Goal: Task Accomplishment & Management: Complete application form

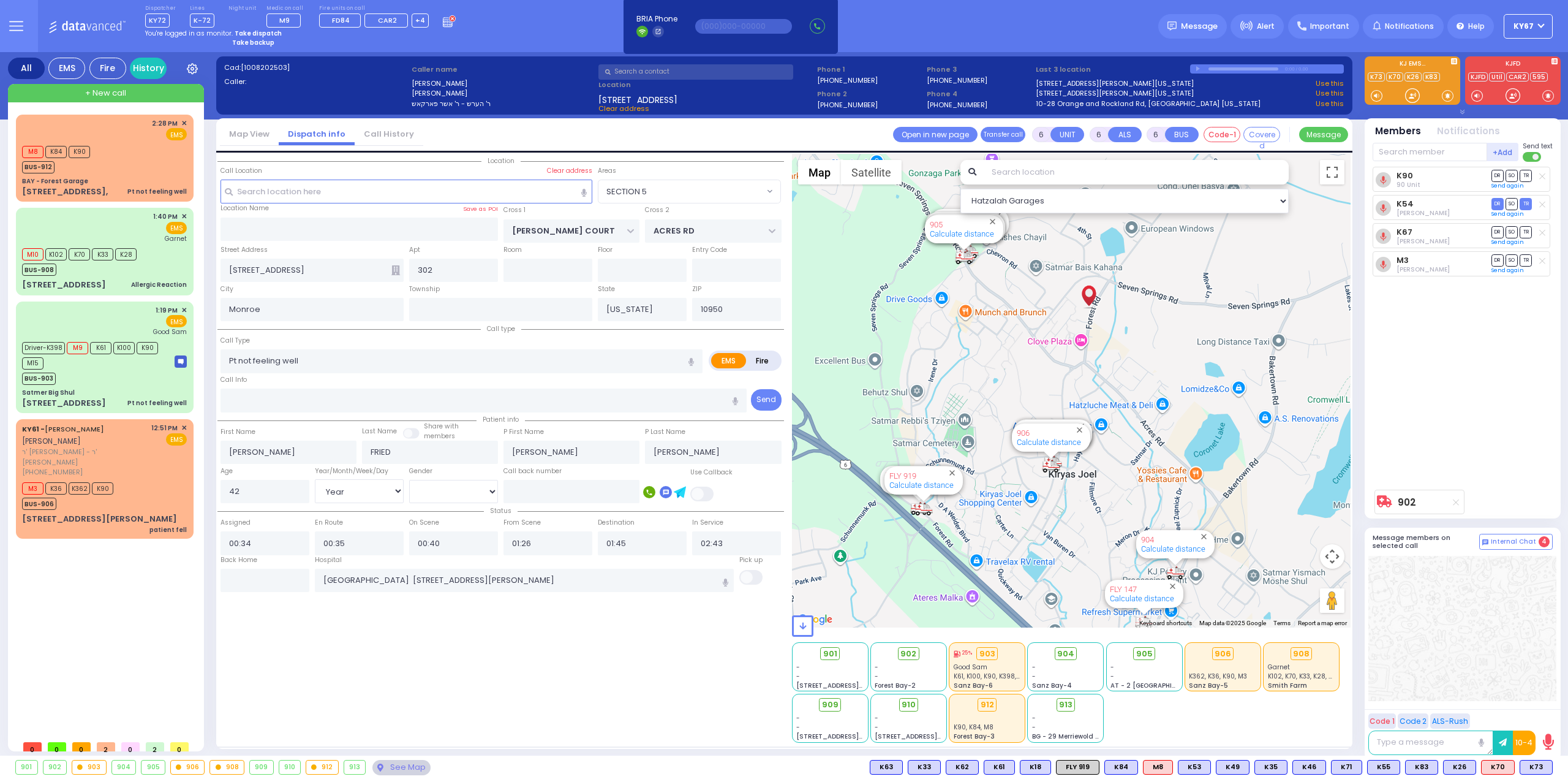
select select "SECTION 5"
select select "Year"
select select "[DEMOGRAPHIC_DATA]"
click at [154, 479] on div "M3 K36 K362 K90 BUS-906" at bounding box center [104, 494] width 165 height 31
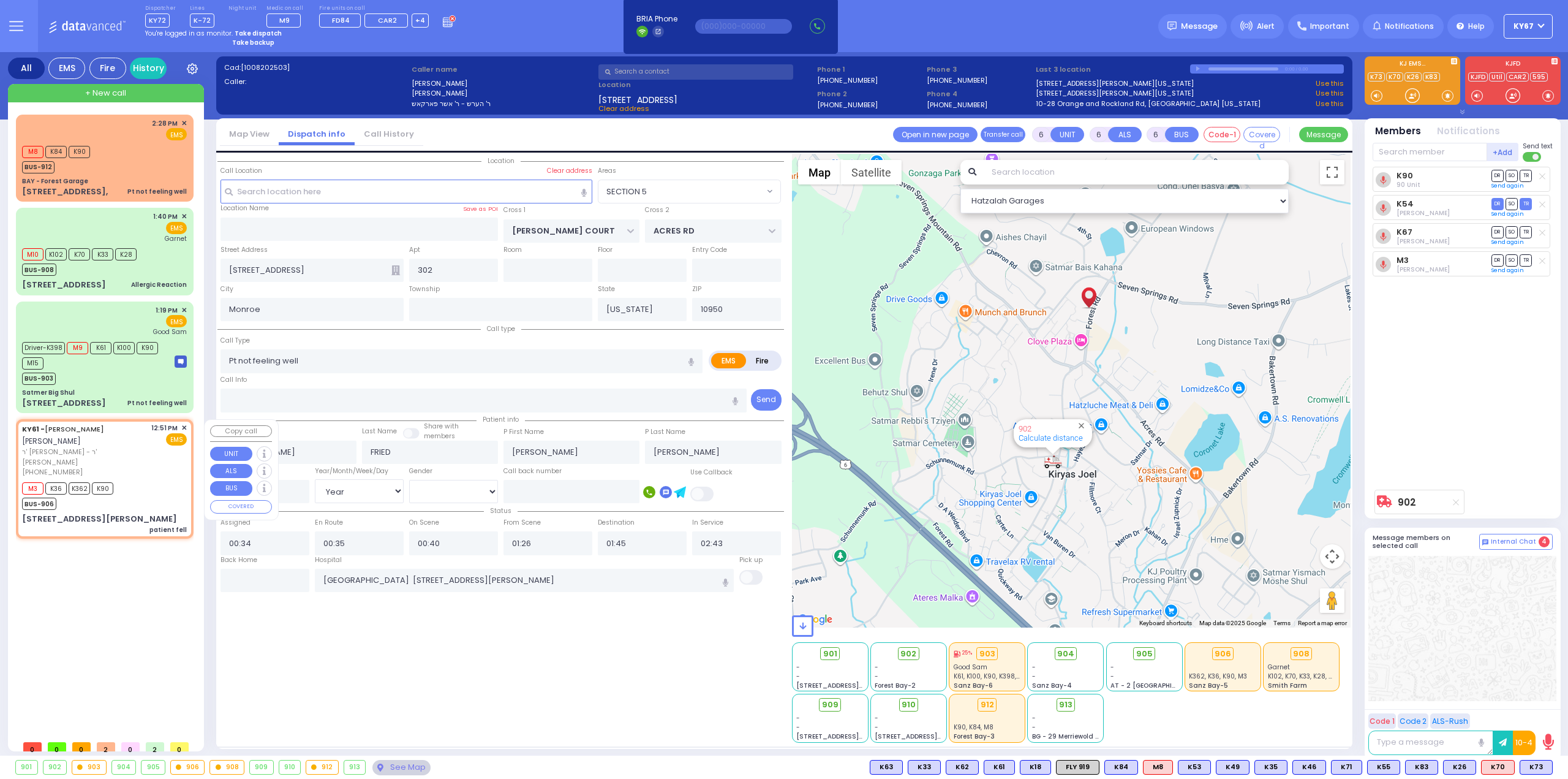
type input "2"
type input "1"
select select
type input "patient fell"
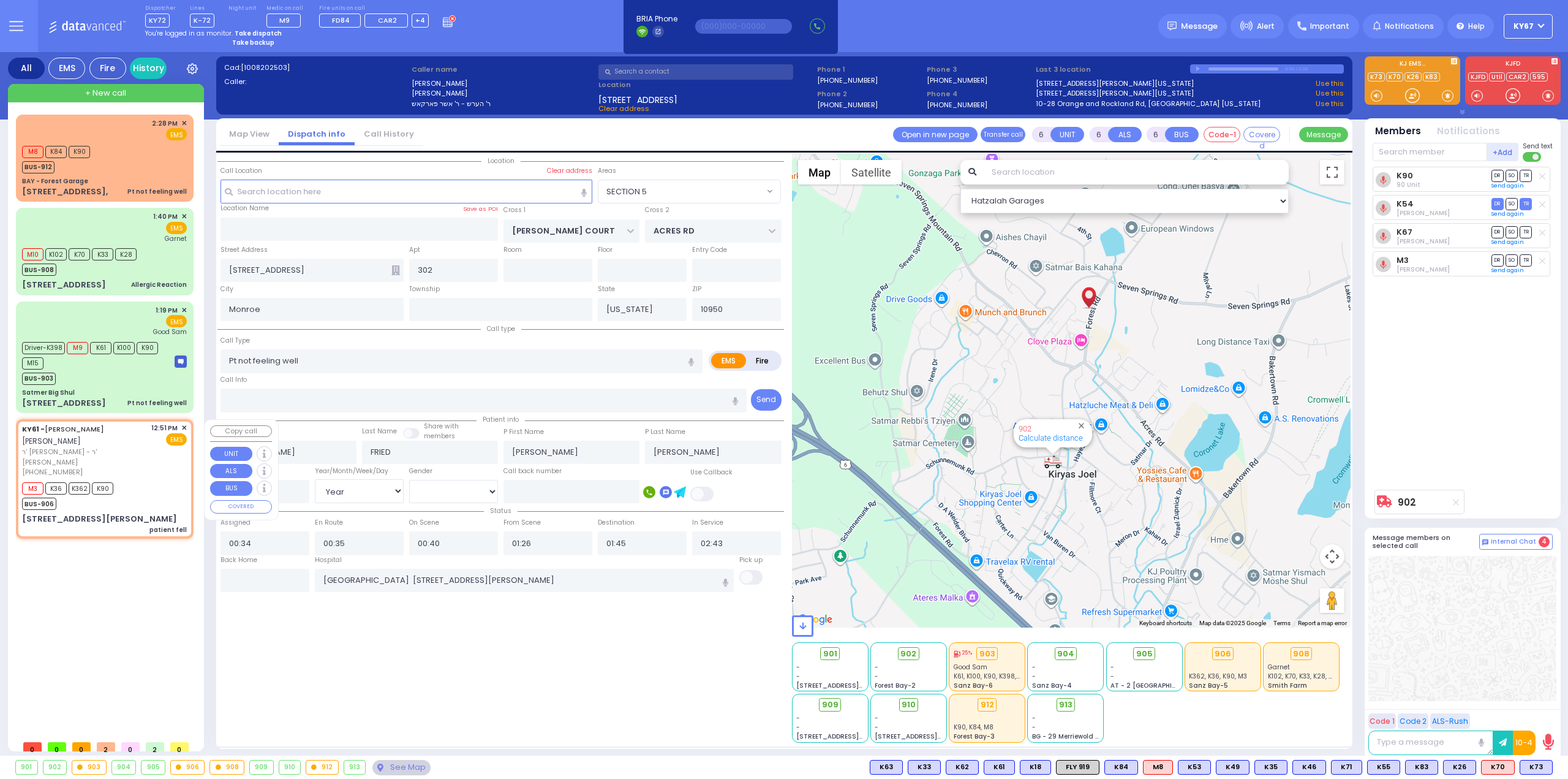
radio input "true"
type input "[PERSON_NAME]"
type input "STEINBERG"
select select
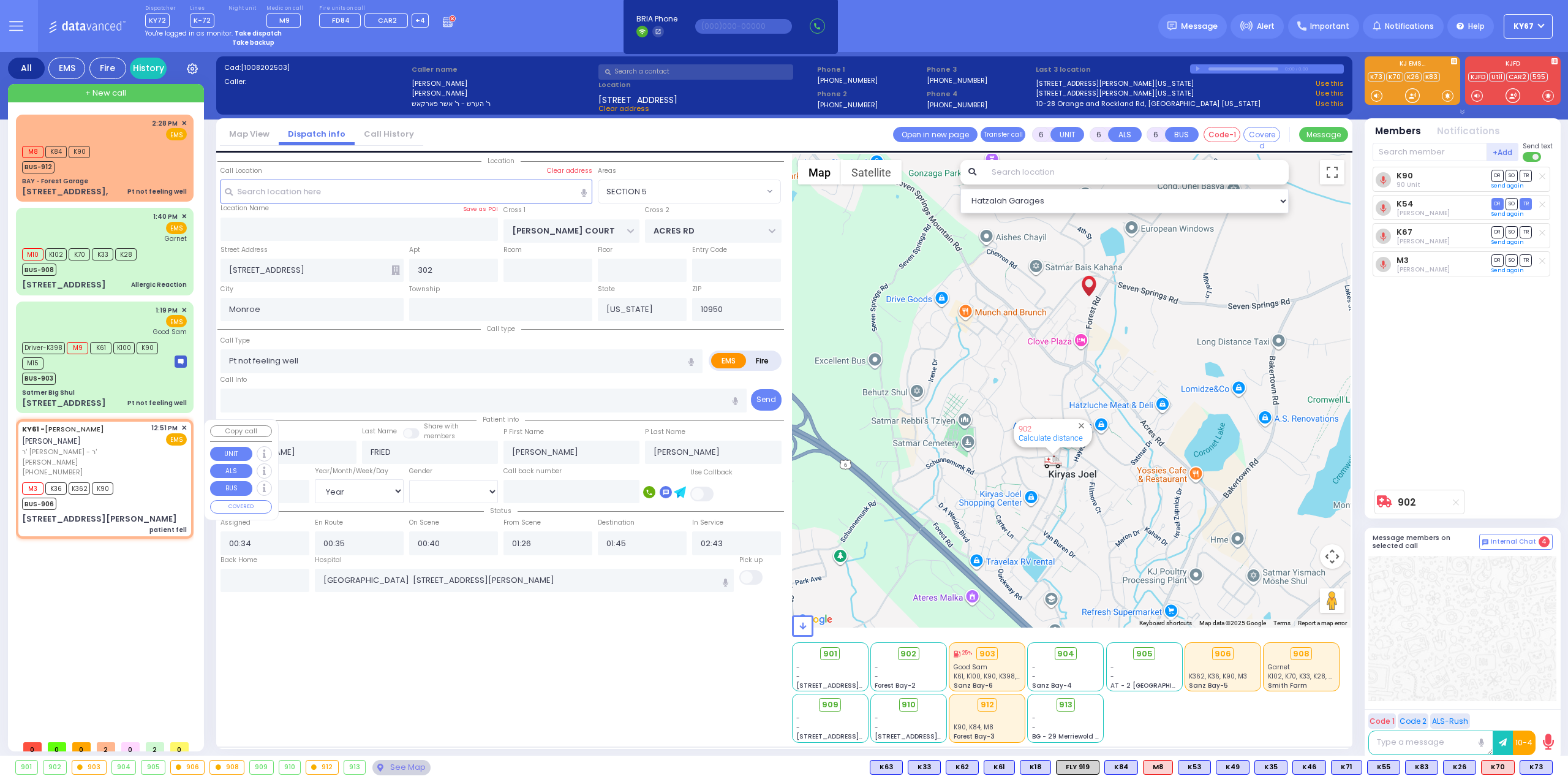
type input "12:51"
type input "12:53"
select select "Hatzalah Garages"
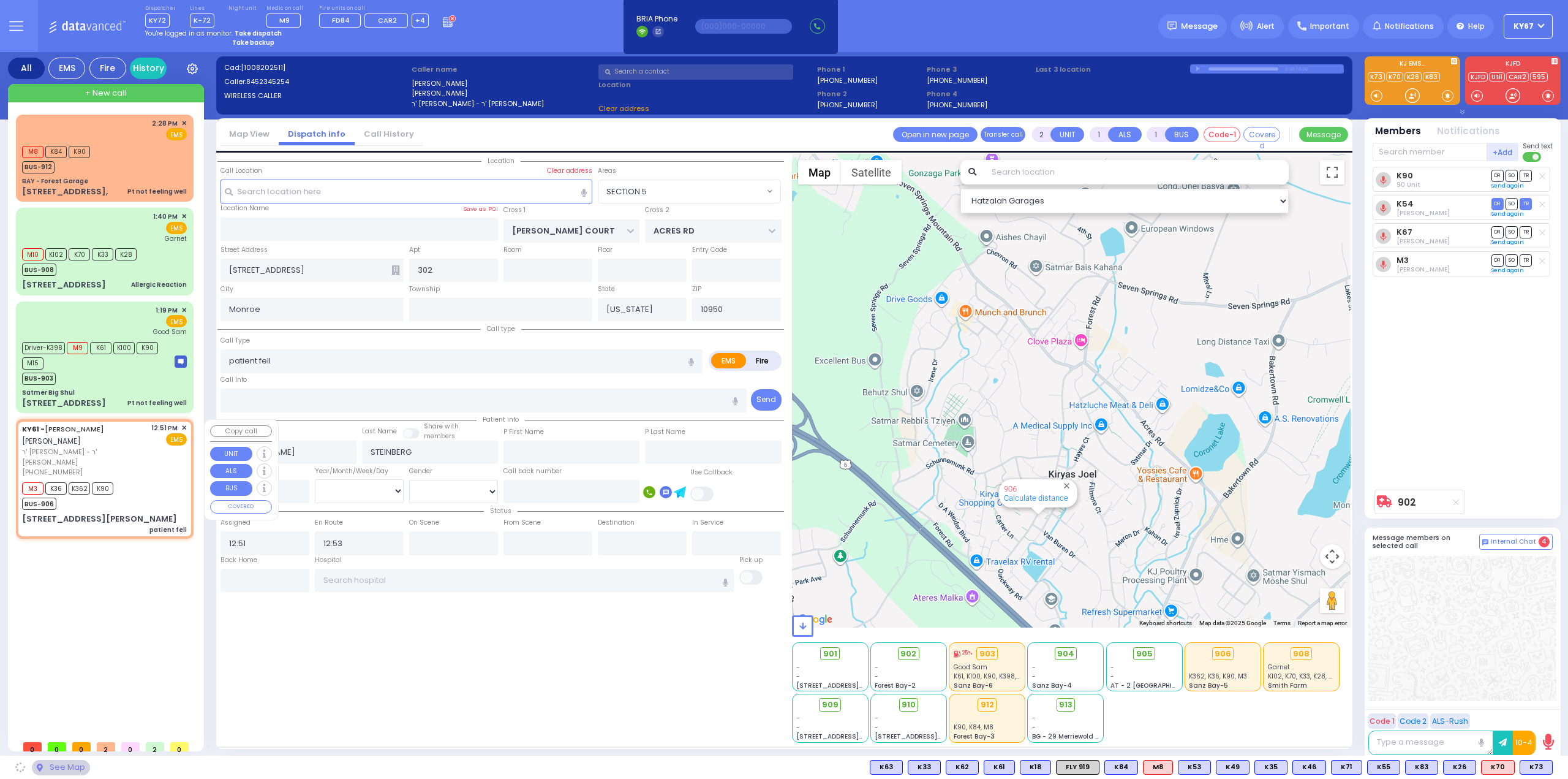
type input "FOREST RD"
type input "ZENTA RD"
type input "5 CARTER LN"
type input "211"
type input "[PERSON_NAME]"
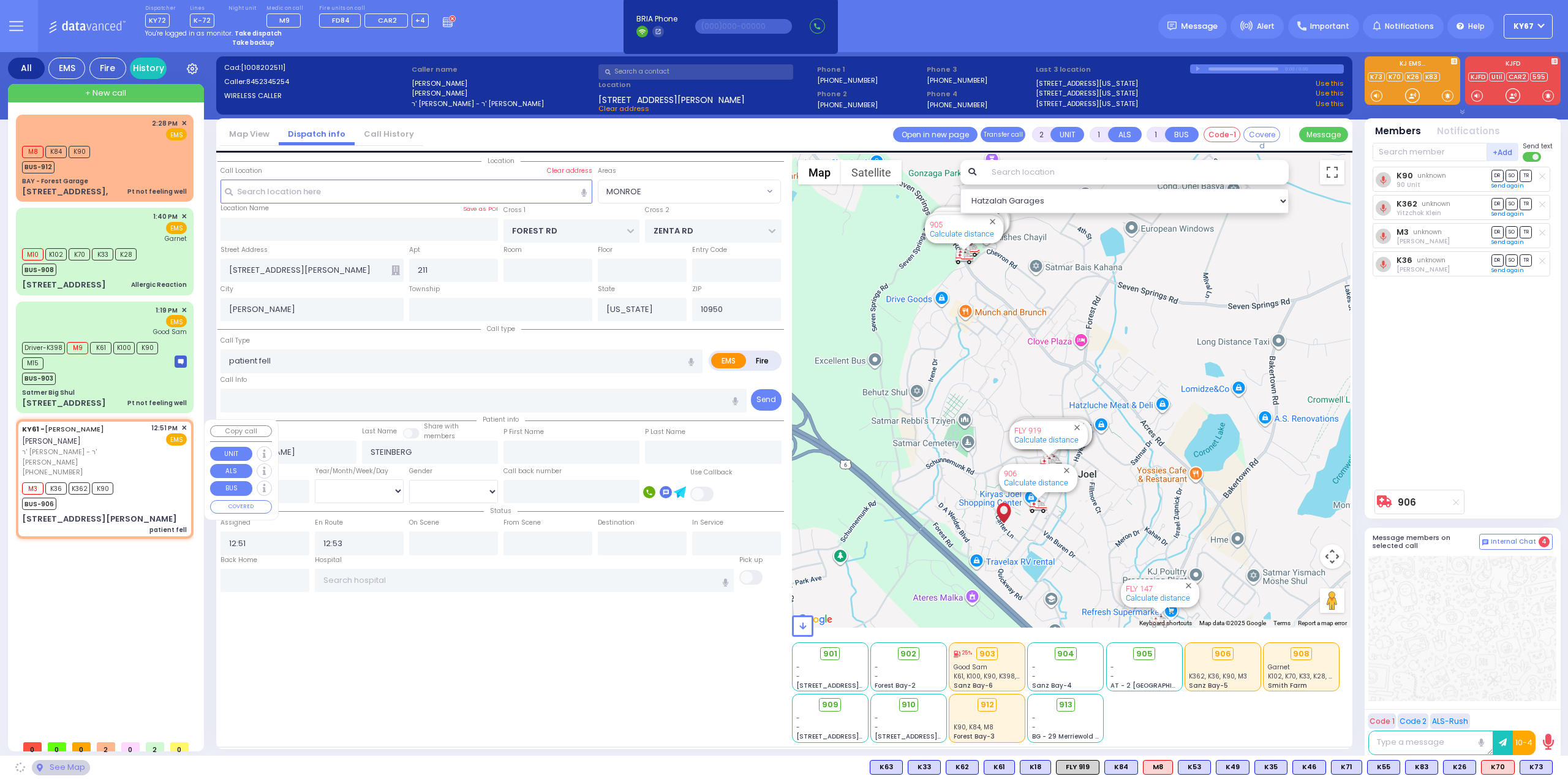
select select "MONROE"
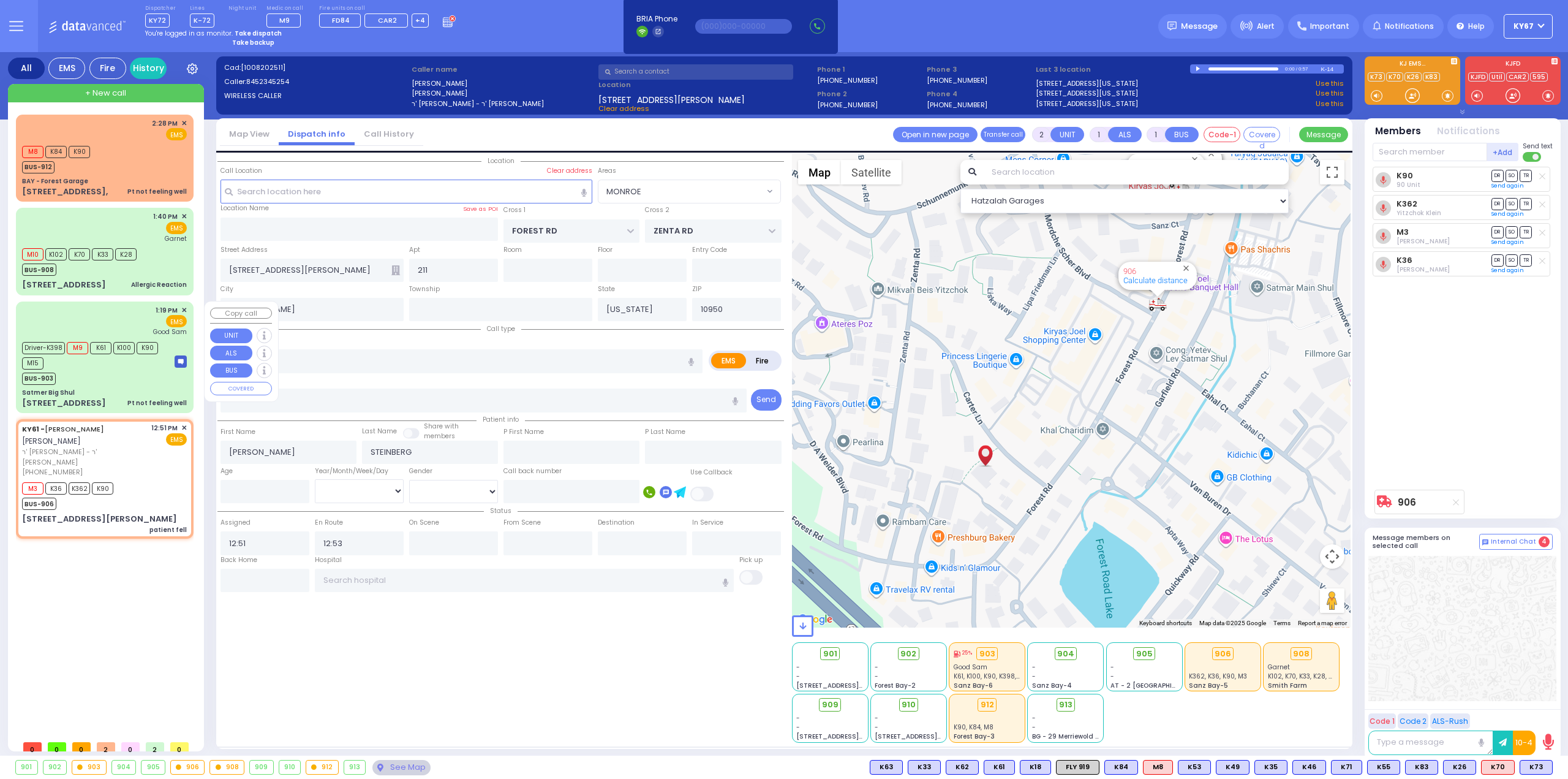
click at [117, 379] on div "BUS-903" at bounding box center [92, 377] width 141 height 15
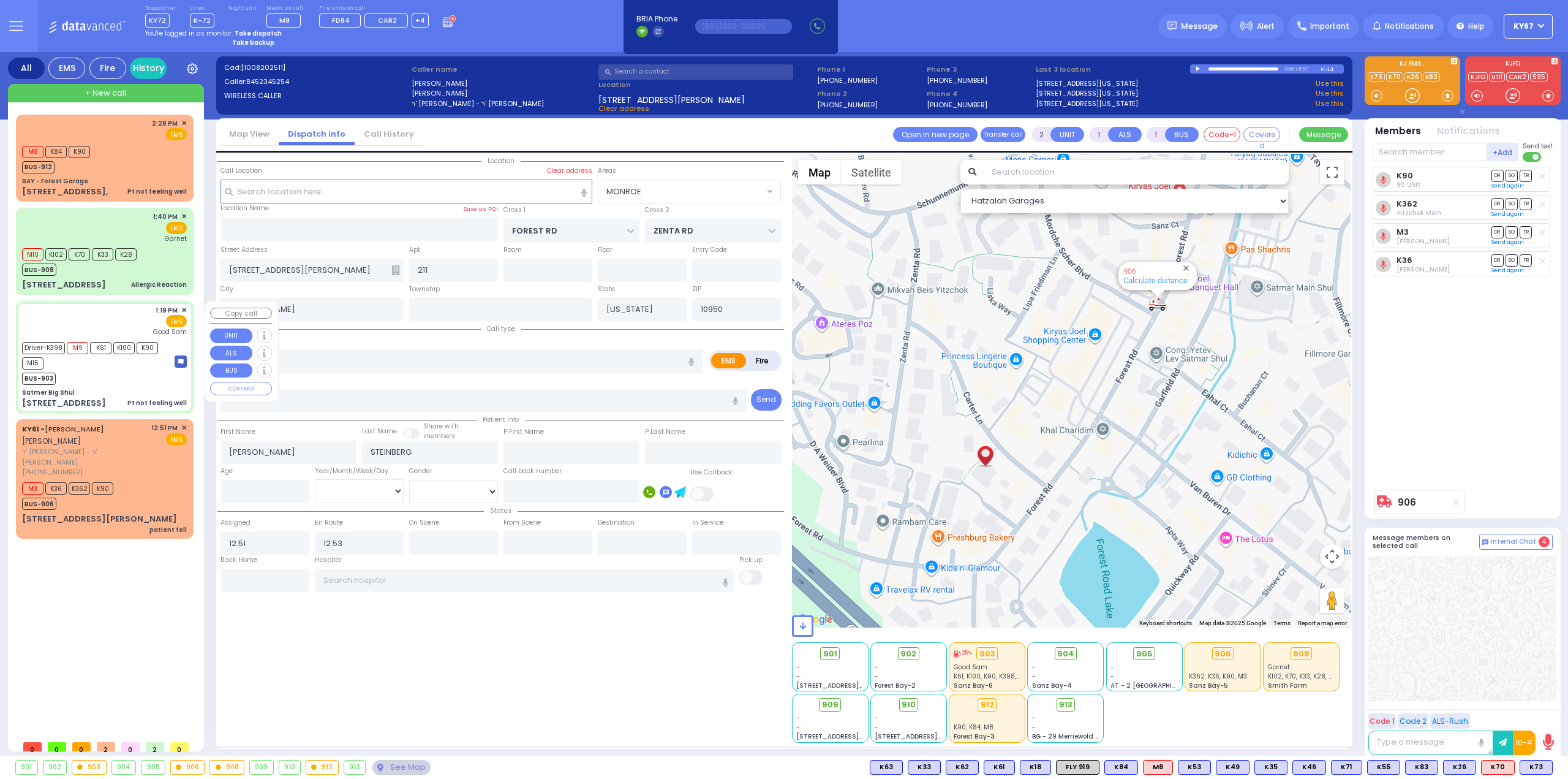
type input "6"
select select
type input "Pt not feeling well"
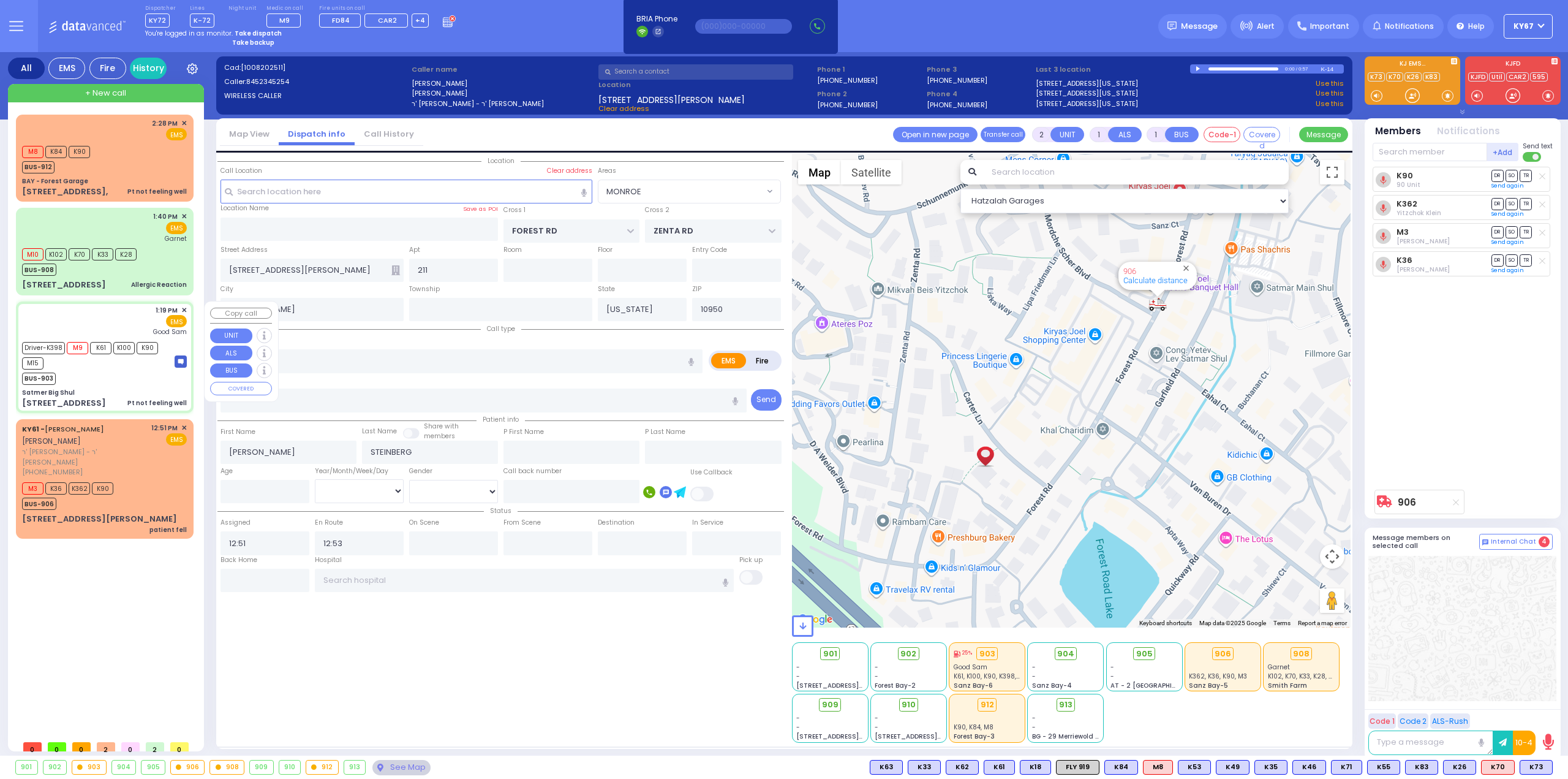
radio input "true"
type input "Simon"
type input "Kepecs"
type input "71"
select select "Year"
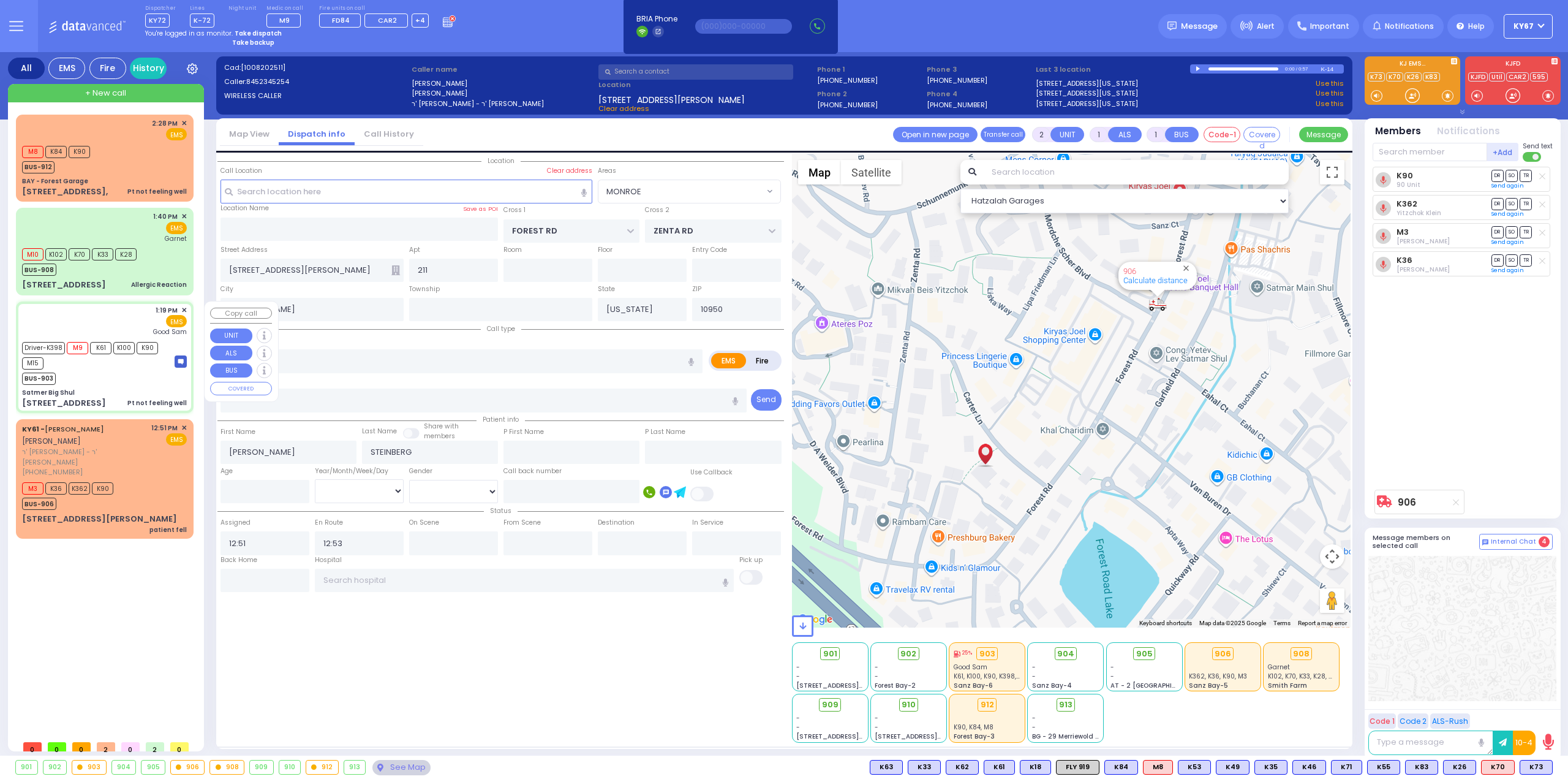
select select "[DEMOGRAPHIC_DATA]"
type input "13:19"
type input "13:20"
type input "14:00"
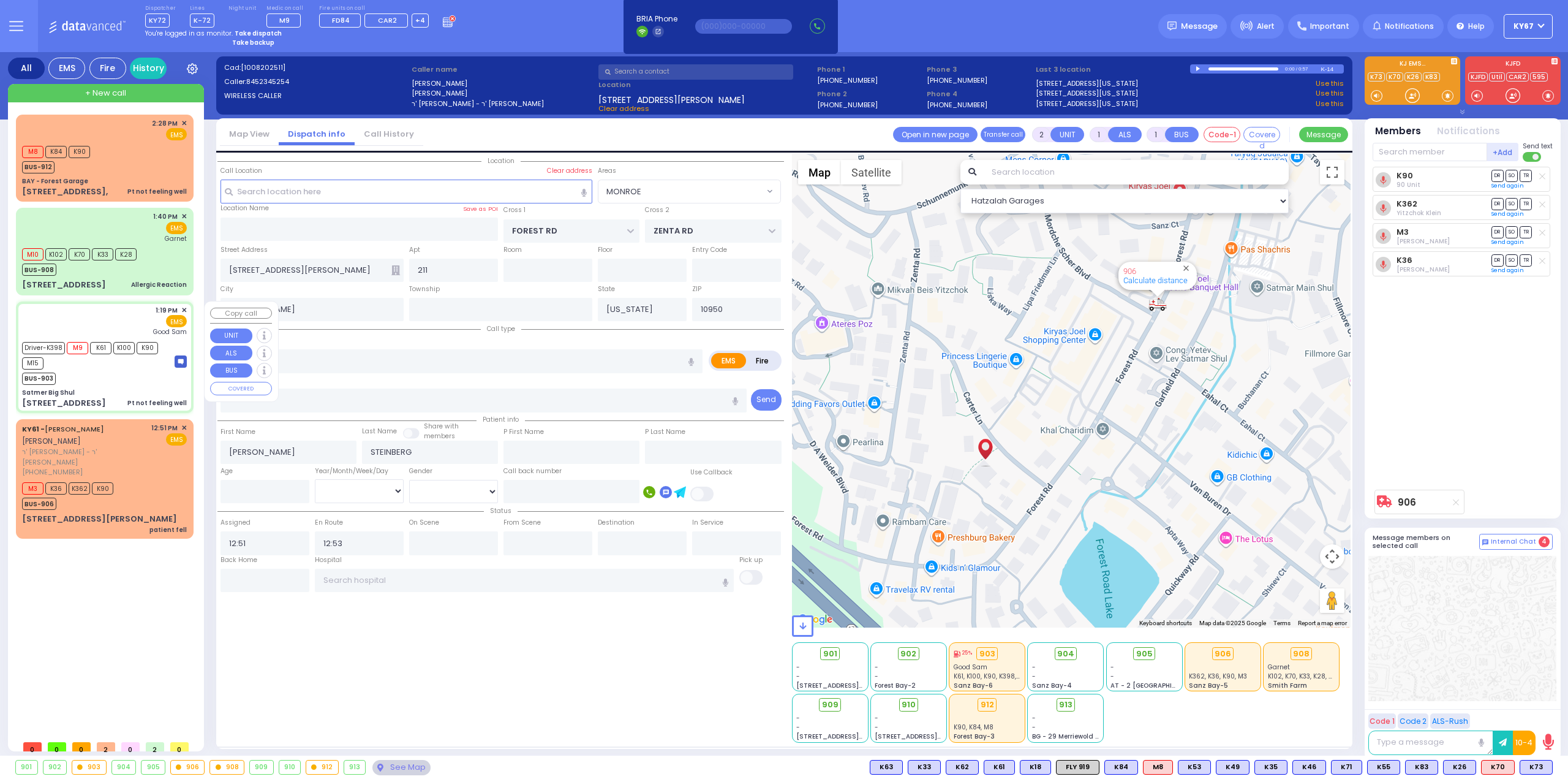
type input "14:40"
type input "16:35"
type input "[GEOGRAPHIC_DATA]"
select select "Hatzalah Garages"
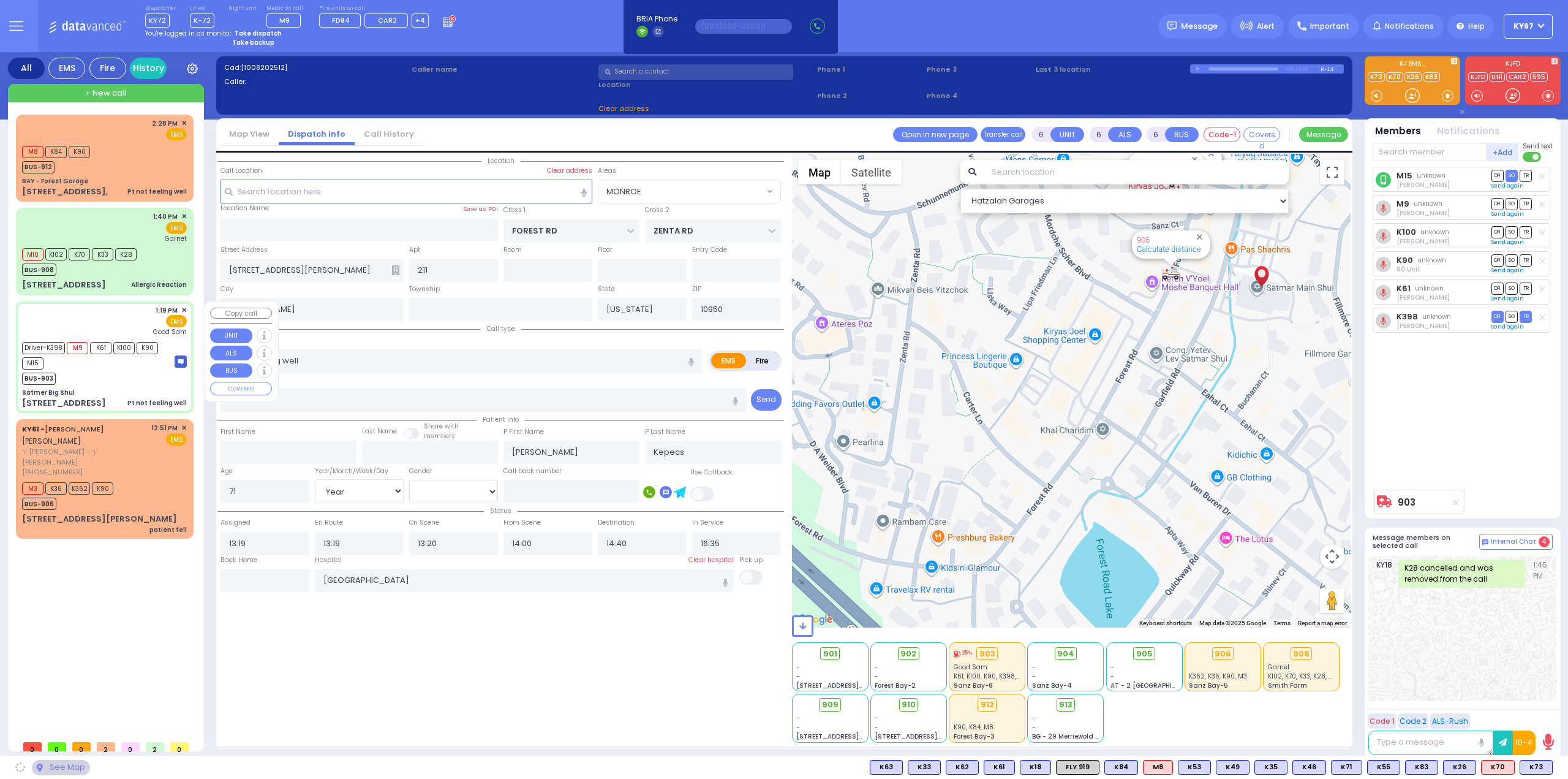
type input "Satmer Big Shul"
type input "EAHAL COURT"
type input "[STREET_ADDRESS]"
select select "SECTION 1"
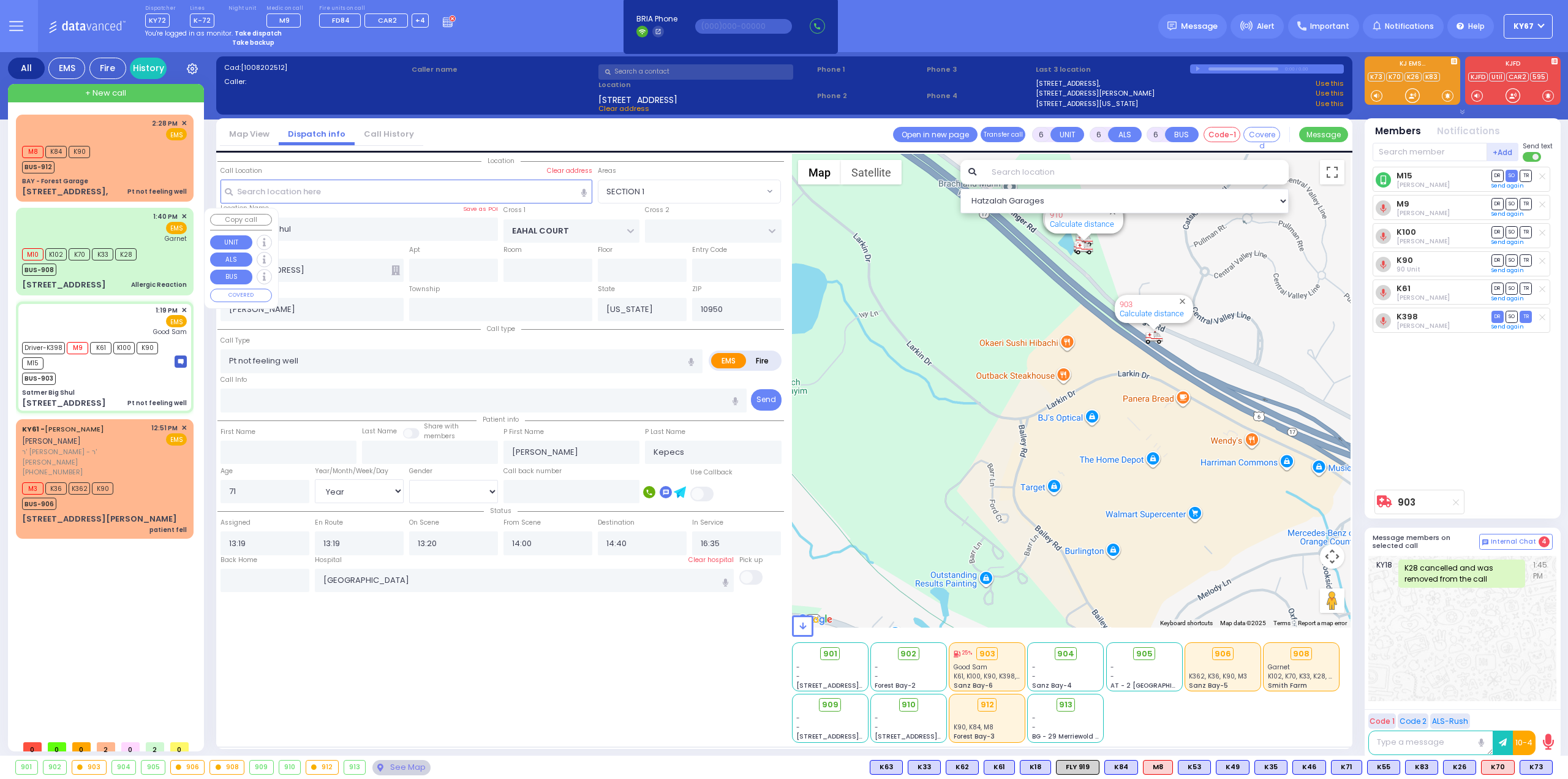
click at [155, 253] on div "M10 K102 K70 K33 K28 BUS-908" at bounding box center [104, 260] width 165 height 31
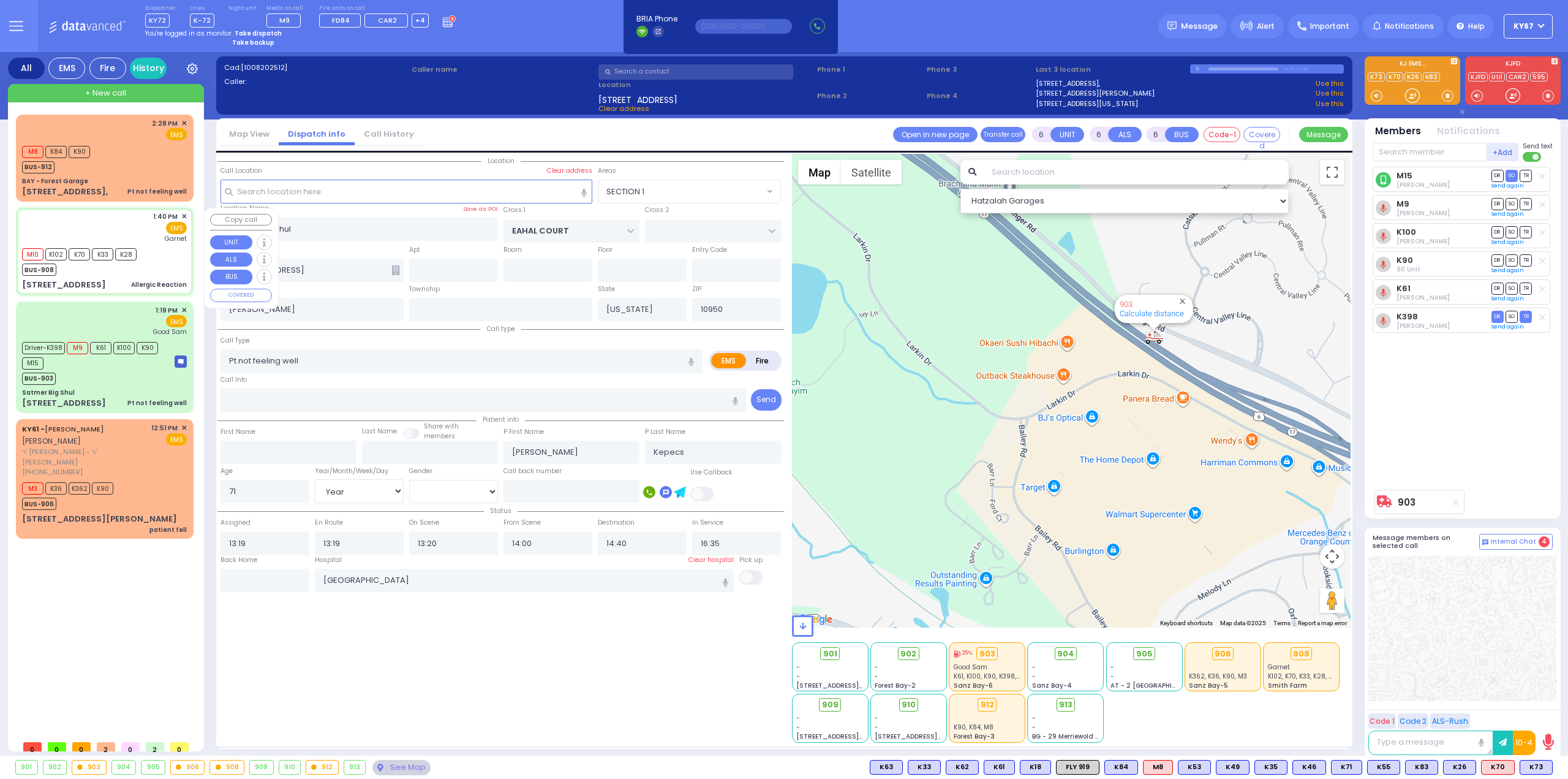
type input "2"
type input "1"
select select
type input "Allergic Reaction"
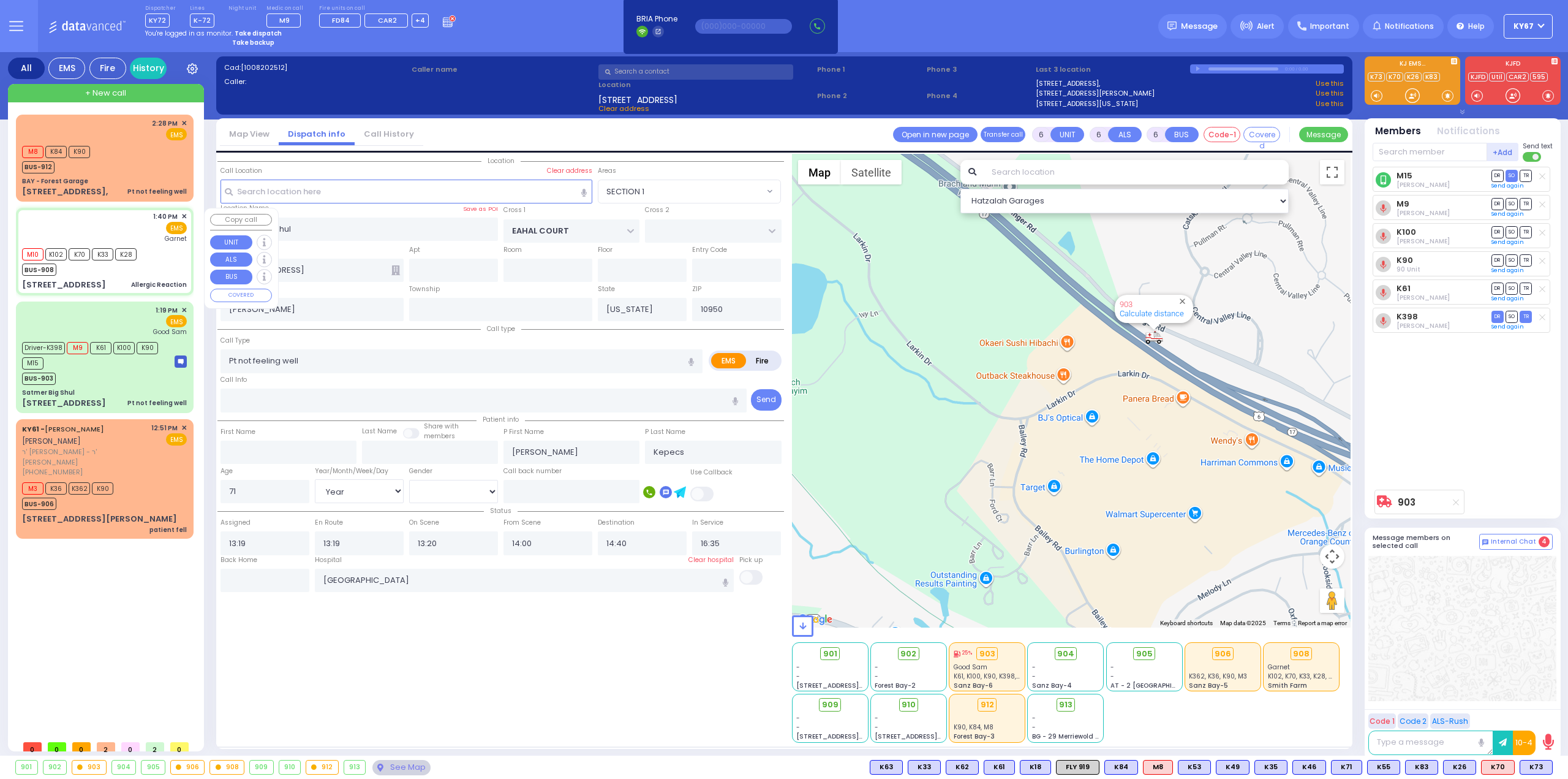
radio input "true"
type input "11"
select select "Month"
select select
type input "13:40"
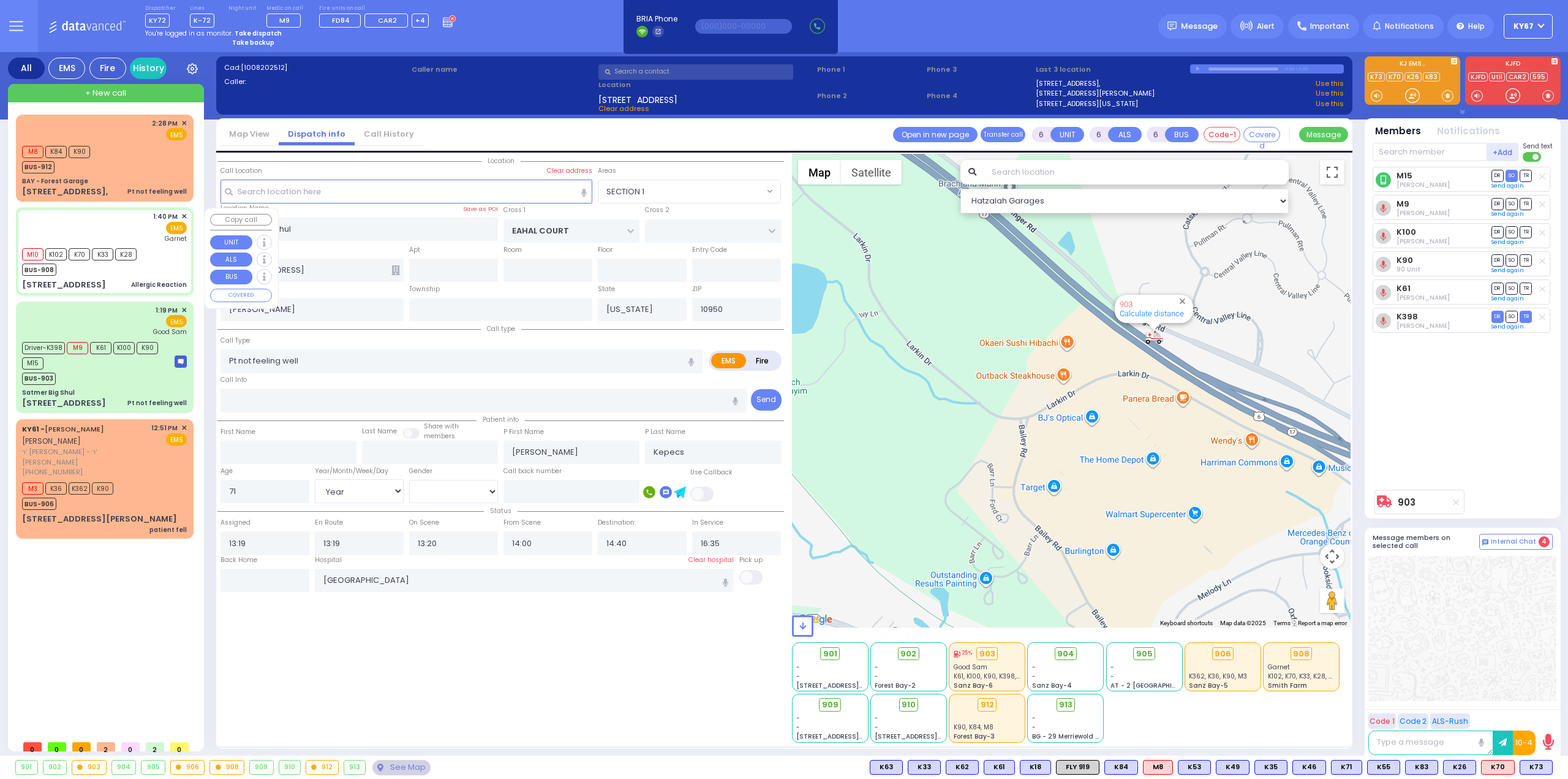
type input "13:41"
type input "Orange Regional Medical Center"
select select "Hatzalah Garages"
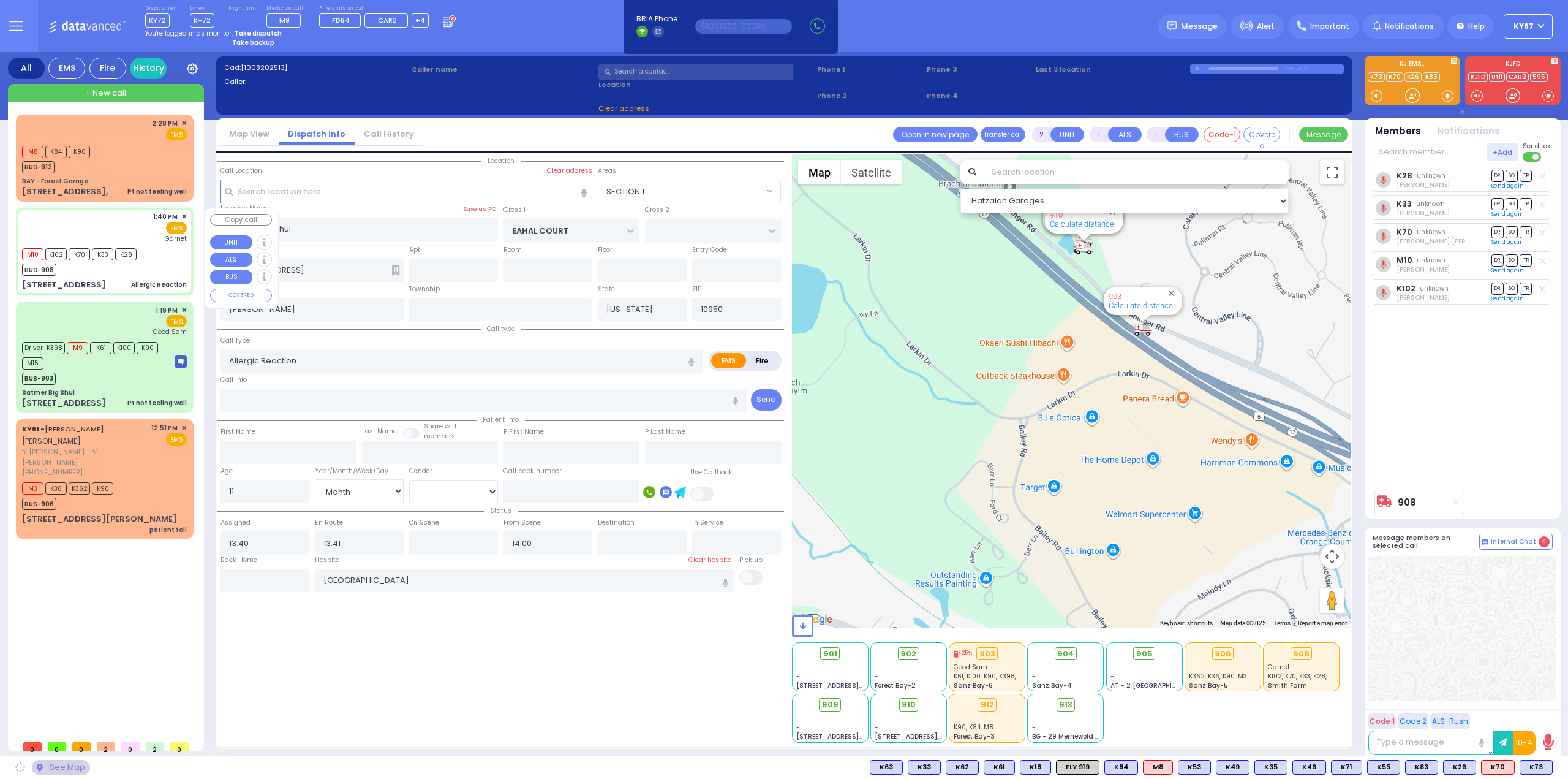
type input "MAIDSTONE LN"
type input "LOCH LOMOND COURT"
type input "26 Prestwick Drive"
type input "Monroe"
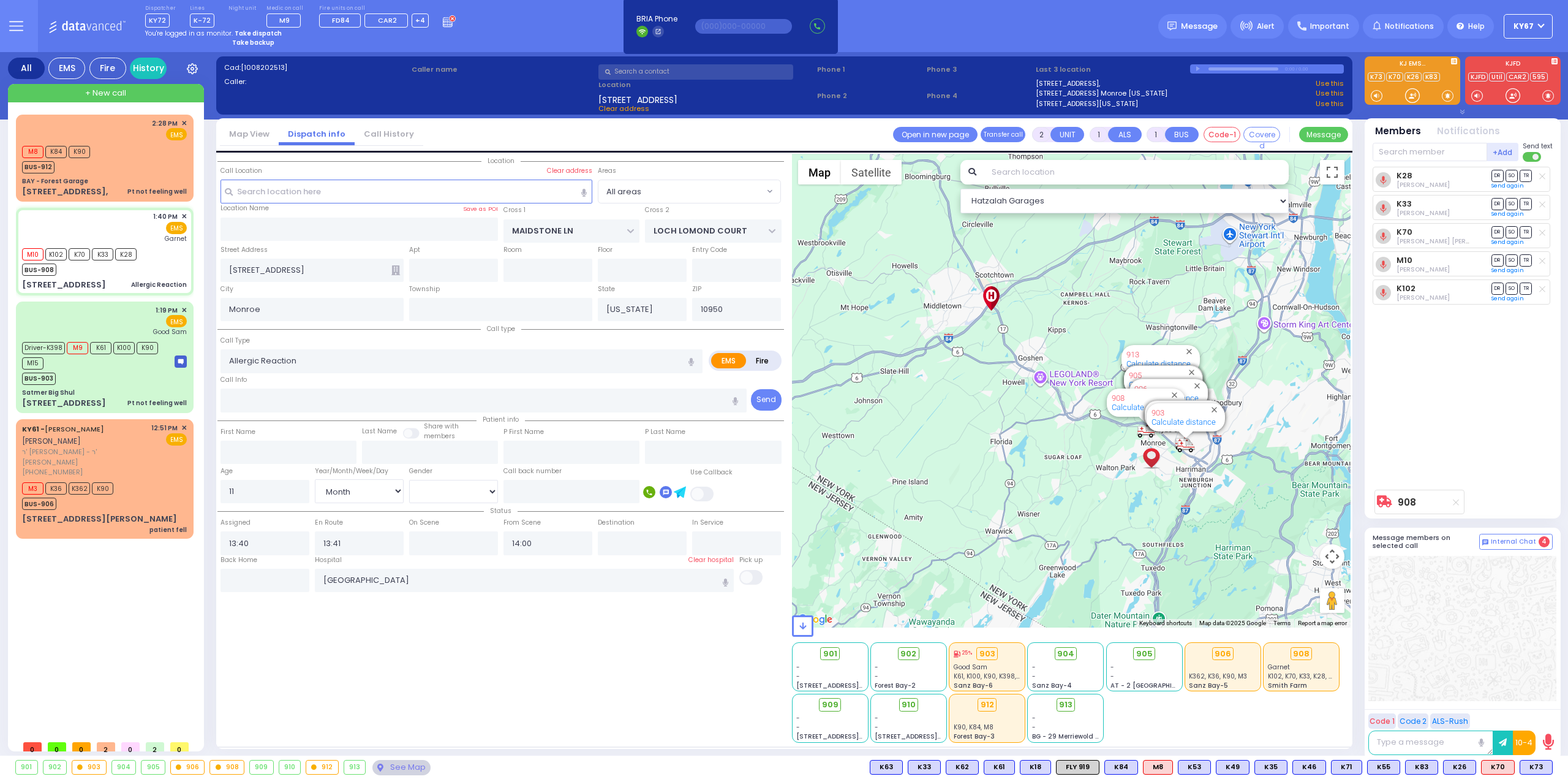
click at [259, 31] on strong "Take dispatch" at bounding box center [259, 34] width 47 height 9
select select "9"
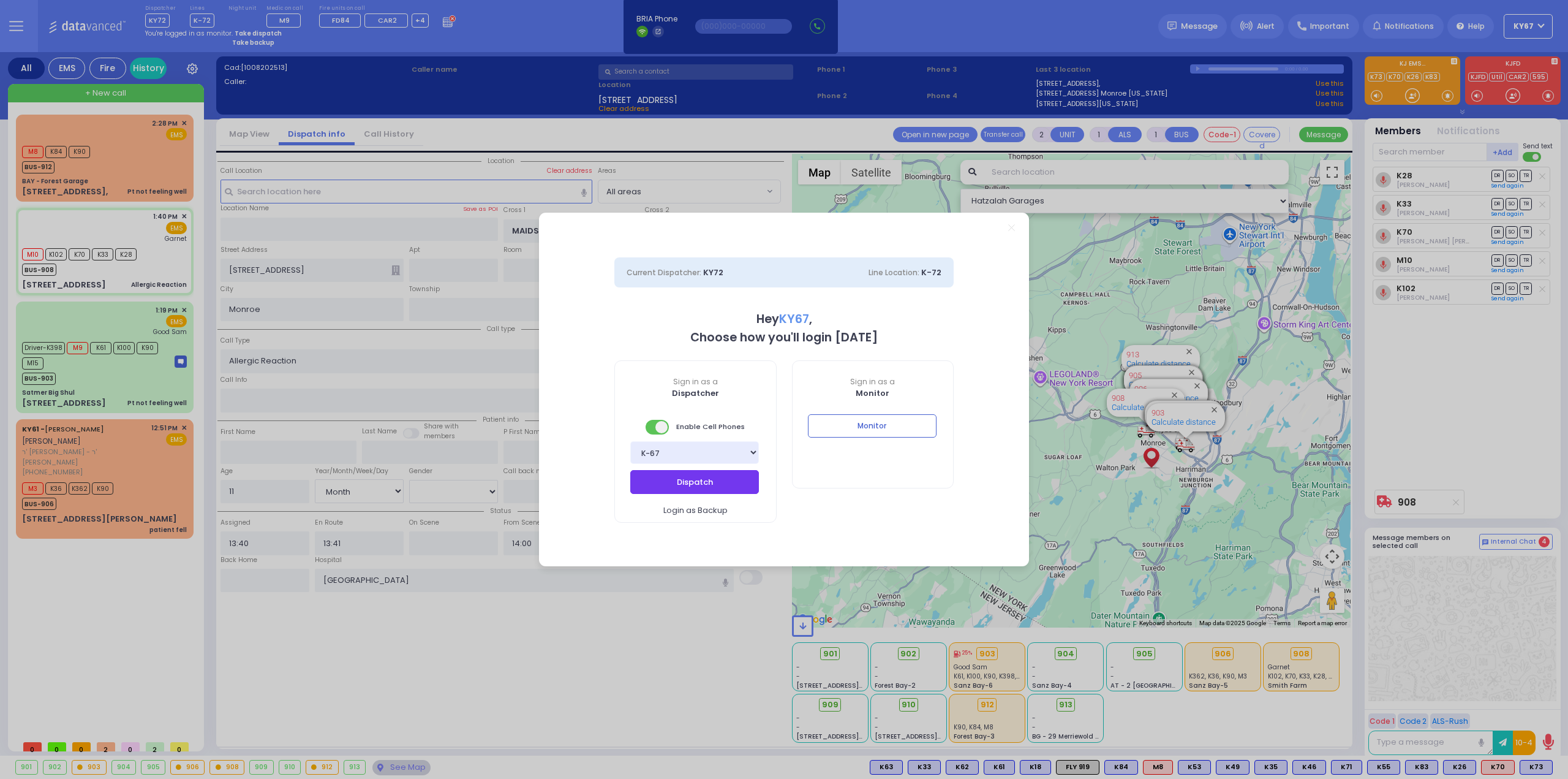
click at [685, 477] on button "Dispatch" at bounding box center [694, 481] width 129 height 24
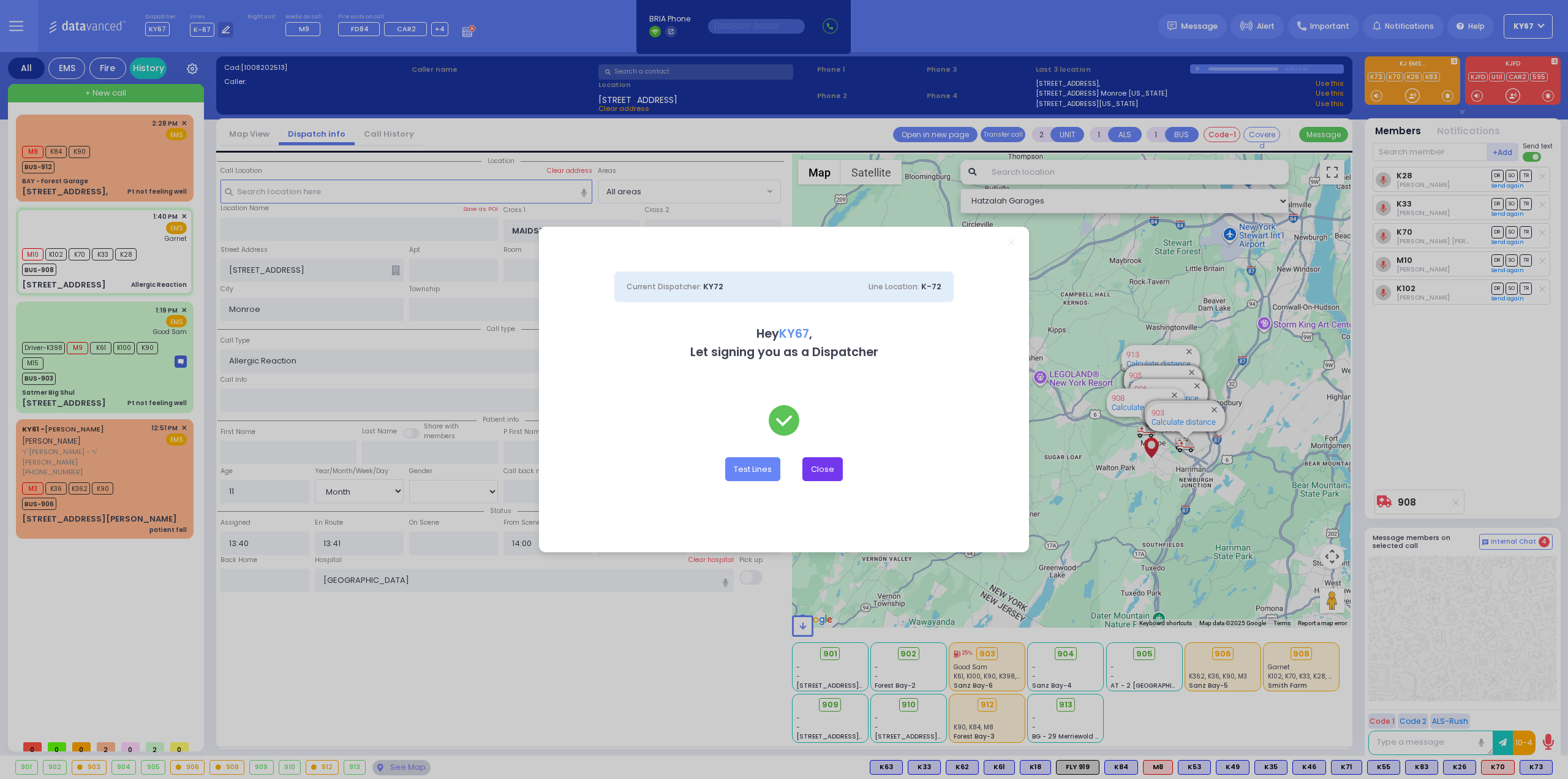
drag, startPoint x: 834, startPoint y: 468, endPoint x: 876, endPoint y: 496, distance: 50.5
click at [834, 468] on button "Close" at bounding box center [822, 468] width 40 height 24
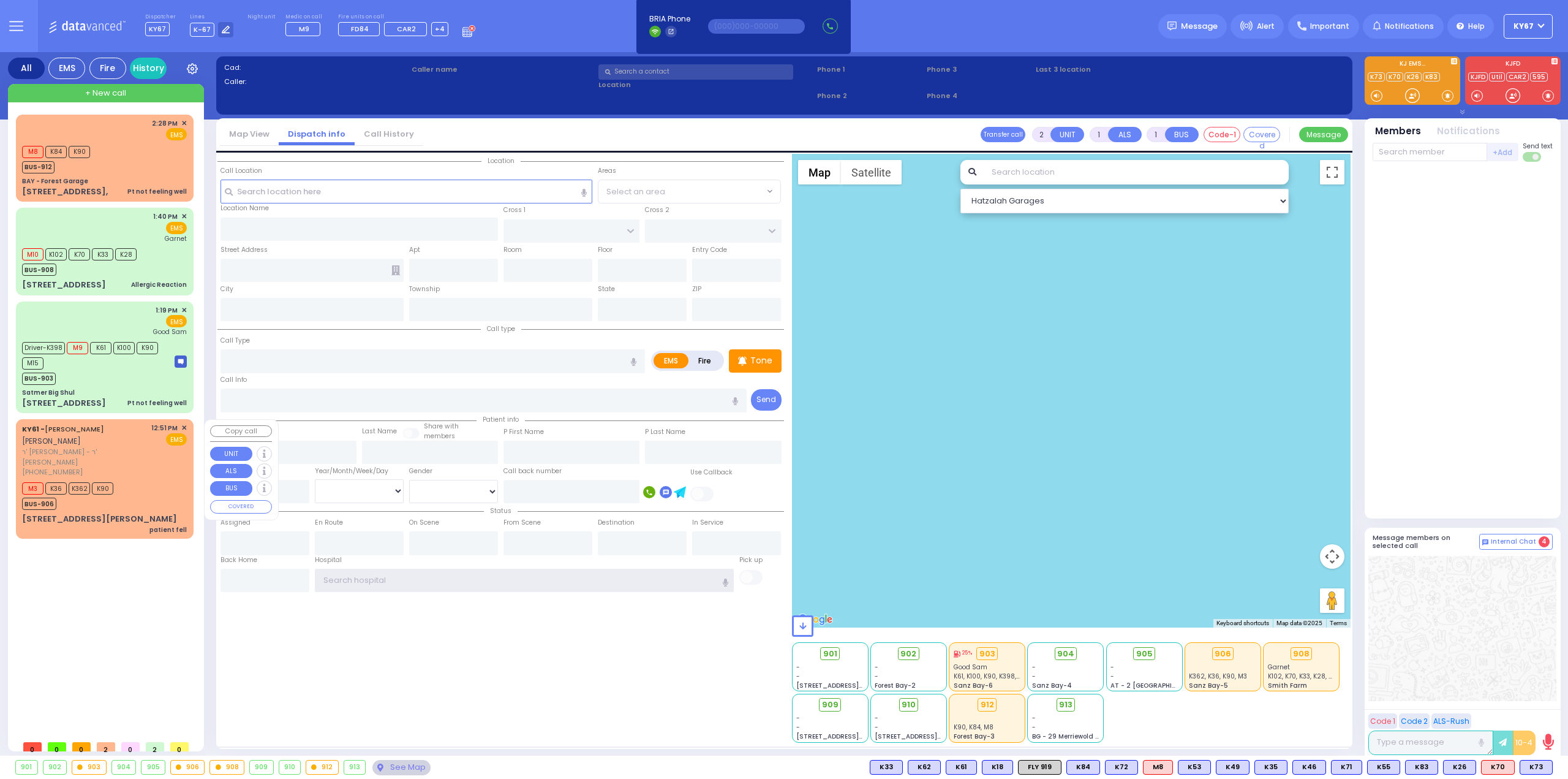
type input "Ky67"
click at [154, 465] on div "12:51 PM ✕ EMS" at bounding box center [169, 449] width 36 height 54
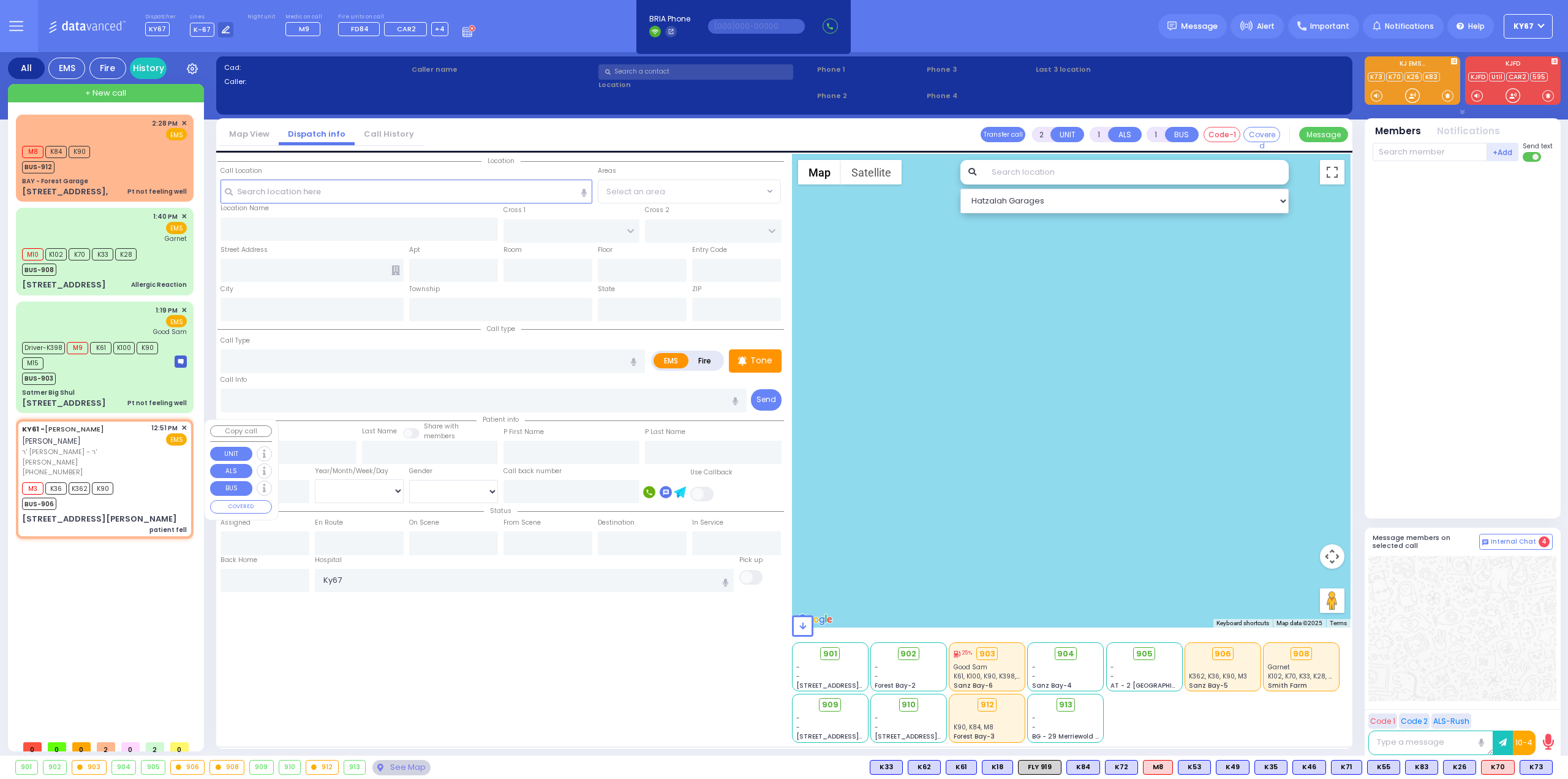
select select
type input "patient fell"
radio input "true"
type input "MOSHE ARON"
type input "STEINBERG"
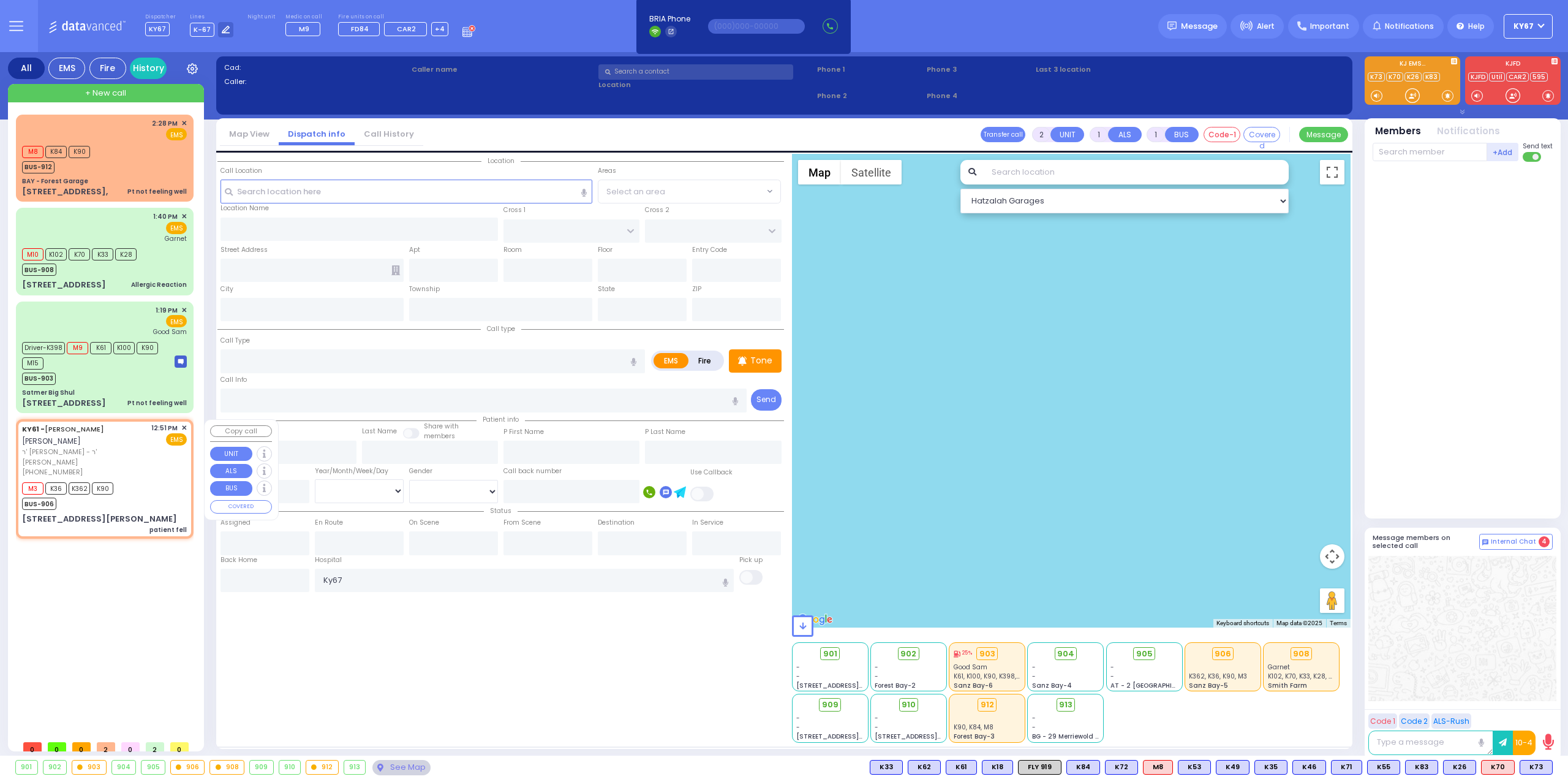
select select
type input "12:51"
type input "12:53"
select select "Hatzalah Garages"
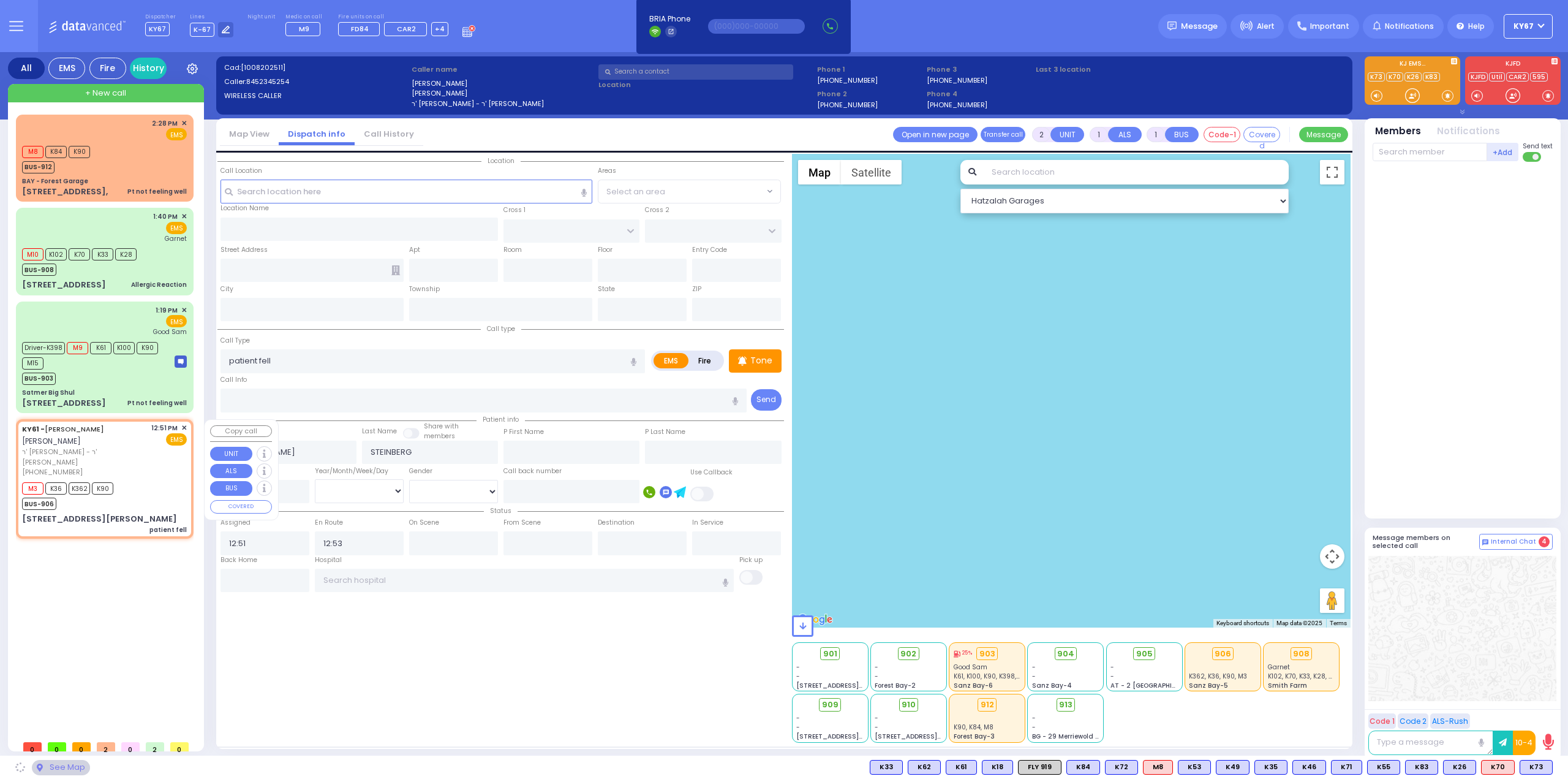
type input "FOREST RD"
type input "ZENTA RD"
type input "5 CARTER LN"
type input "211"
type input "[PERSON_NAME]"
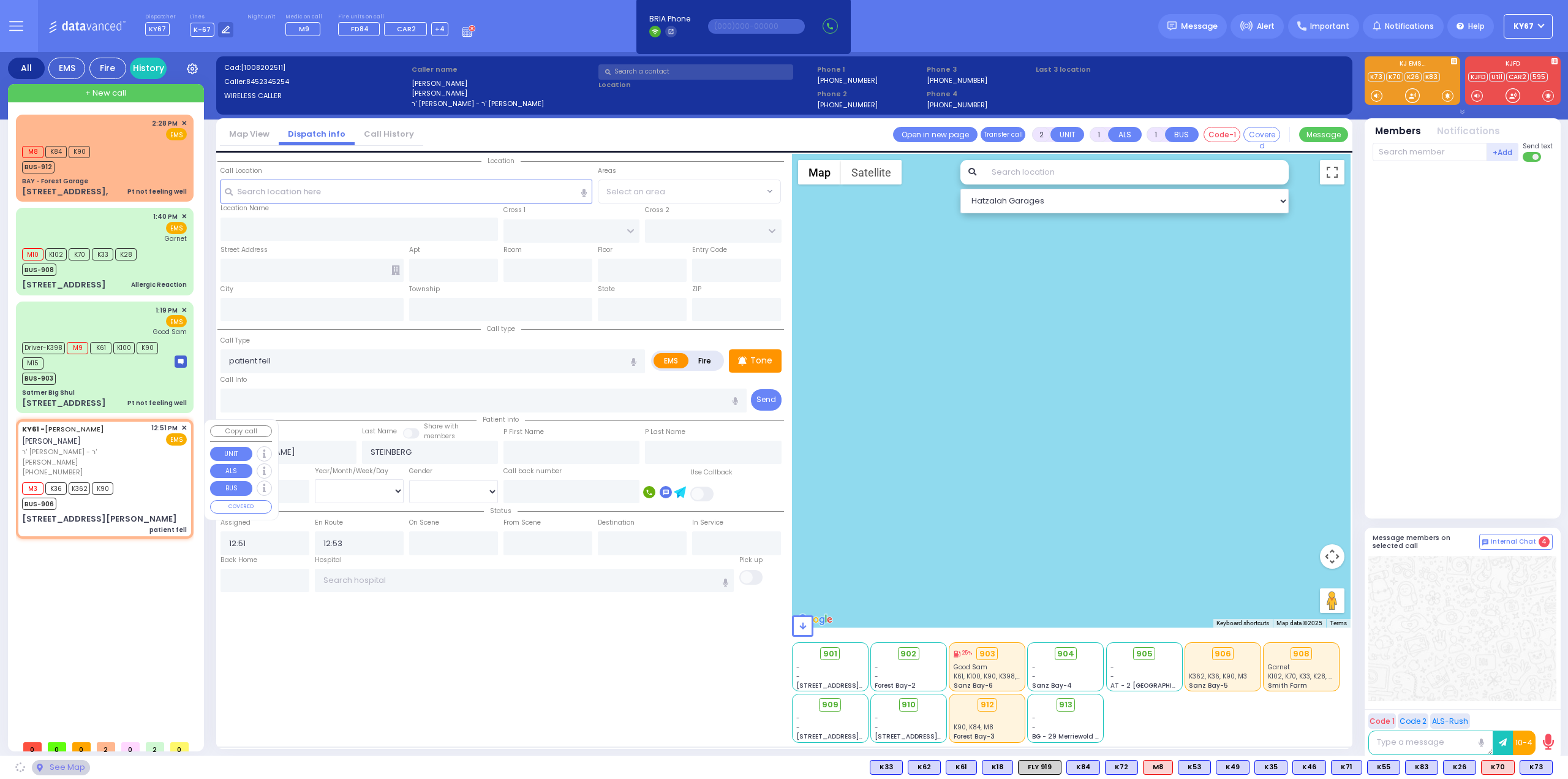
type input "[US_STATE]"
type input "10950"
select select "MONROE"
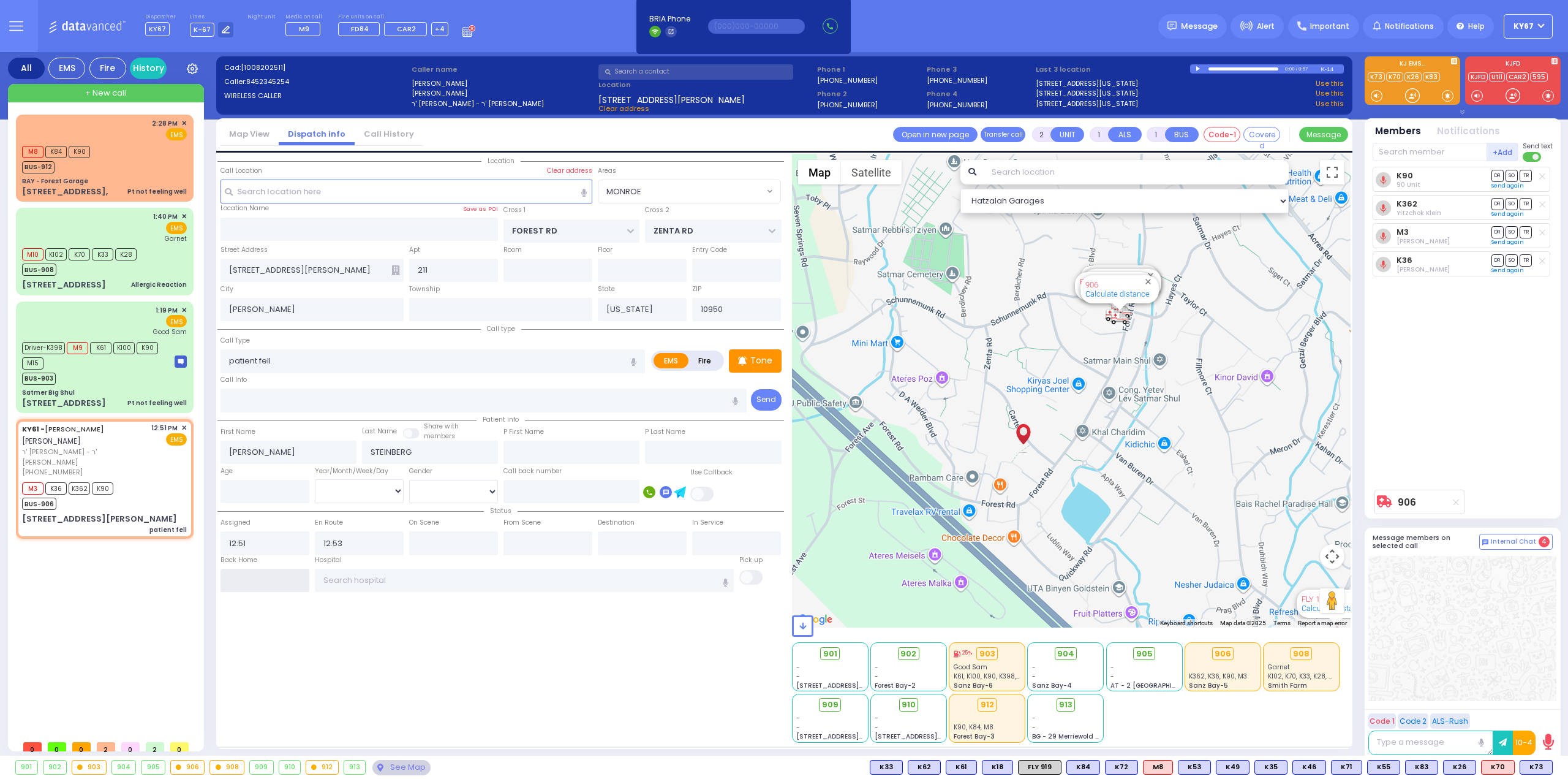
click at [272, 580] on input "text" at bounding box center [265, 580] width 88 height 24
type input "16:02"
select select
radio input "true"
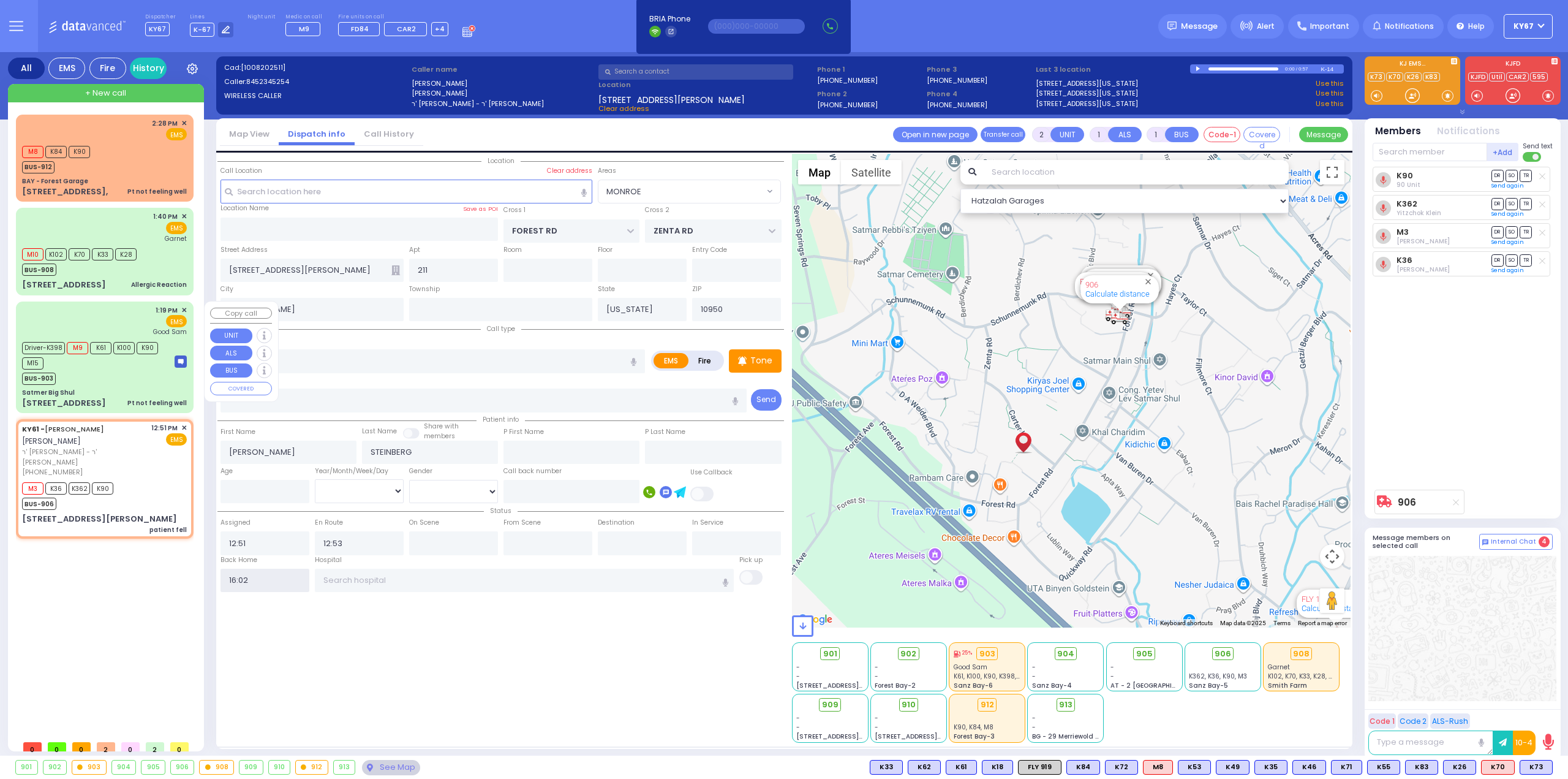
select select
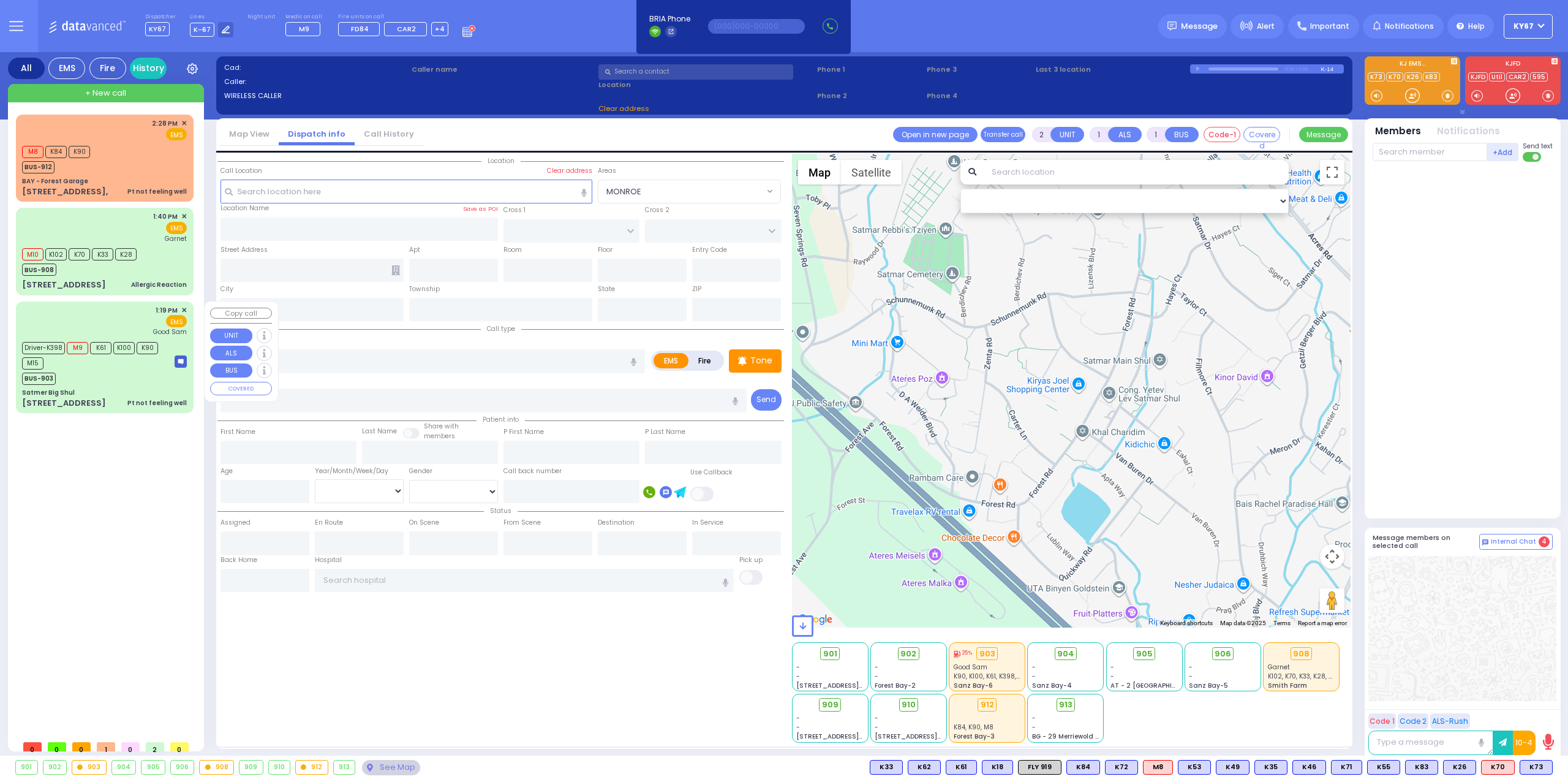
click at [108, 380] on div "BUS-903" at bounding box center [92, 377] width 141 height 15
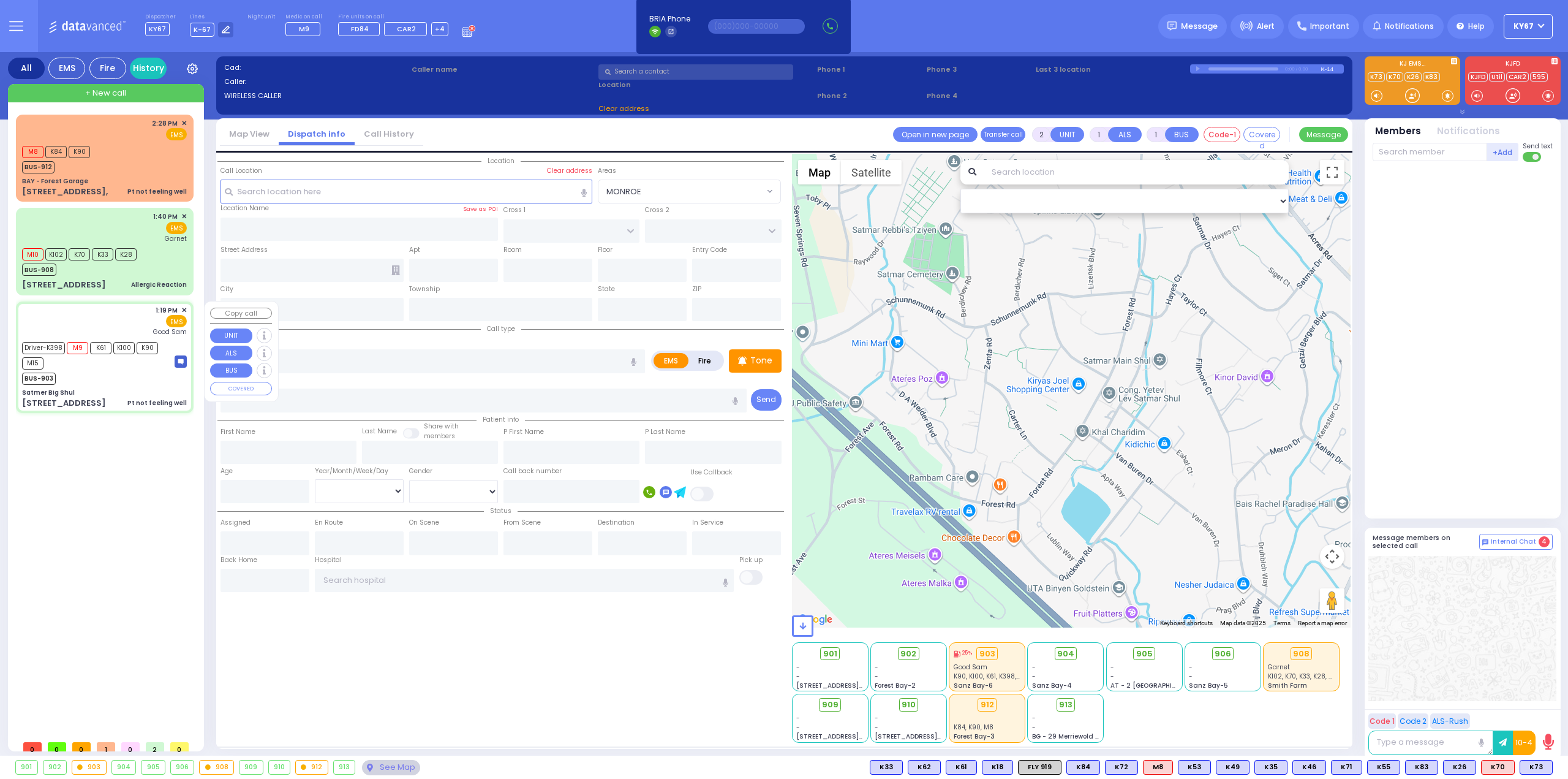
type input "6"
select select
type input "Pt not feeling well"
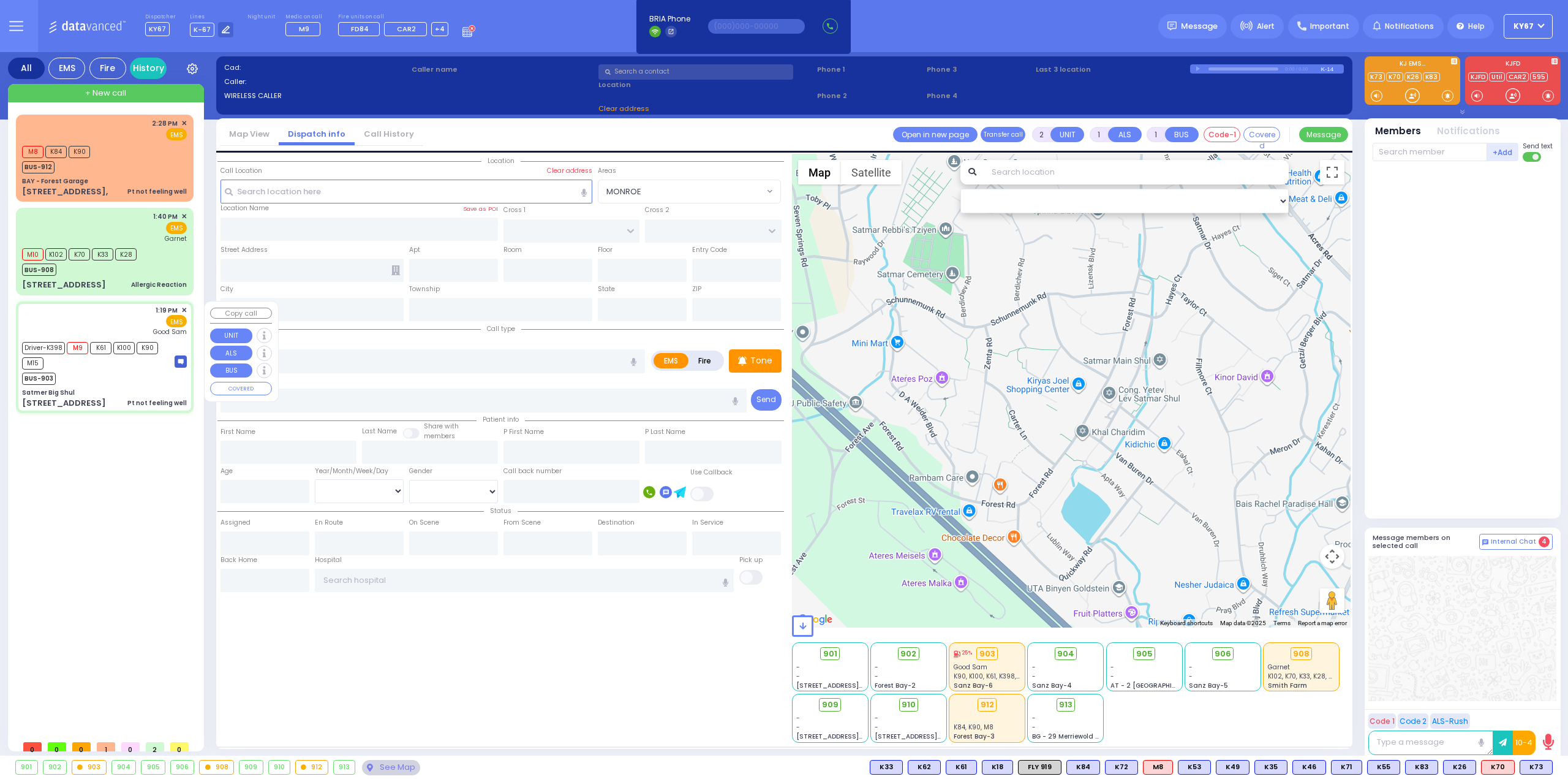
radio input "true"
type input "Simon"
type input "Kepecs"
type input "71"
select select "Year"
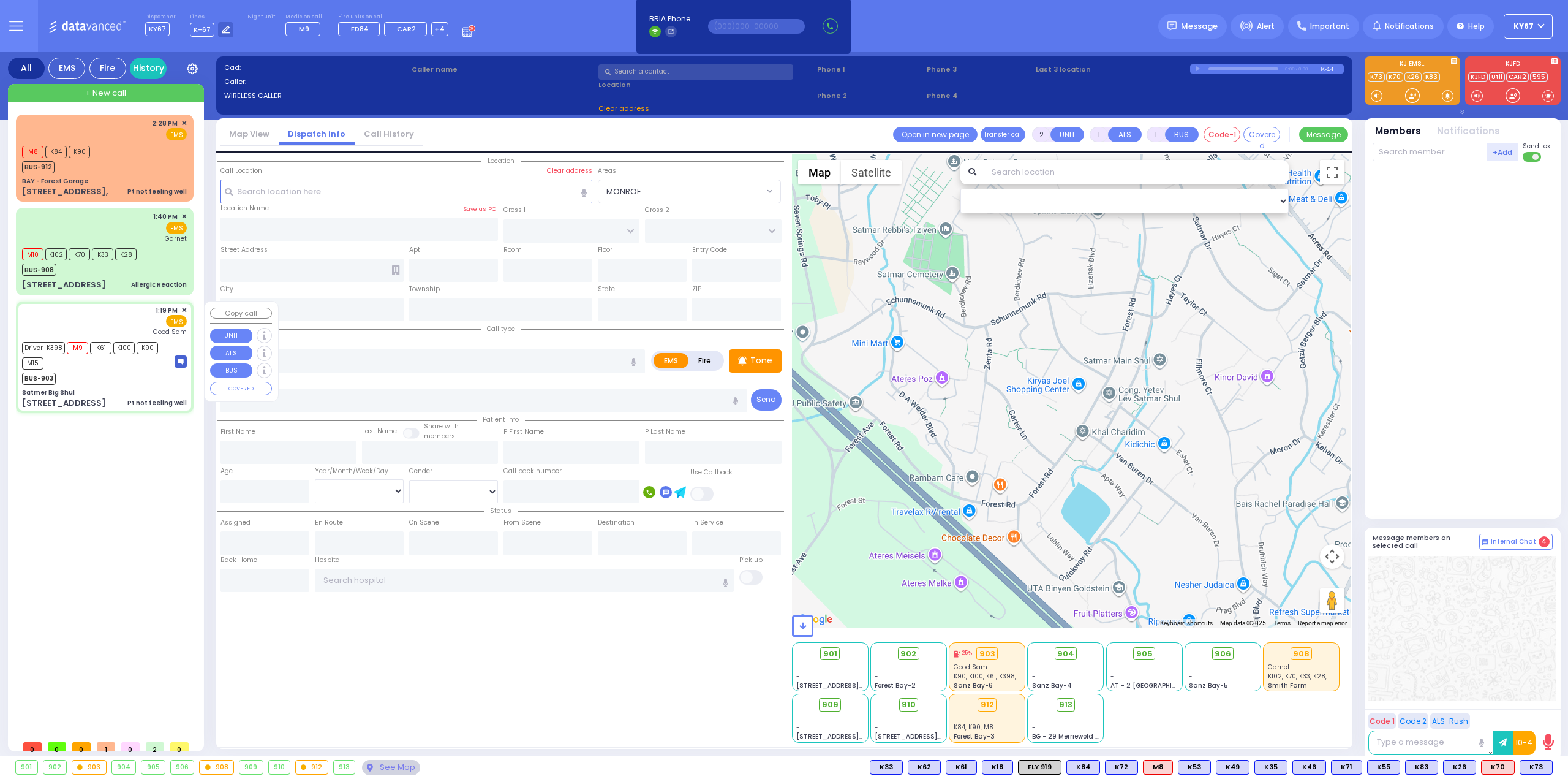
select select "[DEMOGRAPHIC_DATA]"
type input "13:19"
type input "13:20"
type input "14:00"
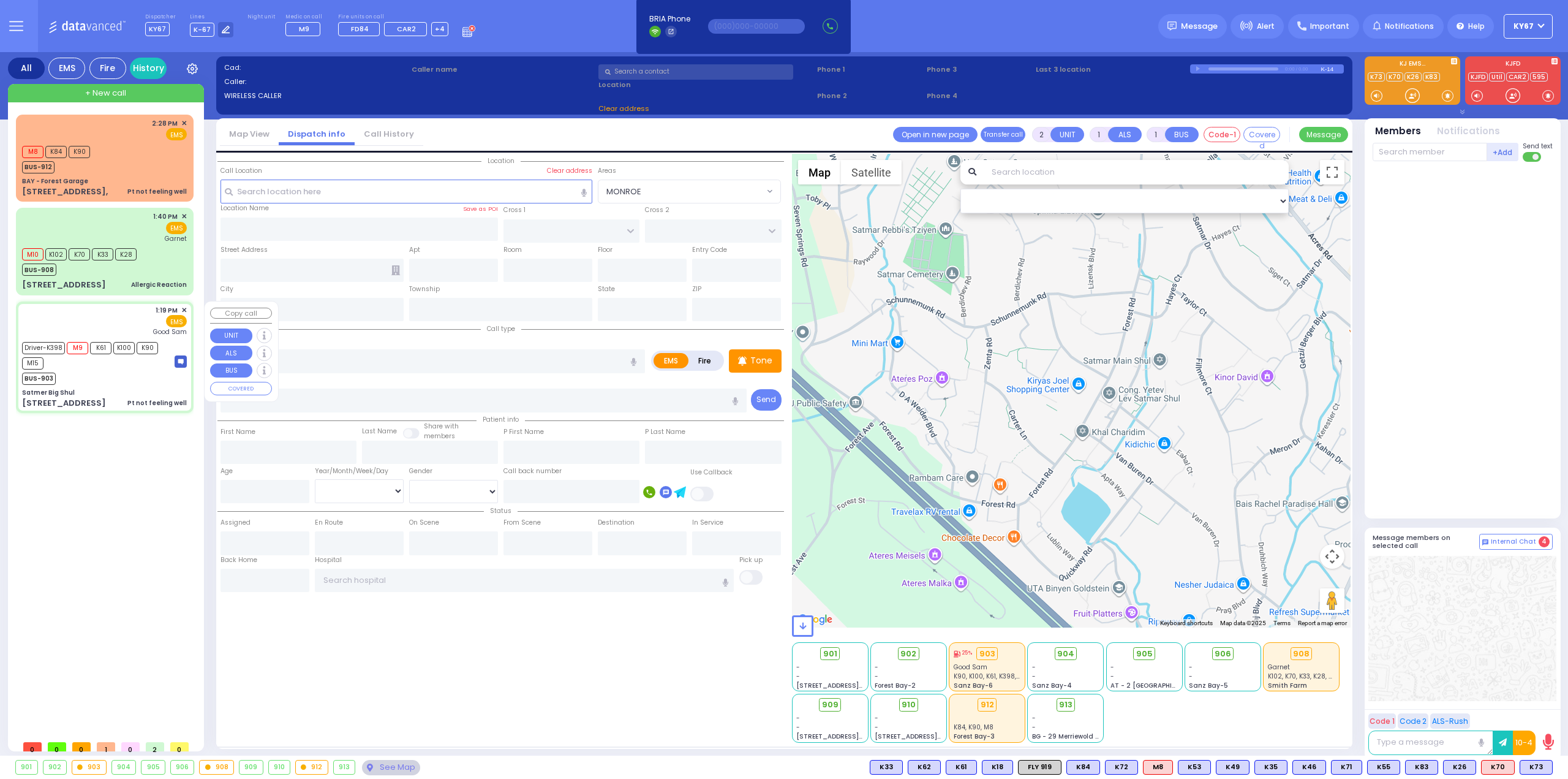
type input "14:40"
type input "16:35"
type input "[GEOGRAPHIC_DATA]"
select select "Hatzalah Garages"
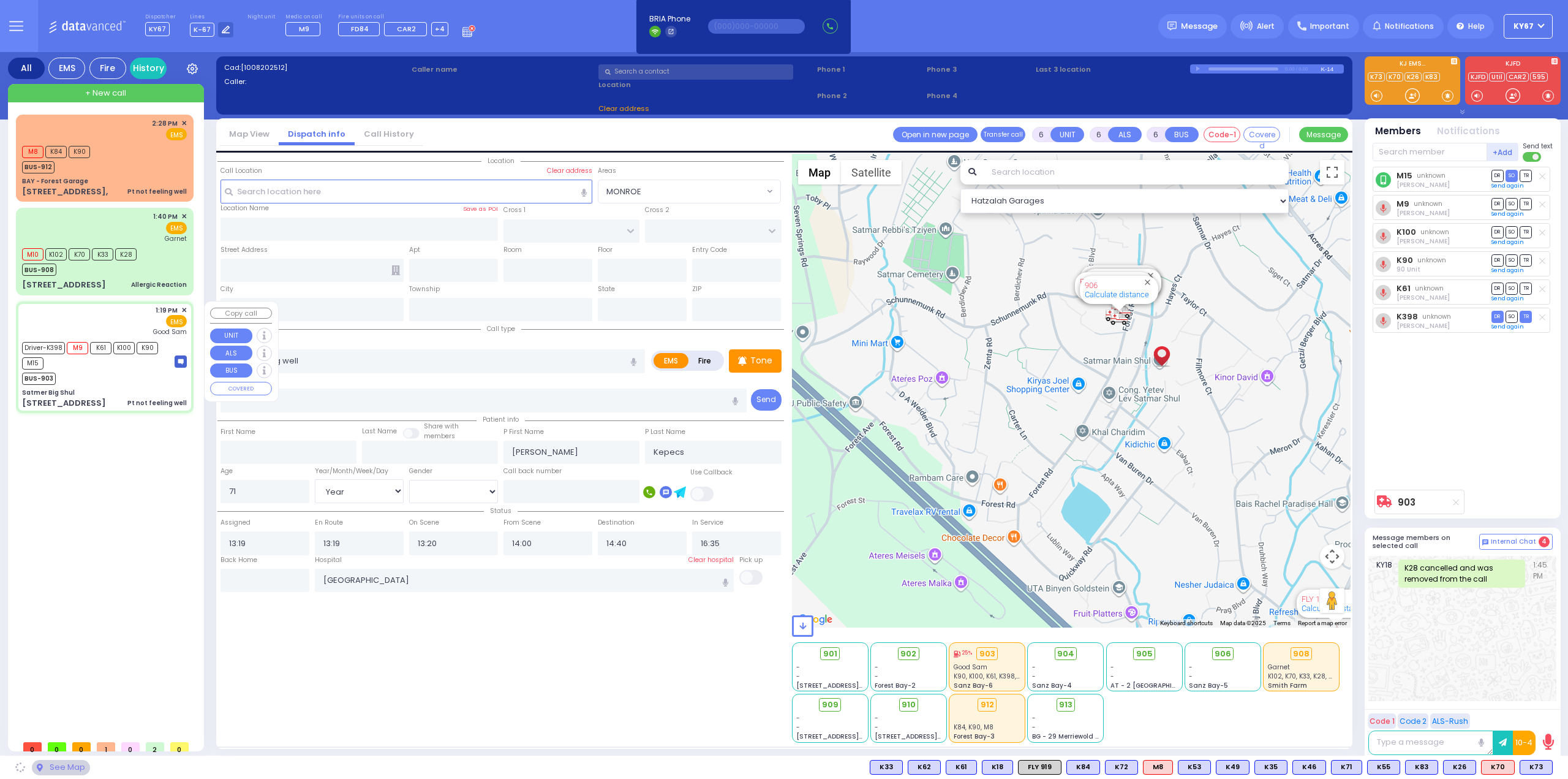
type input "Satmer Big Shul"
type input "EAHAL COURT"
type input "12 GARFIELD RD"
type input "Kiryas Joel"
type input "[US_STATE]"
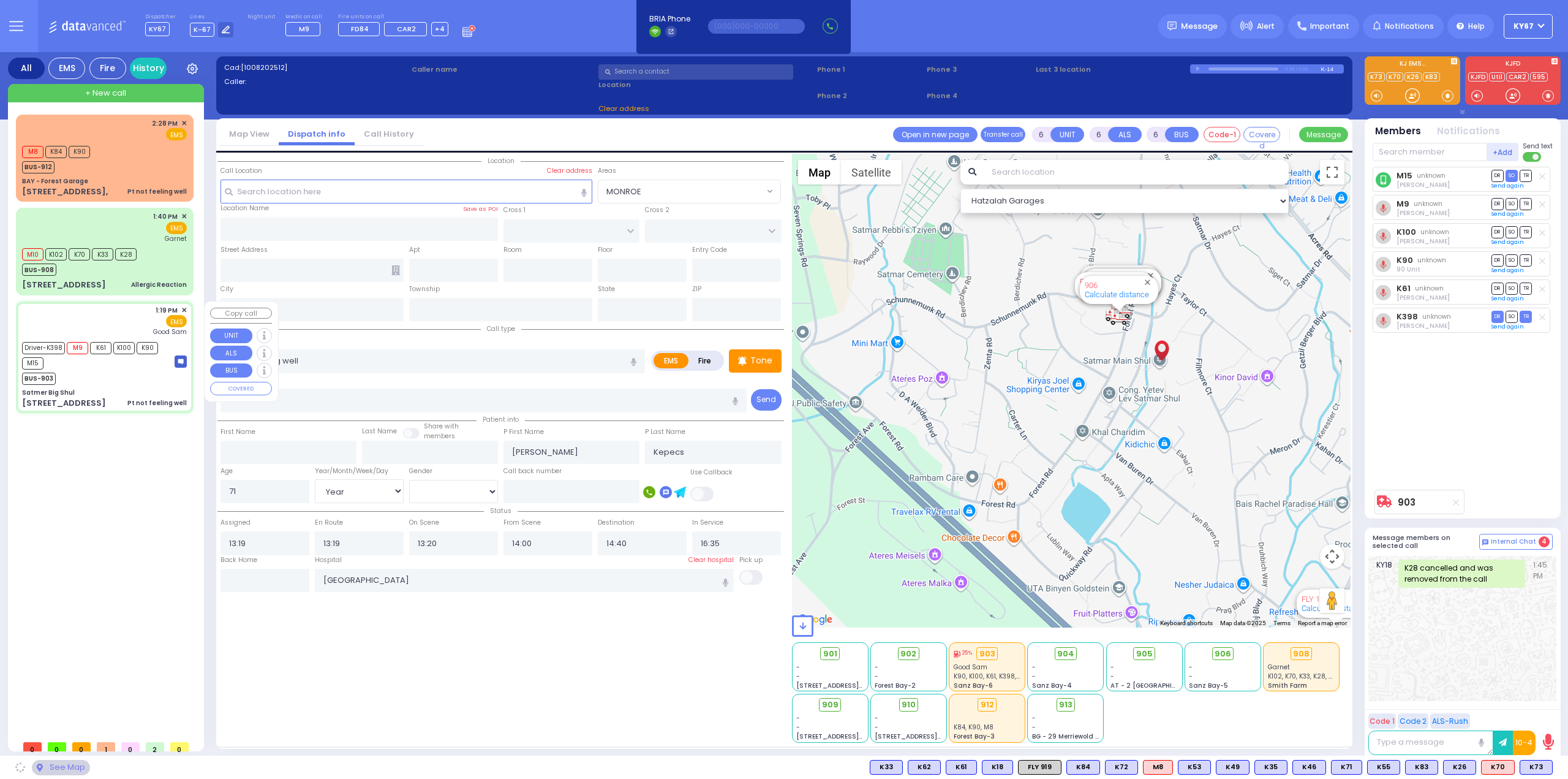
type input "10950"
select select "SECTION 1"
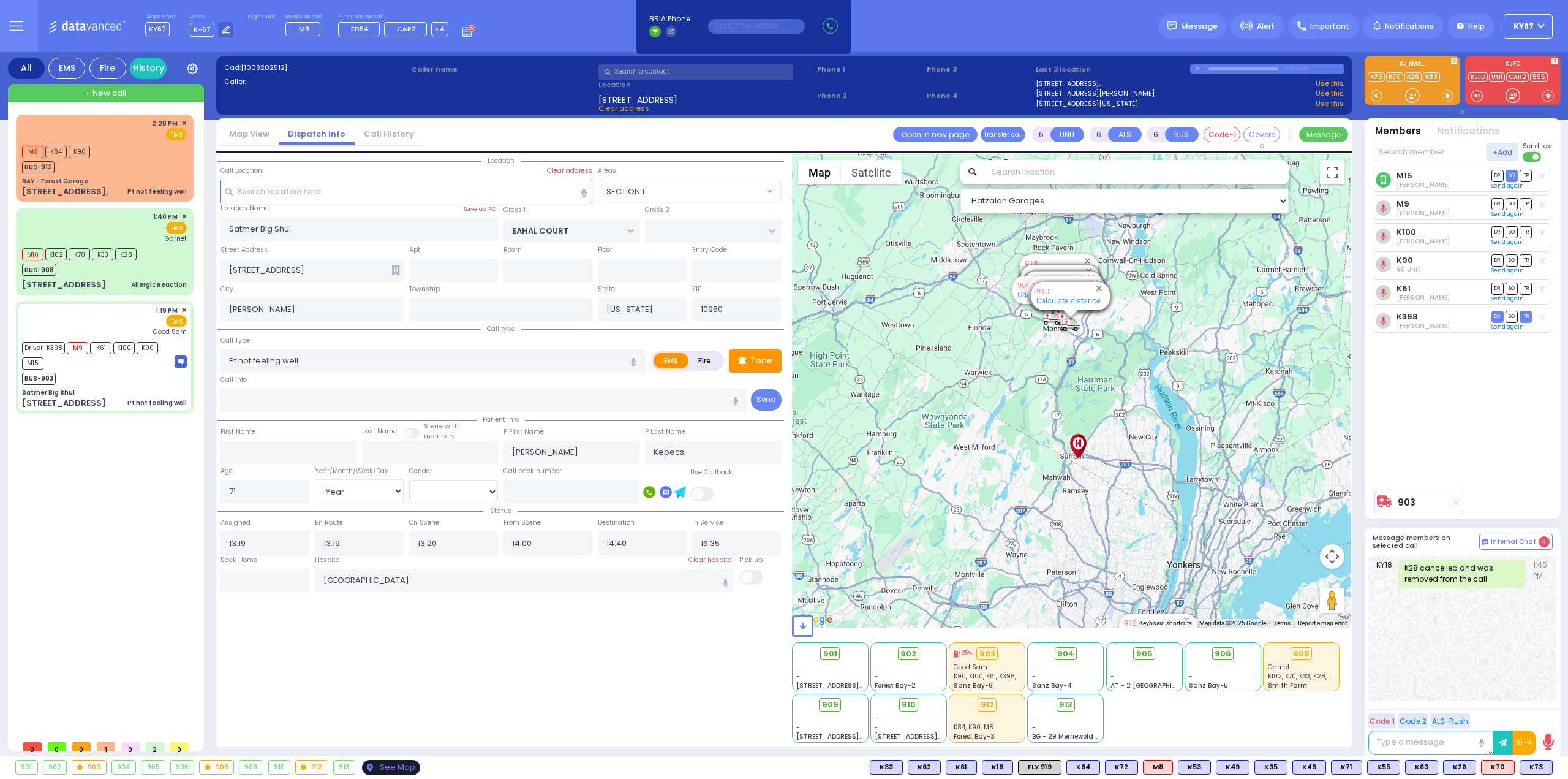
click at [389, 769] on div "See Map" at bounding box center [390, 768] width 57 height 15
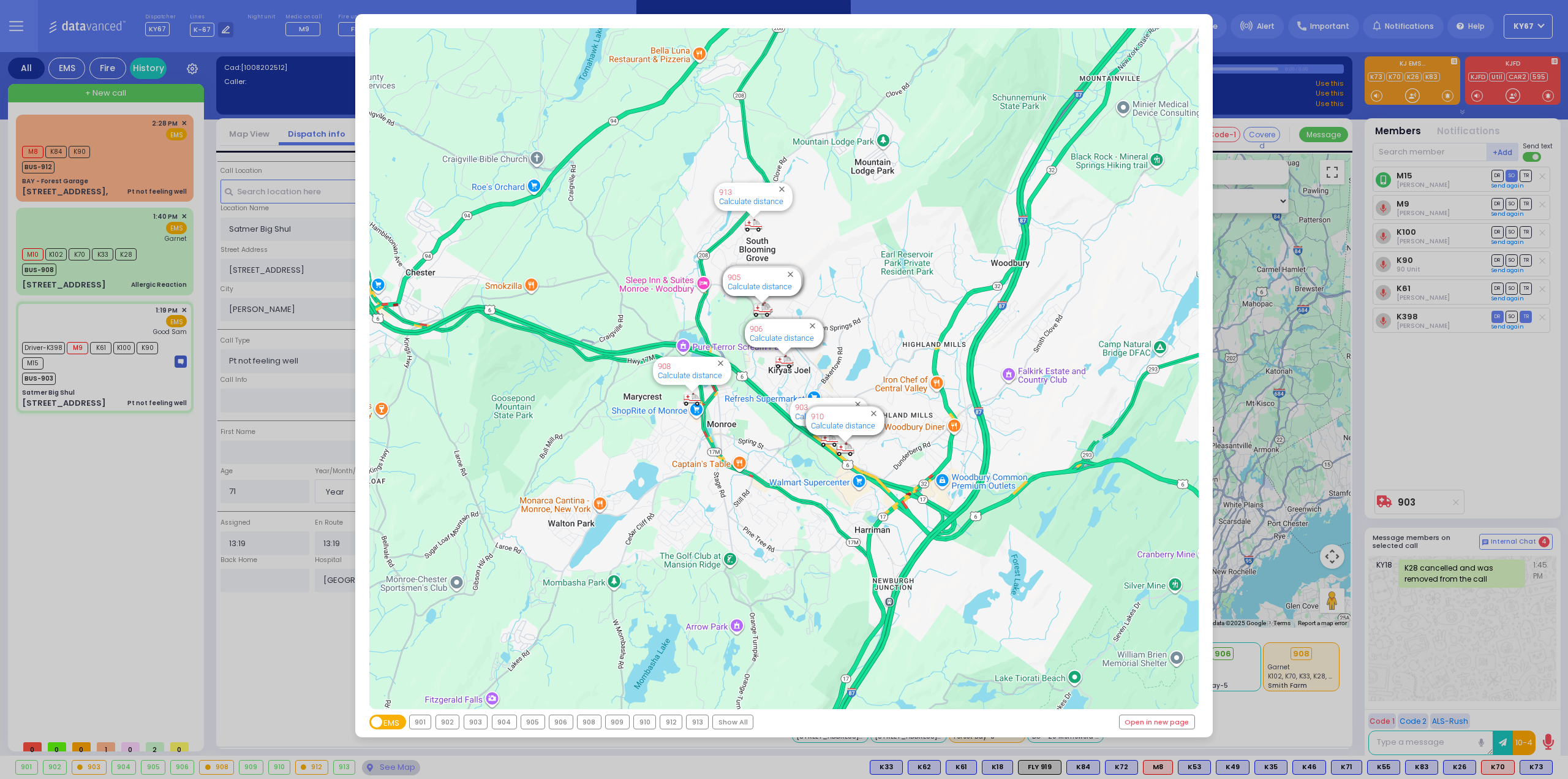
click at [476, 721] on div "903" at bounding box center [476, 722] width 24 height 14
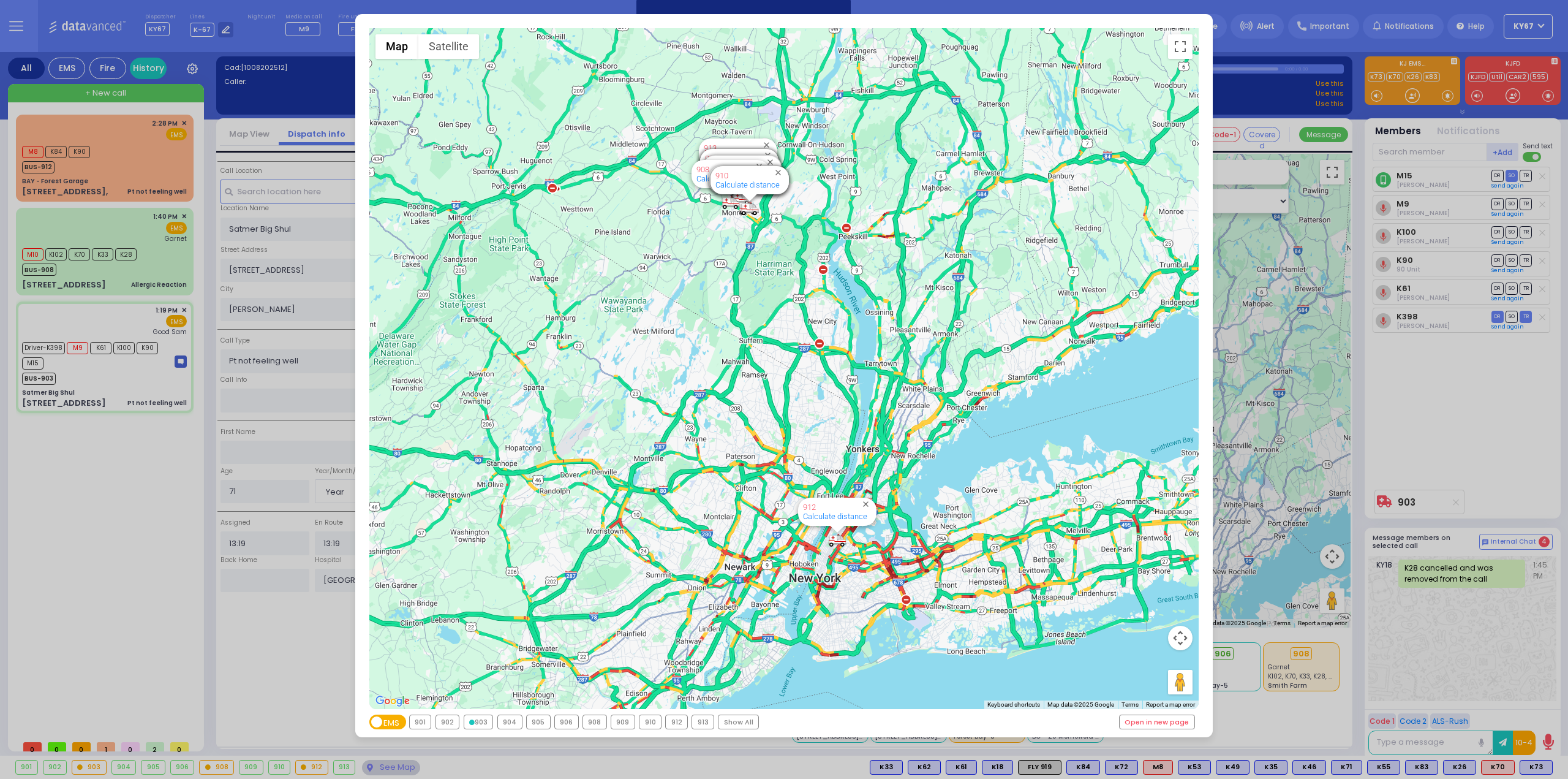
click at [480, 719] on div "903" at bounding box center [479, 722] width 29 height 14
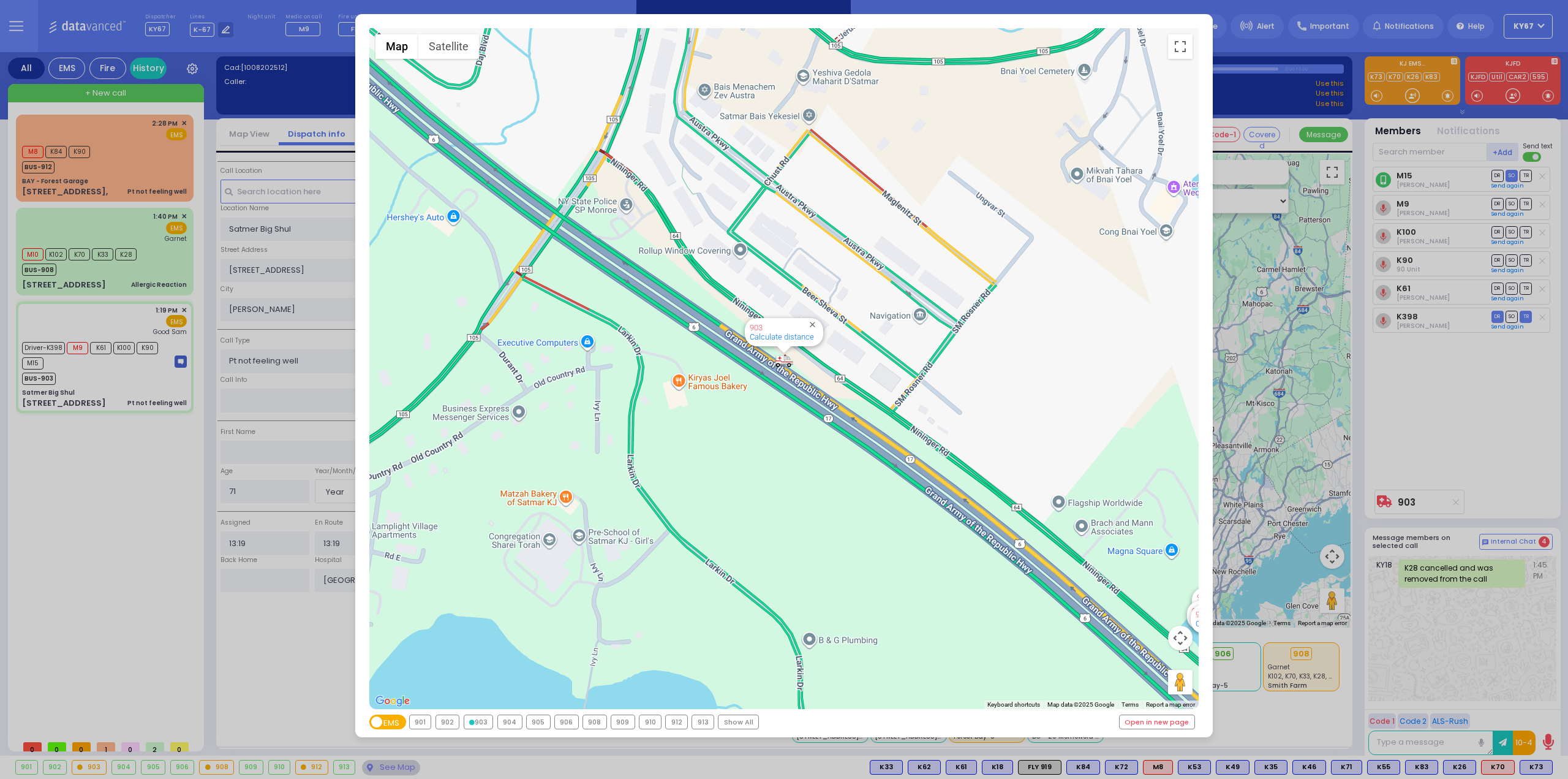
click at [108, 476] on div "← Move left → Move right ↑ Move up ↓ Move down + Zoom in - Zoom out Home Jump l…" at bounding box center [784, 389] width 1568 height 779
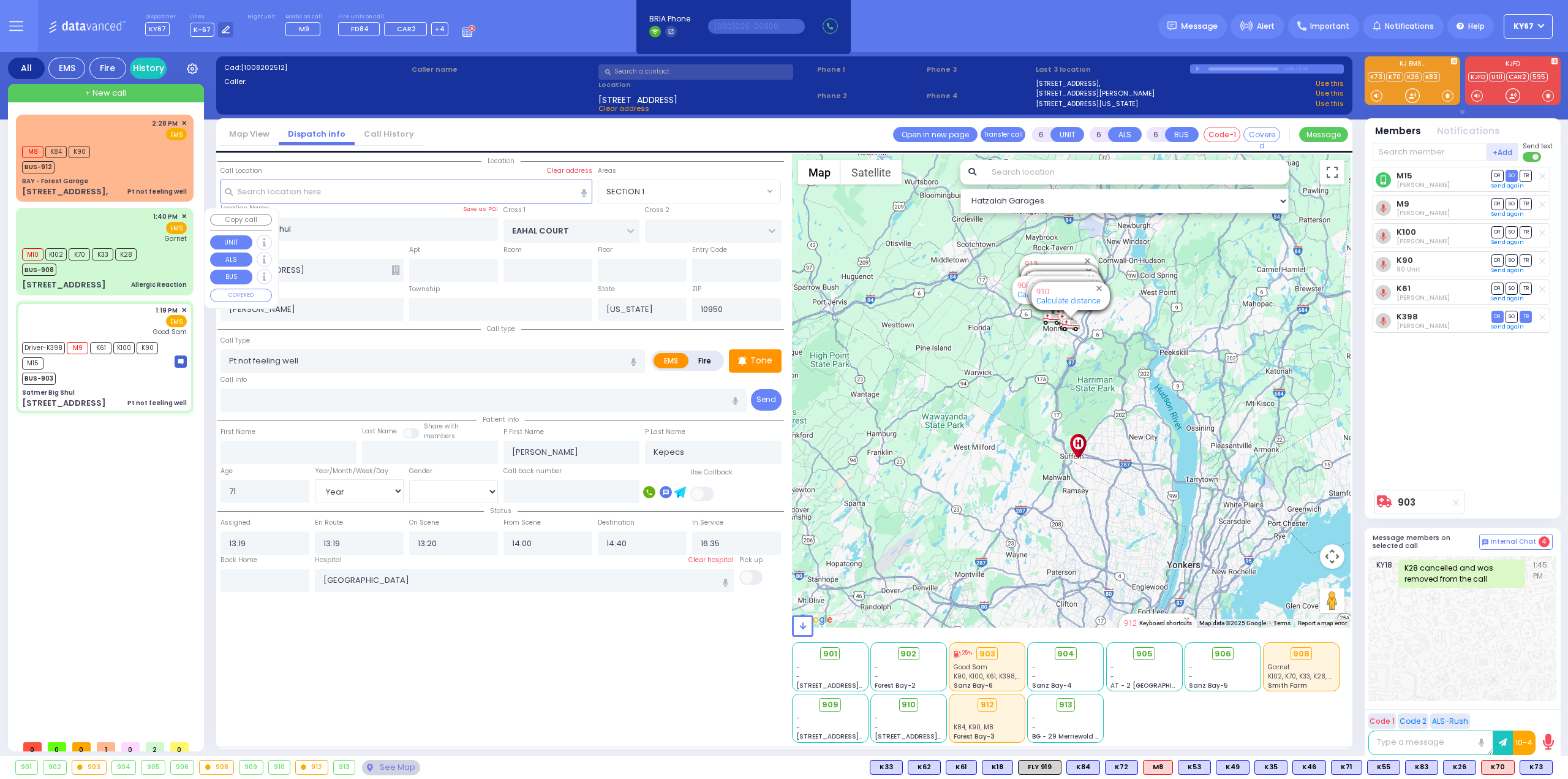
click at [101, 232] on div "1:40 PM ✕ EMS Garnet" at bounding box center [104, 227] width 165 height 32
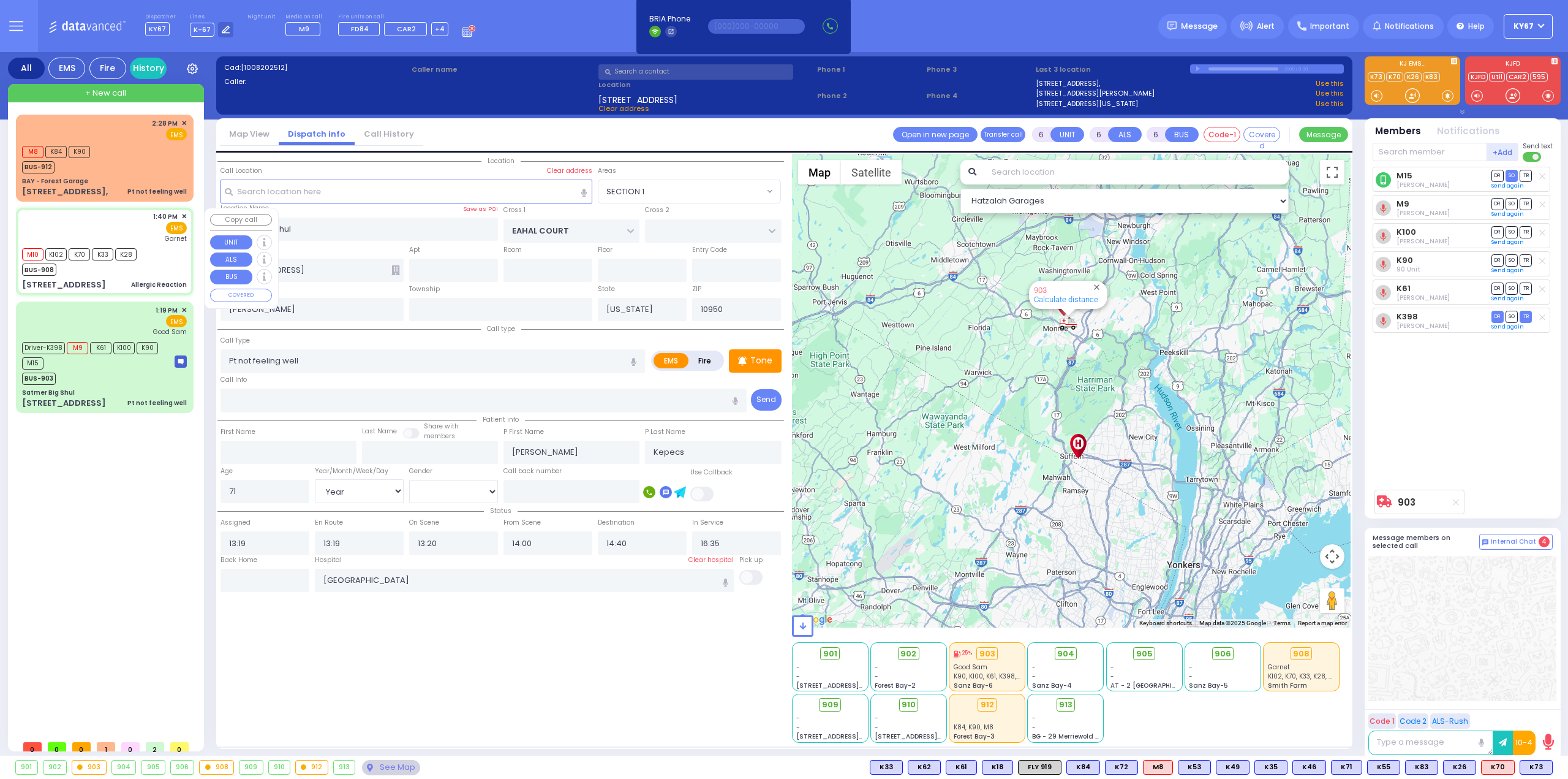
type input "2"
type input "1"
select select
type input "Allergic Reaction"
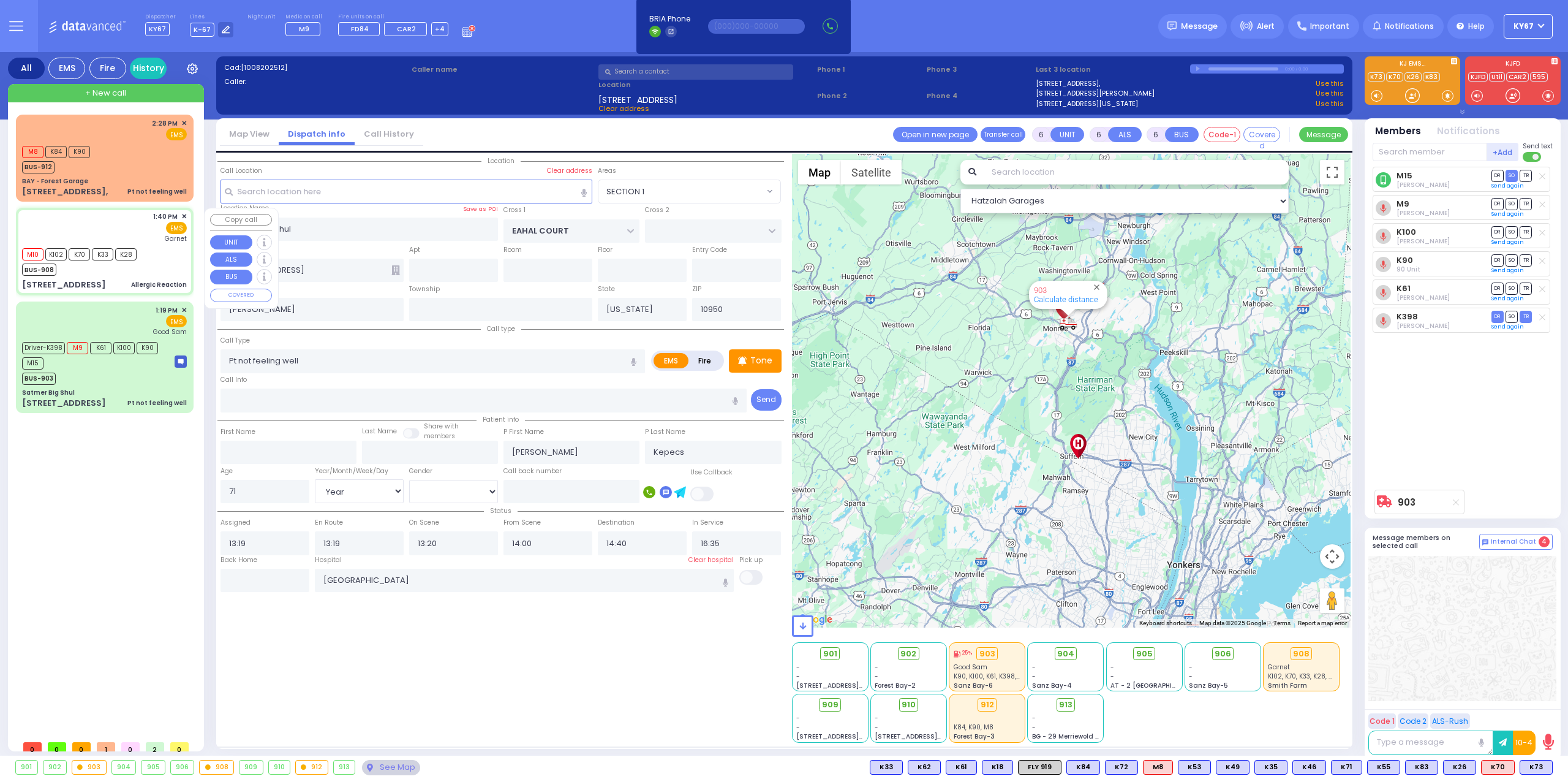
radio input "true"
type input "11"
select select "Month"
select select
type input "13:40"
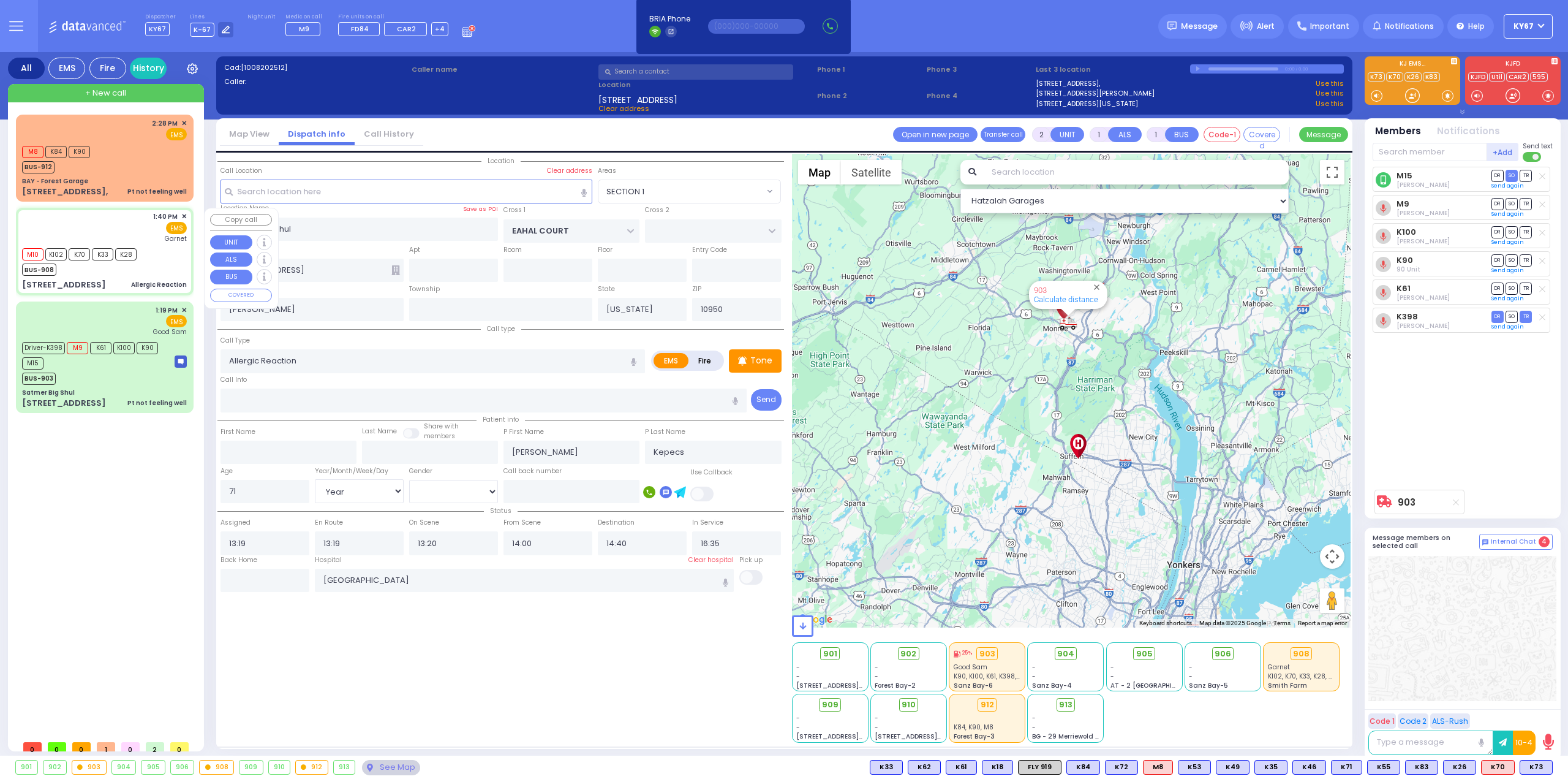
type input "13:41"
type input "Orange Regional Medical Center"
select select "Hatzalah Garages"
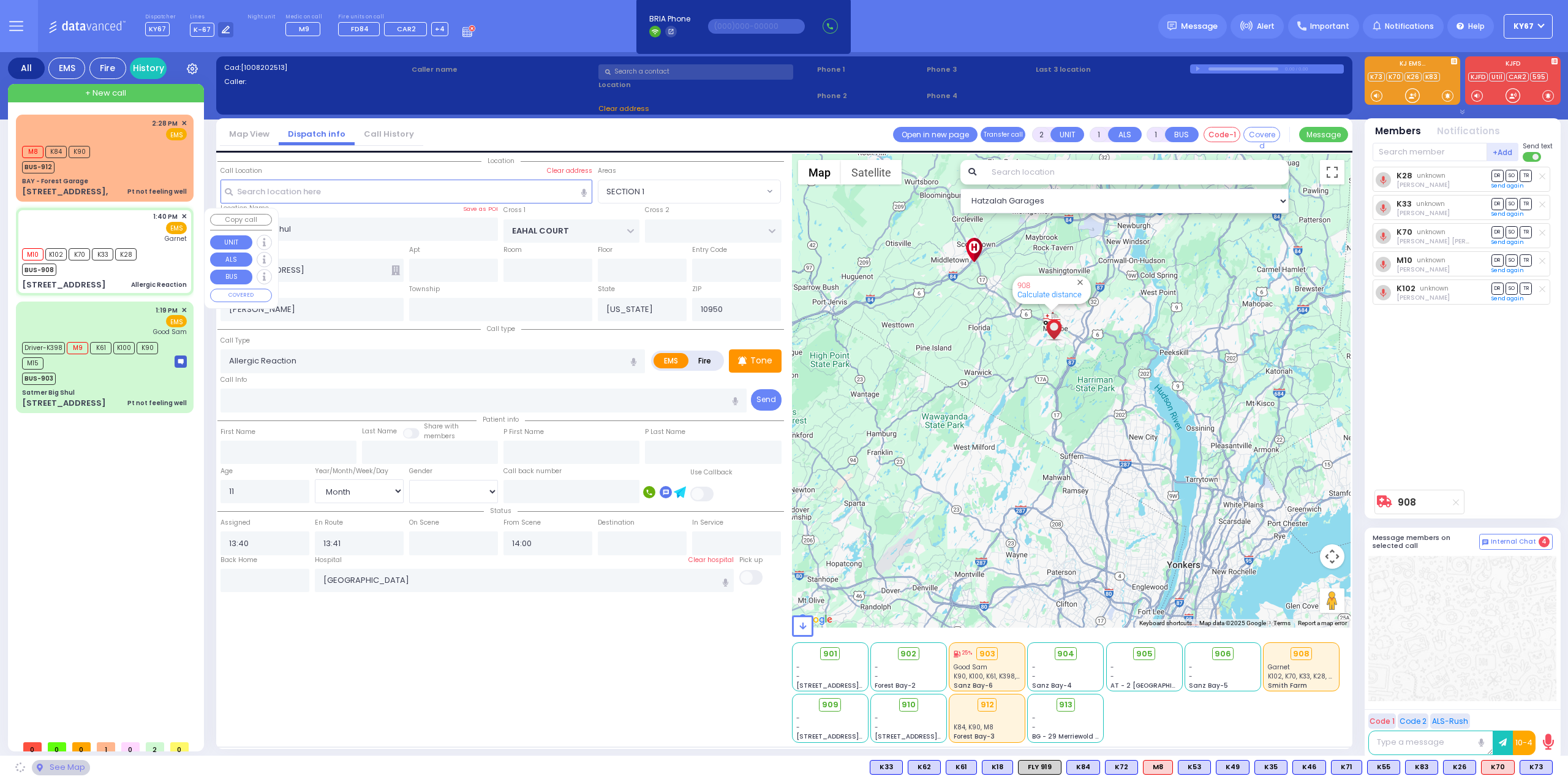
type input "MAIDSTONE LN"
type input "LOCH LOMOND COURT"
type input "26 Prestwick Drive"
type input "Monroe"
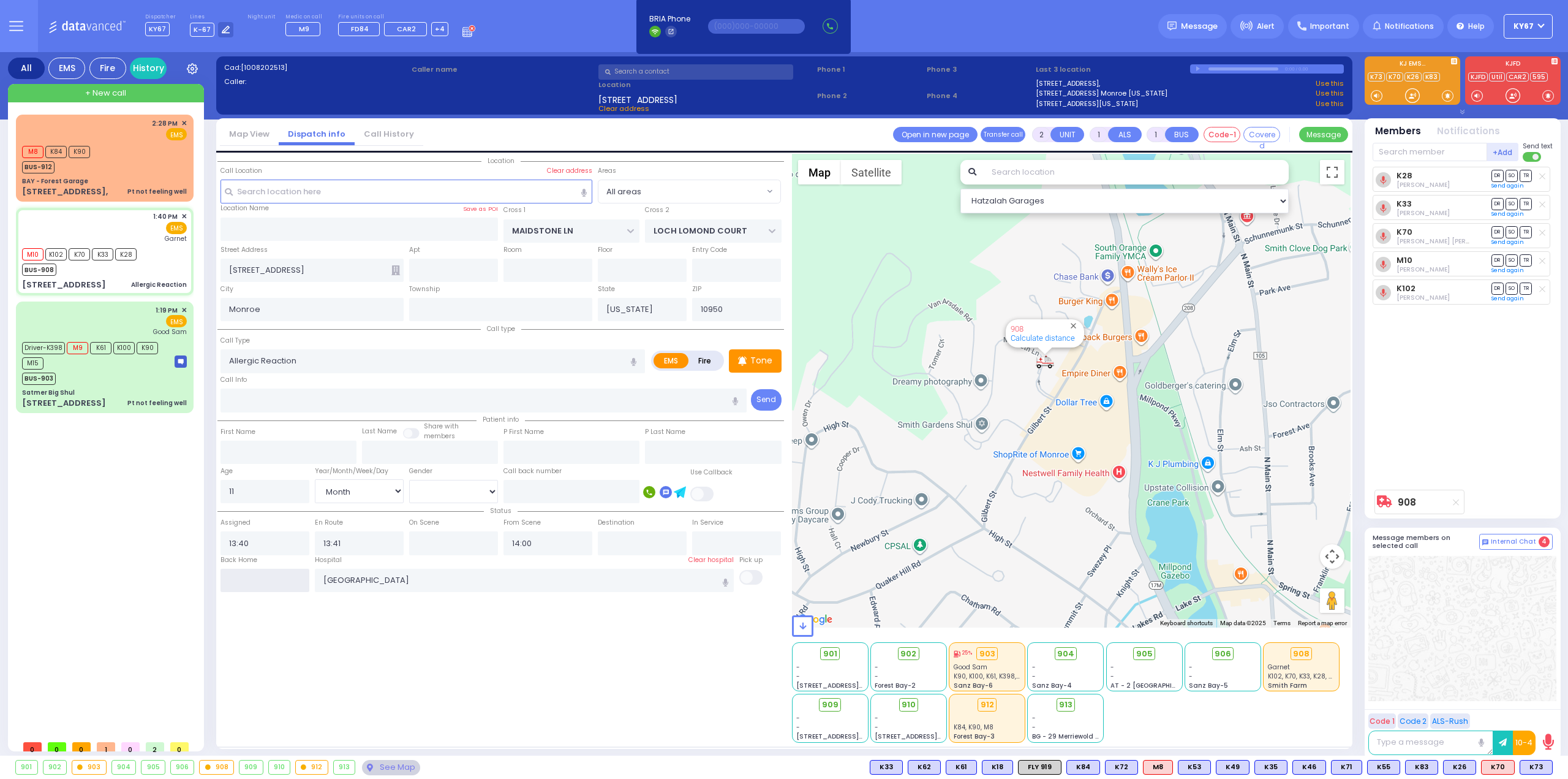
click at [287, 572] on input "text" at bounding box center [265, 580] width 88 height 24
click at [286, 571] on input "text" at bounding box center [265, 580] width 88 height 24
type input "16:02"
select select
radio input "true"
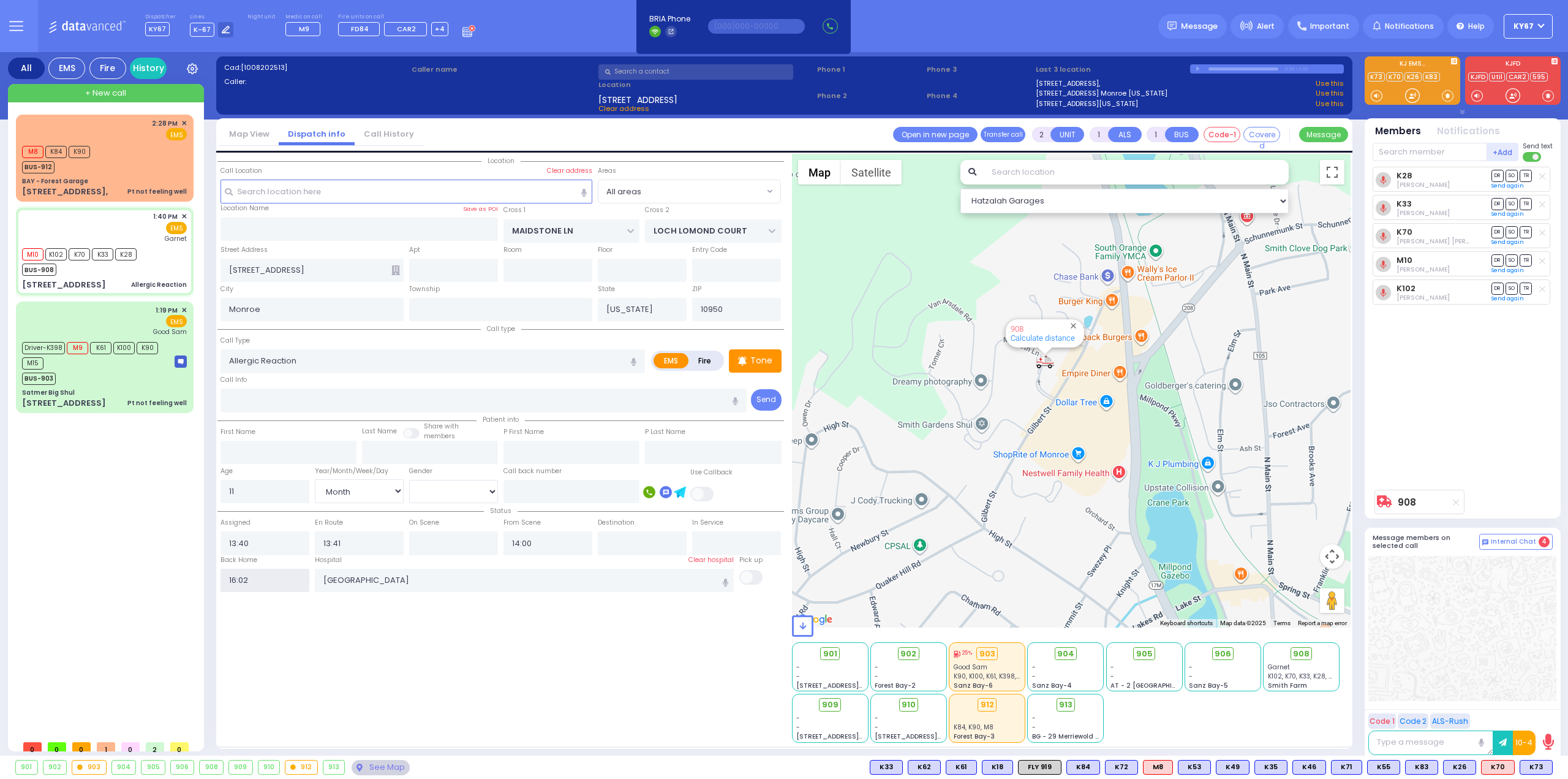
select select
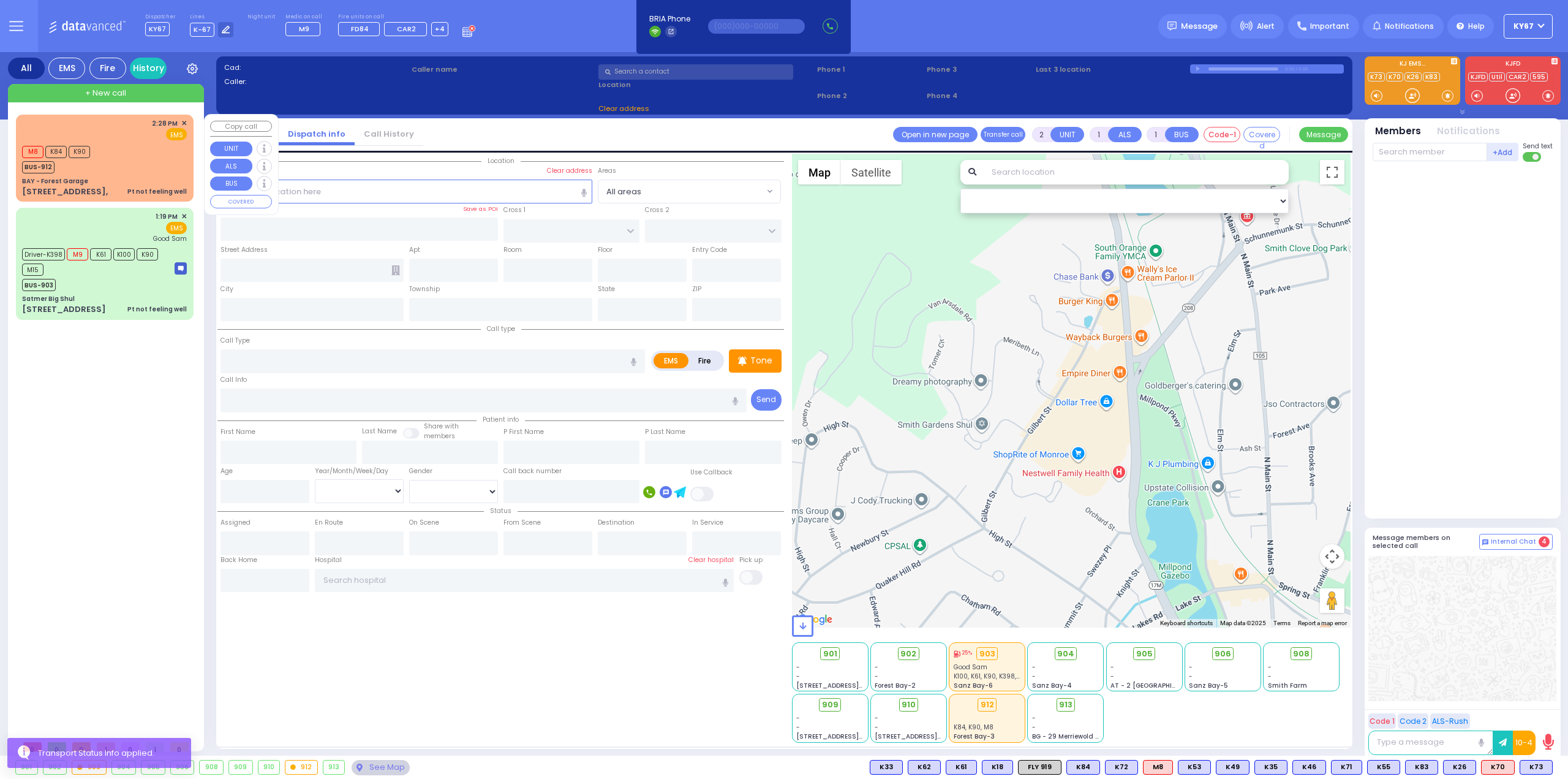
click at [137, 153] on div "M8 K84 K90 BUS-912" at bounding box center [104, 158] width 165 height 31
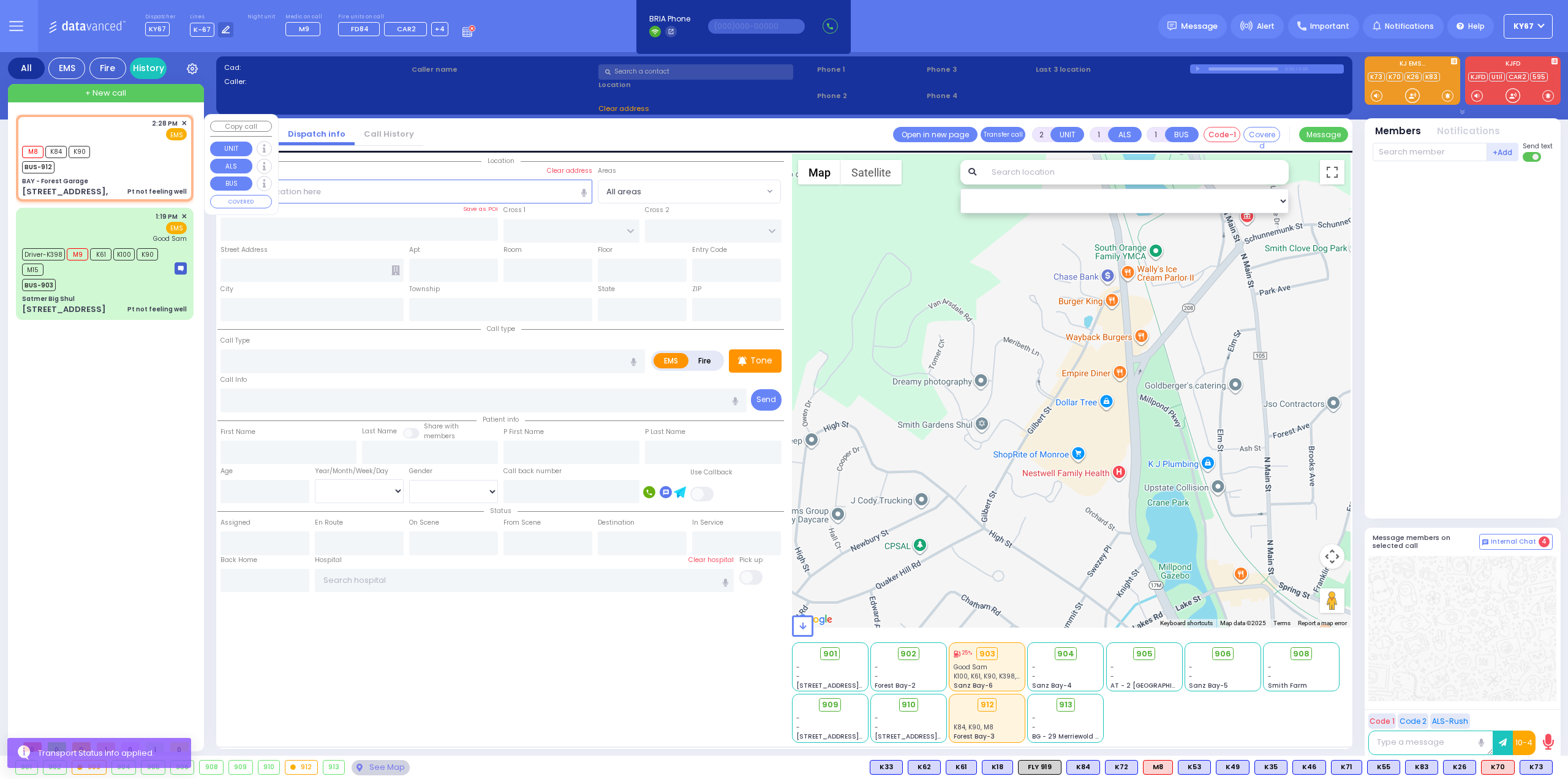
type input "1"
type input "0"
select select
type input "Pt not feeling well"
radio input "true"
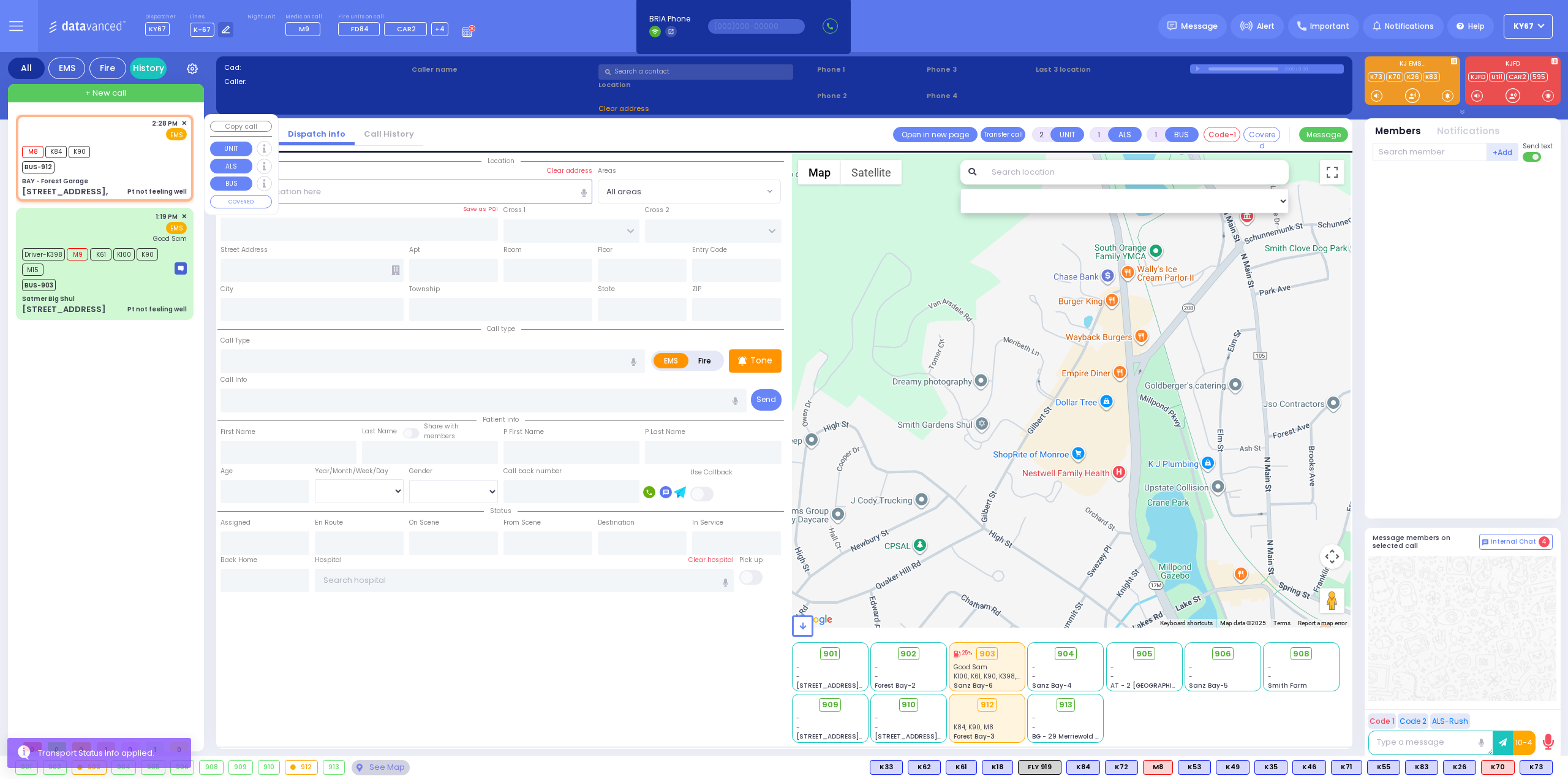
select select
type input "14:28"
select select "Hatzalah Garages"
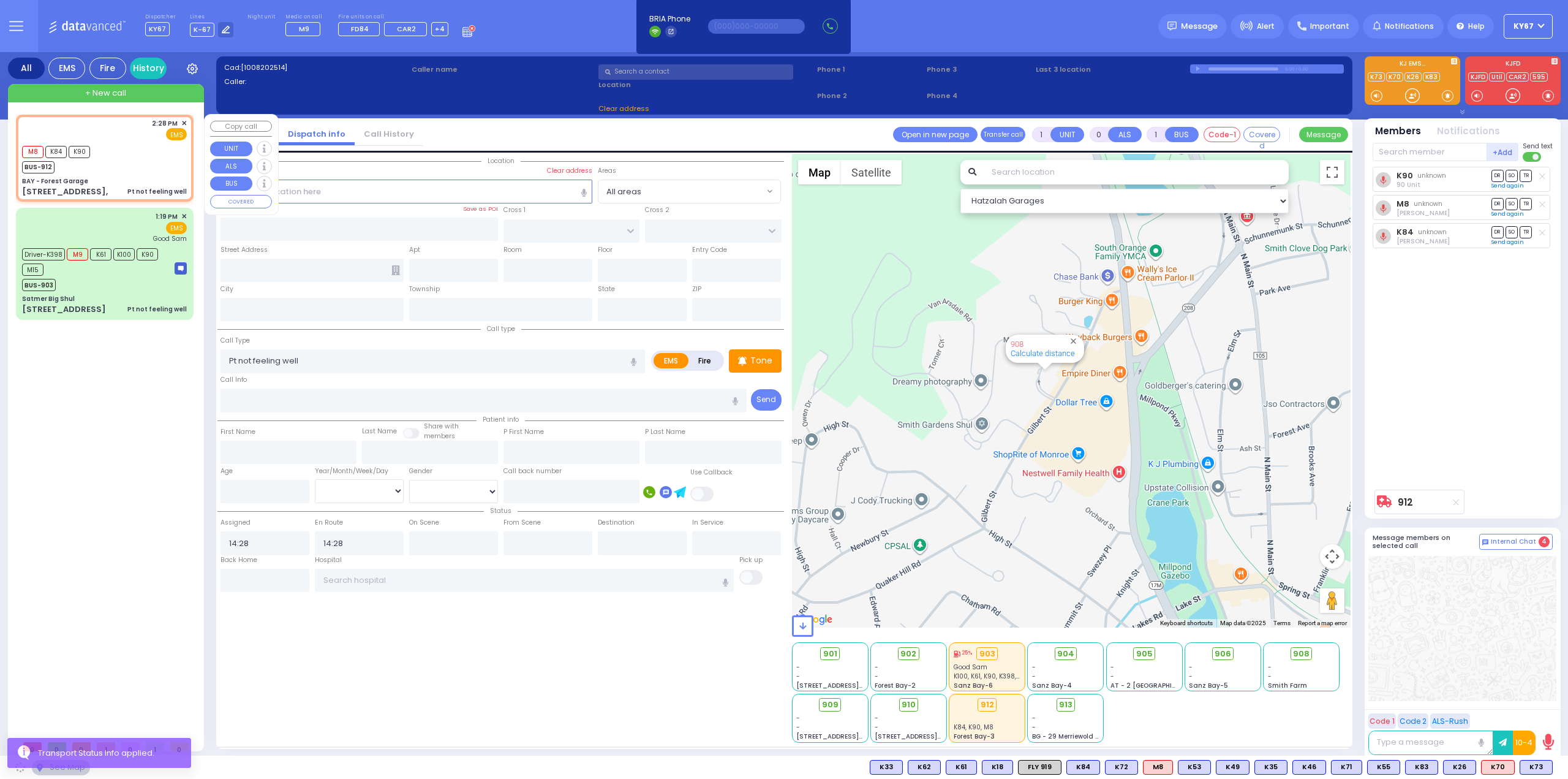
type input "BAY - Forest Garage"
type input "SANZ COURT"
type input "HAYES COURT"
type input "[STREET_ADDRESS],"
type input "Monroe"
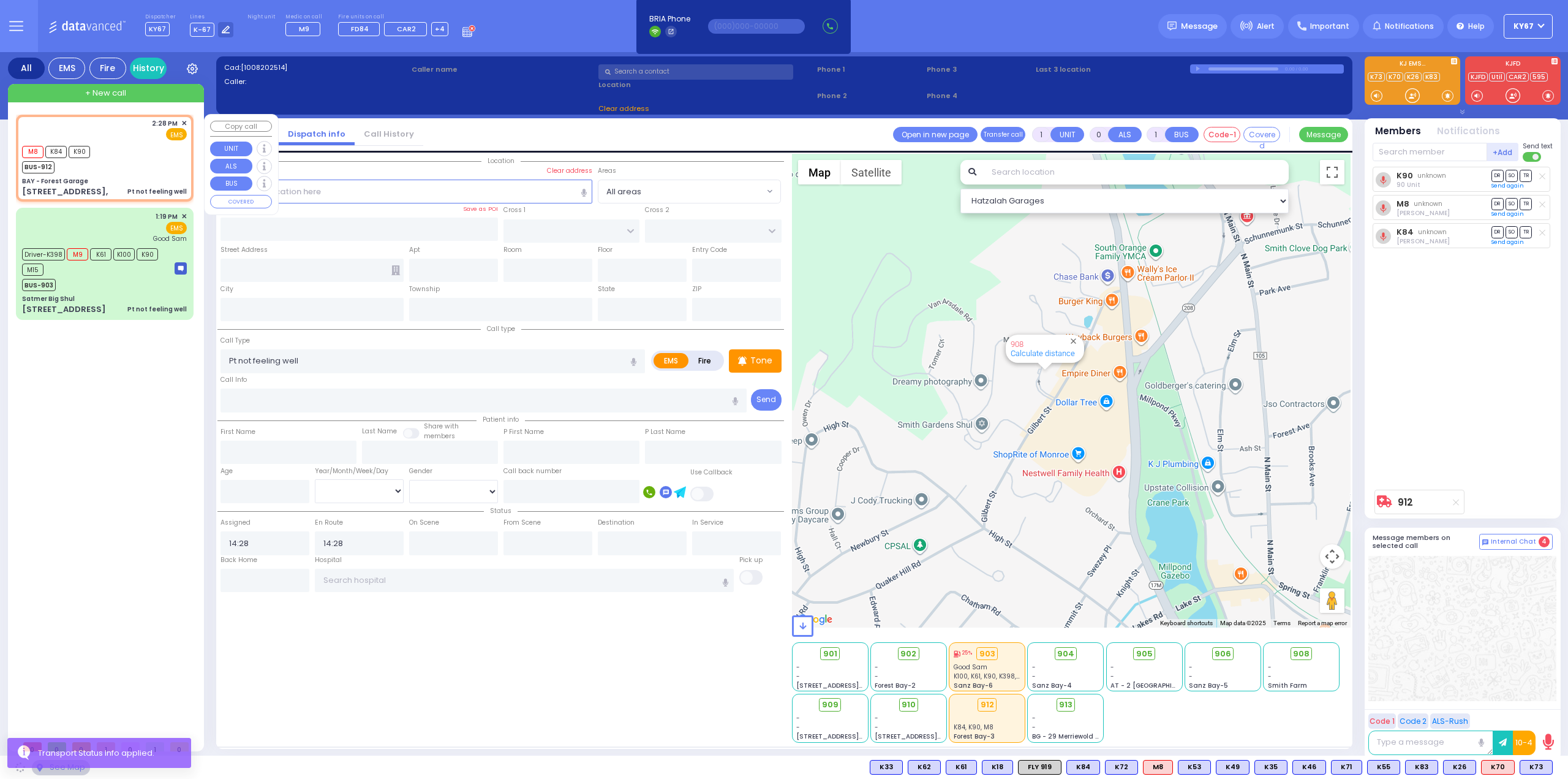
type input "[US_STATE]"
type input "10950"
select select "SECTION 2"
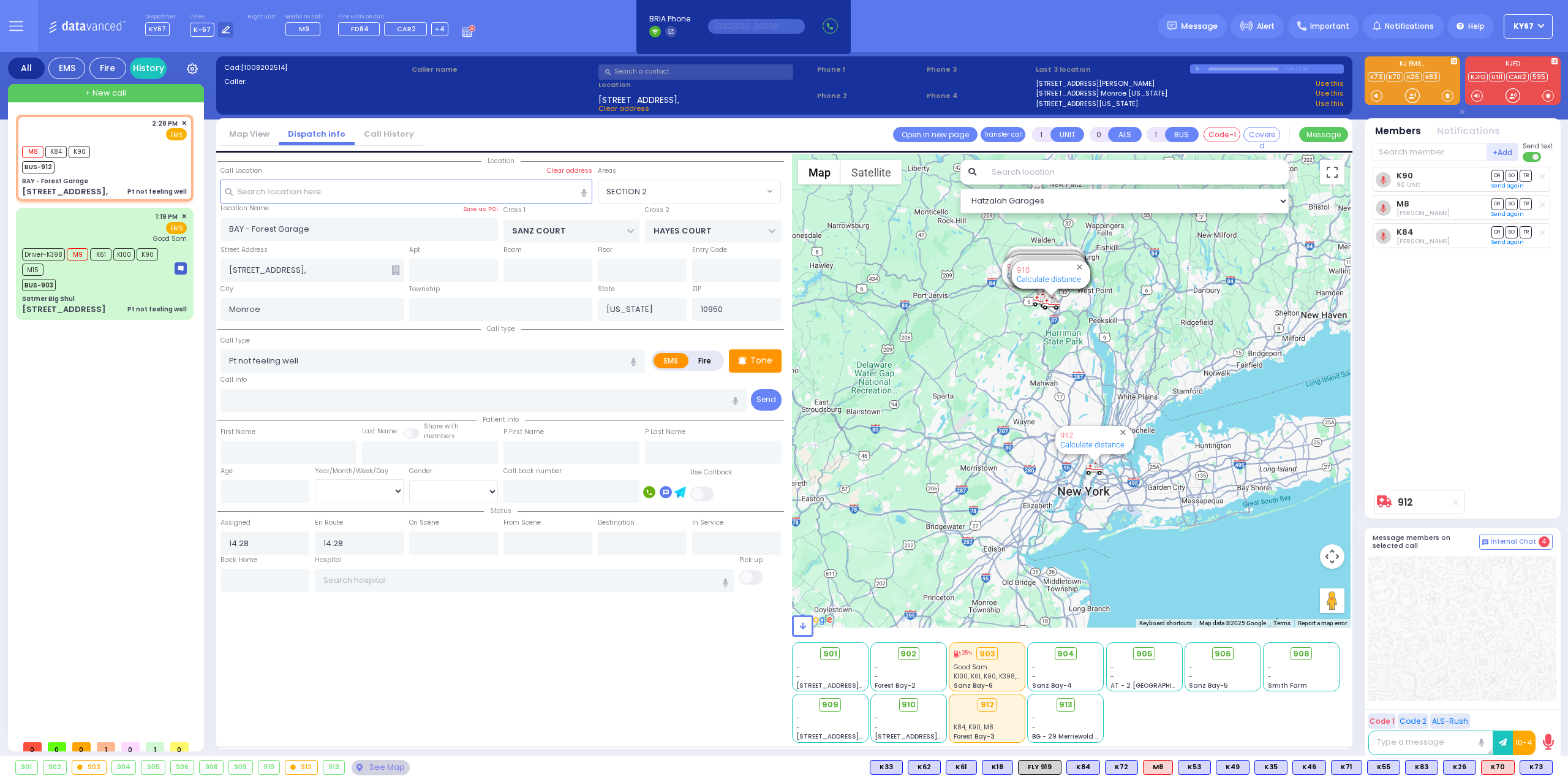
click at [114, 475] on div "2:28 PM ✕ M8 K84 K90" at bounding box center [107, 424] width 182 height 620
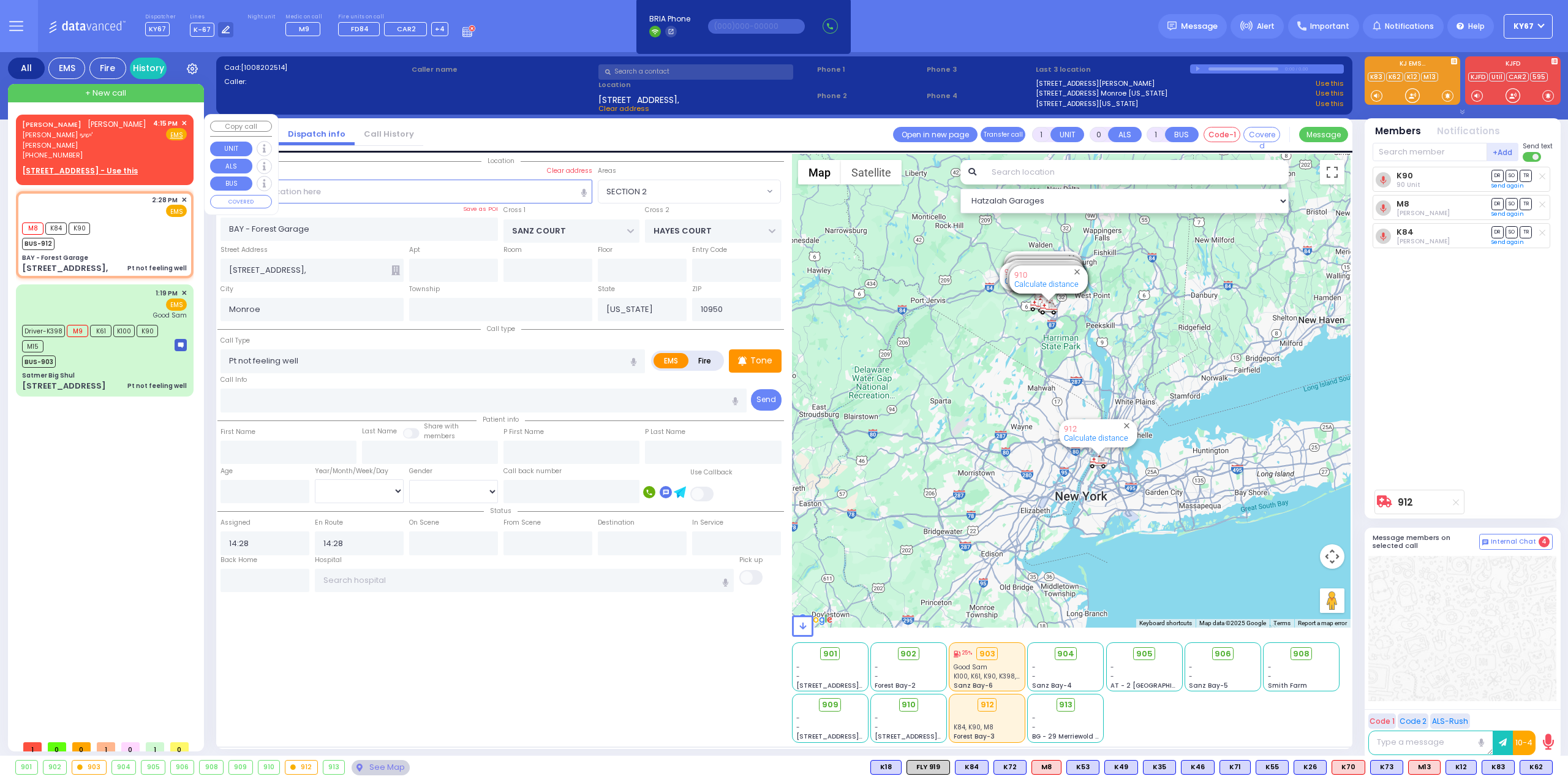
click at [117, 143] on span "הרר מענדל - הרר ישעי' יעקב שטויבער" at bounding box center [85, 140] width 127 height 20
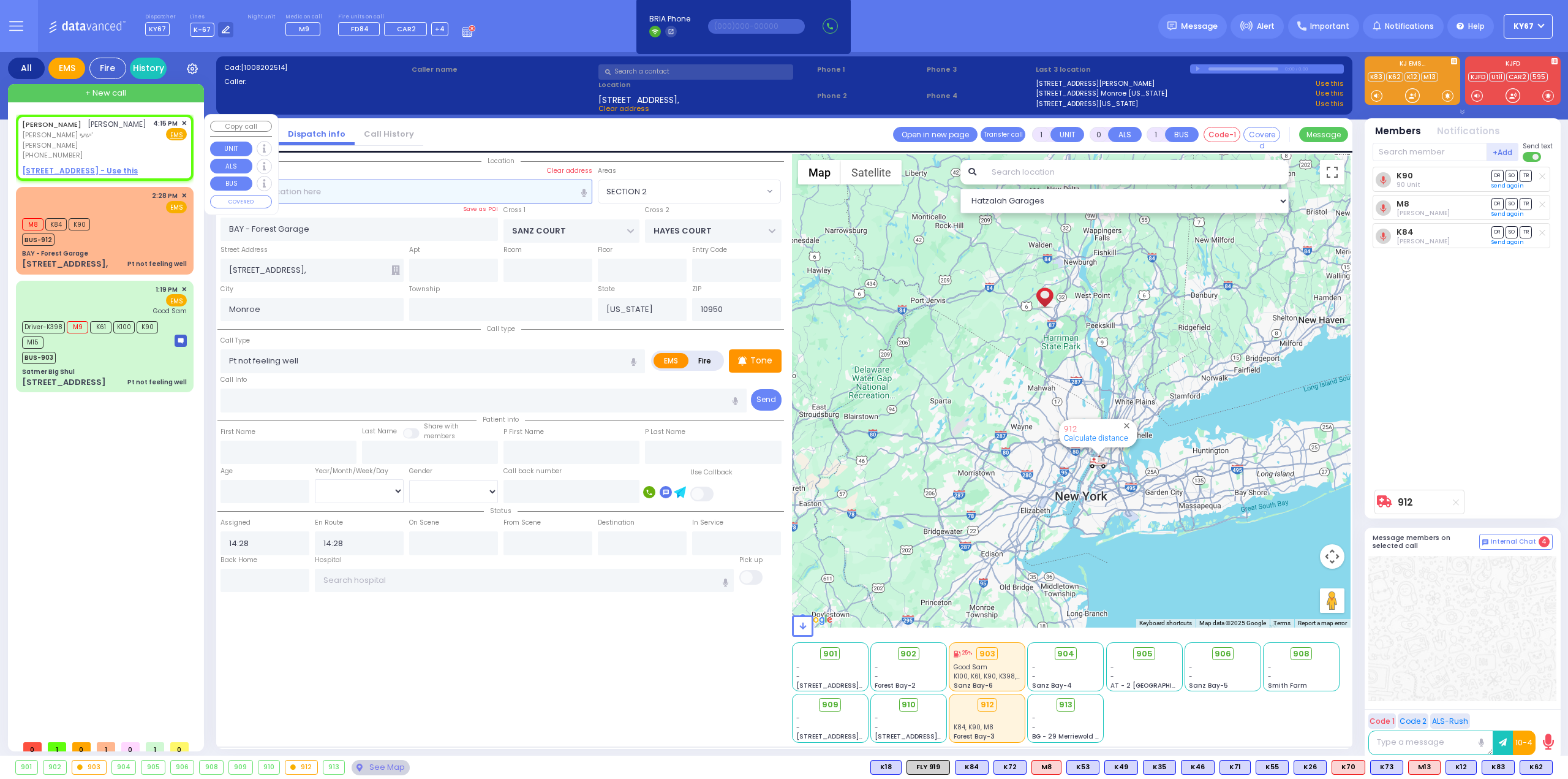
type input "2"
type input "1"
select select
radio input "true"
type input "AVRUM WOLF"
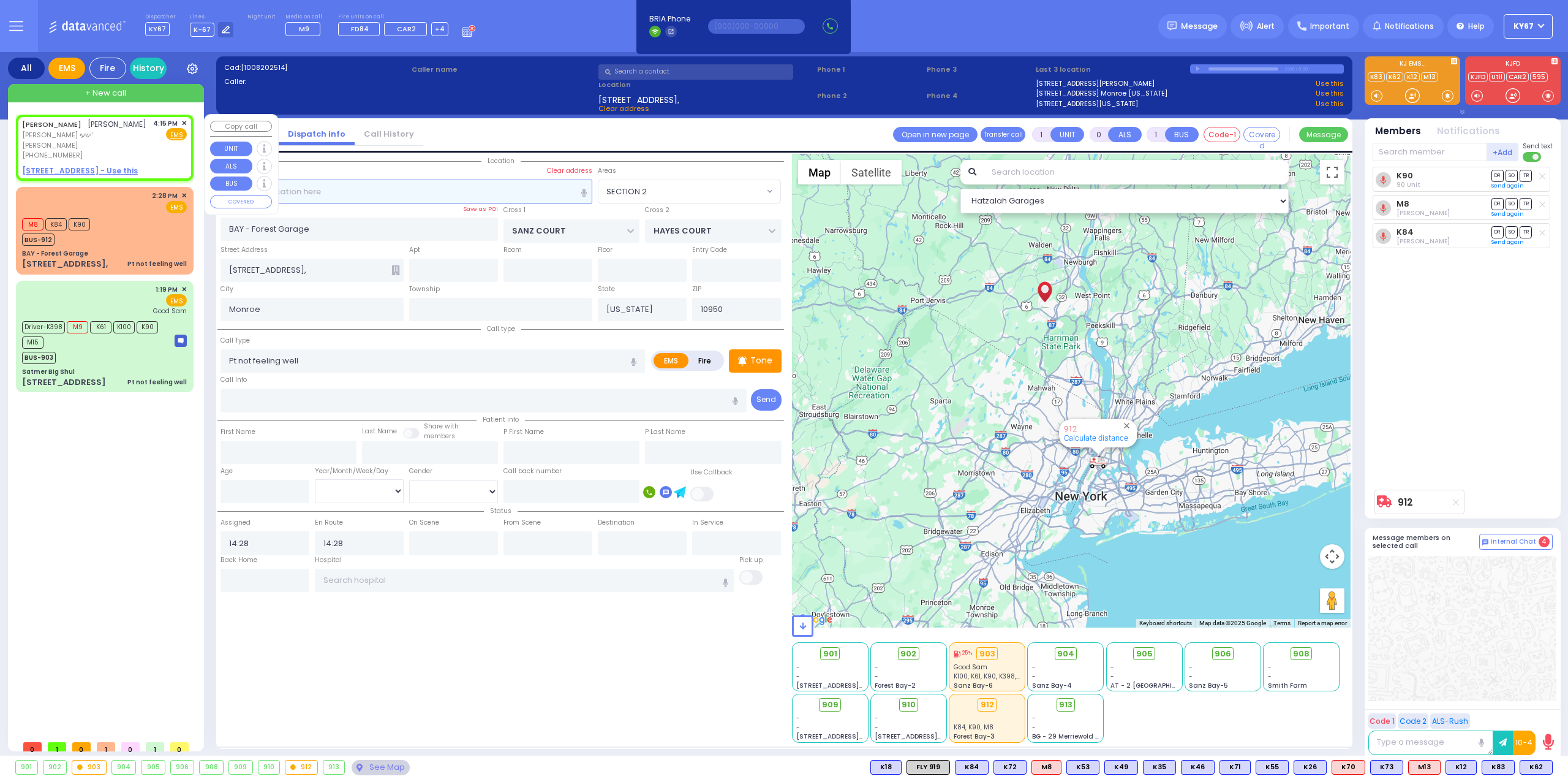
type input "FRIEDMAN"
select select
type input "16:15"
select select "Hatzalah Garages"
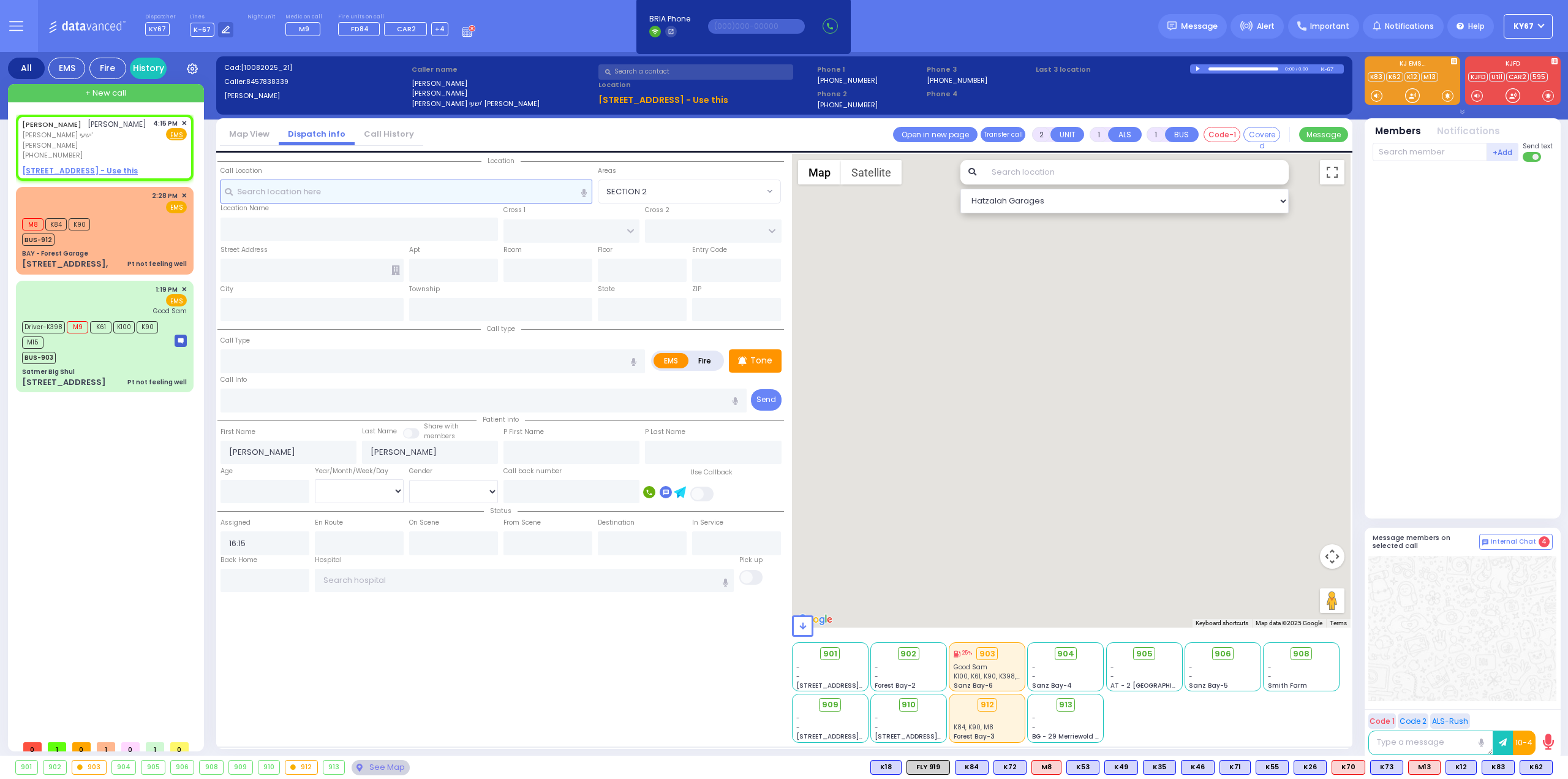
select select
radio input "true"
select select
select select "Hatzalah Garages"
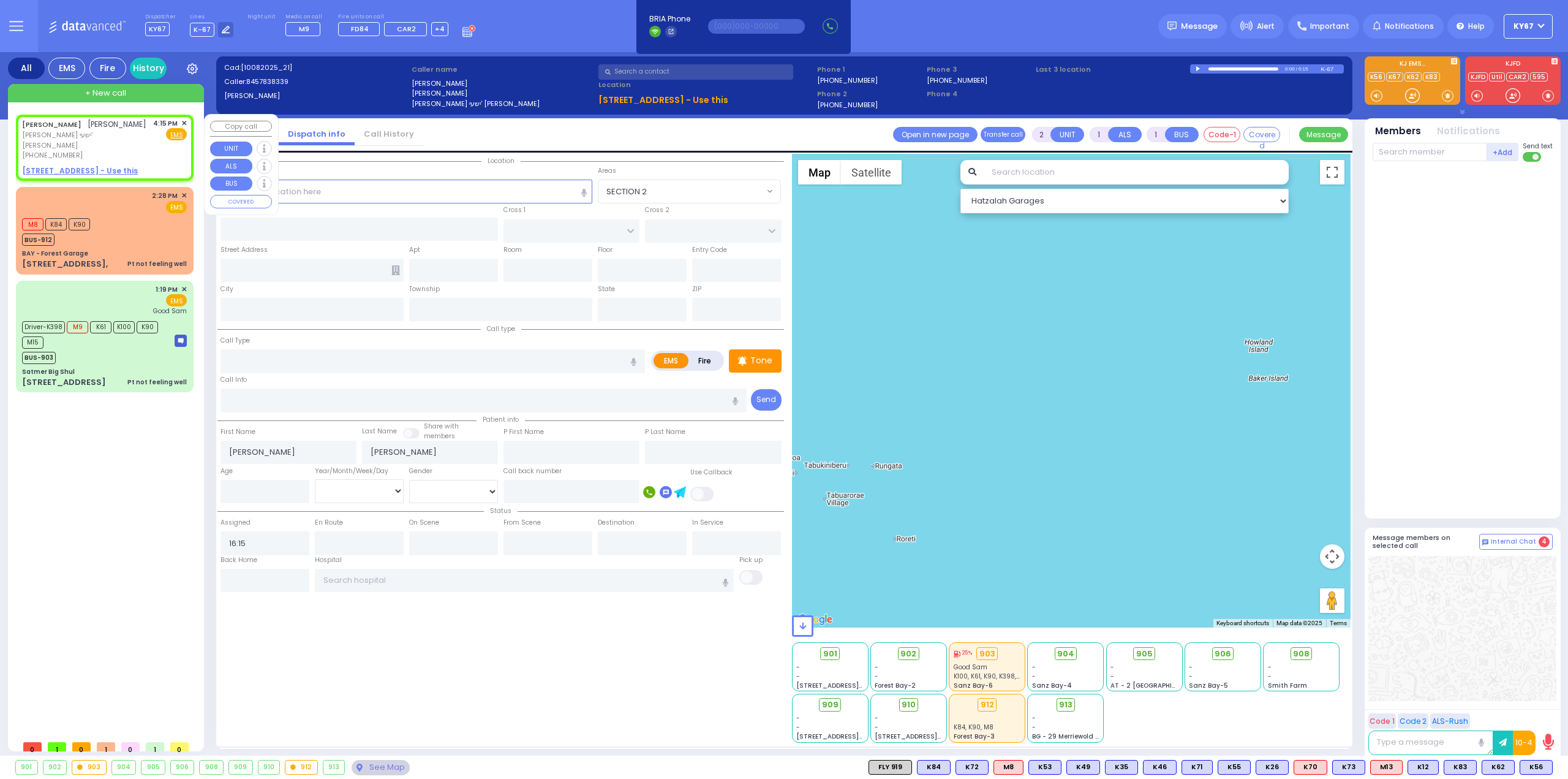
click at [82, 173] on u "2 MOUNTAIN RD 302 - Use this" at bounding box center [80, 171] width 116 height 11
select select
radio input "true"
select select
select select "Hatzalah Garages"
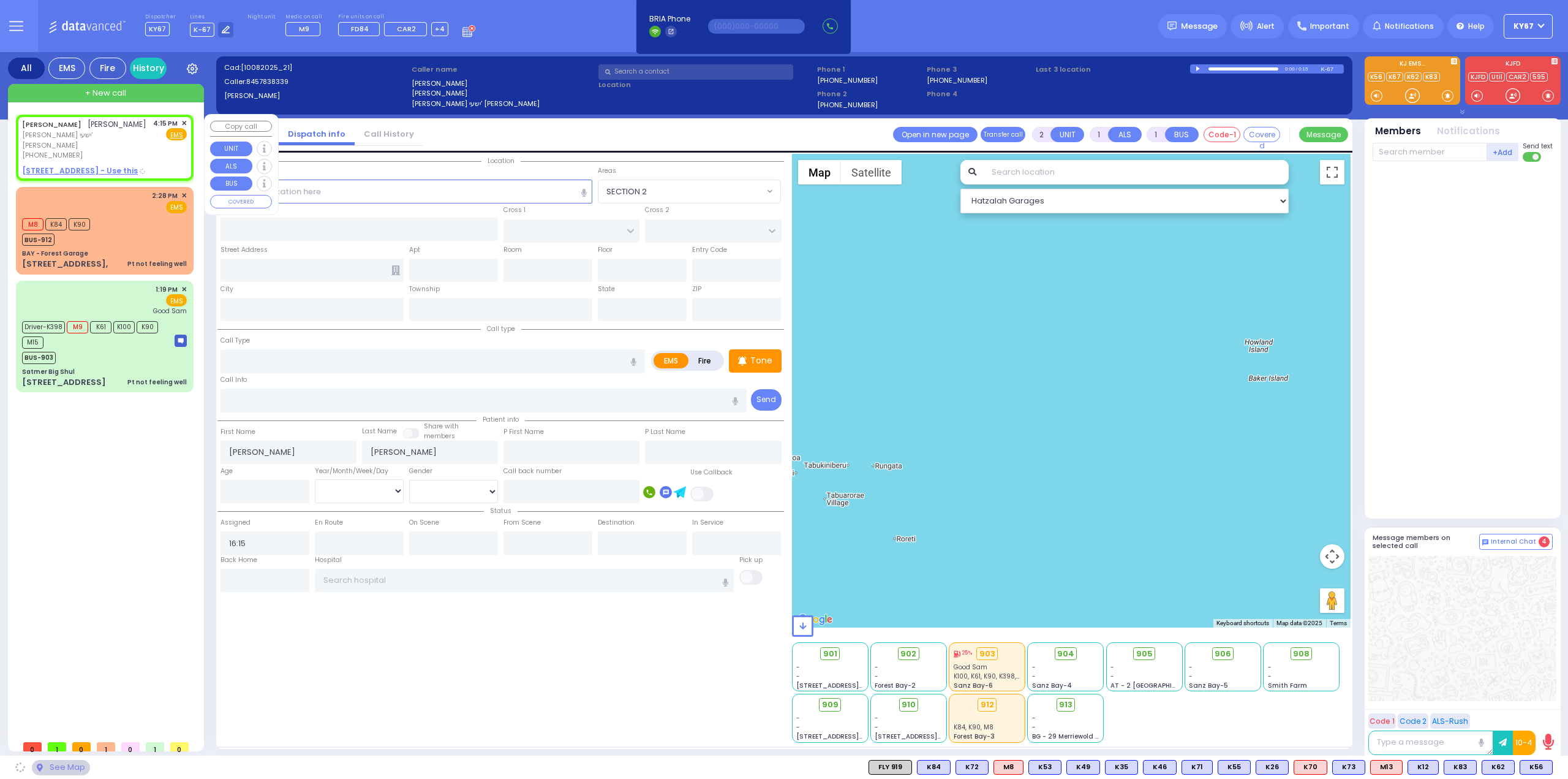
type input "MOUNTAIN RD"
type input "2 MOUNTAIN RD"
type input "302"
type input "Kiryas Joel"
type input "[US_STATE]"
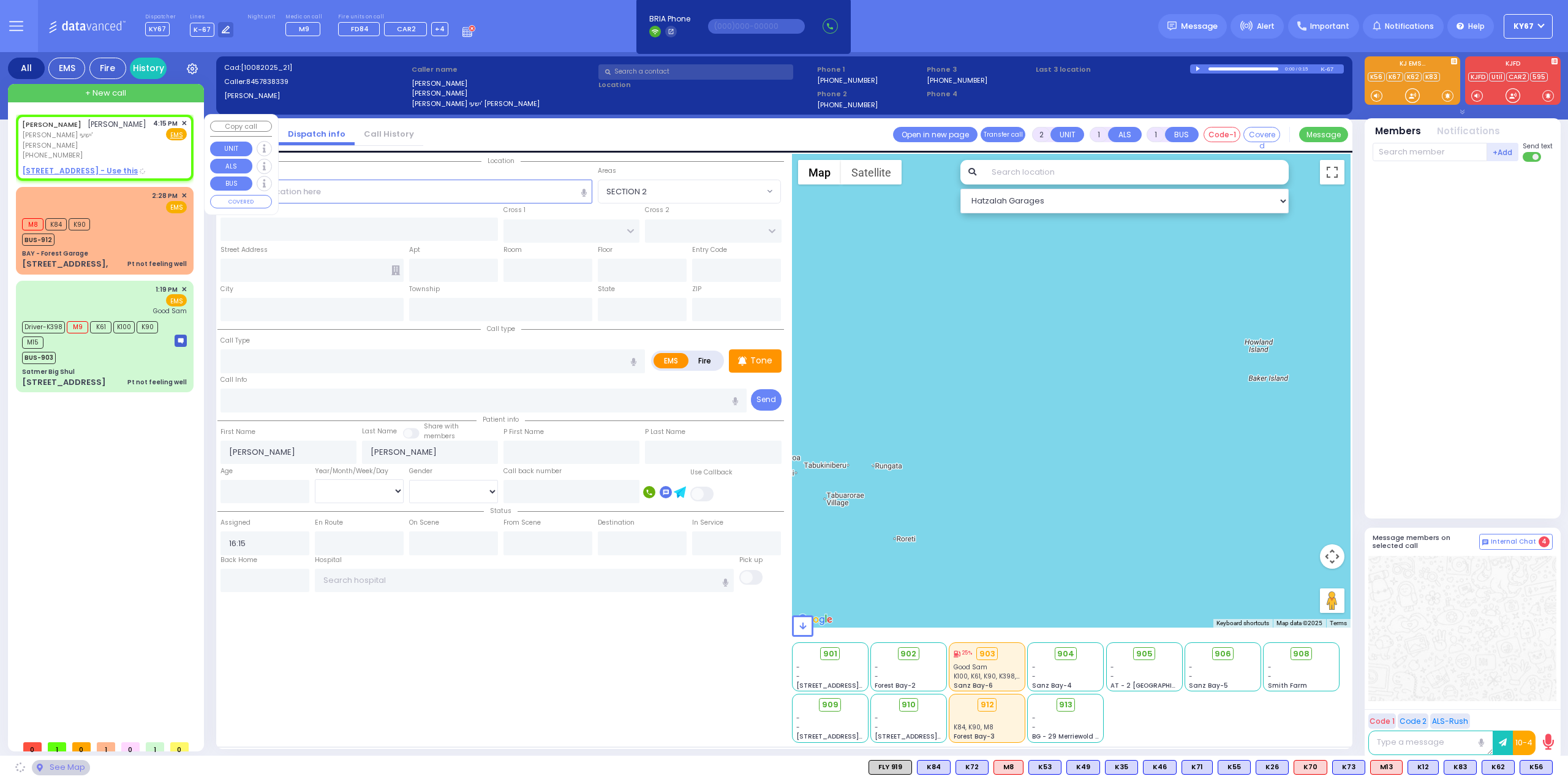
type input "10950"
select select "[GEOGRAPHIC_DATA]"
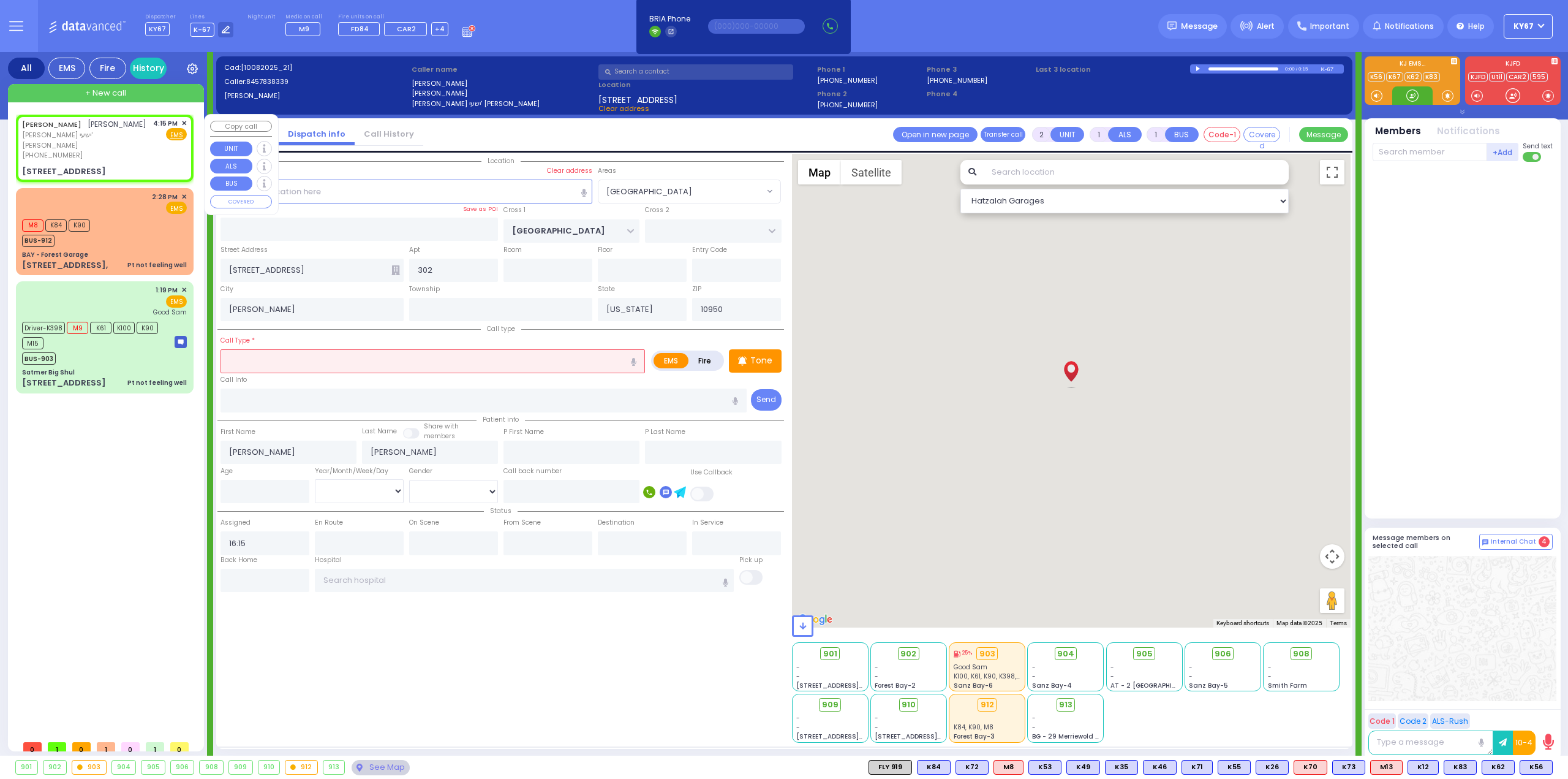
select select
radio input "true"
select select
select select "Hatzalah Garages"
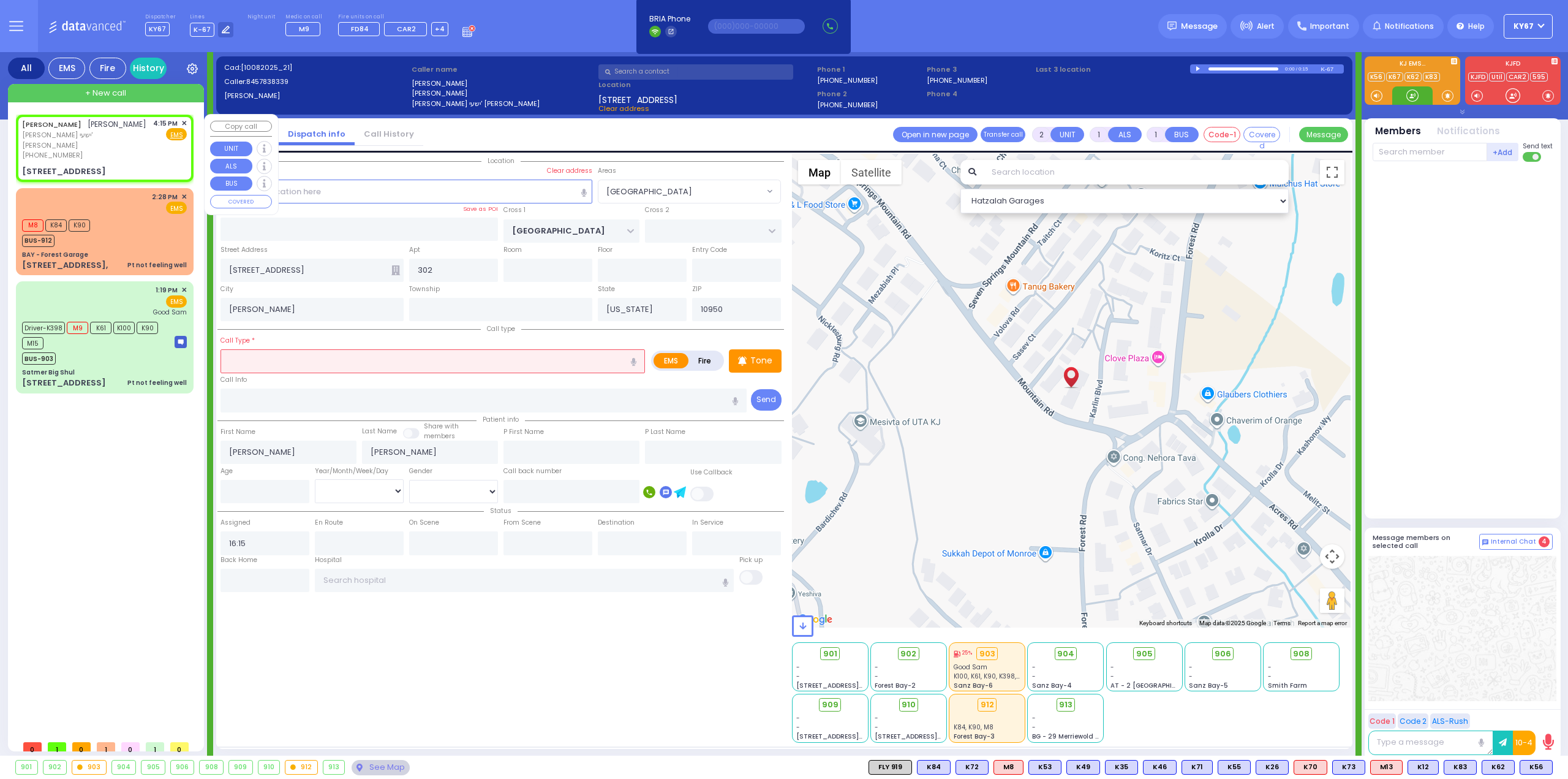
select select "[GEOGRAPHIC_DATA]"
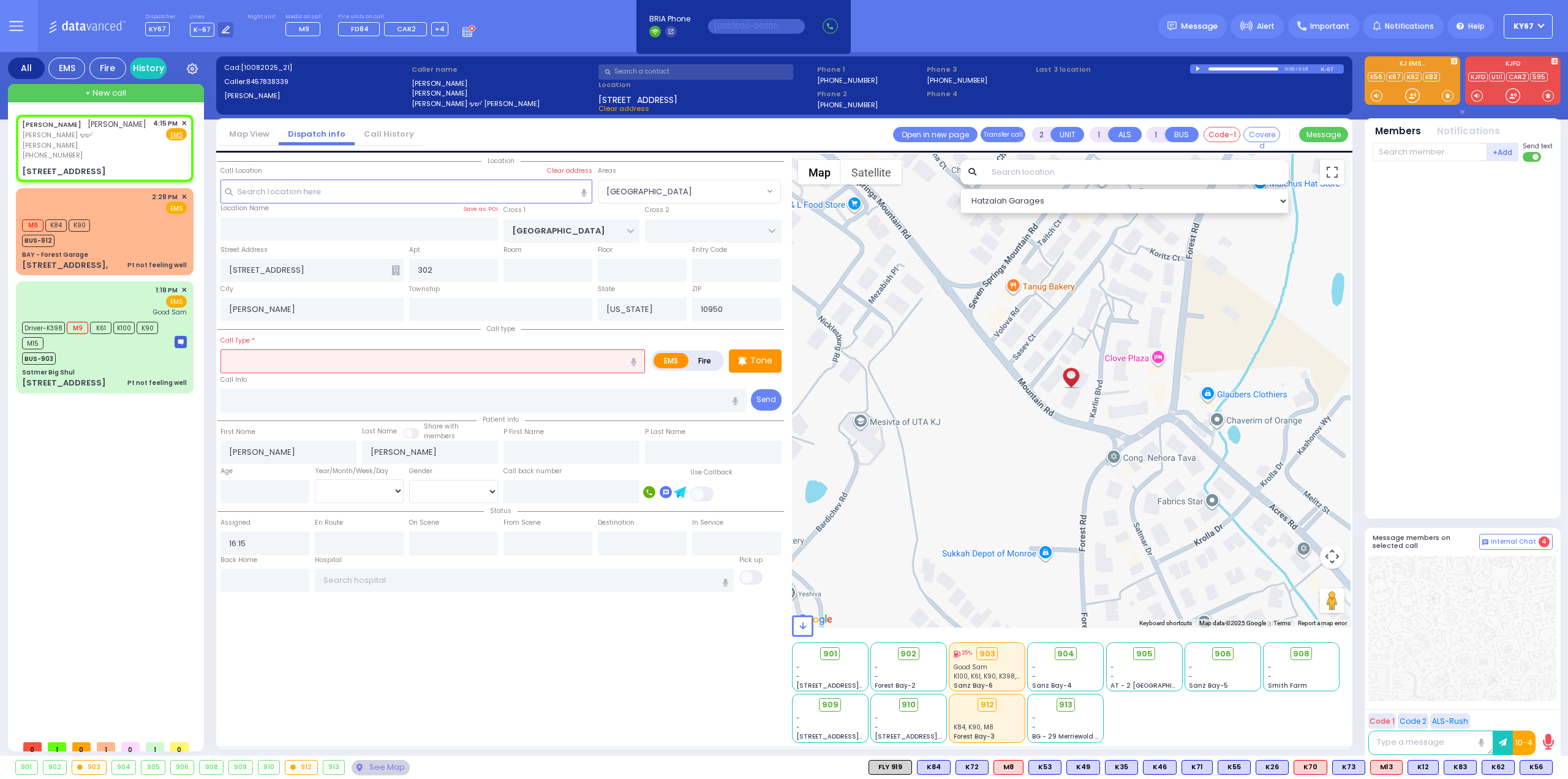
click at [345, 359] on input "text" at bounding box center [432, 361] width 424 height 24
type input "a"
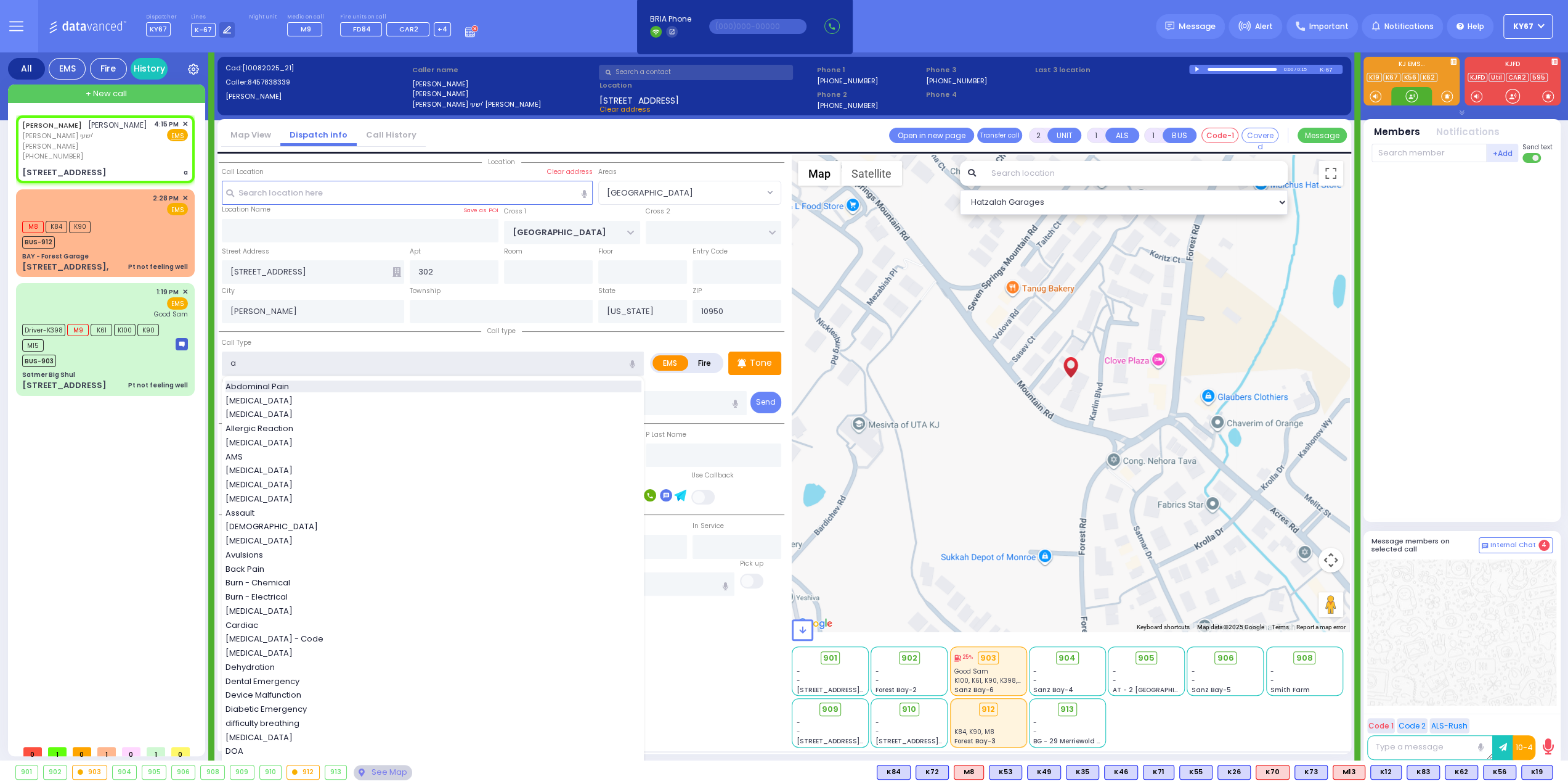
select select
radio input "true"
select select
select select "Hatzalah Garages"
select select "[GEOGRAPHIC_DATA]"
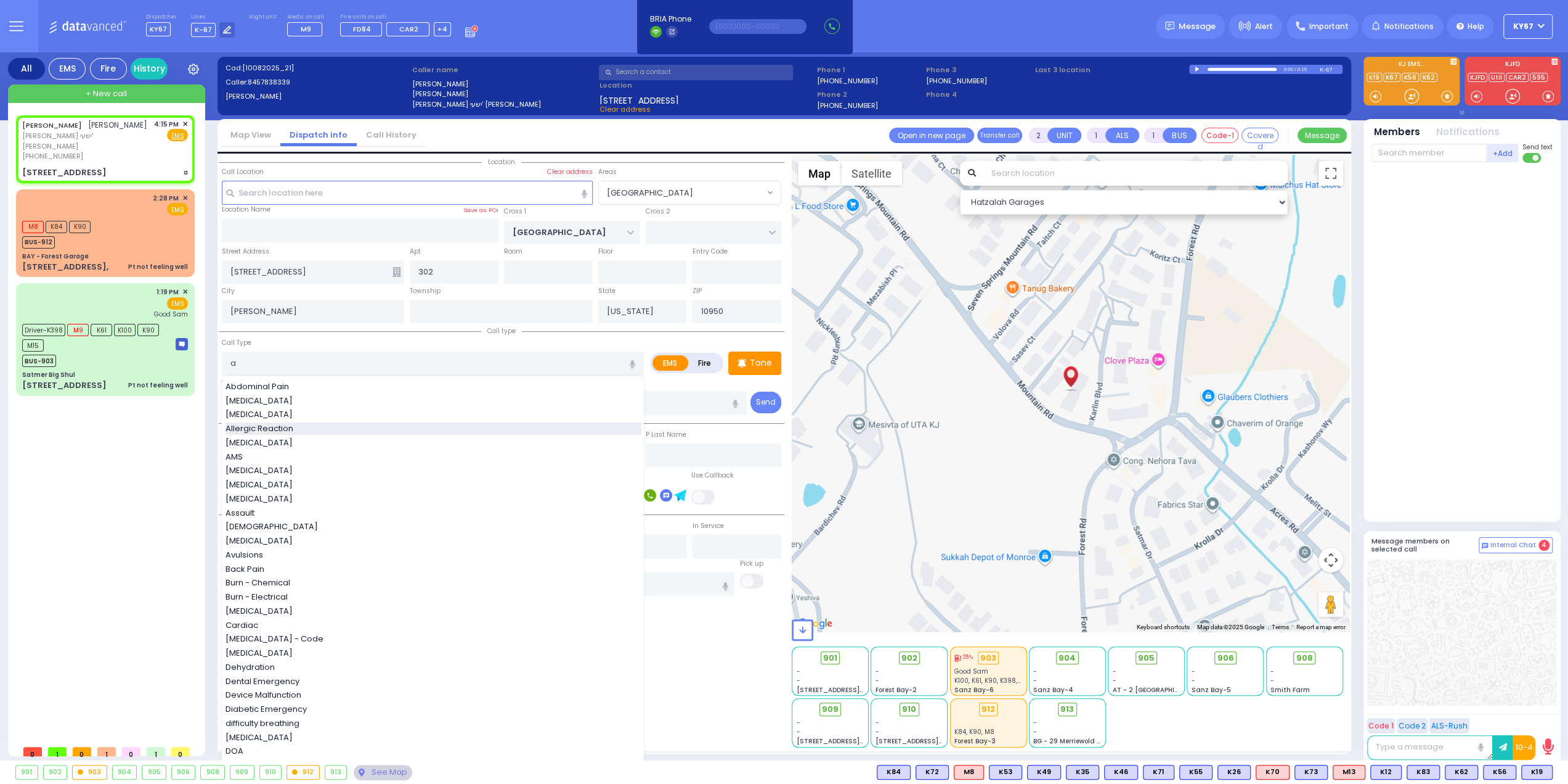
click at [301, 424] on div "Allergic Reaction" at bounding box center [434, 428] width 416 height 12
type input "Allergic Reaction"
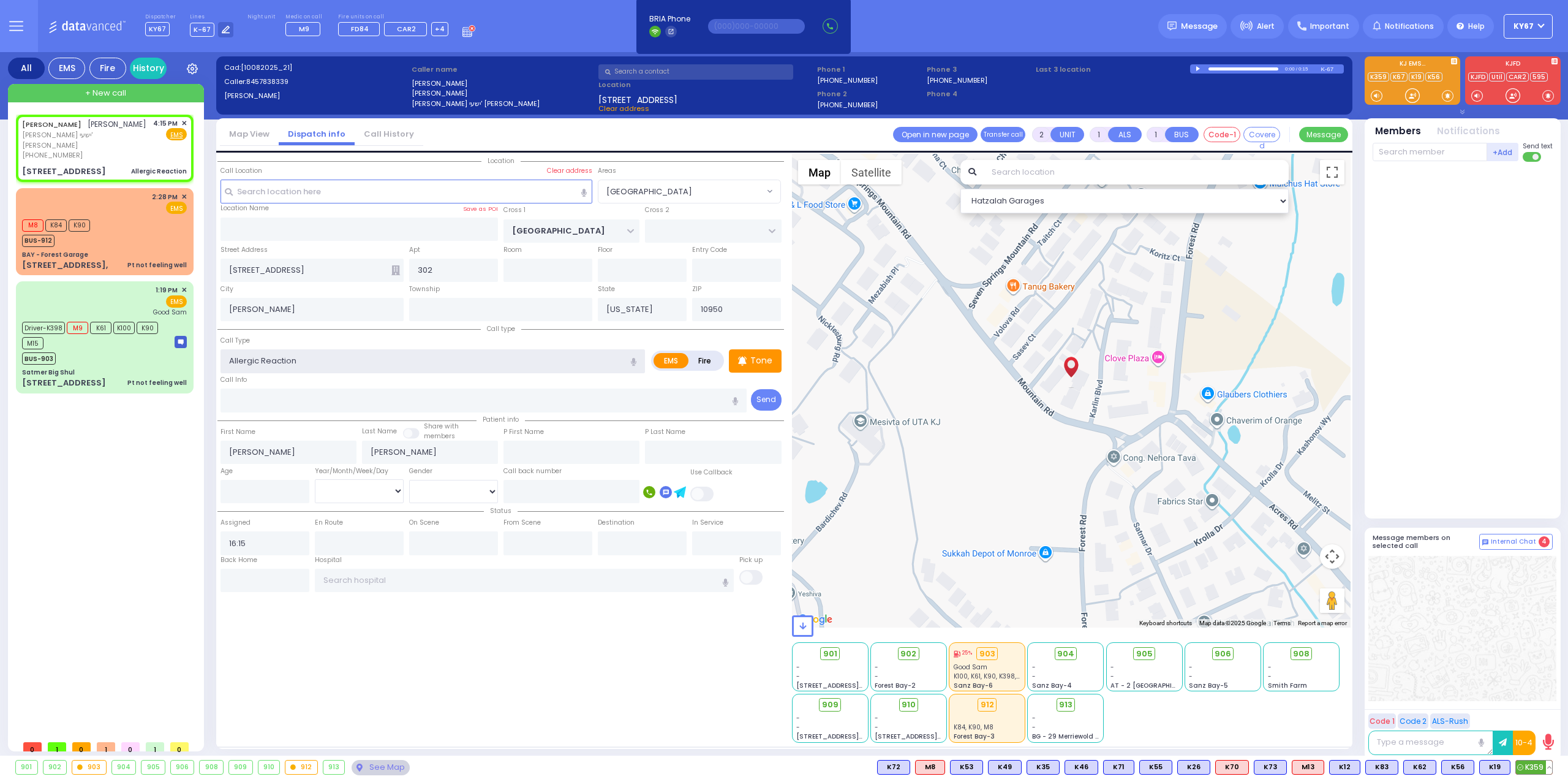
select select
radio input "true"
select select
select select "Hatzalah Garages"
select select "[GEOGRAPHIC_DATA]"
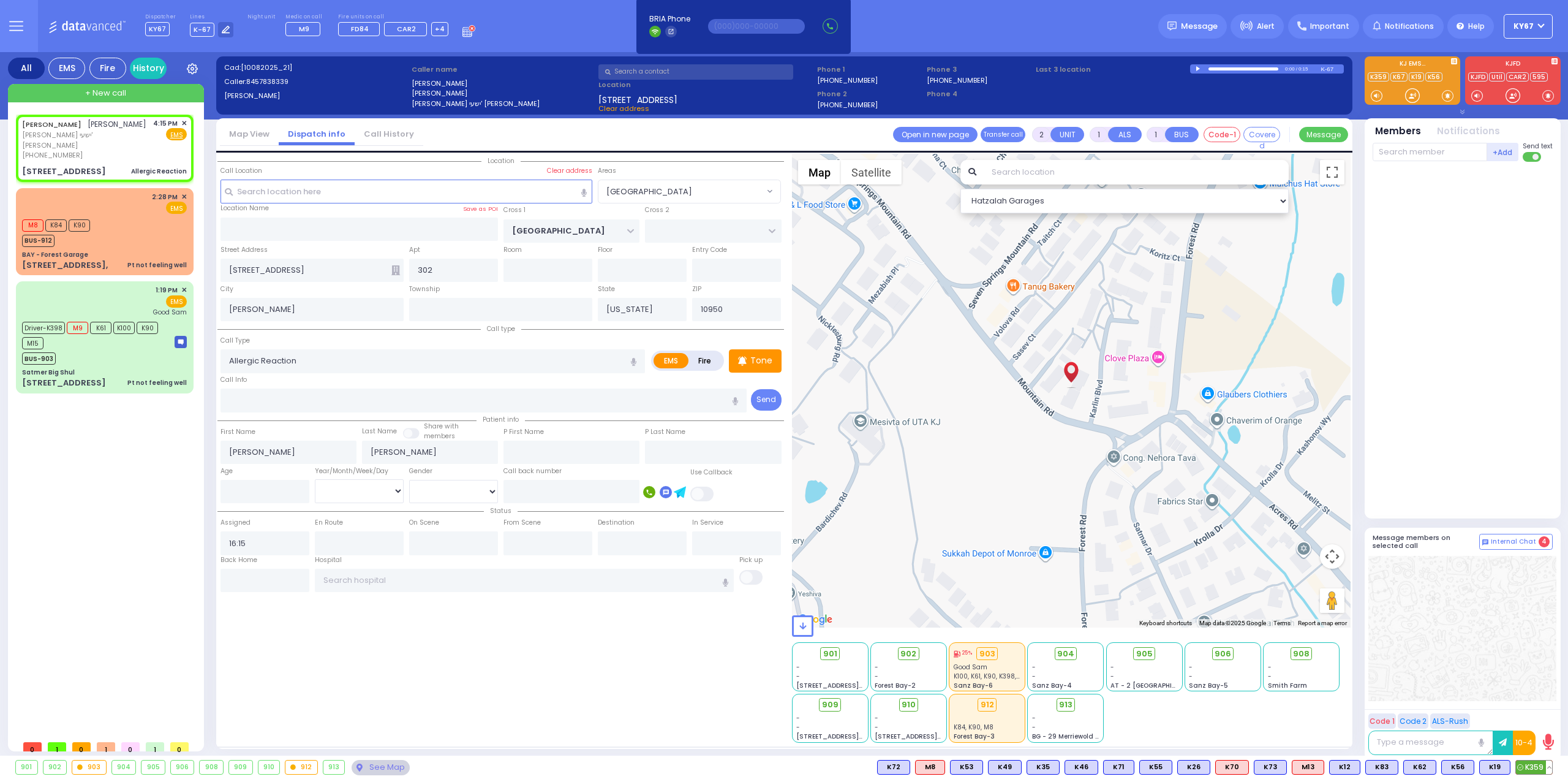
click at [1524, 769] on span "K359" at bounding box center [1533, 767] width 36 height 14
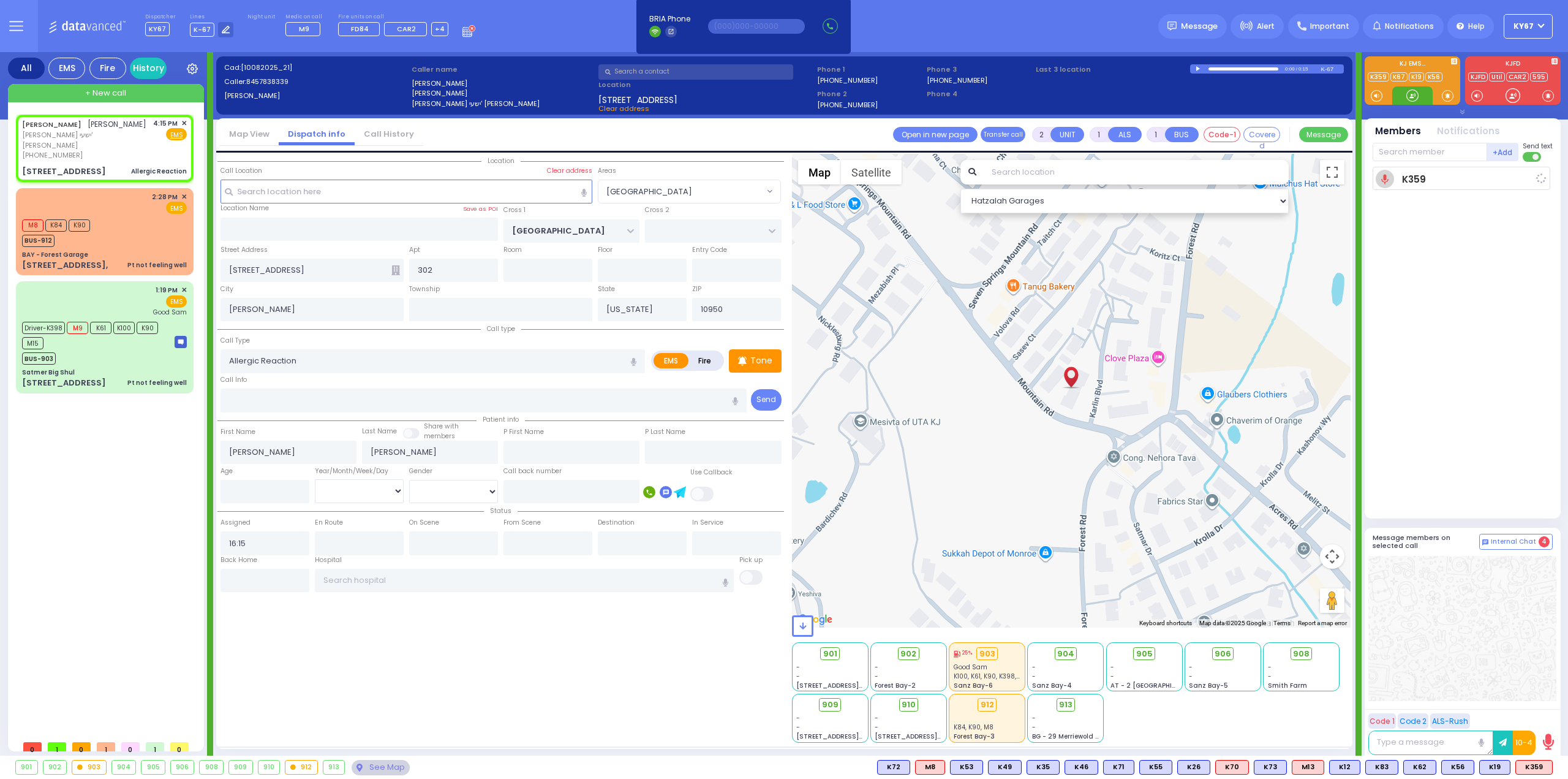
select select
radio input "true"
select select
type input "16:16"
select select "Hatzalah Garages"
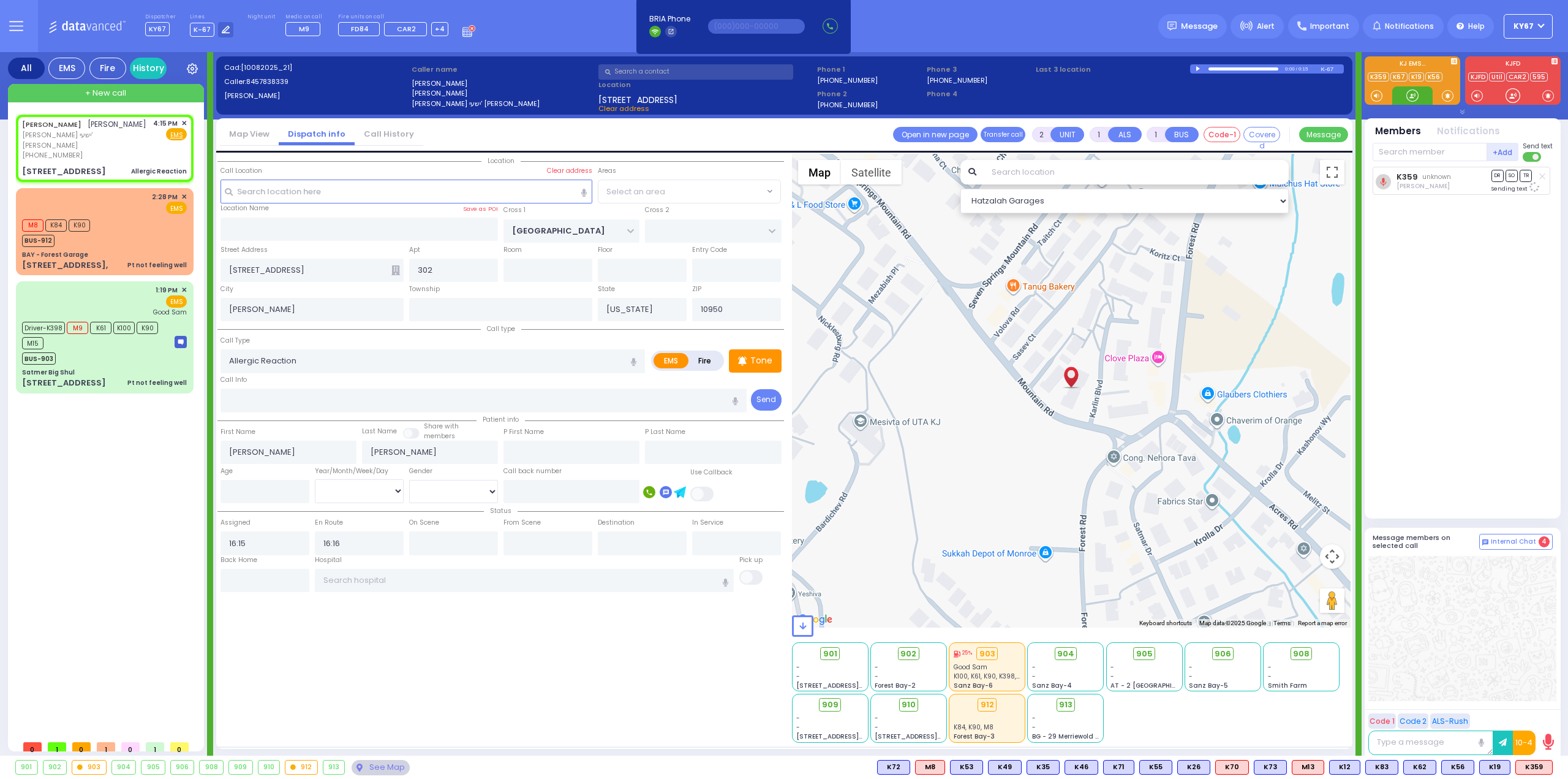
select select "[GEOGRAPHIC_DATA]"
select select
radio input "true"
select select
select select "Hatzalah Garages"
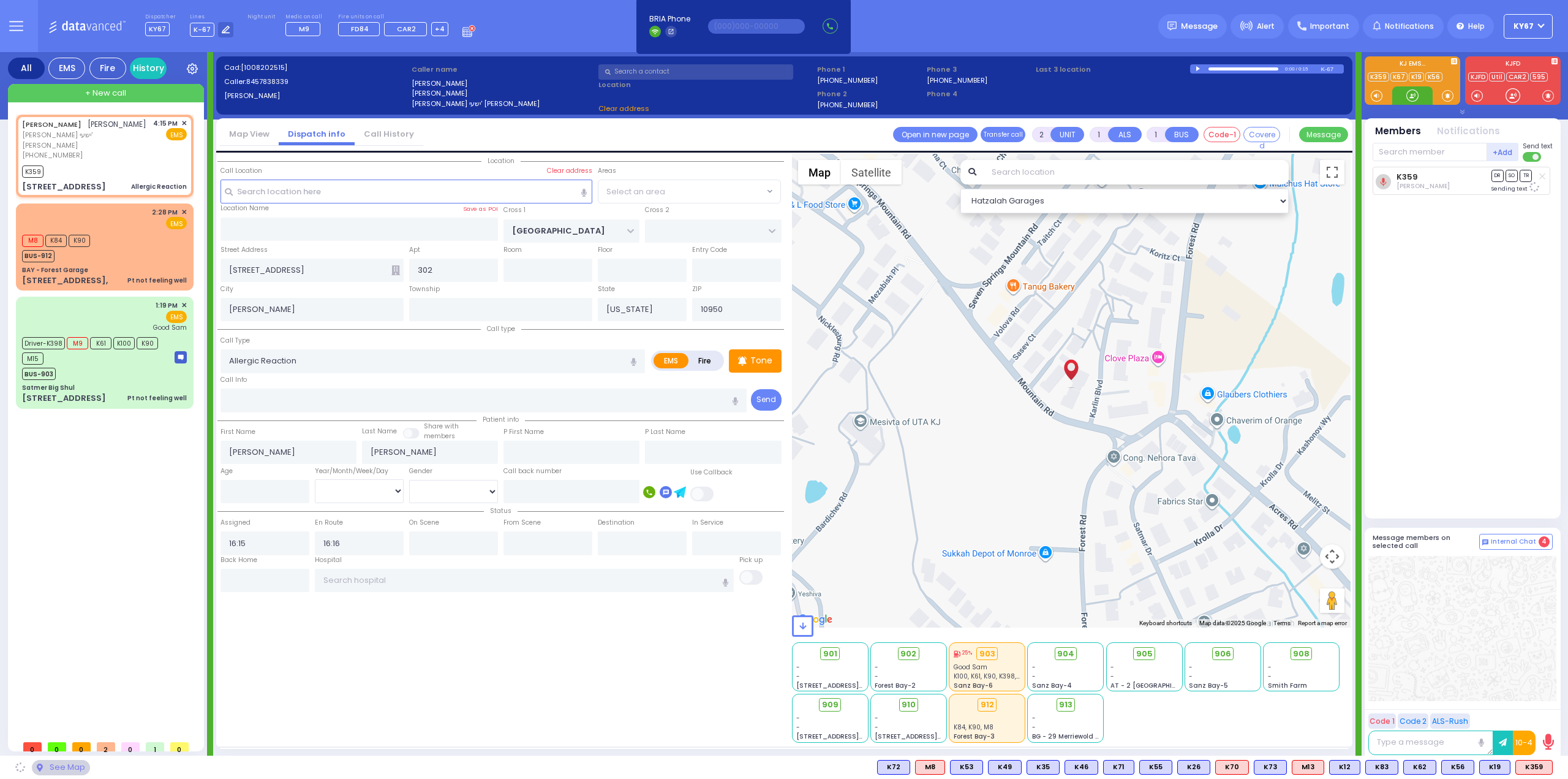
select select
radio input "true"
select select
select select "Hatzalah Garages"
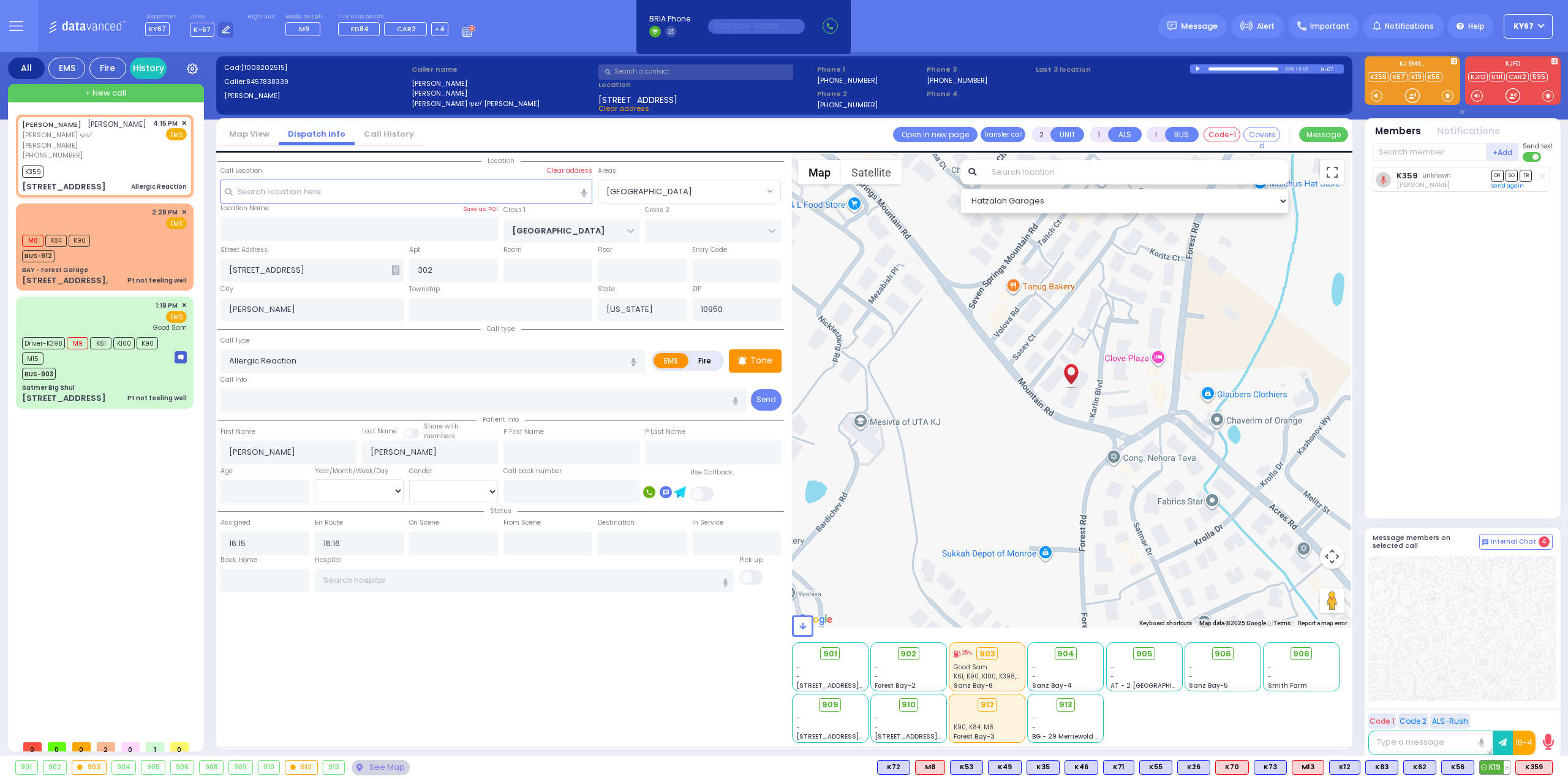
select select "[GEOGRAPHIC_DATA]"
click at [1490, 767] on span "K19" at bounding box center [1494, 767] width 30 height 14
click at [1453, 768] on span "K56" at bounding box center [1457, 767] width 32 height 14
select select
radio input "true"
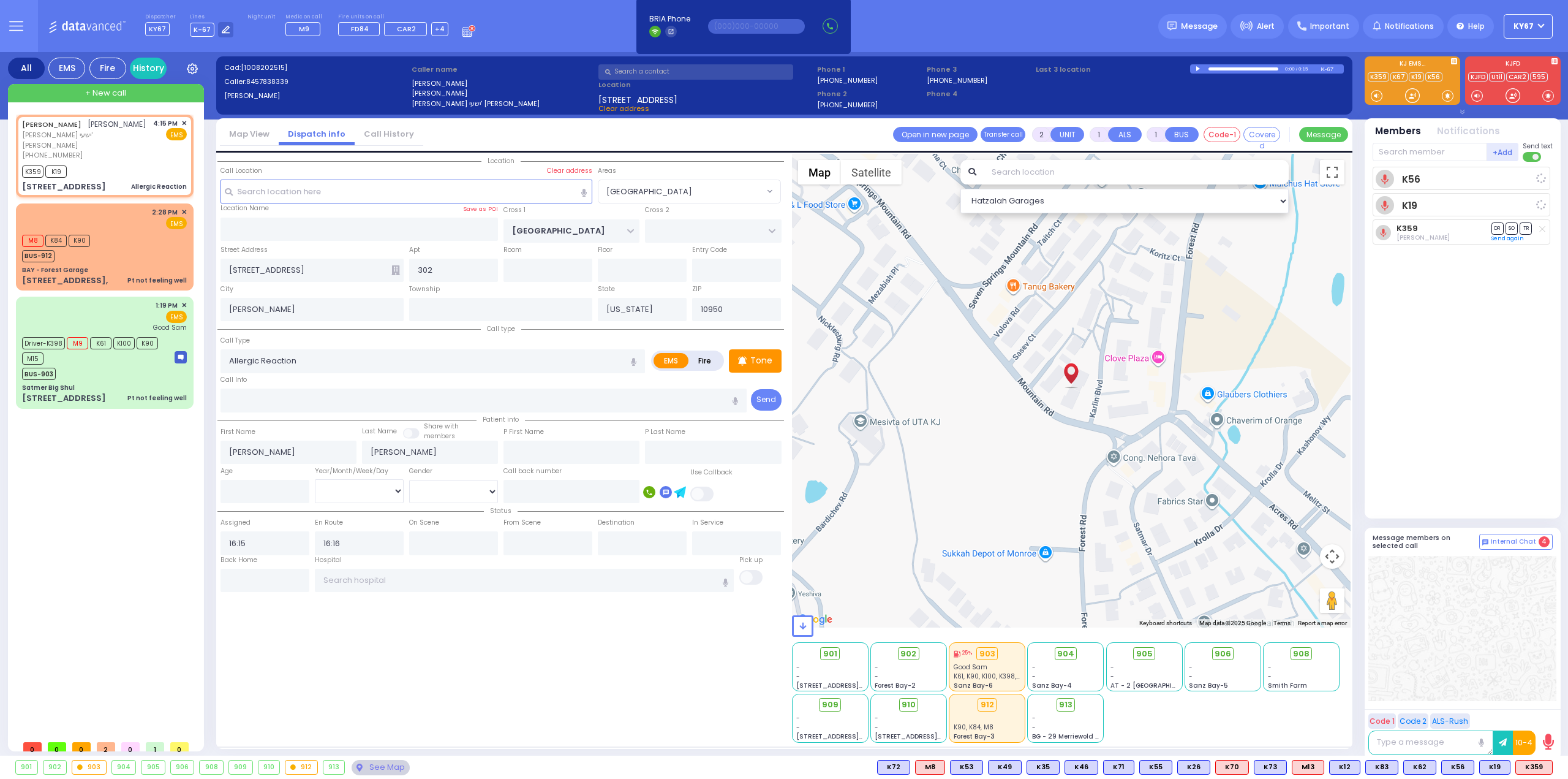
select select
select select "Hatzalah Garages"
radio input "true"
select select
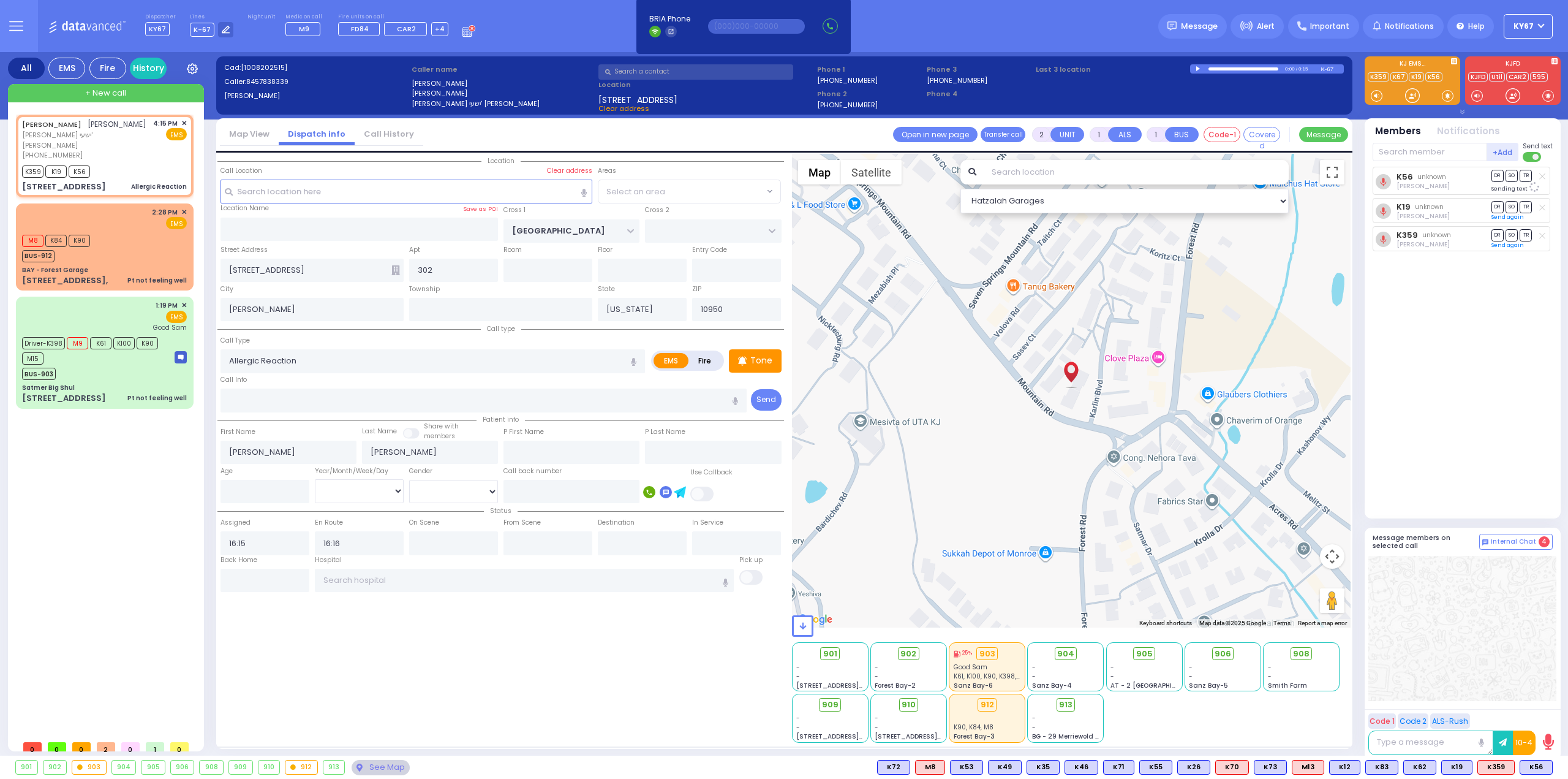
select select "Hatzalah Garages"
select select "[GEOGRAPHIC_DATA]"
click at [1534, 765] on span "K90" at bounding box center [1535, 767] width 33 height 14
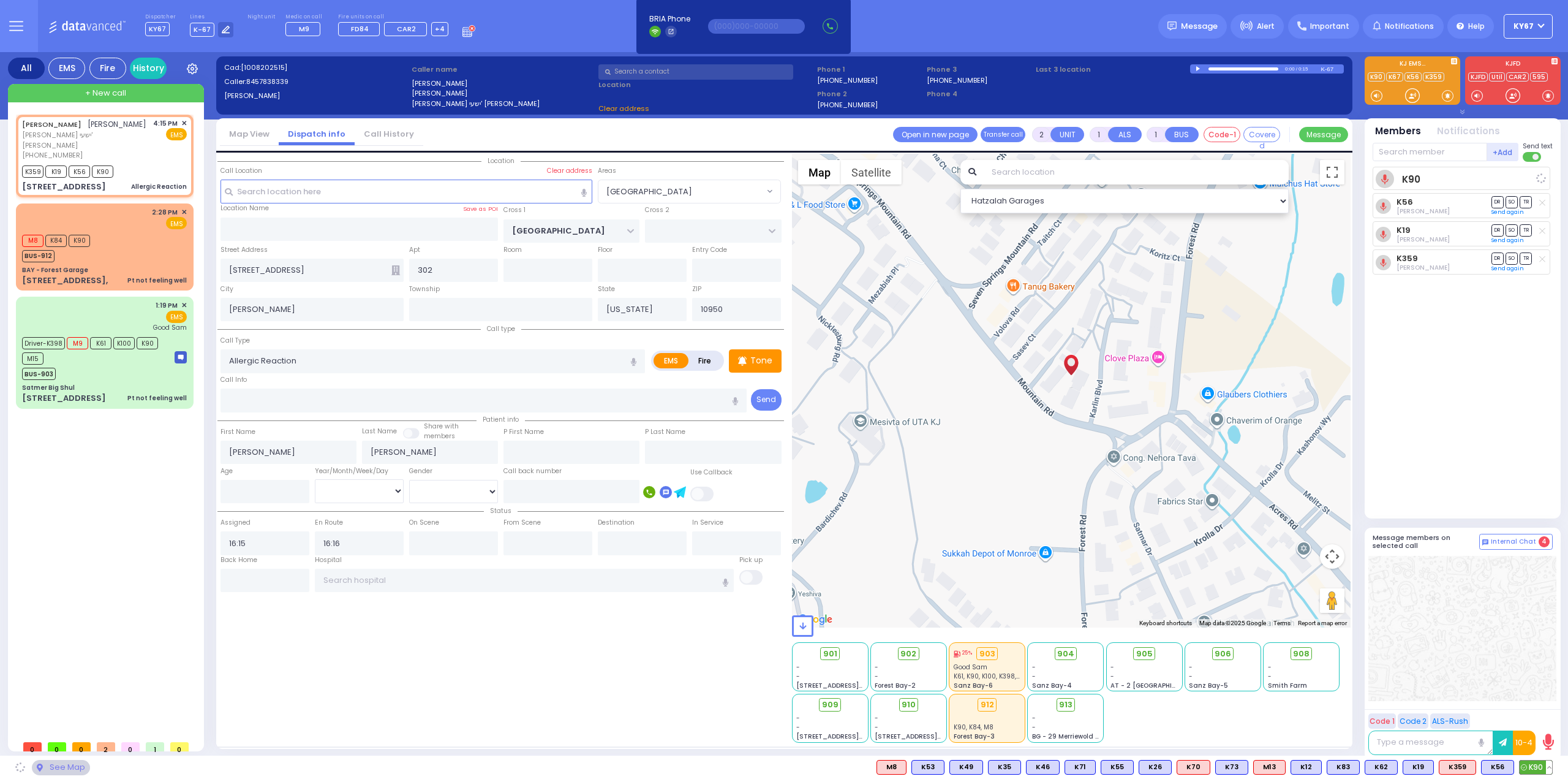
select select
radio input "true"
select select
select select "Hatzalah Garages"
select select "[GEOGRAPHIC_DATA]"
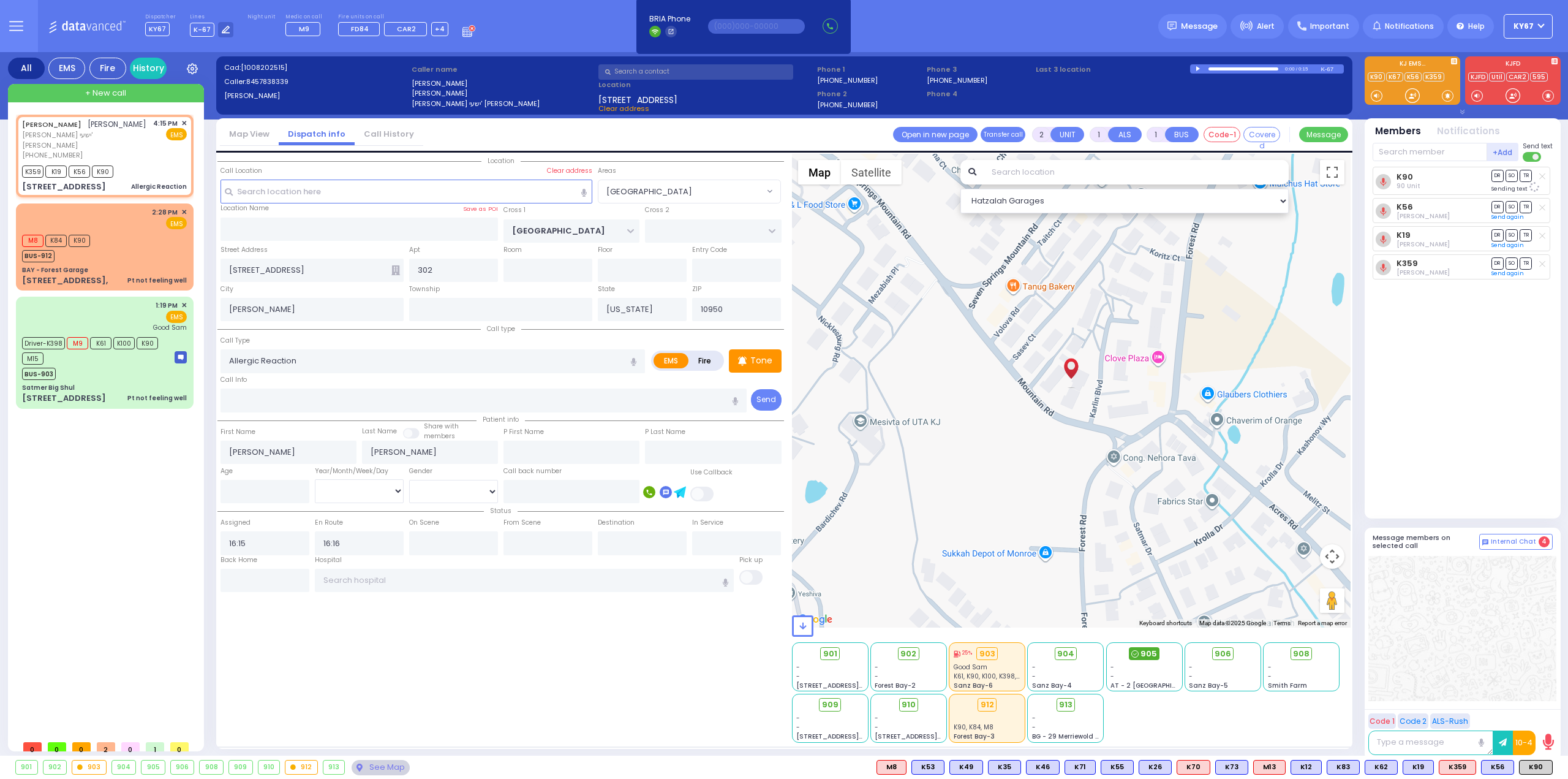
click at [1150, 652] on span "905" at bounding box center [1149, 654] width 17 height 12
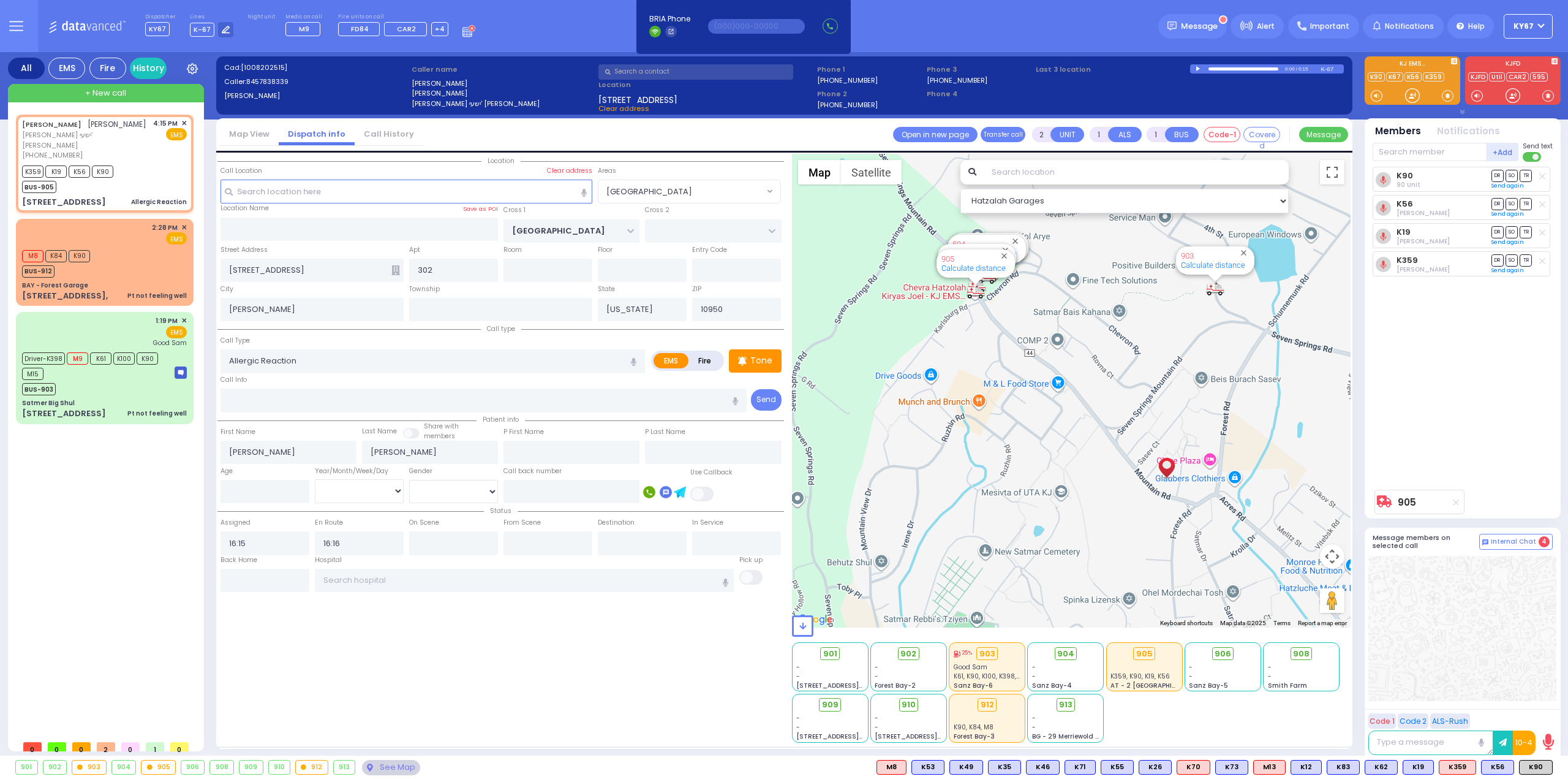
click at [1485, 365] on div "K90 90 Unit DR SO TR K56" at bounding box center [1463, 324] width 182 height 317
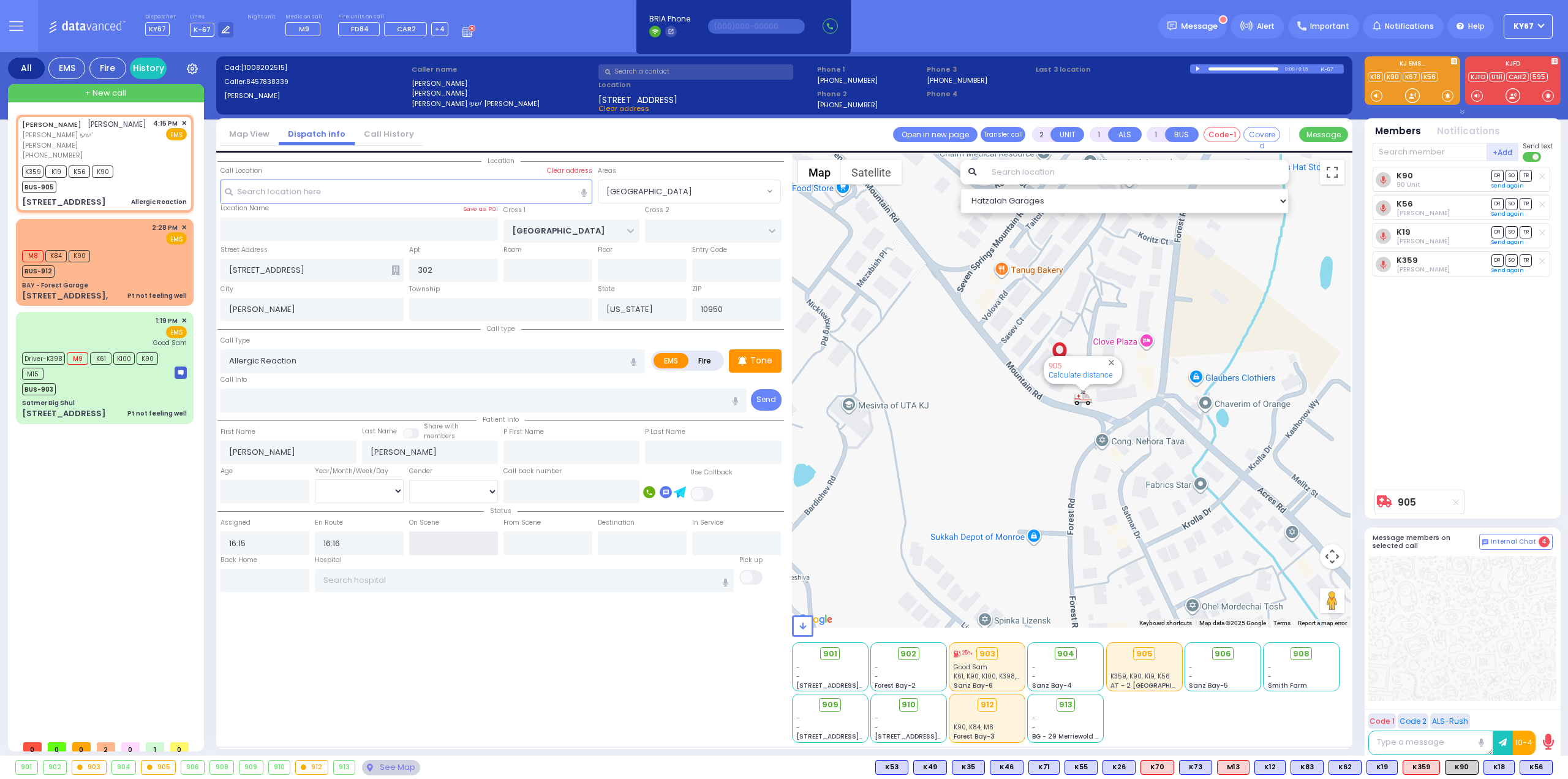
click at [445, 549] on input "text" at bounding box center [453, 542] width 88 height 24
click at [446, 549] on input "text" at bounding box center [453, 542] width 88 height 24
click at [474, 677] on div "Location All areas" at bounding box center [500, 449] width 567 height 589
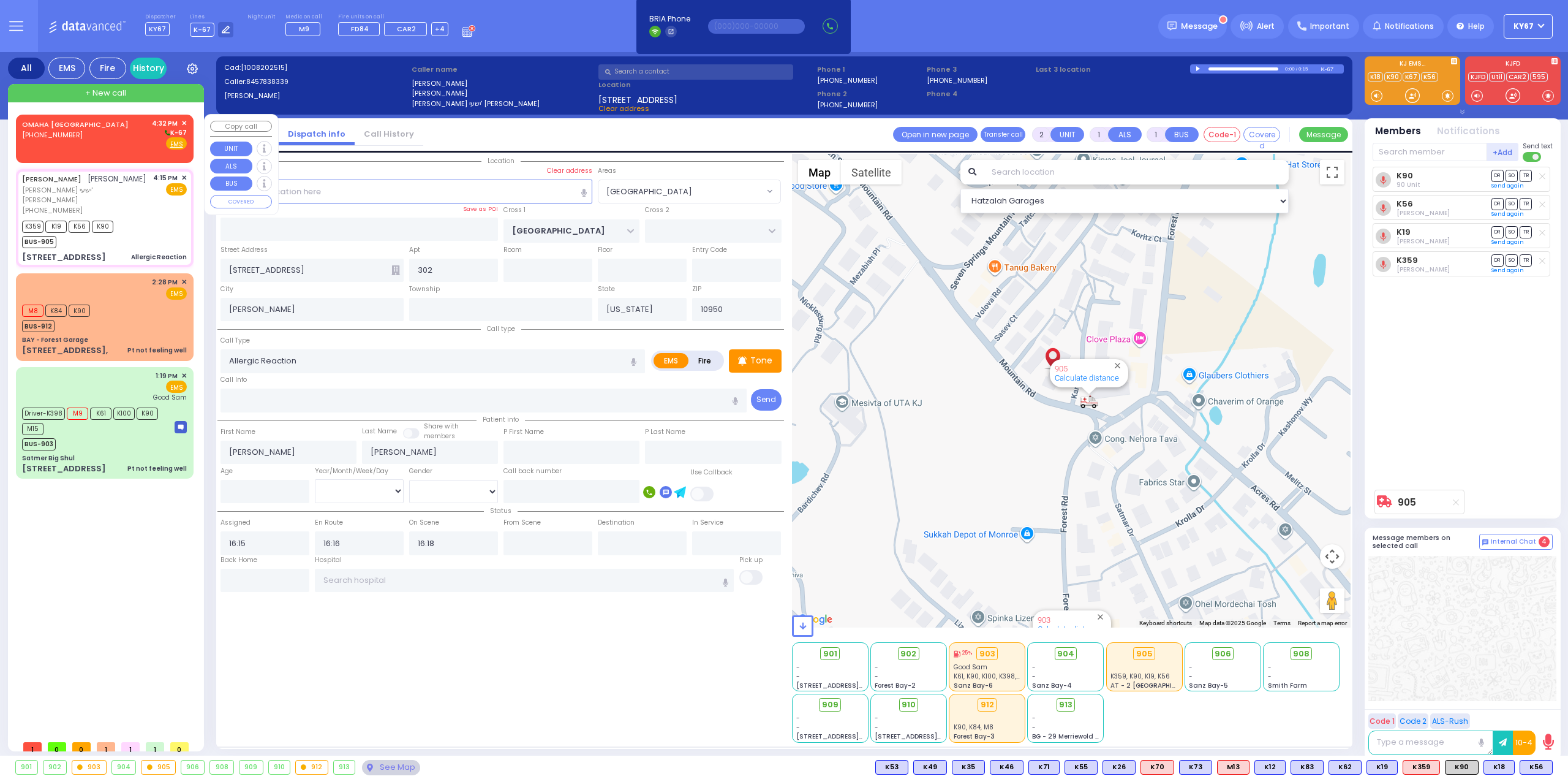
click at [75, 128] on div "OMAHA NE (402) 952-1777 4:32 PM ✕ K-67" at bounding box center [104, 134] width 165 height 32
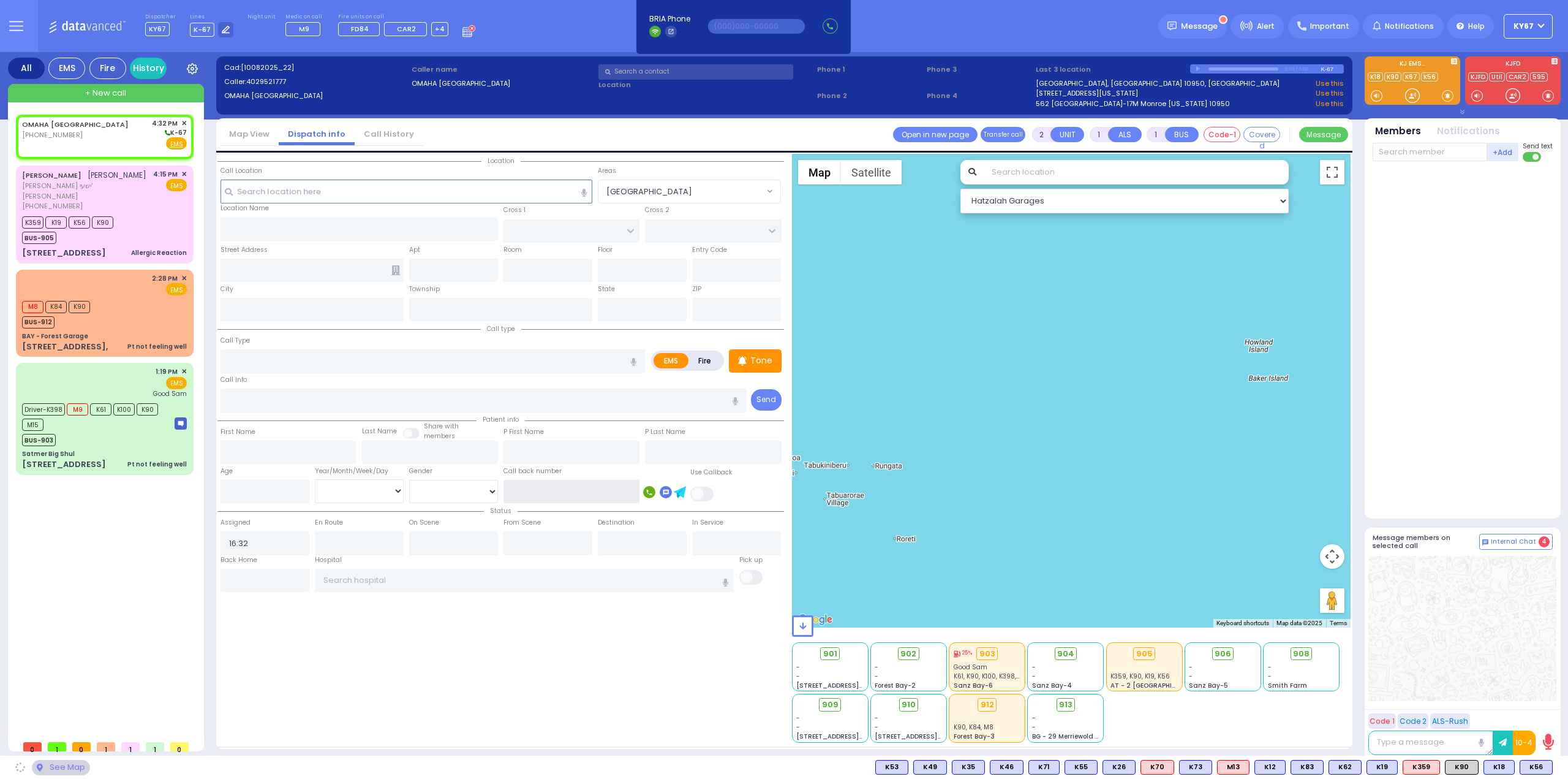
click at [551, 488] on input "text" at bounding box center [571, 491] width 136 height 24
click at [578, 674] on div "Location All areas" at bounding box center [500, 449] width 567 height 589
click at [376, 192] on input "text" at bounding box center [406, 191] width 372 height 24
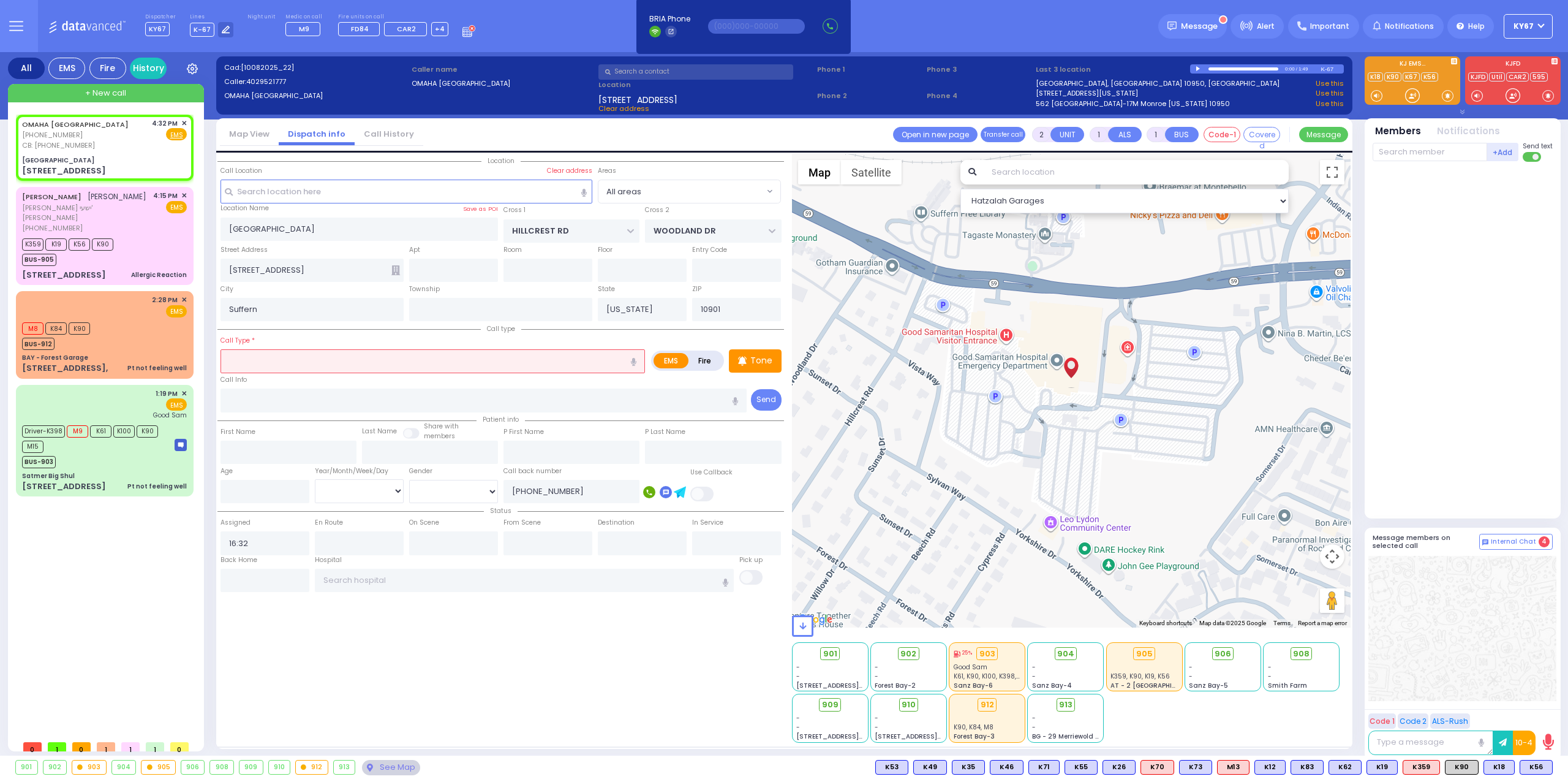
click at [281, 365] on input "text" at bounding box center [432, 361] width 424 height 24
click at [349, 402] on input "text" at bounding box center [484, 400] width 527 height 24
click at [548, 270] on input "text" at bounding box center [548, 270] width 88 height 24
click at [528, 359] on input "text" at bounding box center [432, 361] width 424 height 24
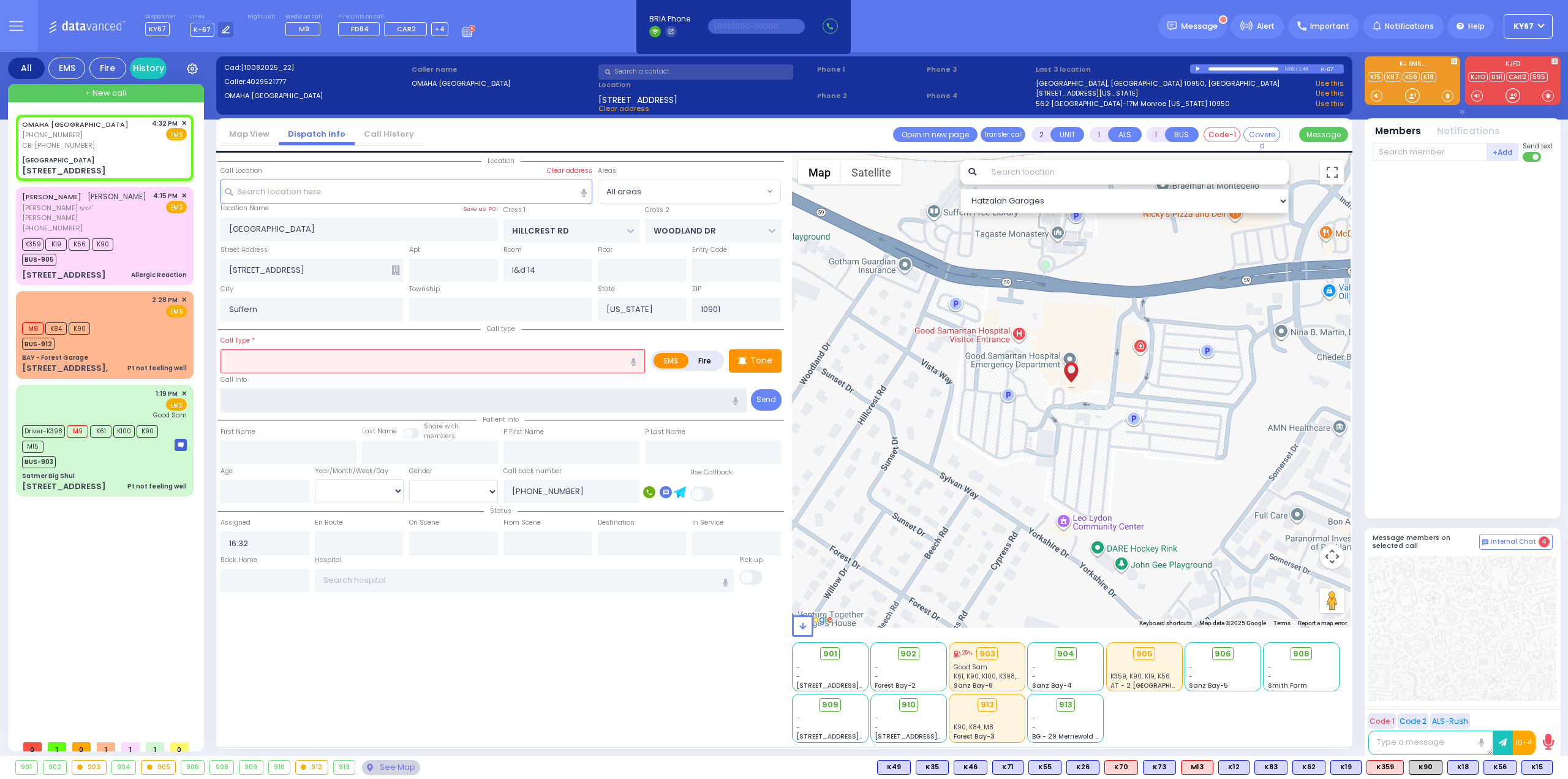
click at [392, 396] on input "text" at bounding box center [484, 400] width 527 height 24
click at [419, 355] on input "text" at bounding box center [432, 361] width 424 height 24
drag, startPoint x: 294, startPoint y: 402, endPoint x: 219, endPoint y: 400, distance: 75.0
click at [219, 400] on div "Call Info 845 368 5044 Send" at bounding box center [500, 392] width 567 height 39
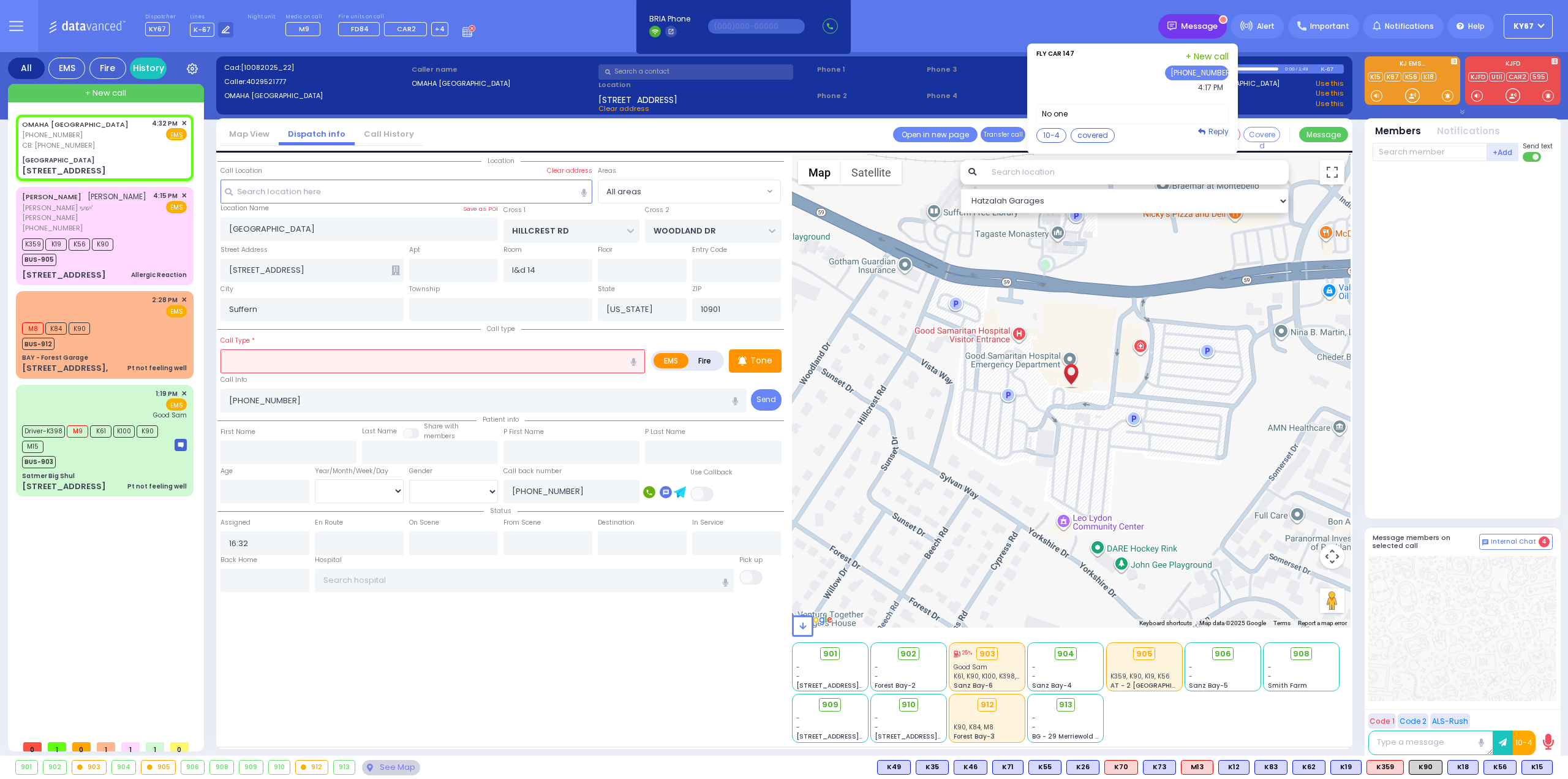
click at [1210, 27] on span "Message" at bounding box center [1199, 26] width 37 height 12
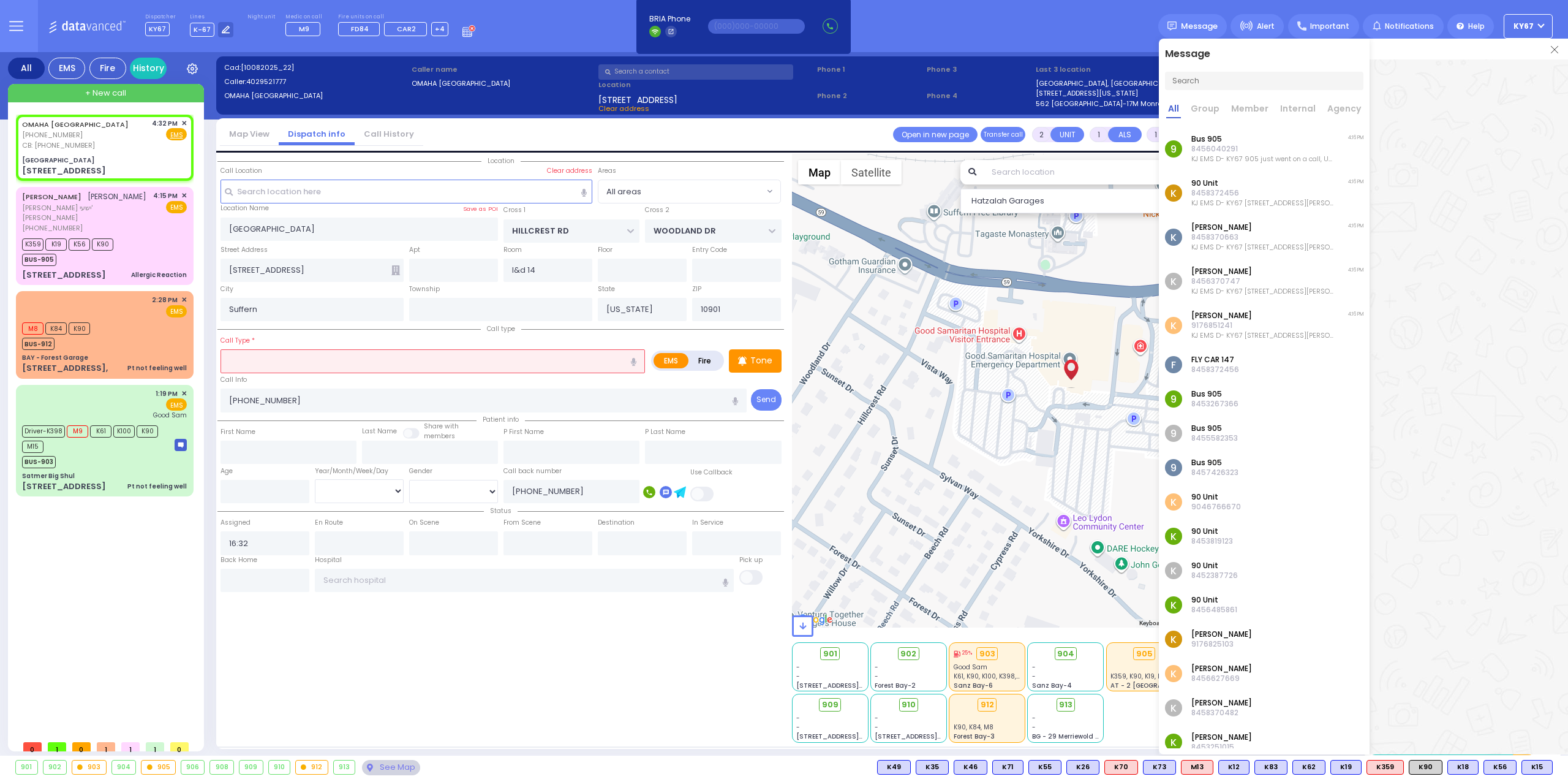
click at [1213, 79] on input "text" at bounding box center [1264, 81] width 198 height 18
click at [1261, 112] on icon at bounding box center [1262, 114] width 5 height 5
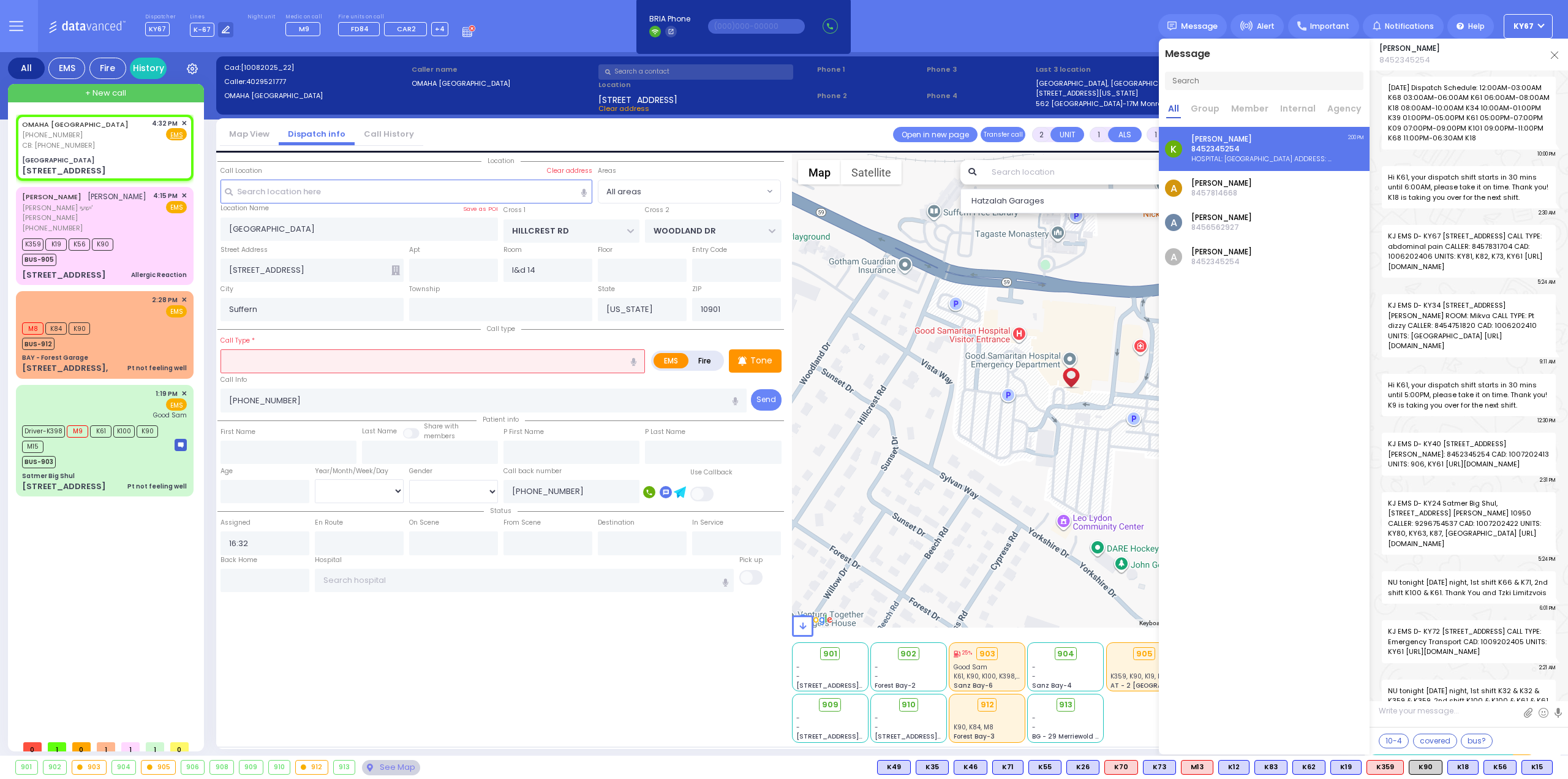
click at [1232, 148] on p "8452345254" at bounding box center [1262, 149] width 142 height 10
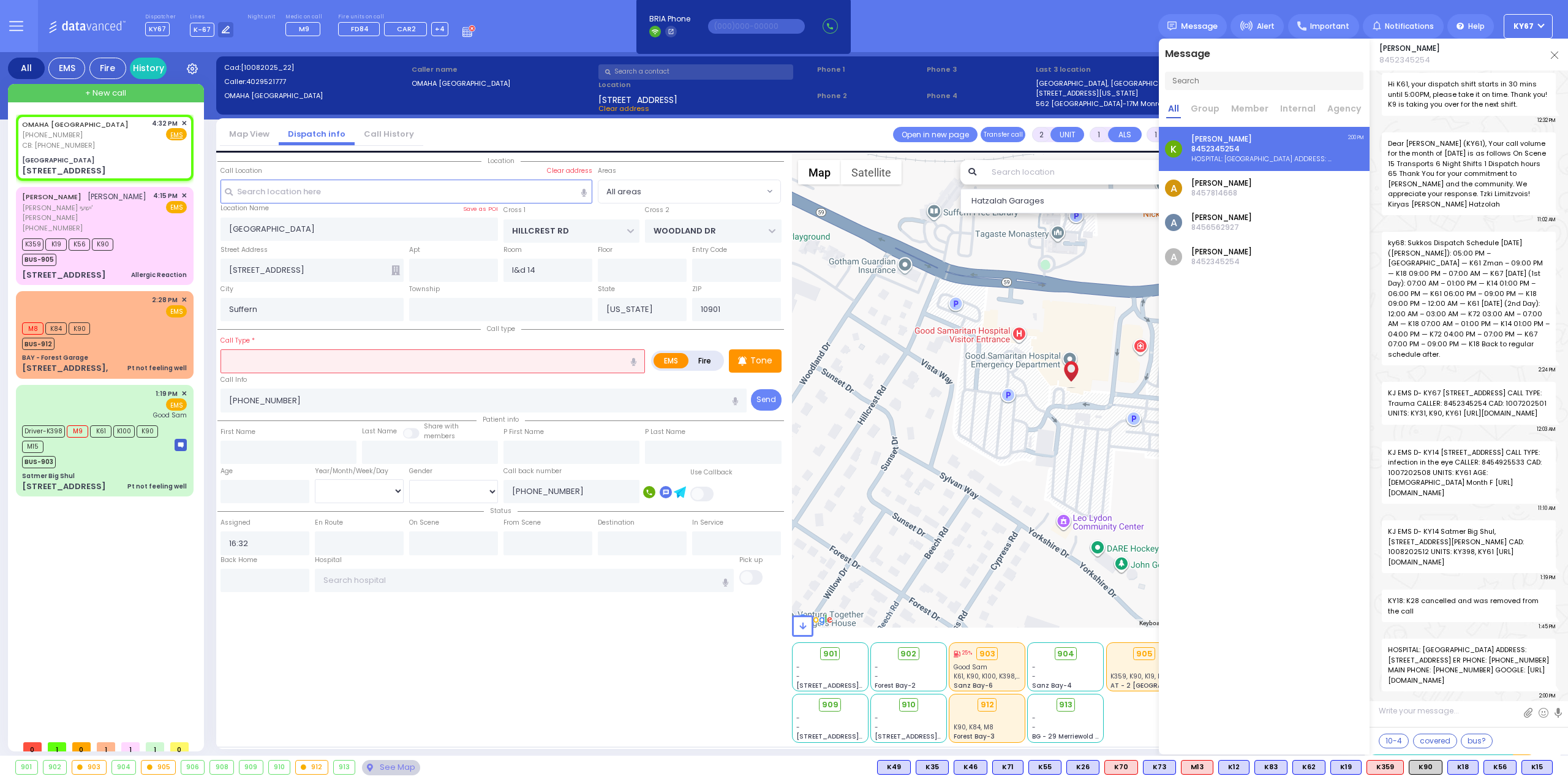
click at [1421, 713] on textarea at bounding box center [1468, 716] width 198 height 23
paste textarea "845 368 5044"
click at [1378, 709] on textarea "845 368 5044" at bounding box center [1468, 714] width 198 height 24
click at [1558, 711] on link at bounding box center [1558, 712] width 8 height 12
click at [1431, 713] on textarea "845 368 5044charge nurse" at bounding box center [1468, 714] width 198 height 24
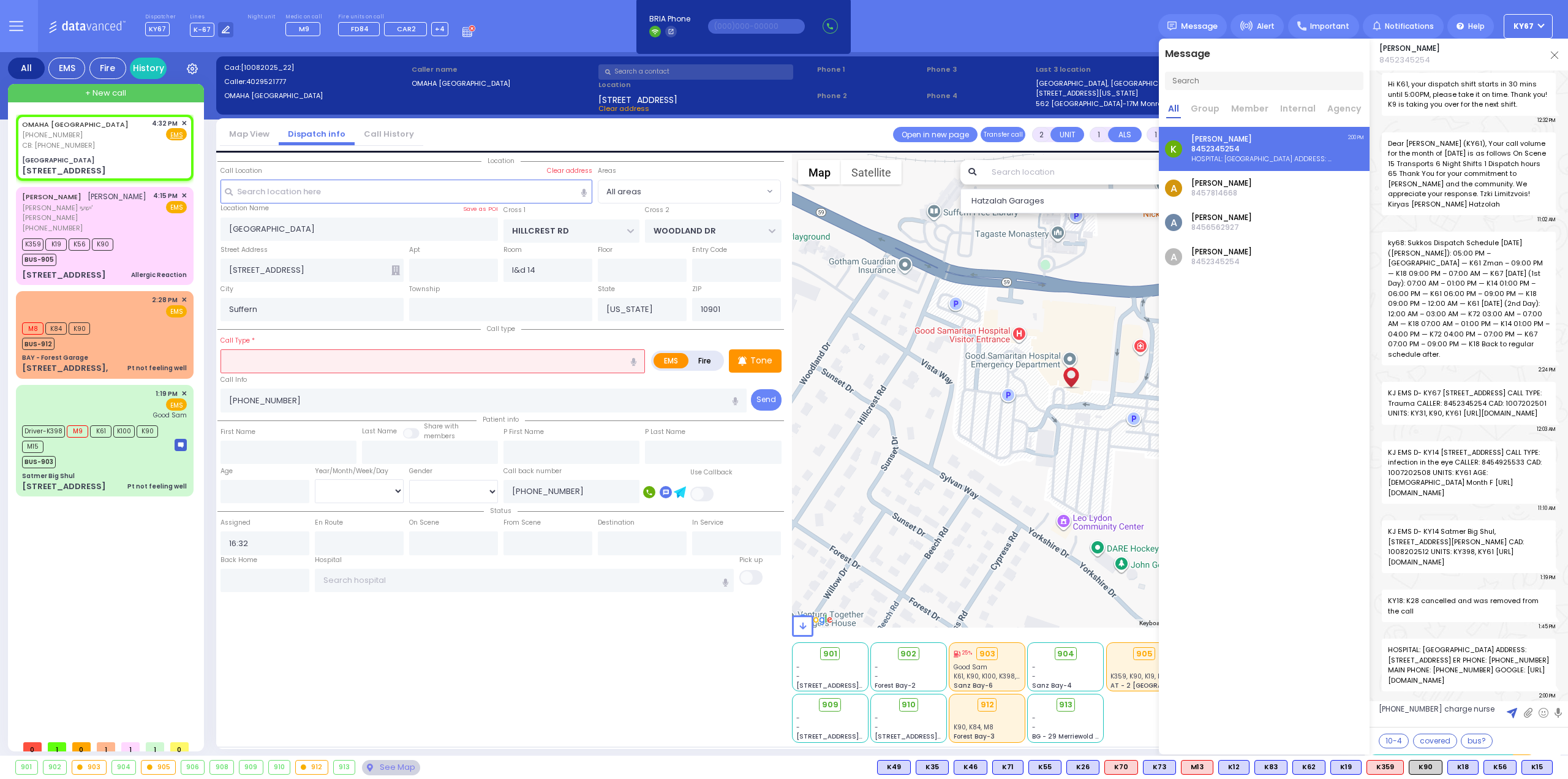
click at [1515, 713] on img at bounding box center [1512, 713] width 11 height 11
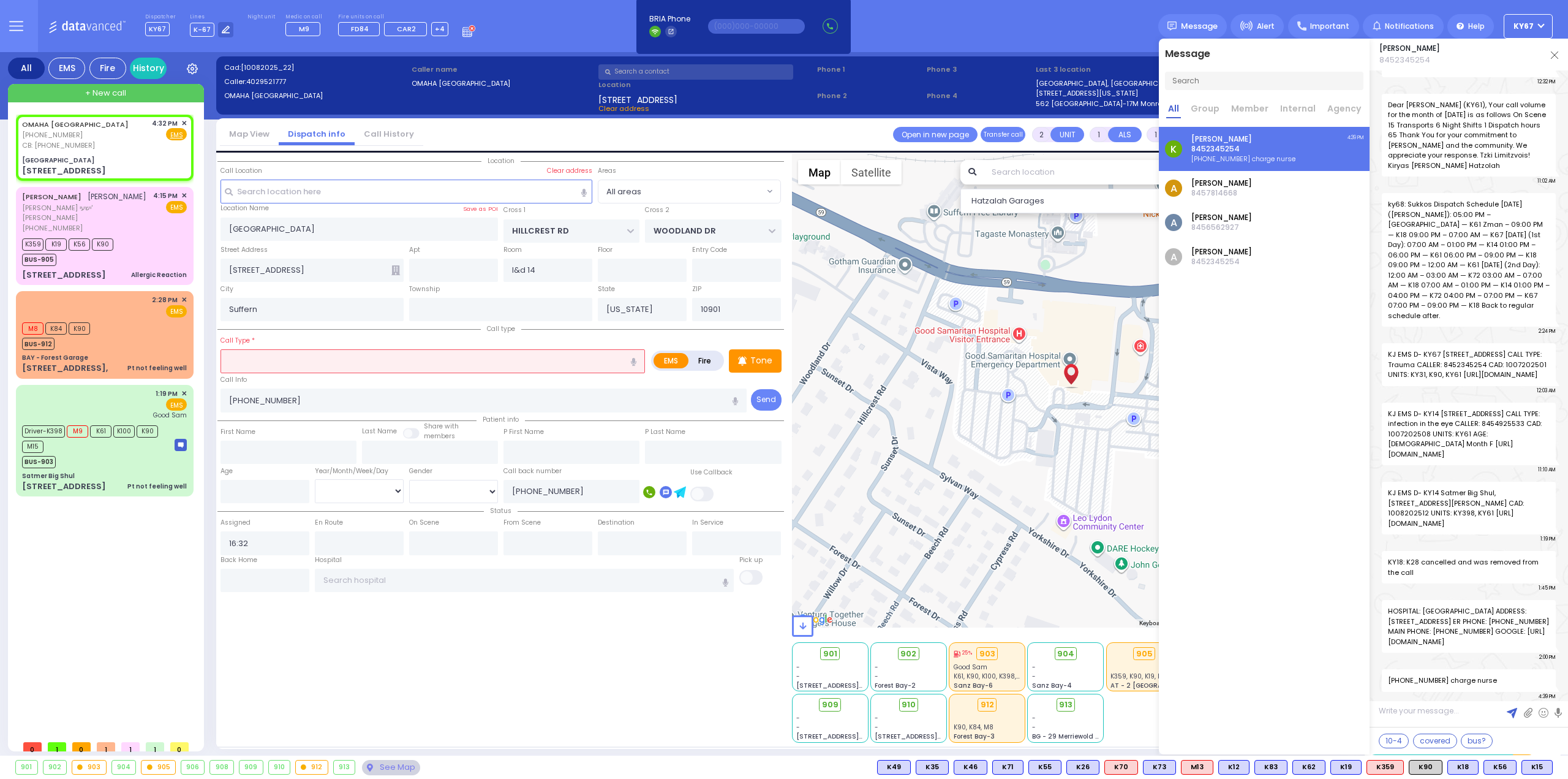
scroll to position [71506, 0]
drag, startPoint x: 1480, startPoint y: 681, endPoint x: 1435, endPoint y: 683, distance: 45.0
click at [1435, 683] on span "845 368 5044 charge nurse" at bounding box center [1468, 681] width 174 height 23
copy span "charge nurse"
click at [228, 395] on input "845 368 5044" at bounding box center [484, 400] width 527 height 24
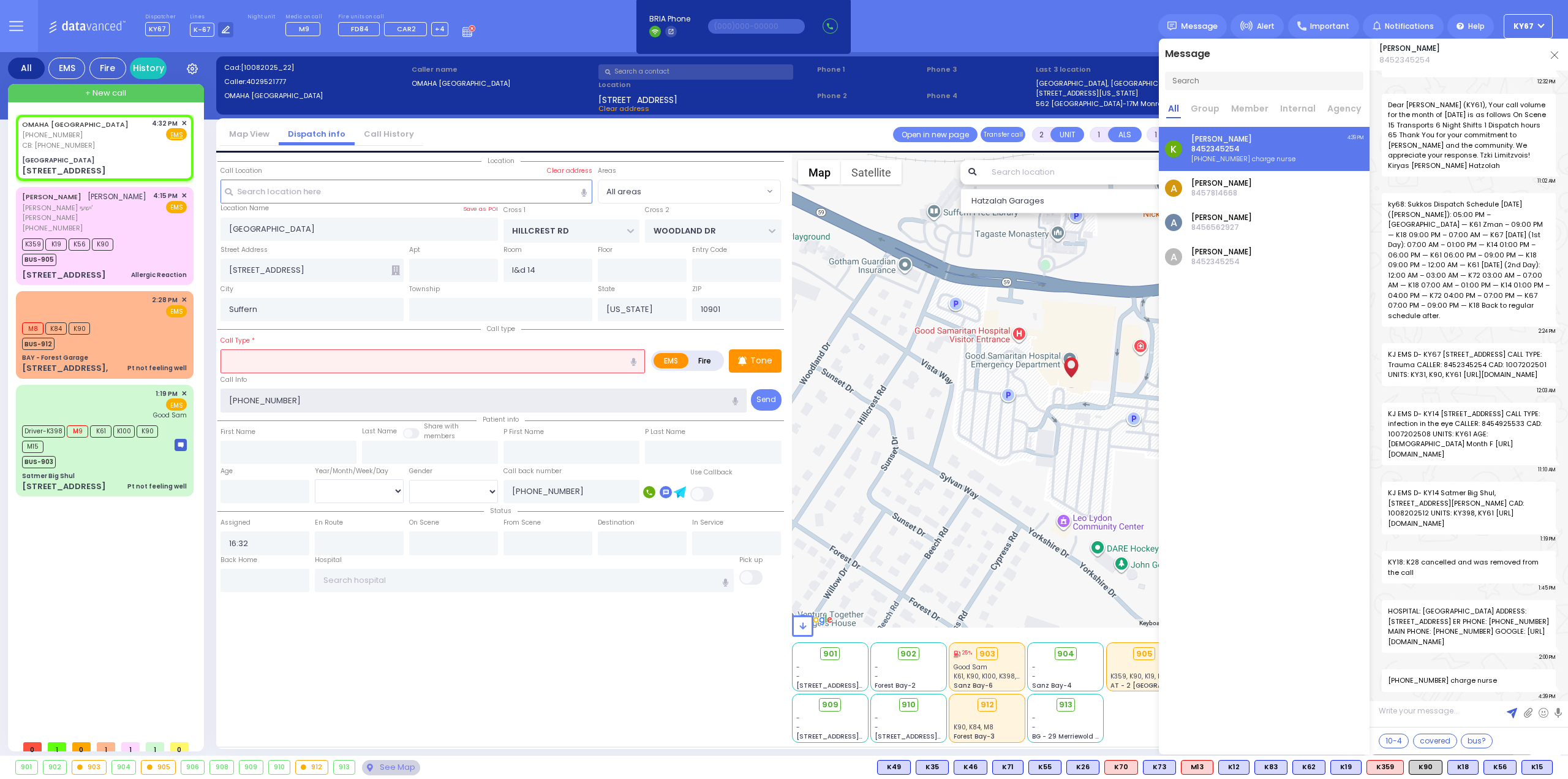
paste input "charge nurse"
click at [372, 359] on input "text" at bounding box center [432, 361] width 424 height 24
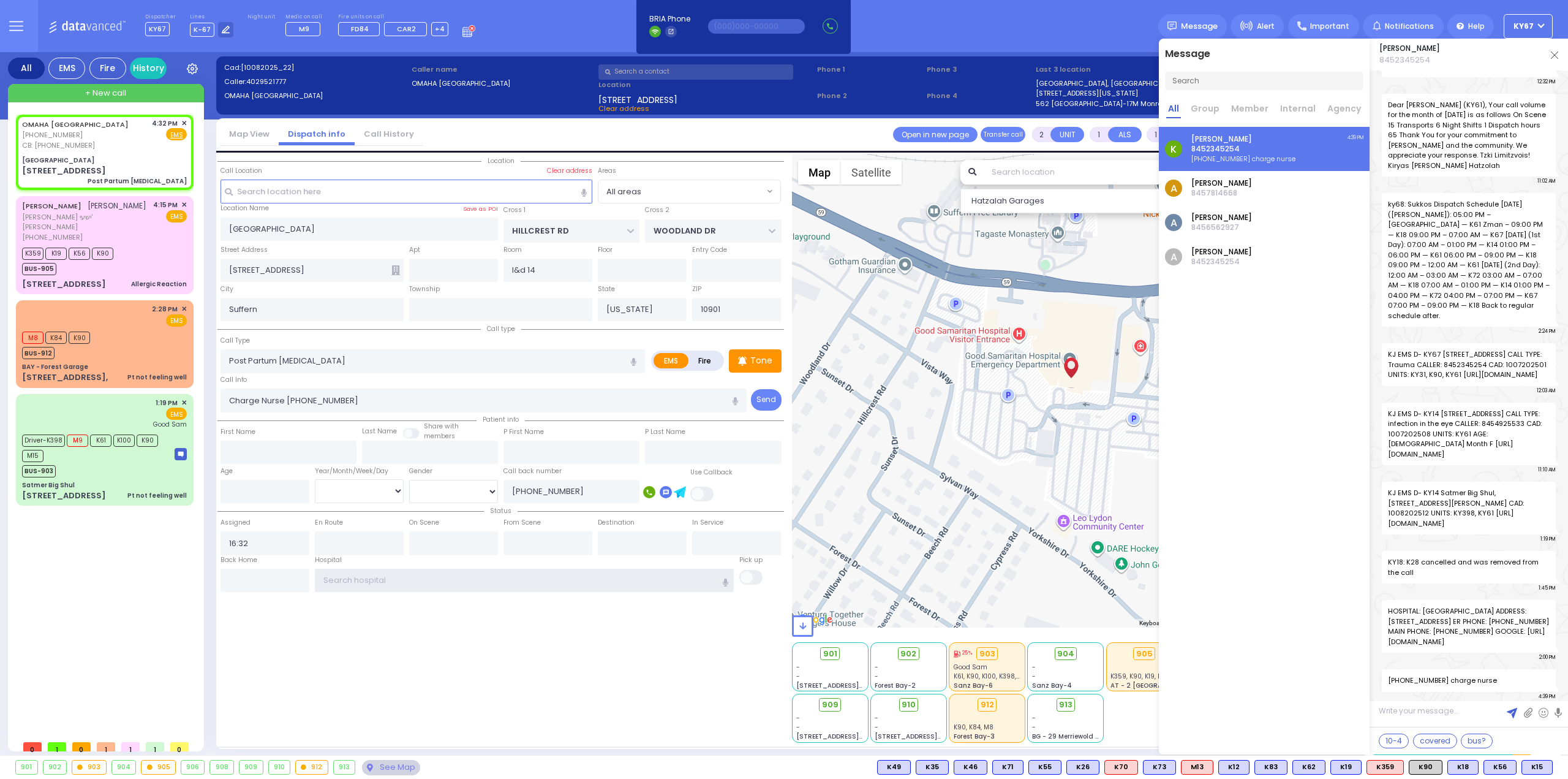
click at [440, 586] on input "text" at bounding box center [525, 580] width 419 height 24
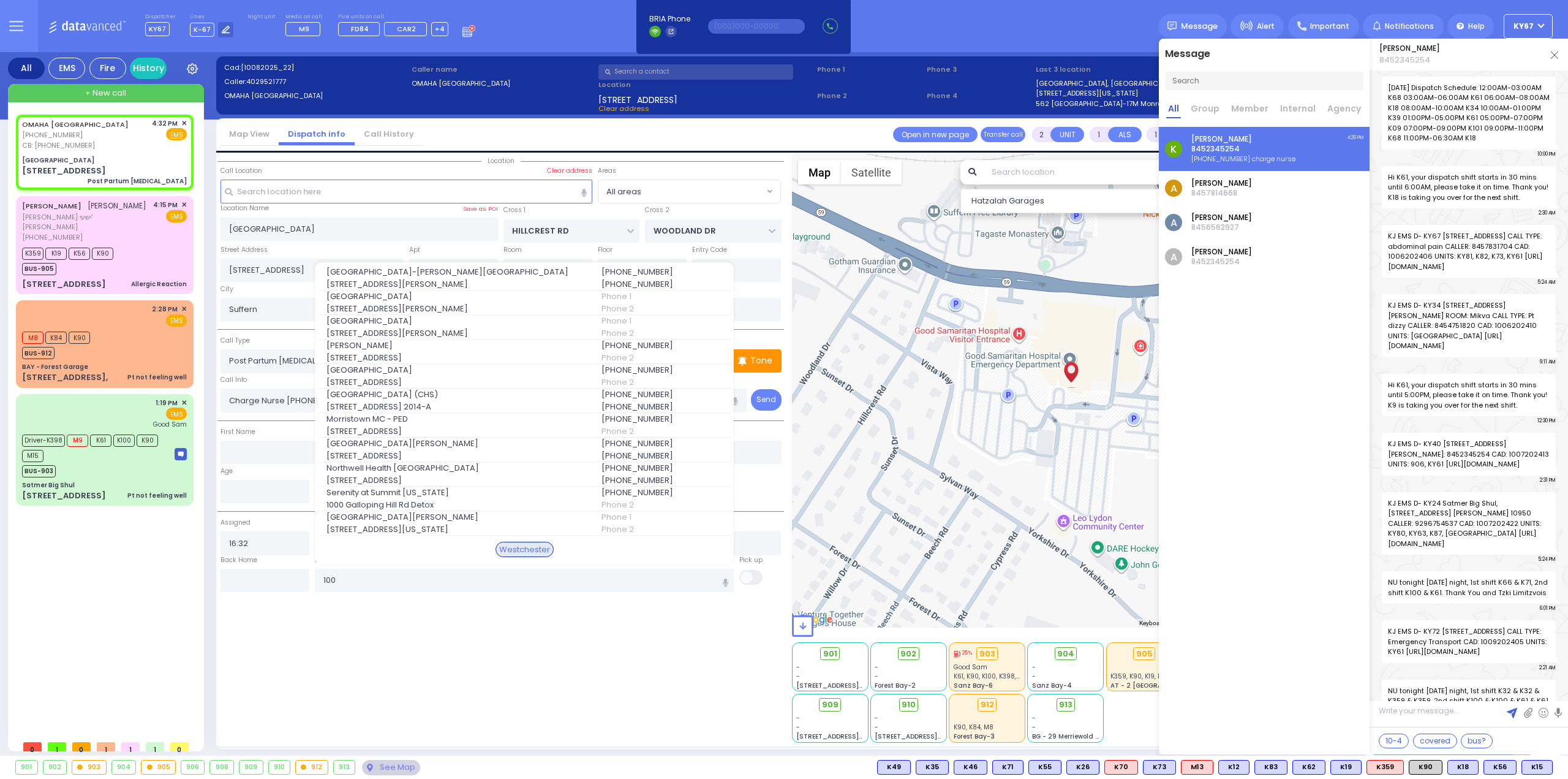
select select
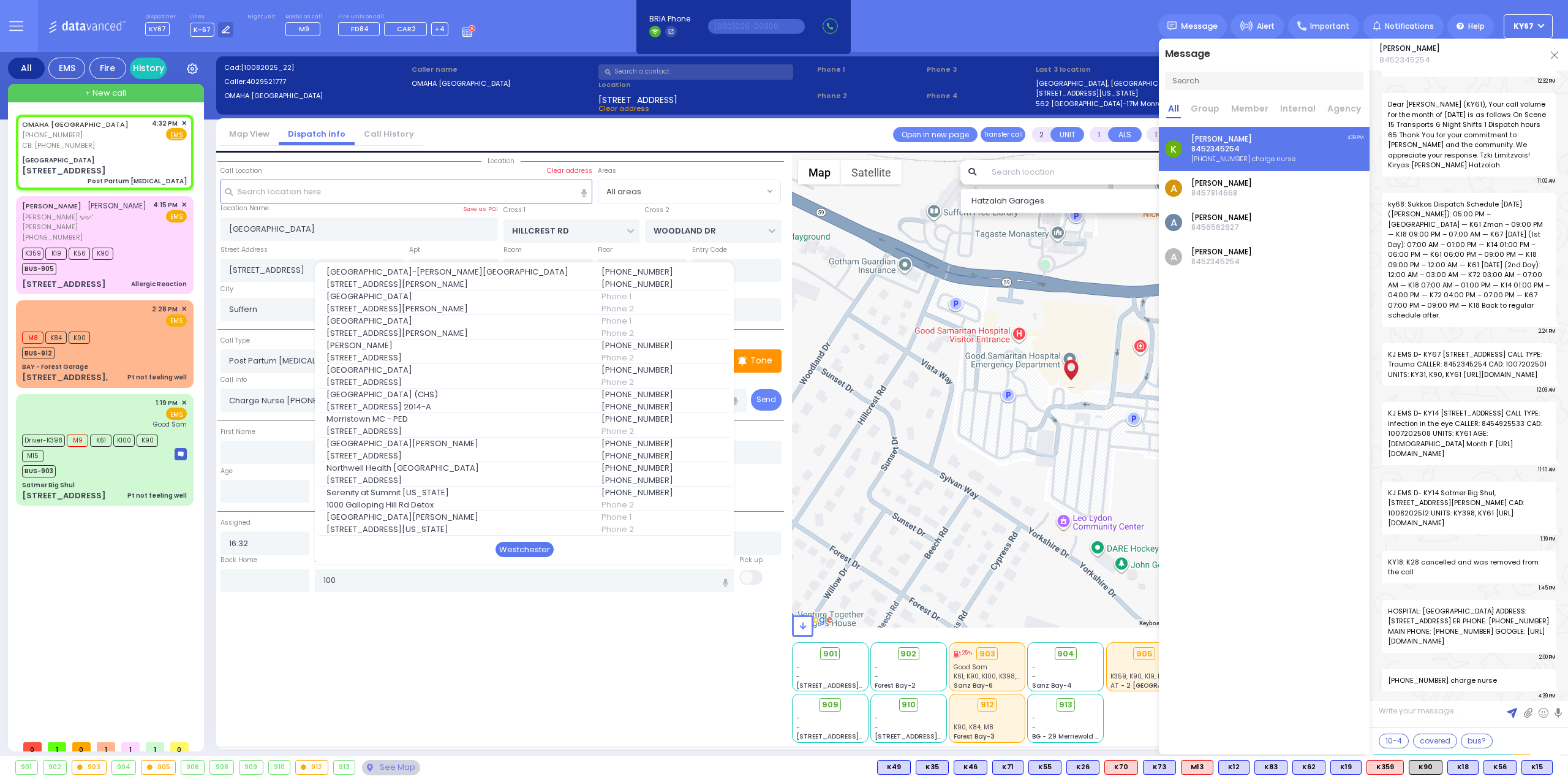
type input "100"
click at [533, 542] on div "Westchester" at bounding box center [525, 549] width 58 height 16
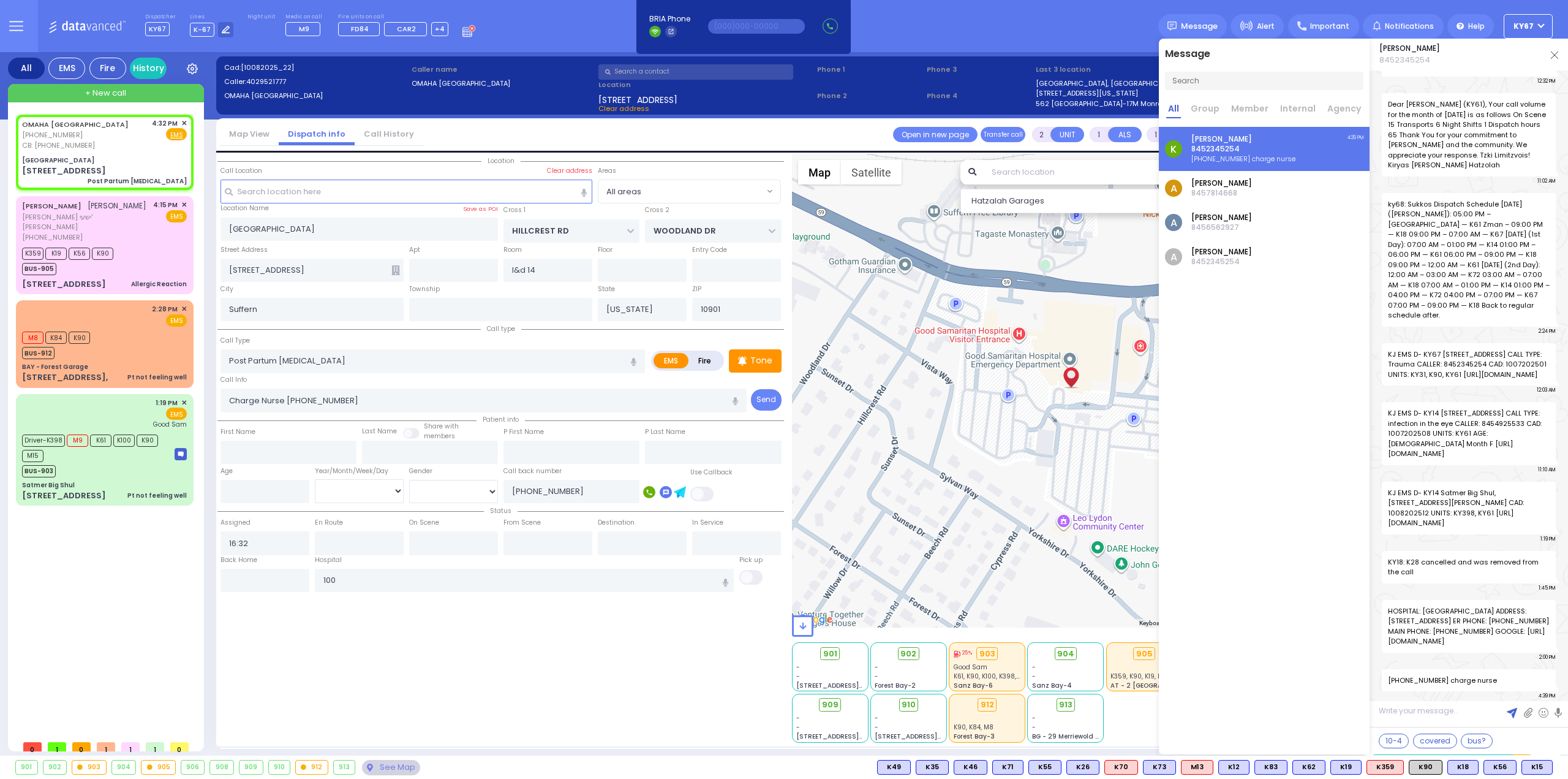
select select
radio input "true"
select select
type input "[GEOGRAPHIC_DATA]-[PERSON_NAME][GEOGRAPHIC_DATA]"
select select "Hatzalah Garages"
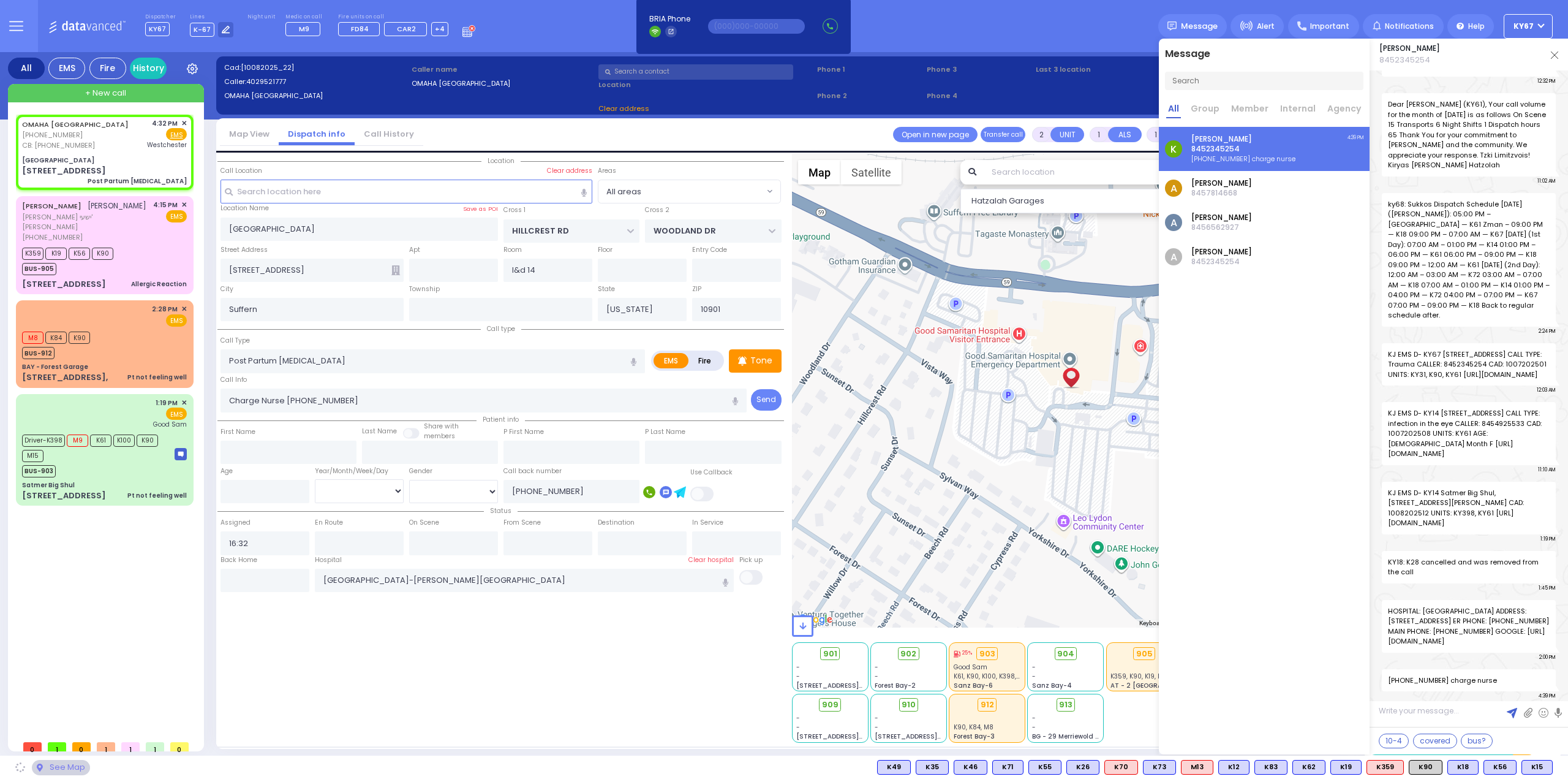
click at [522, 648] on div "Location" at bounding box center [500, 449] width 567 height 589
click at [1552, 56] on img at bounding box center [1554, 55] width 8 height 8
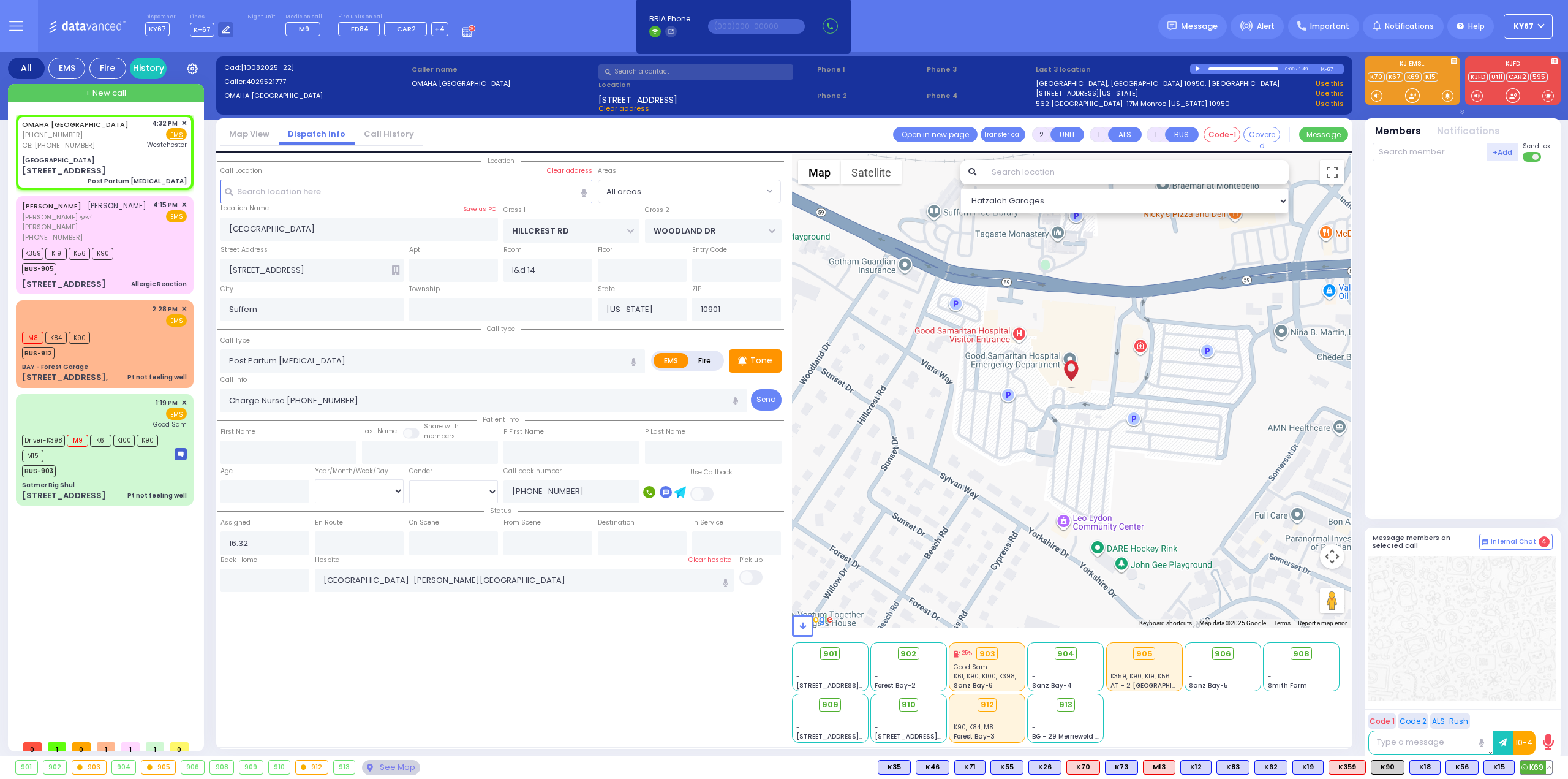
click at [1536, 765] on span "K69" at bounding box center [1536, 767] width 32 height 14
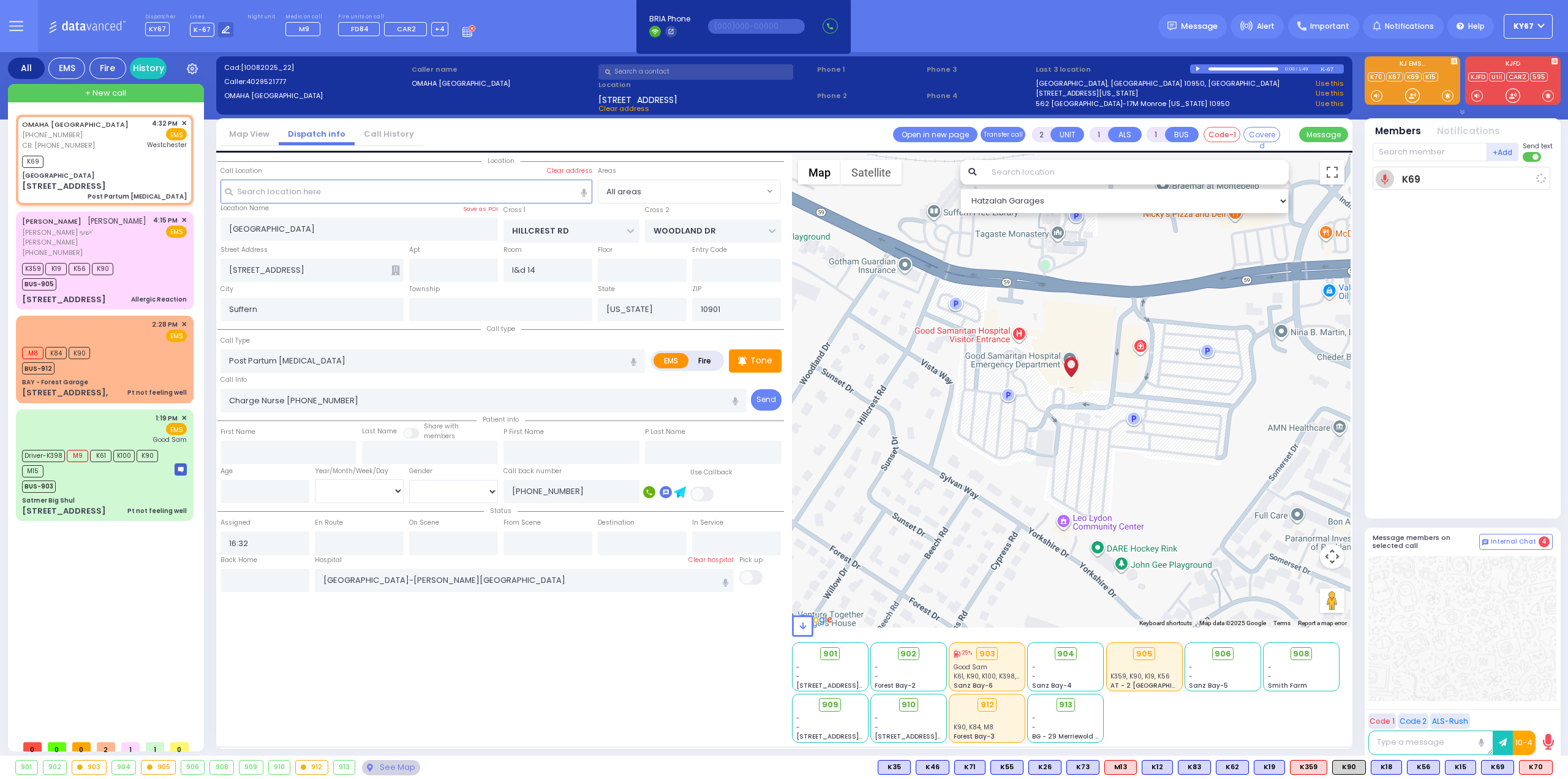
select select
radio input "true"
select select
type input "16:40"
select select "Hatzalah Garages"
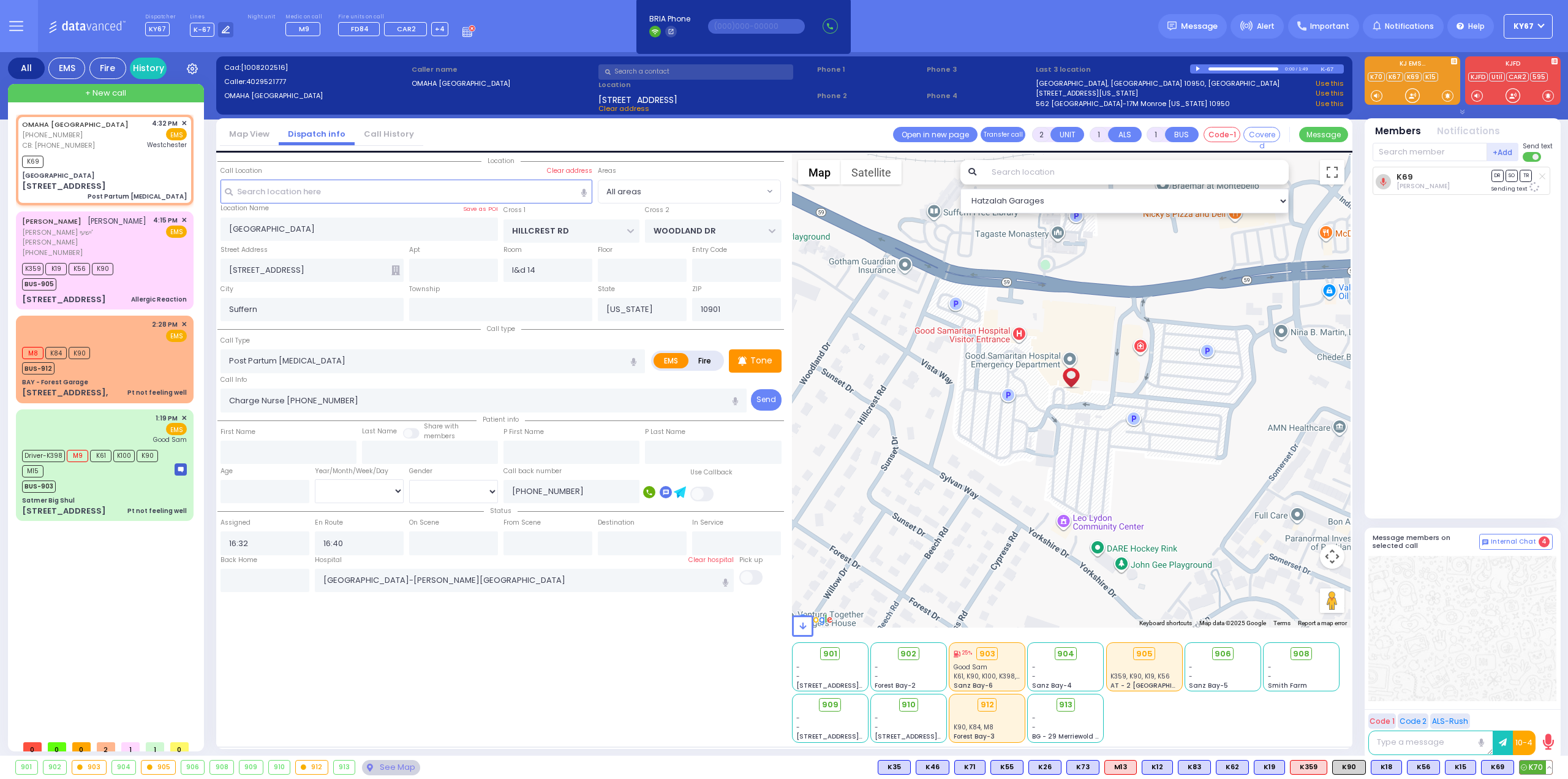
click at [1536, 766] on span "K70" at bounding box center [1535, 767] width 33 height 14
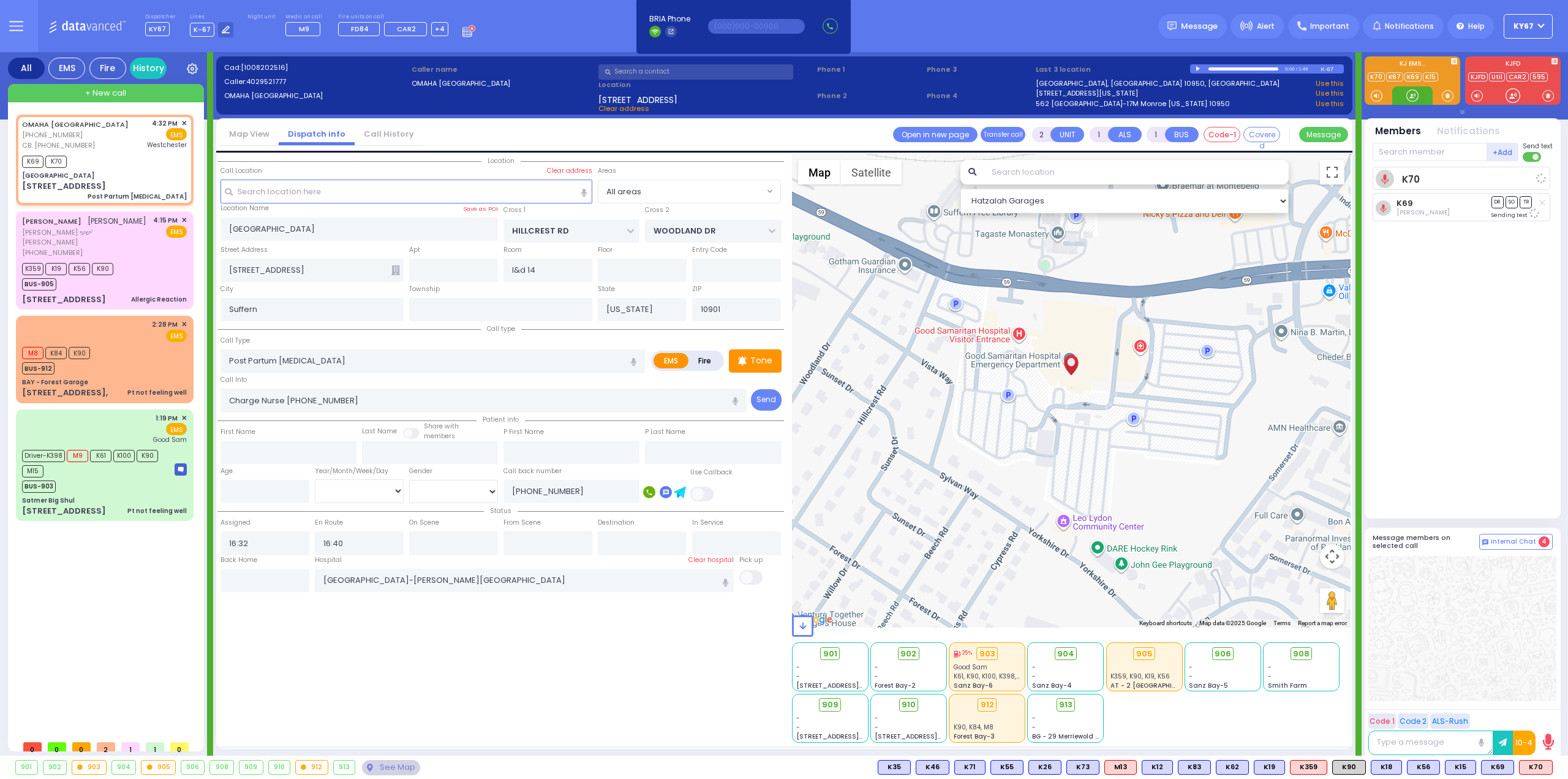
select select
radio input "true"
select select
select select "Hatzalah Garages"
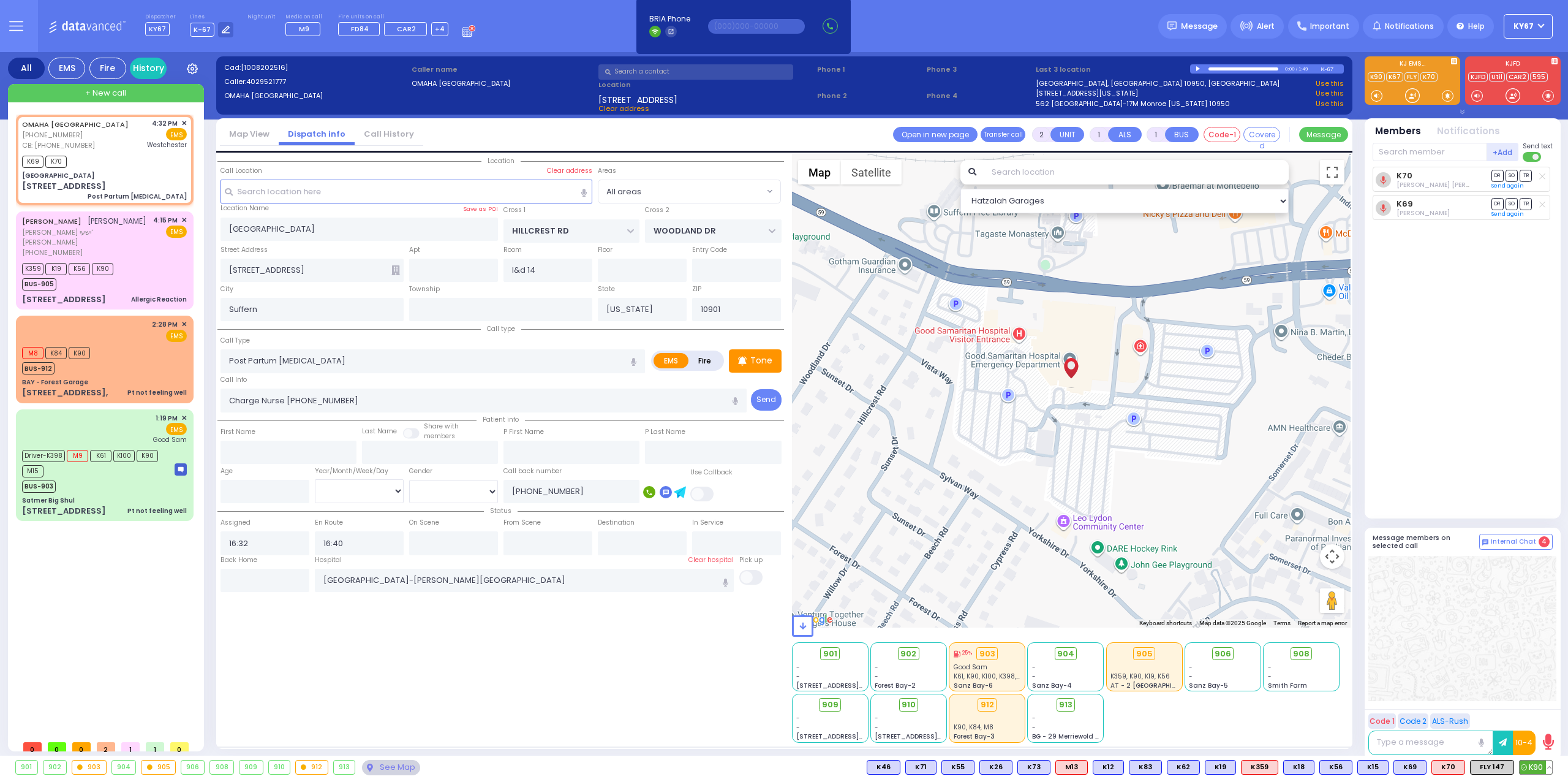
click at [1536, 768] on span "K90" at bounding box center [1535, 767] width 33 height 14
select select
radio input "true"
select select
select select "Hatzalah Garages"
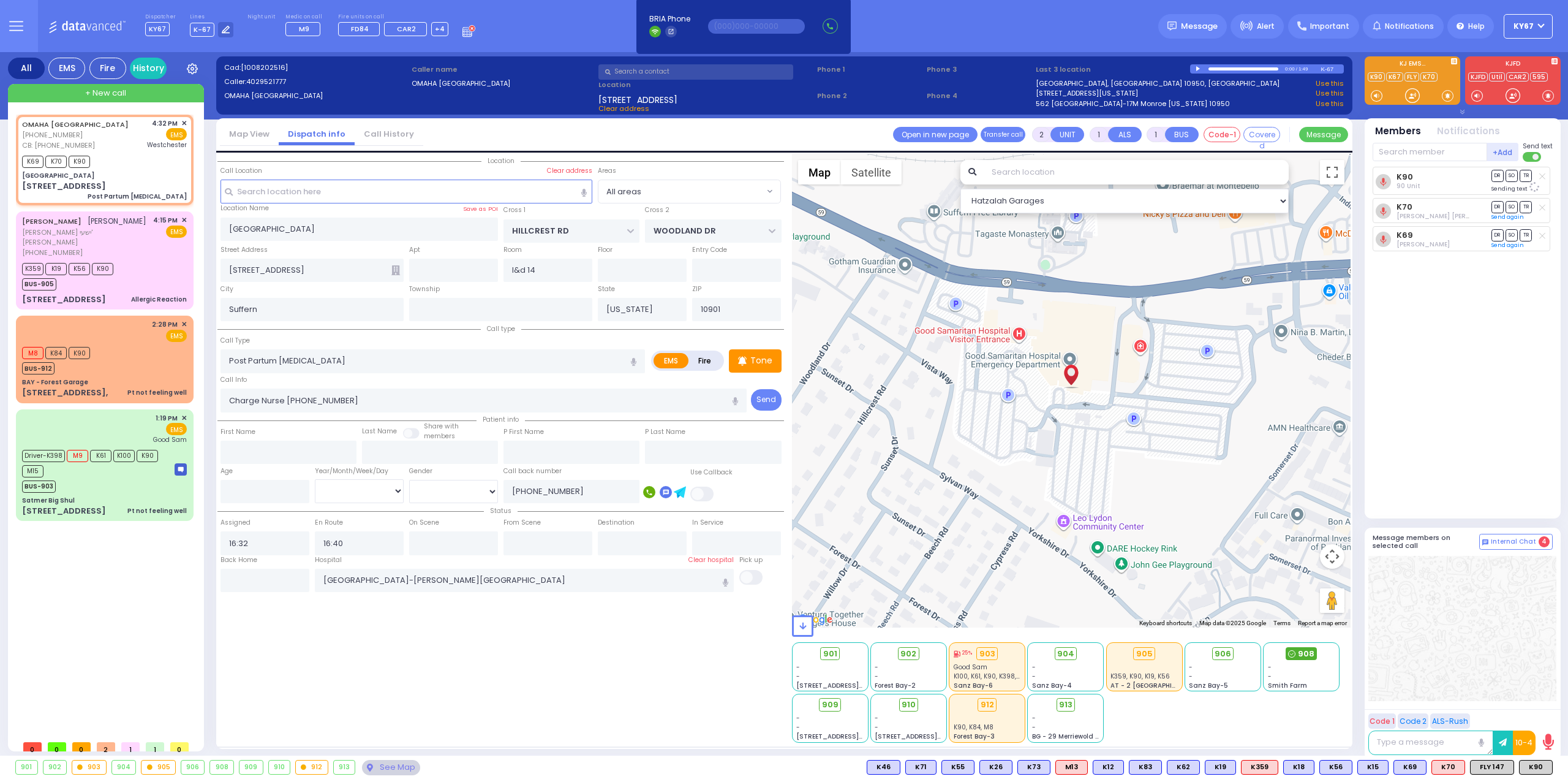
click at [1304, 652] on span "908" at bounding box center [1306, 654] width 17 height 12
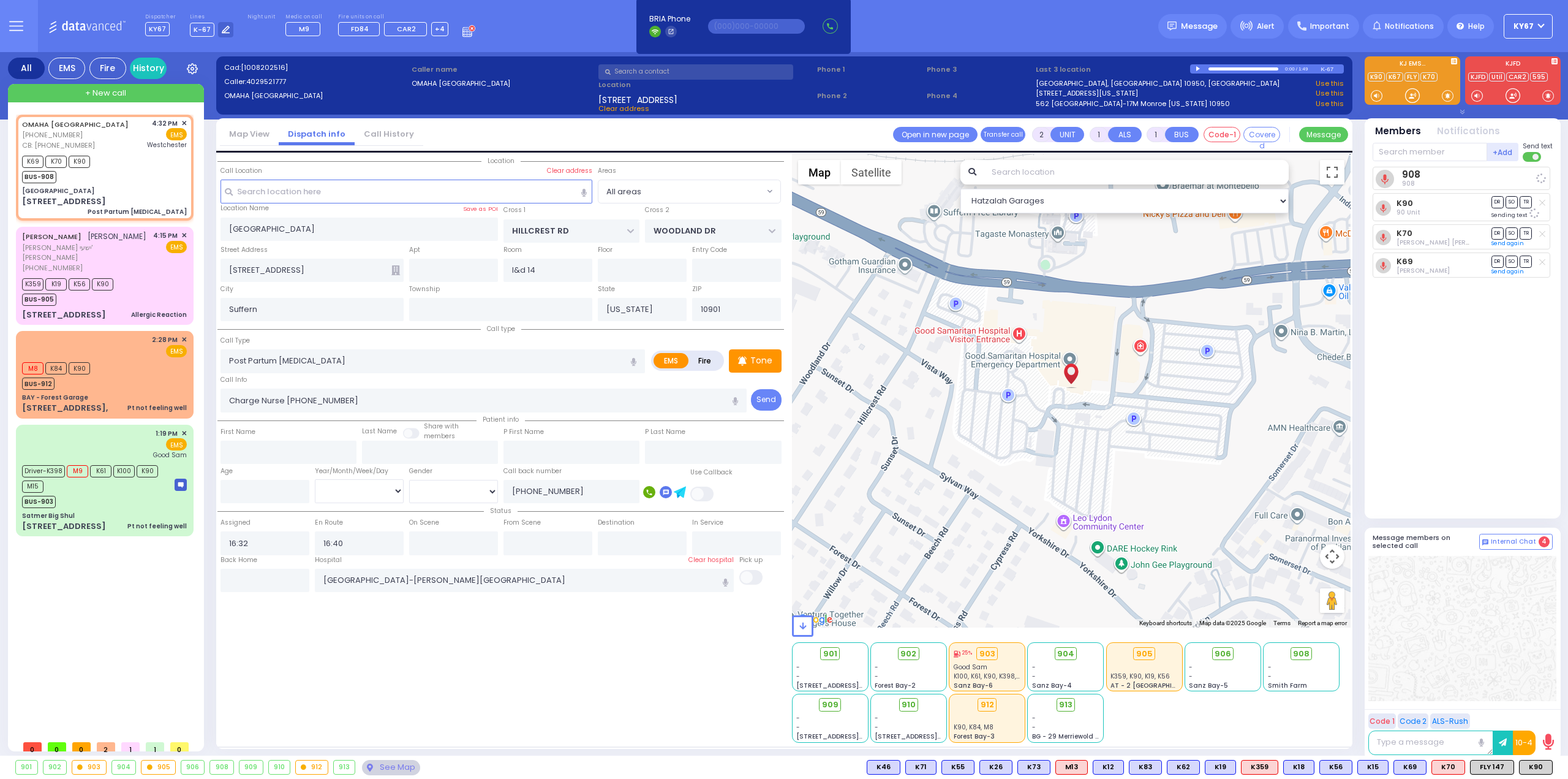
select select
radio input "true"
select select
click at [1522, 628] on div at bounding box center [1462, 628] width 188 height 145
select select "Hatzalah Garages"
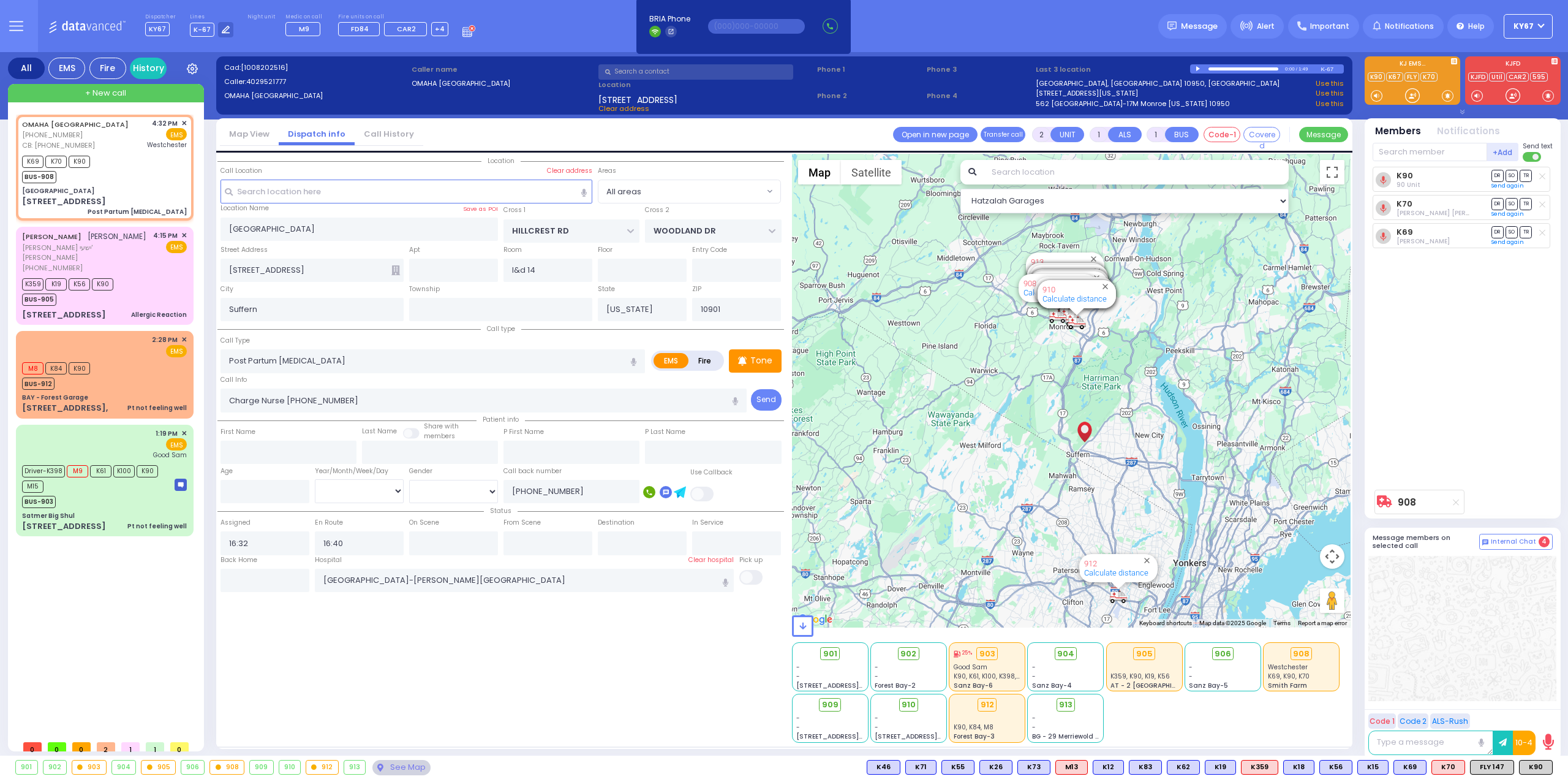
click at [1508, 370] on div "K90 90 Unit DR SO TR K70" at bounding box center [1463, 324] width 182 height 317
click at [1204, 29] on span "Message" at bounding box center [1199, 26] width 37 height 12
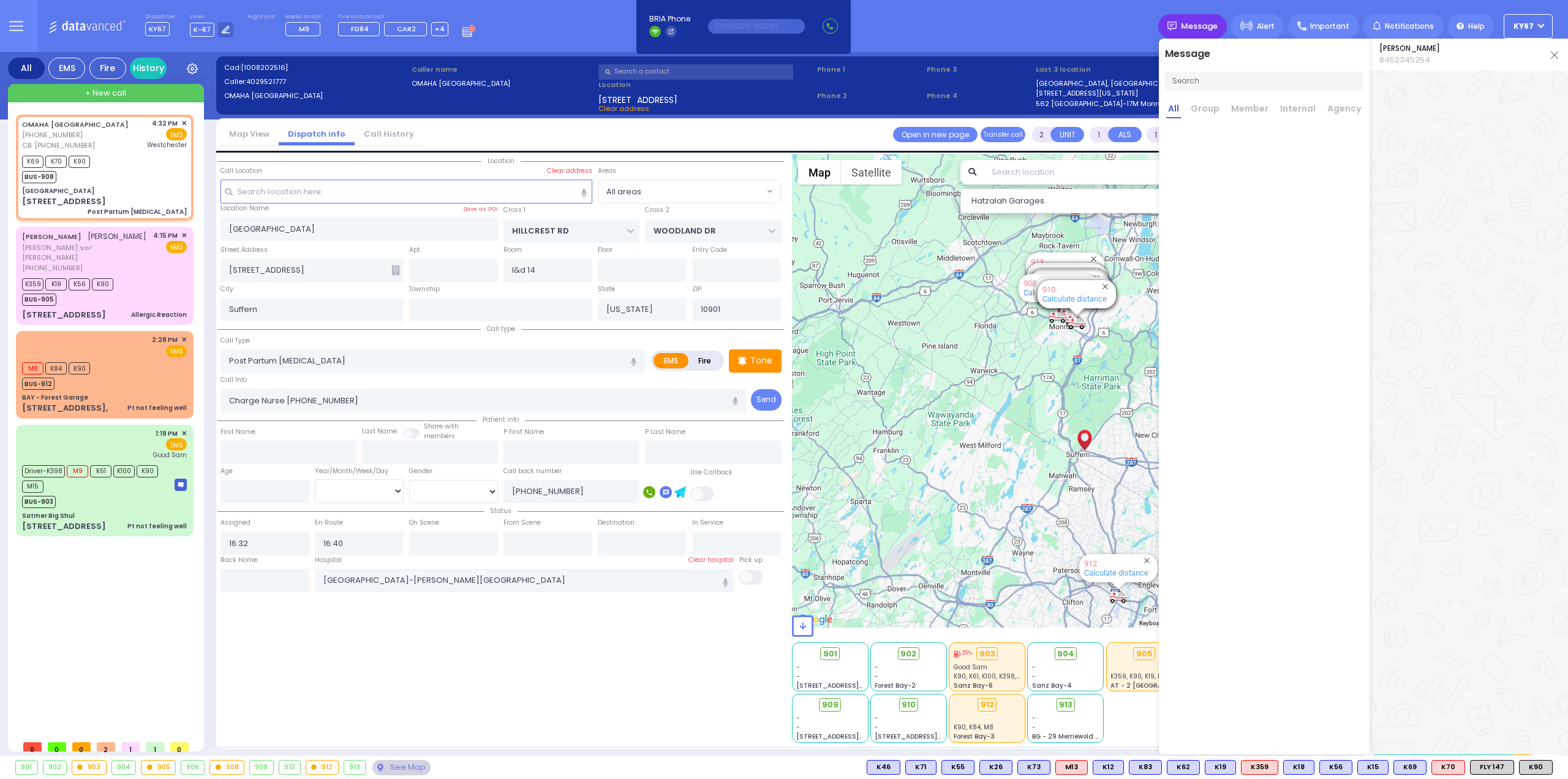
scroll to position [0, 0]
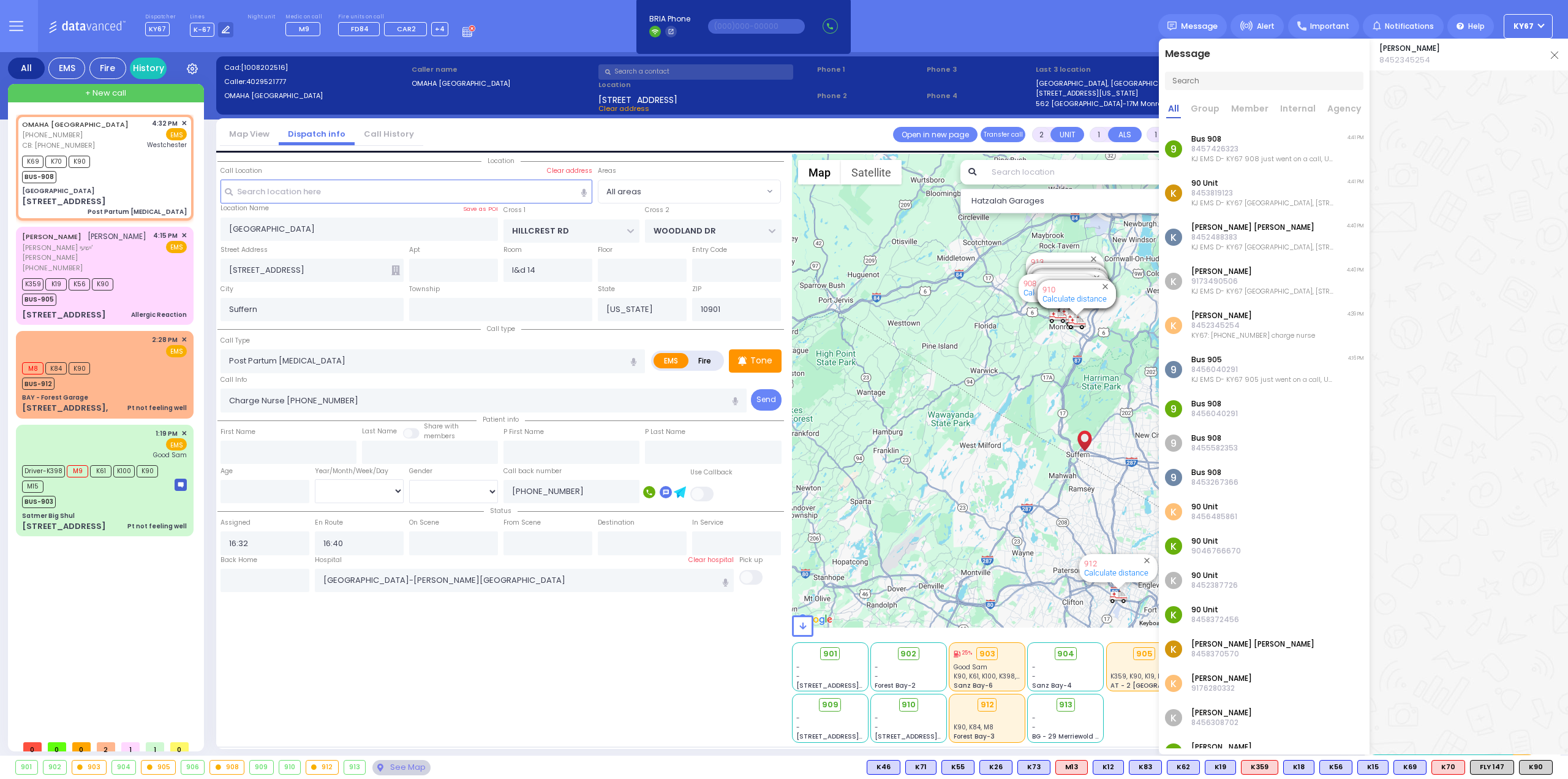
click at [1264, 146] on p "8457426323" at bounding box center [1262, 149] width 142 height 10
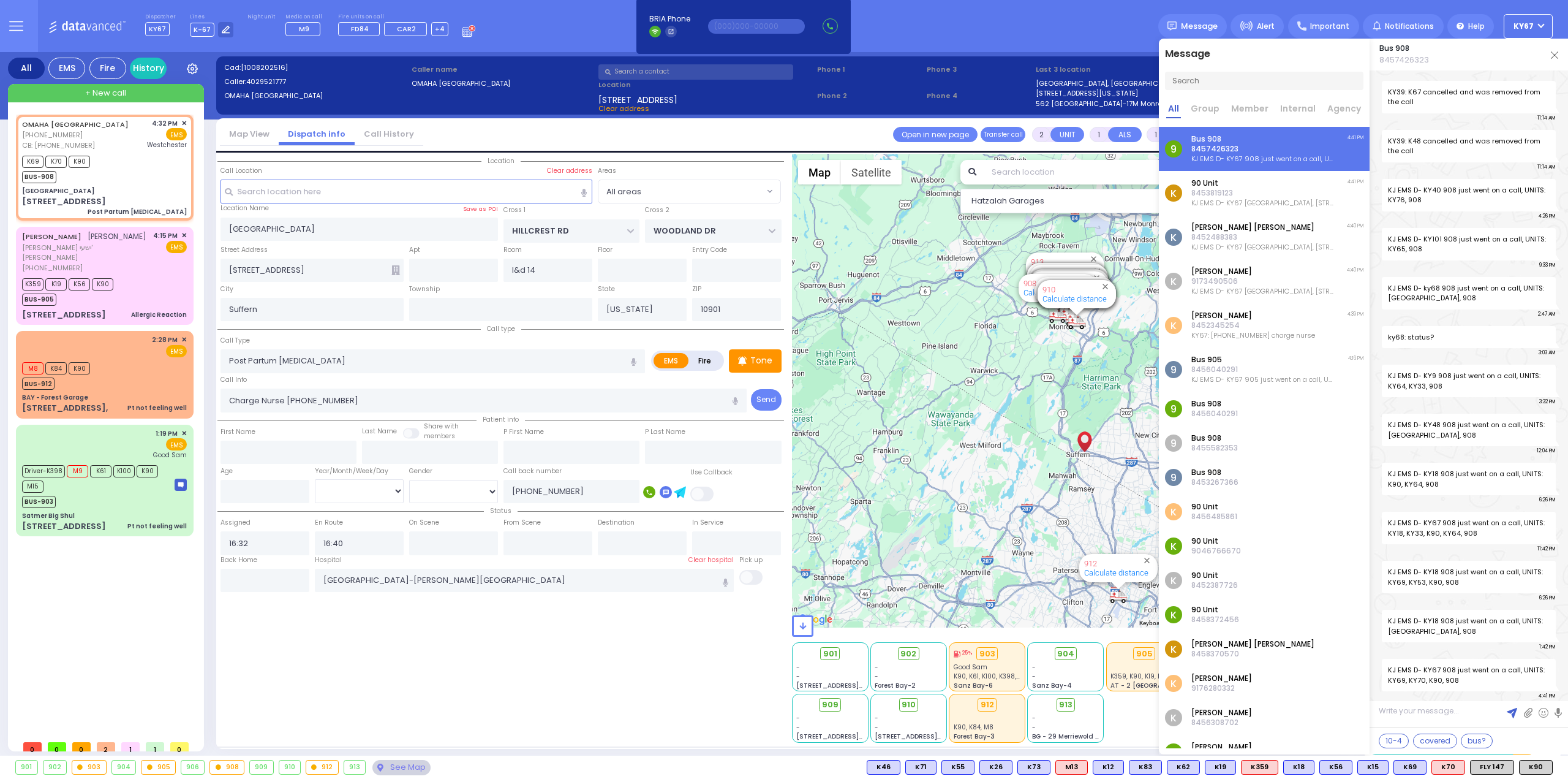
click at [1257, 193] on p "8453819123" at bounding box center [1262, 193] width 142 height 10
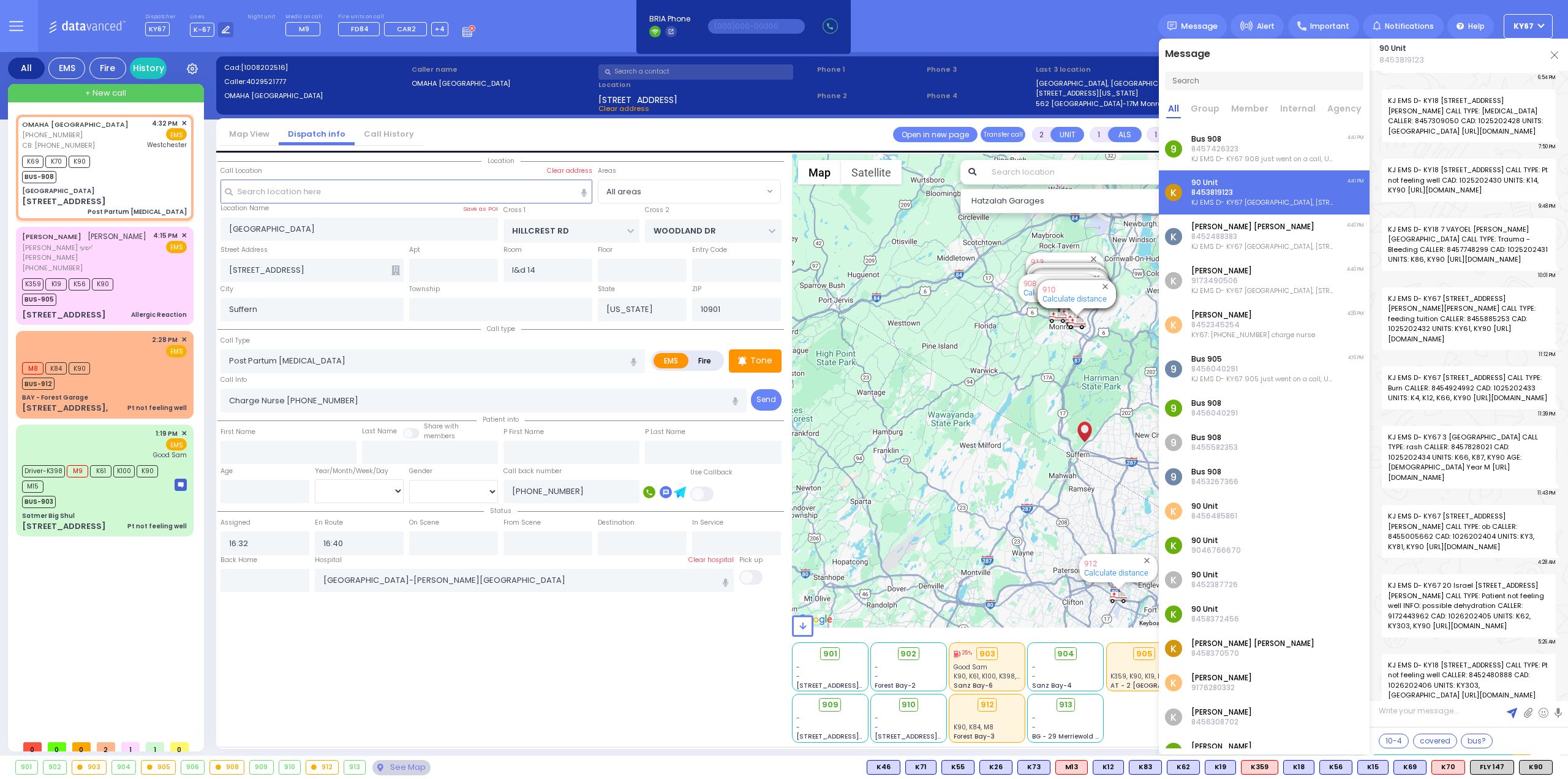
scroll to position [108004, 0]
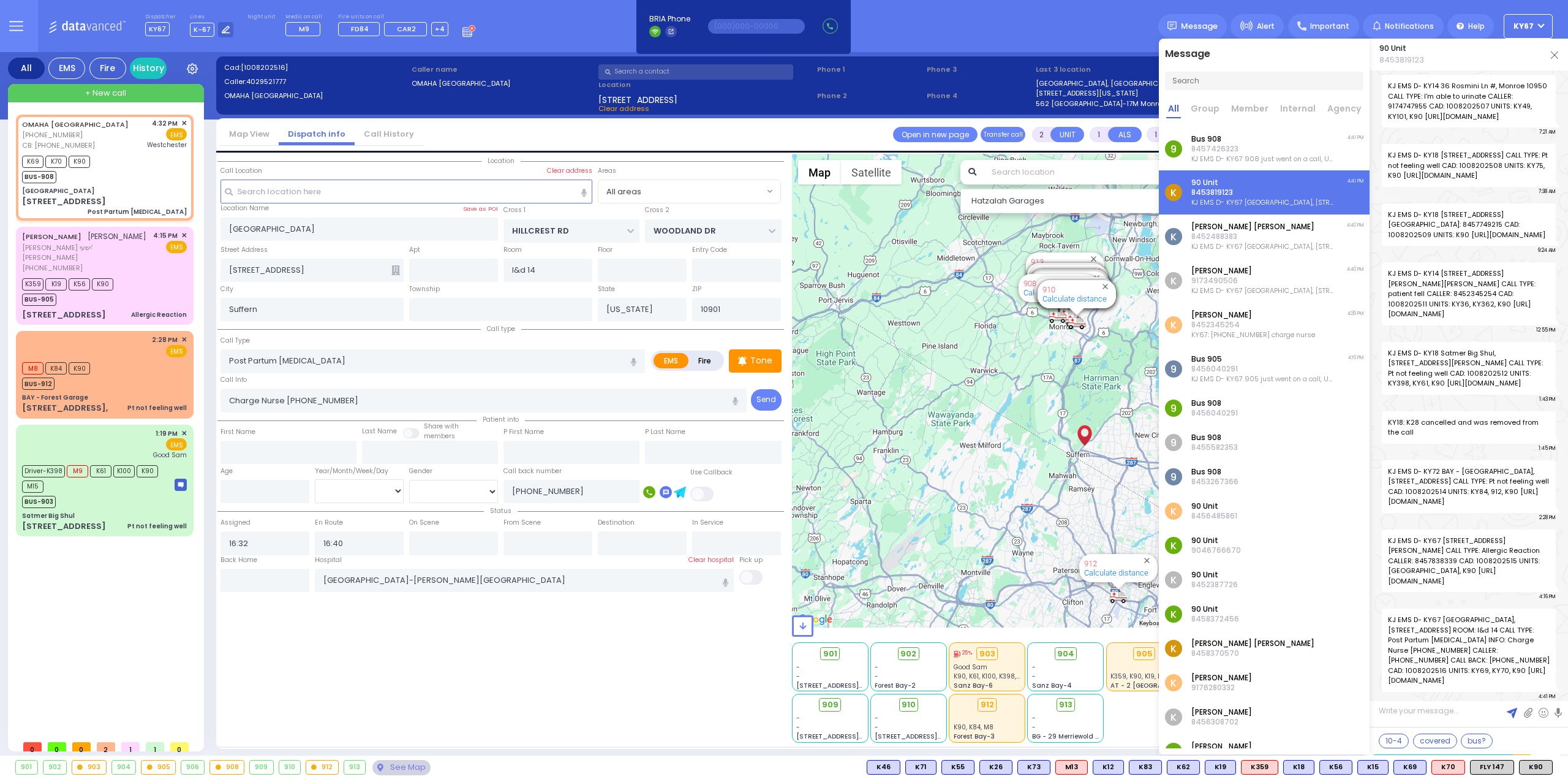
drag, startPoint x: 1557, startPoint y: 54, endPoint x: 1552, endPoint y: 60, distance: 7.8
click at [1557, 54] on img at bounding box center [1554, 55] width 8 height 8
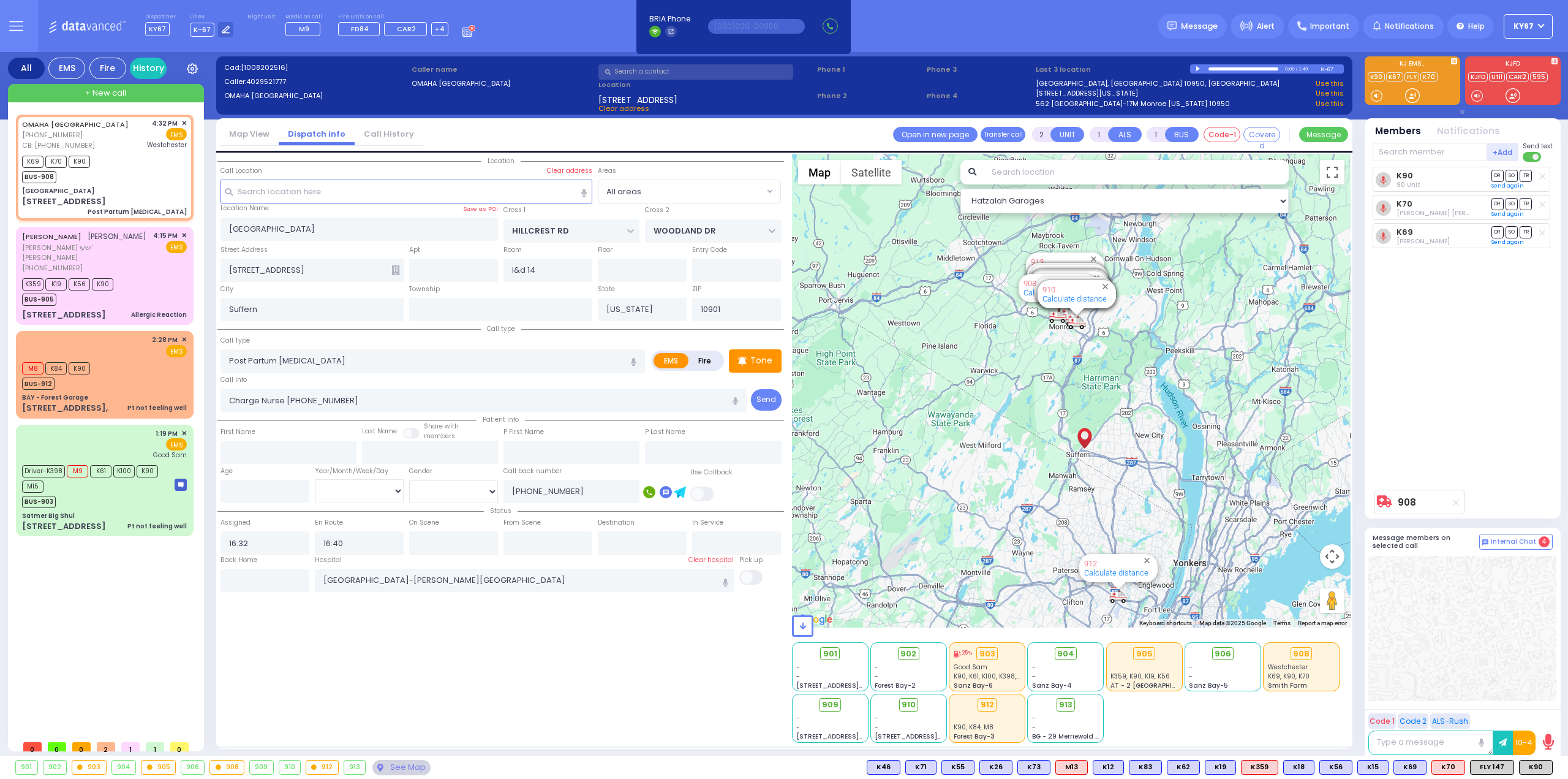
click at [540, 23] on div "Dispatcher KY67 shift has started. Are you ? Lines K-67" at bounding box center [784, 26] width 1568 height 52
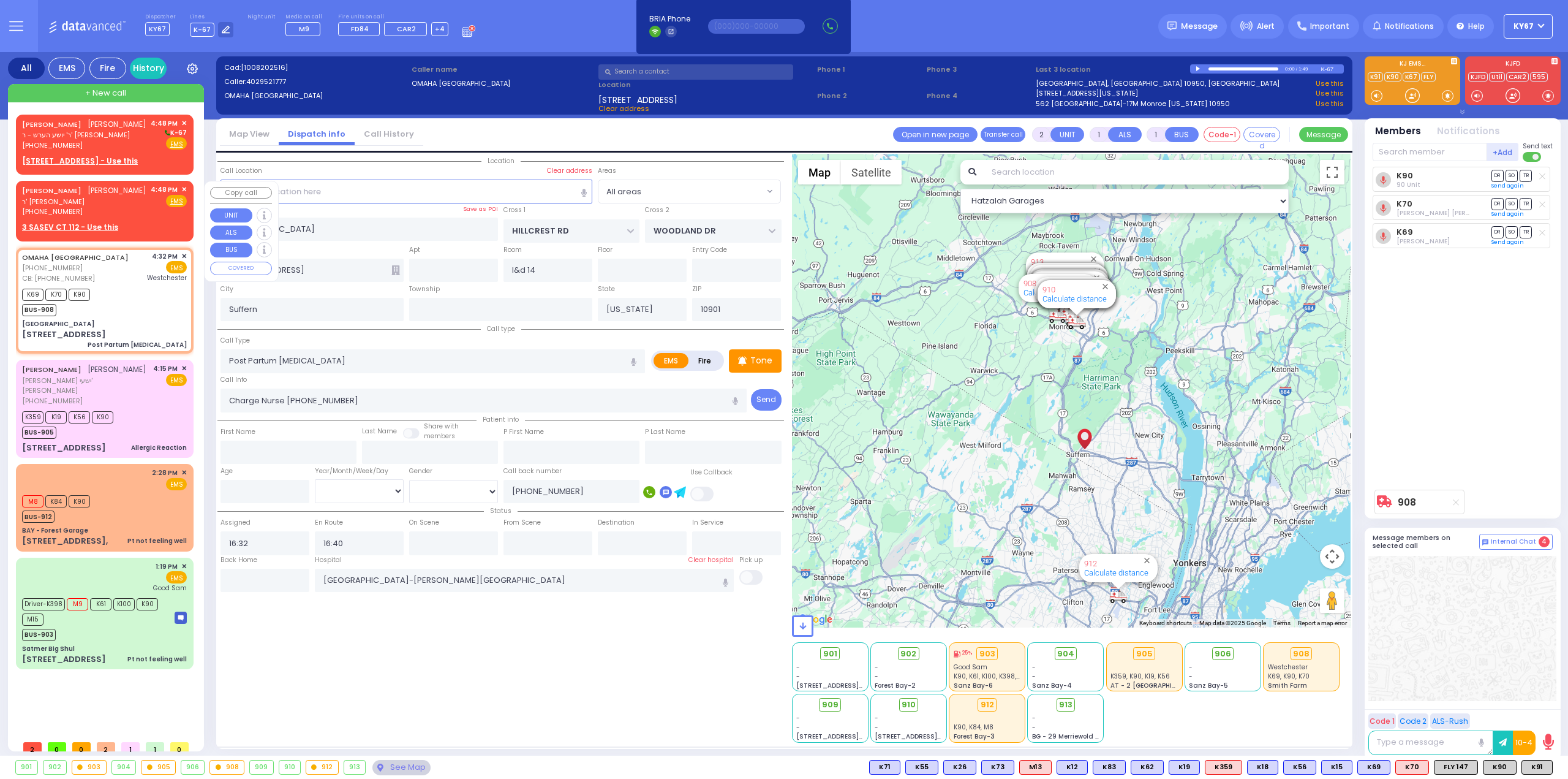
click at [111, 207] on div "[PHONE_NUMBER]" at bounding box center [84, 212] width 124 height 11
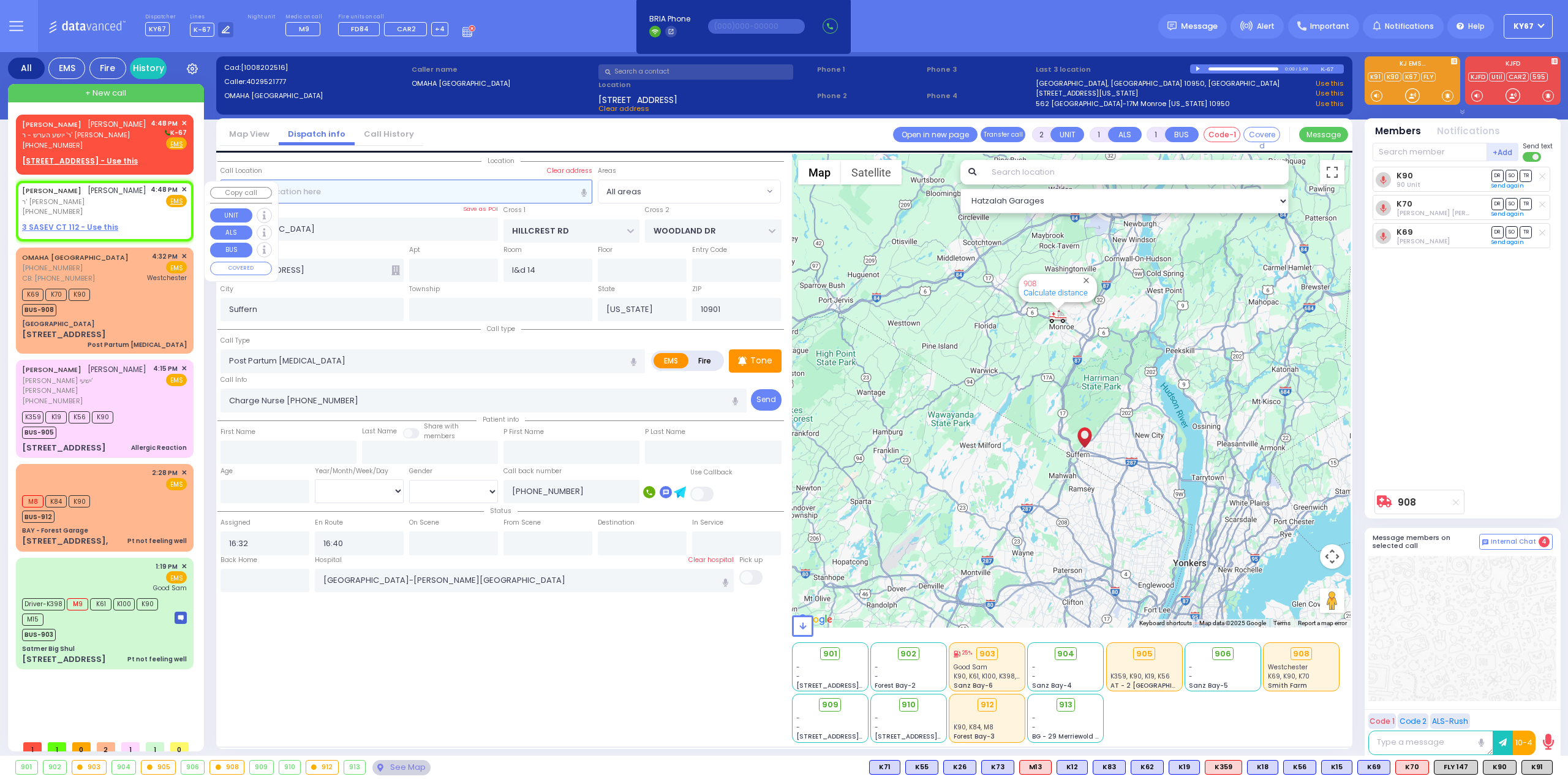
select select
radio input "true"
type input "AVRUM"
type input "BERKOWITZ"
select select
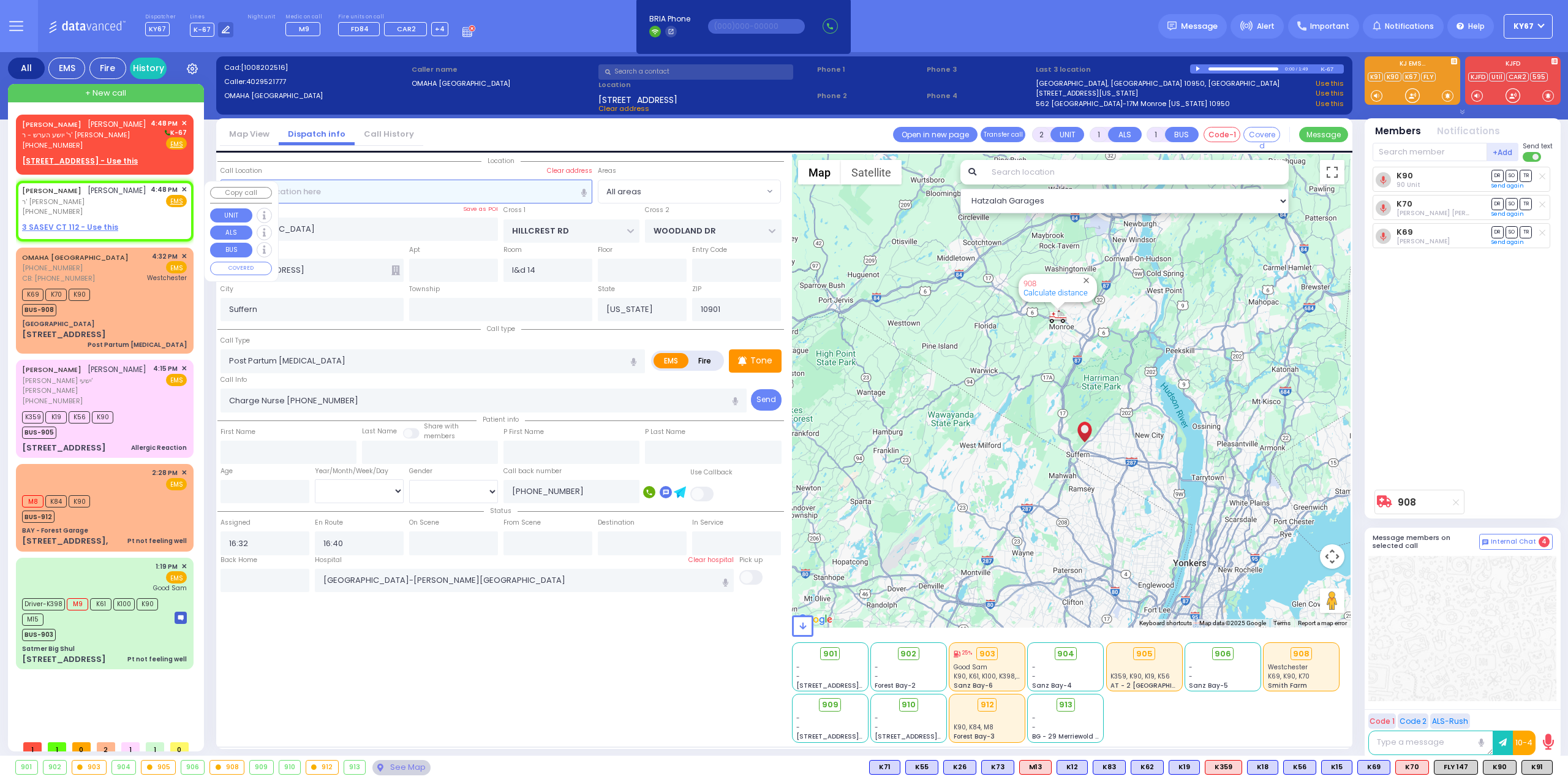
type input "16:48"
select select "Hatzalah Garages"
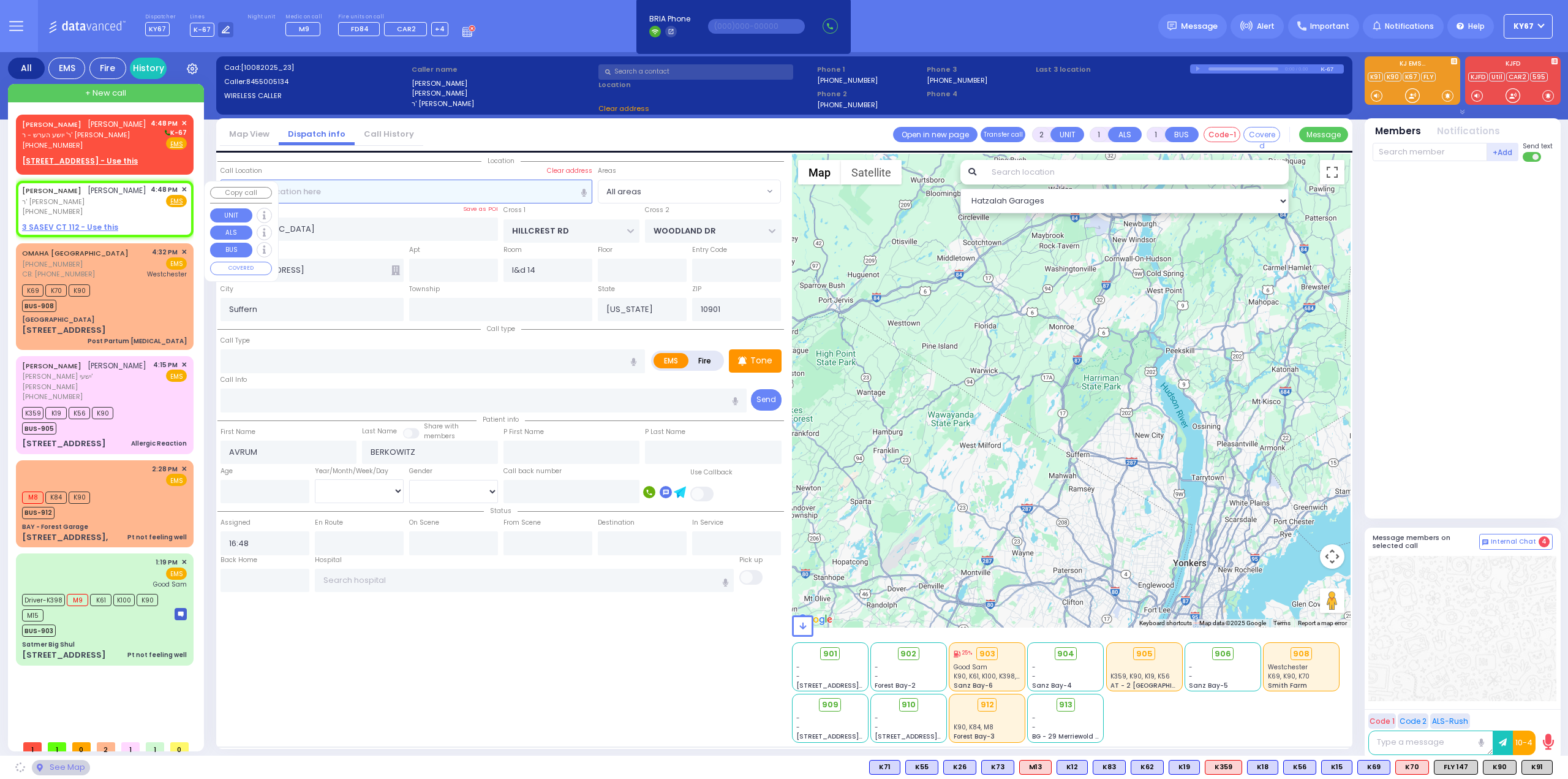
select select
radio input "true"
select select
select select "Hatzalah Garages"
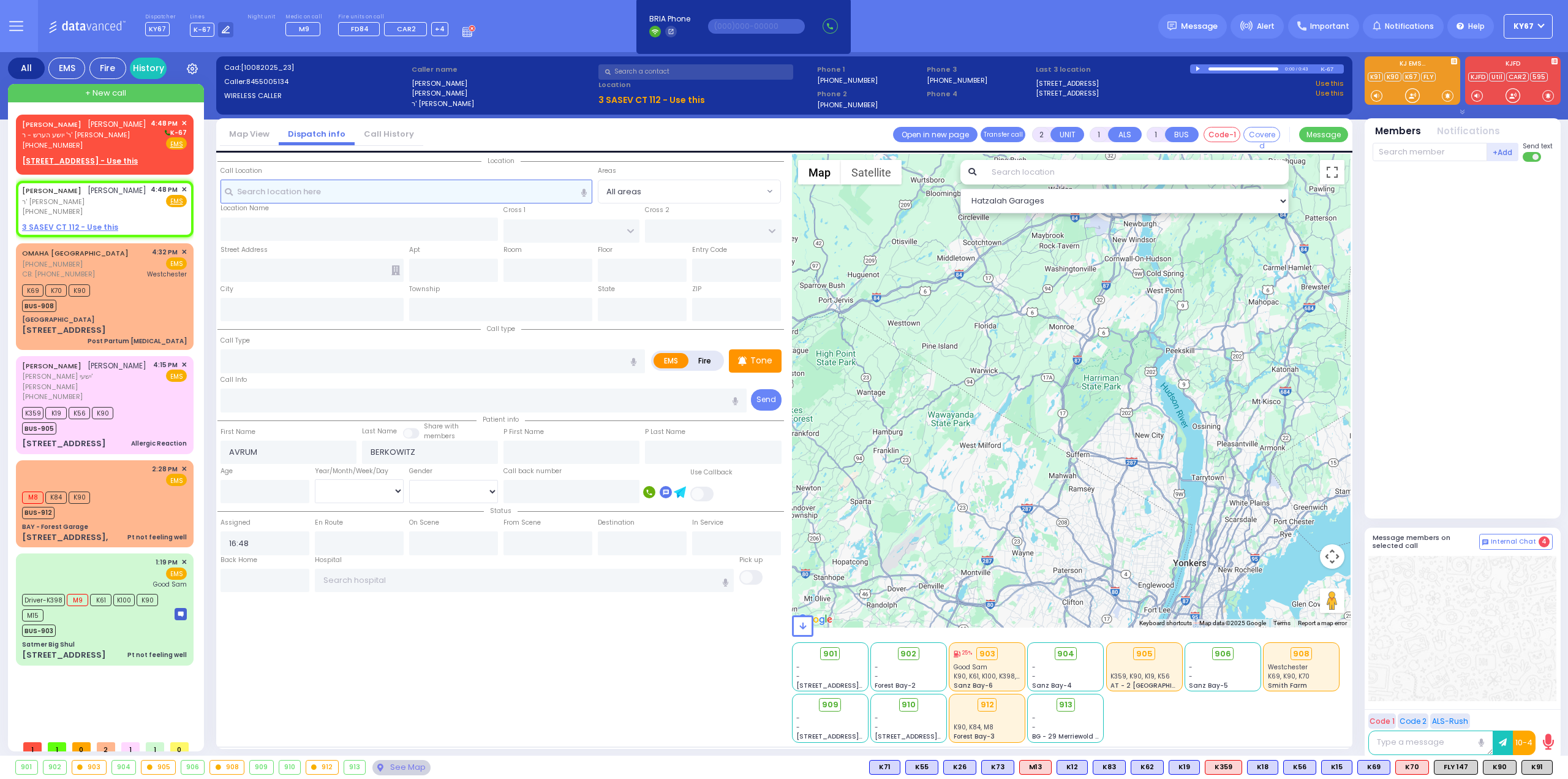
click at [346, 195] on input "text" at bounding box center [406, 191] width 372 height 24
click at [92, 131] on span "ר' יושע הערש - ר' אברהם חיים פריעדמאן" at bounding box center [84, 135] width 124 height 11
select select
radio input "true"
type input "JOEL"
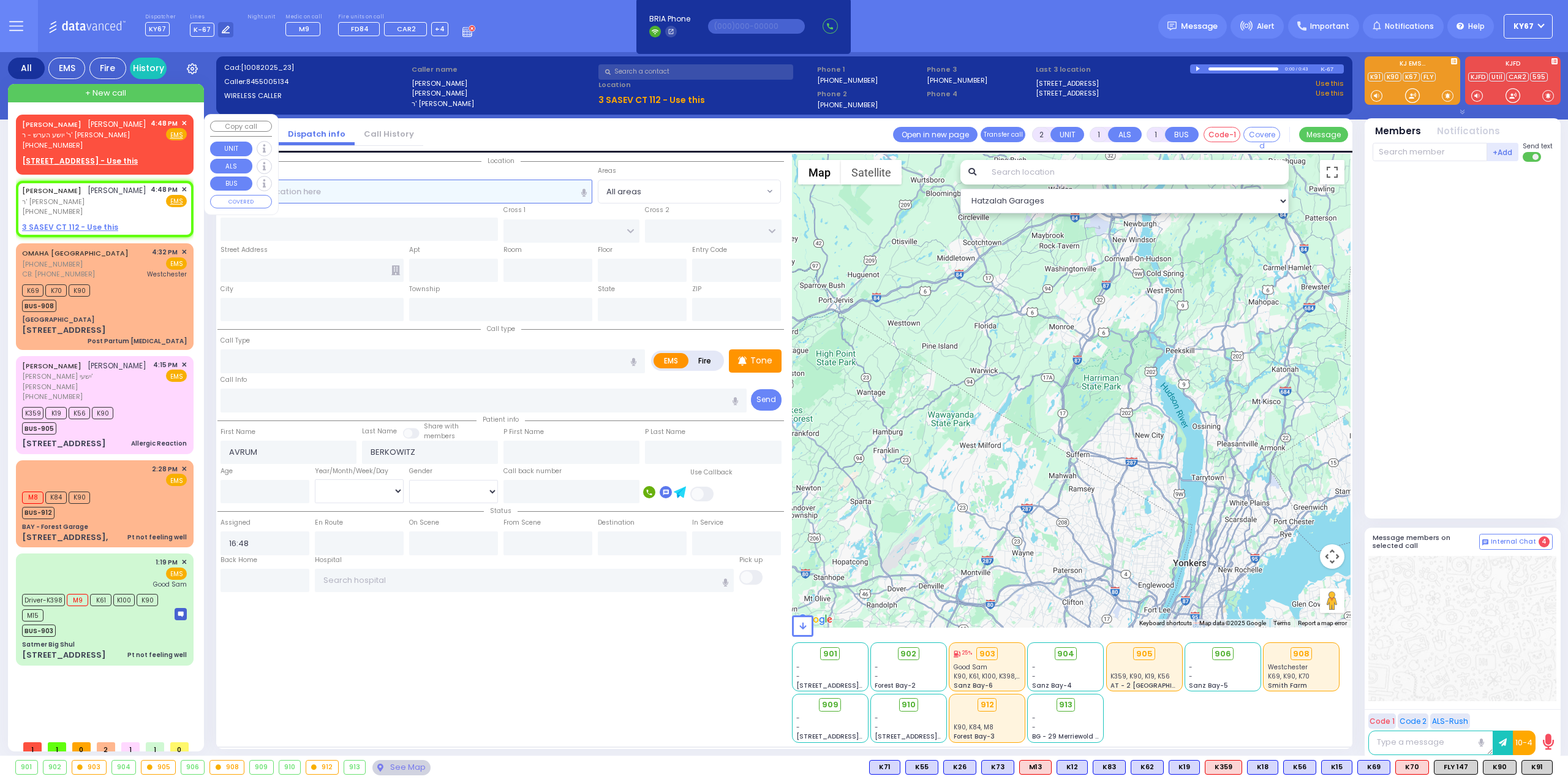
type input "GLUCK"
select select
select select "Hatzalah Garages"
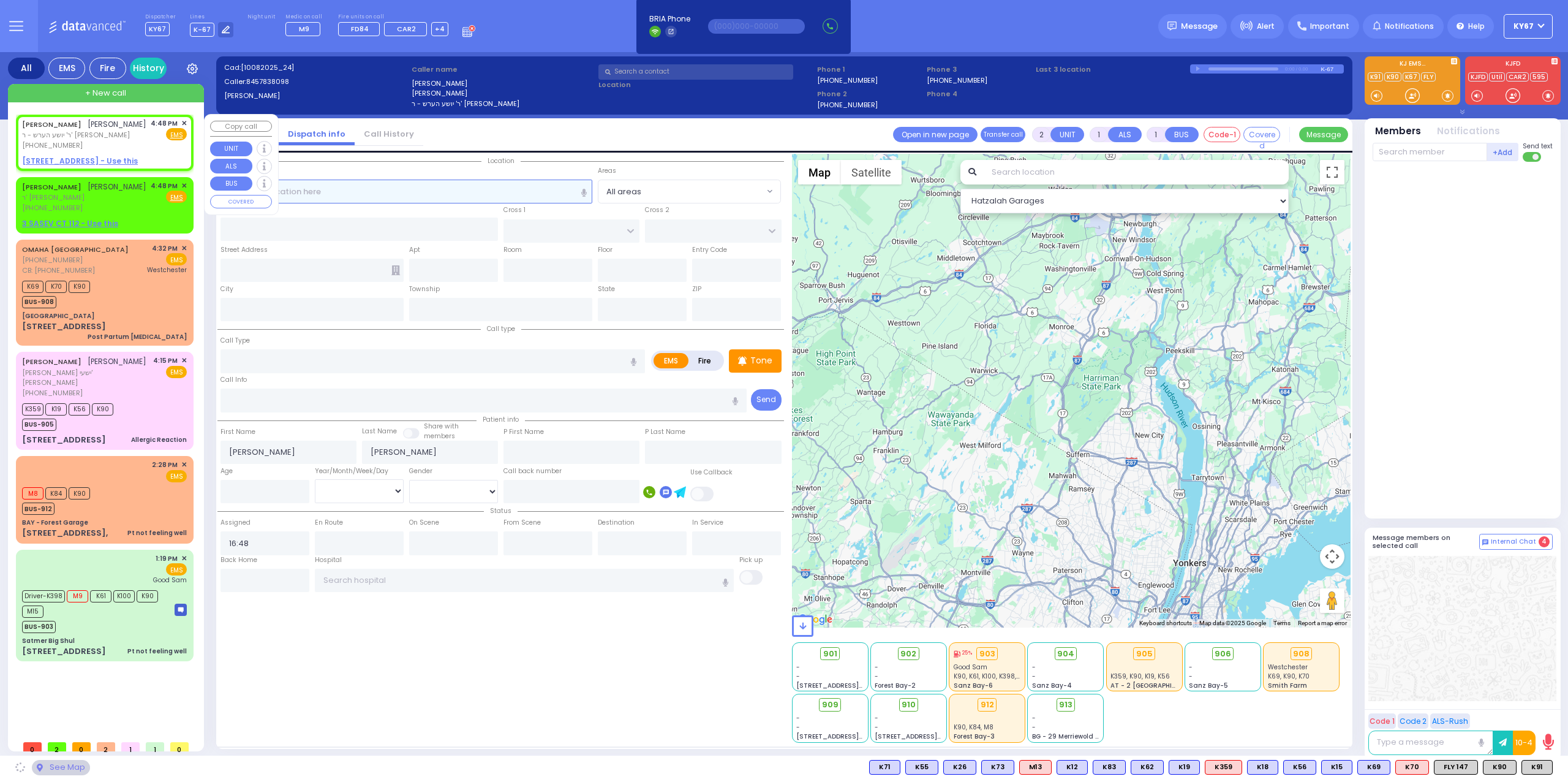
select select
radio input "true"
select select
select select "Hatzalah Garages"
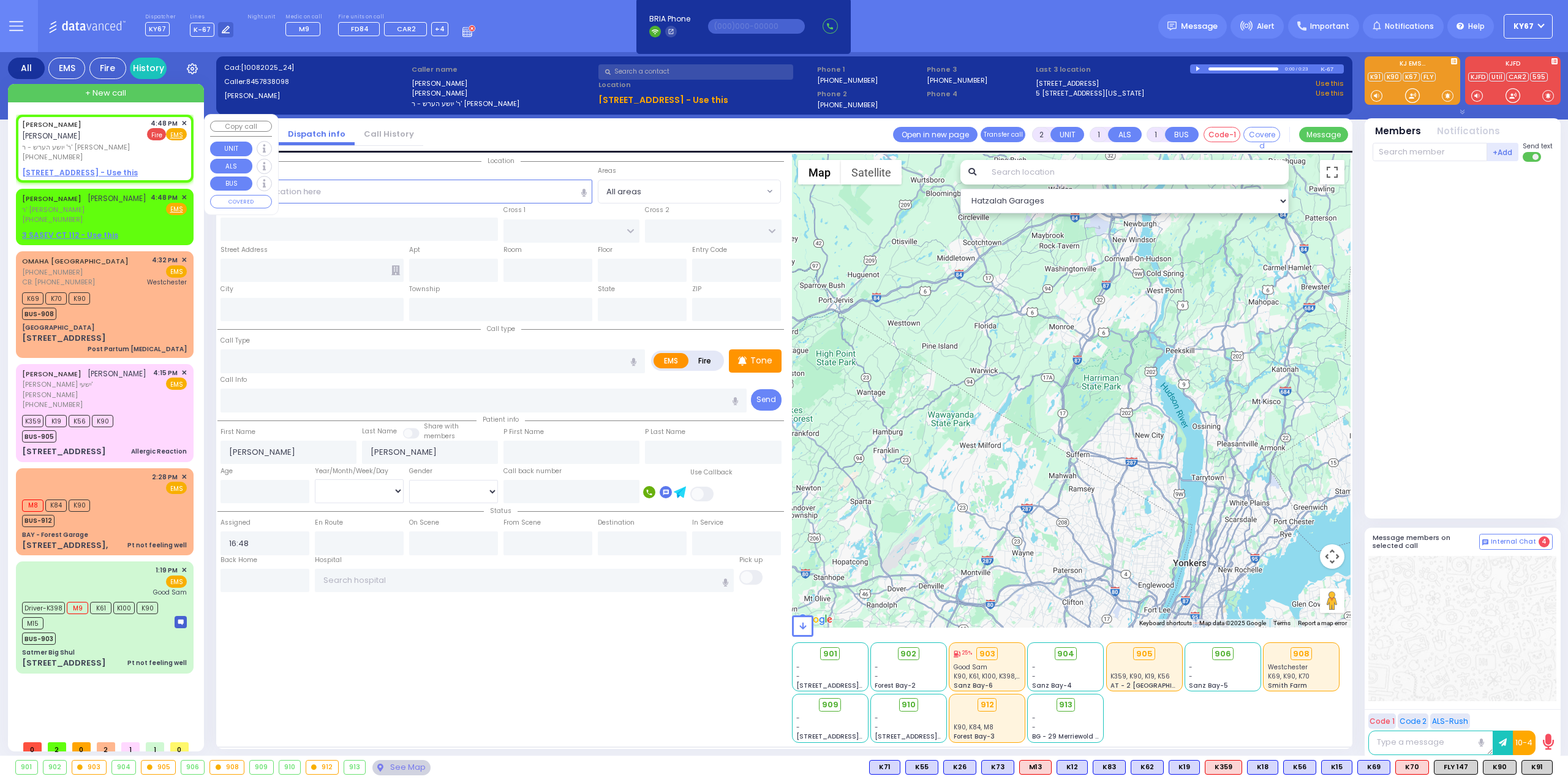
click at [157, 135] on span "Fire" at bounding box center [156, 134] width 19 height 12
select select
radio input "false"
radio input "true"
select select
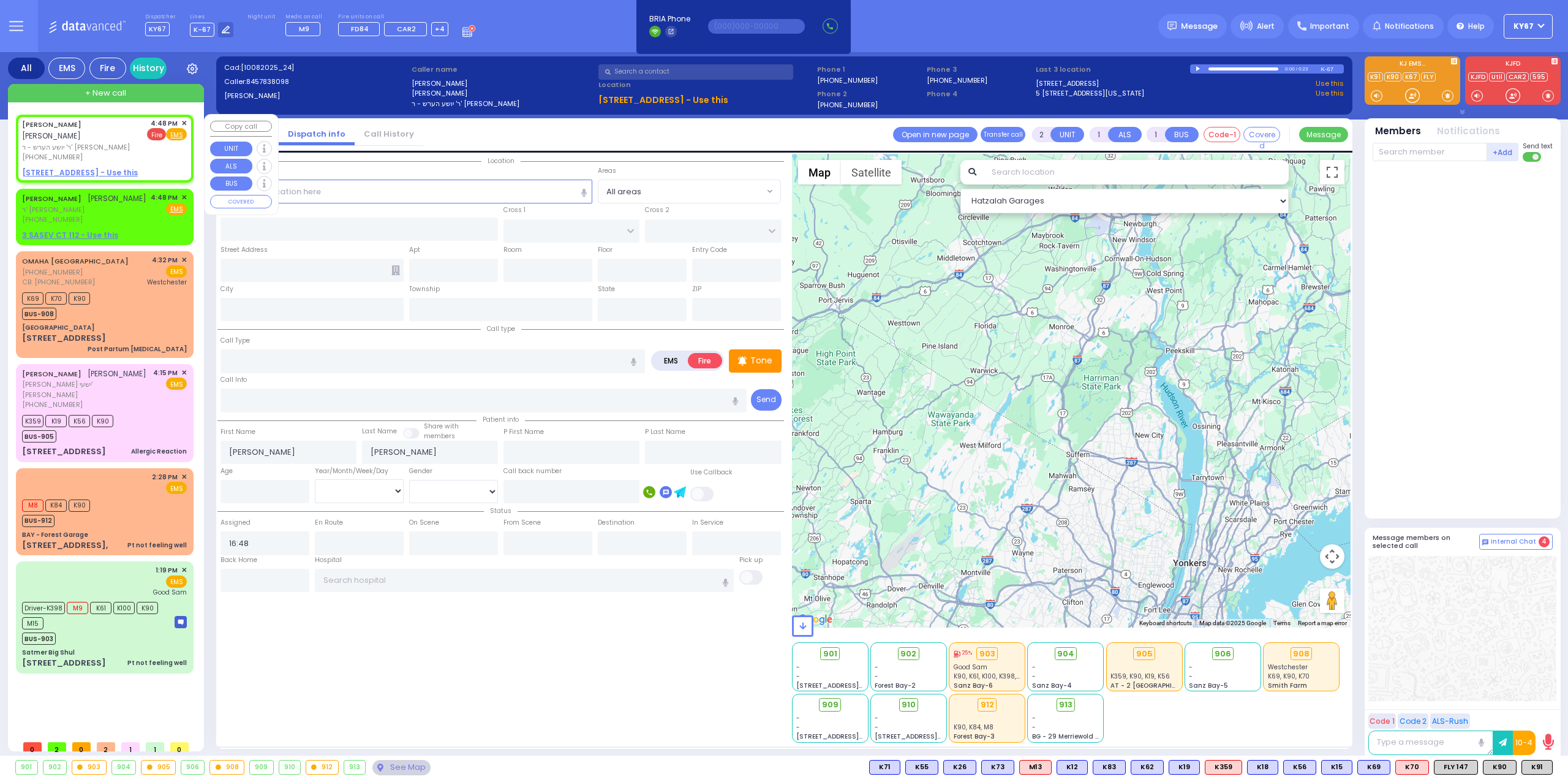
select select "Hatzalah Garages"
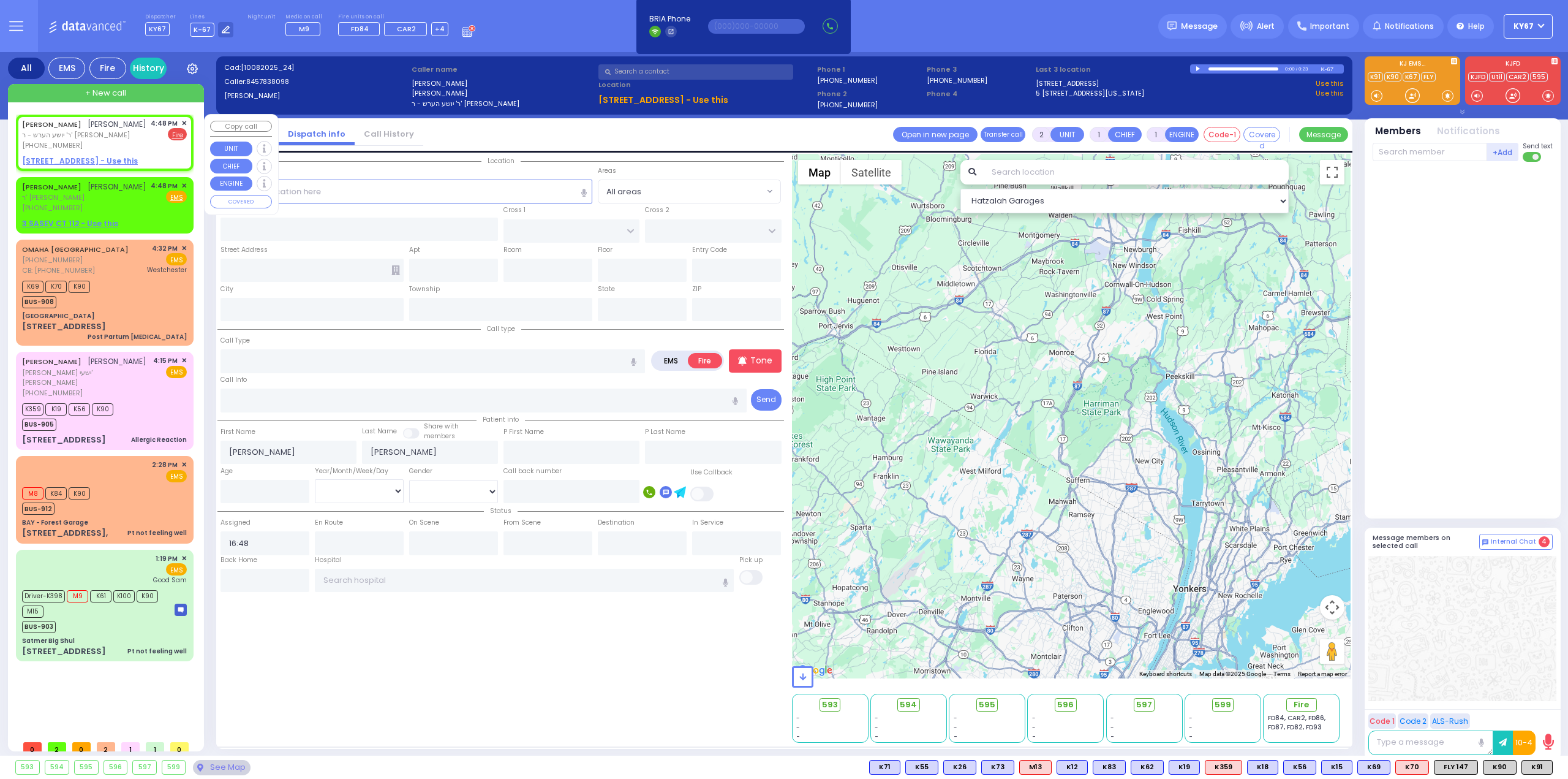
click at [81, 161] on u "5 LIZENSK BLVD 306 - Use this" at bounding box center [80, 161] width 116 height 11
select select
radio input "true"
select select
select select "Hatzalah Garages"
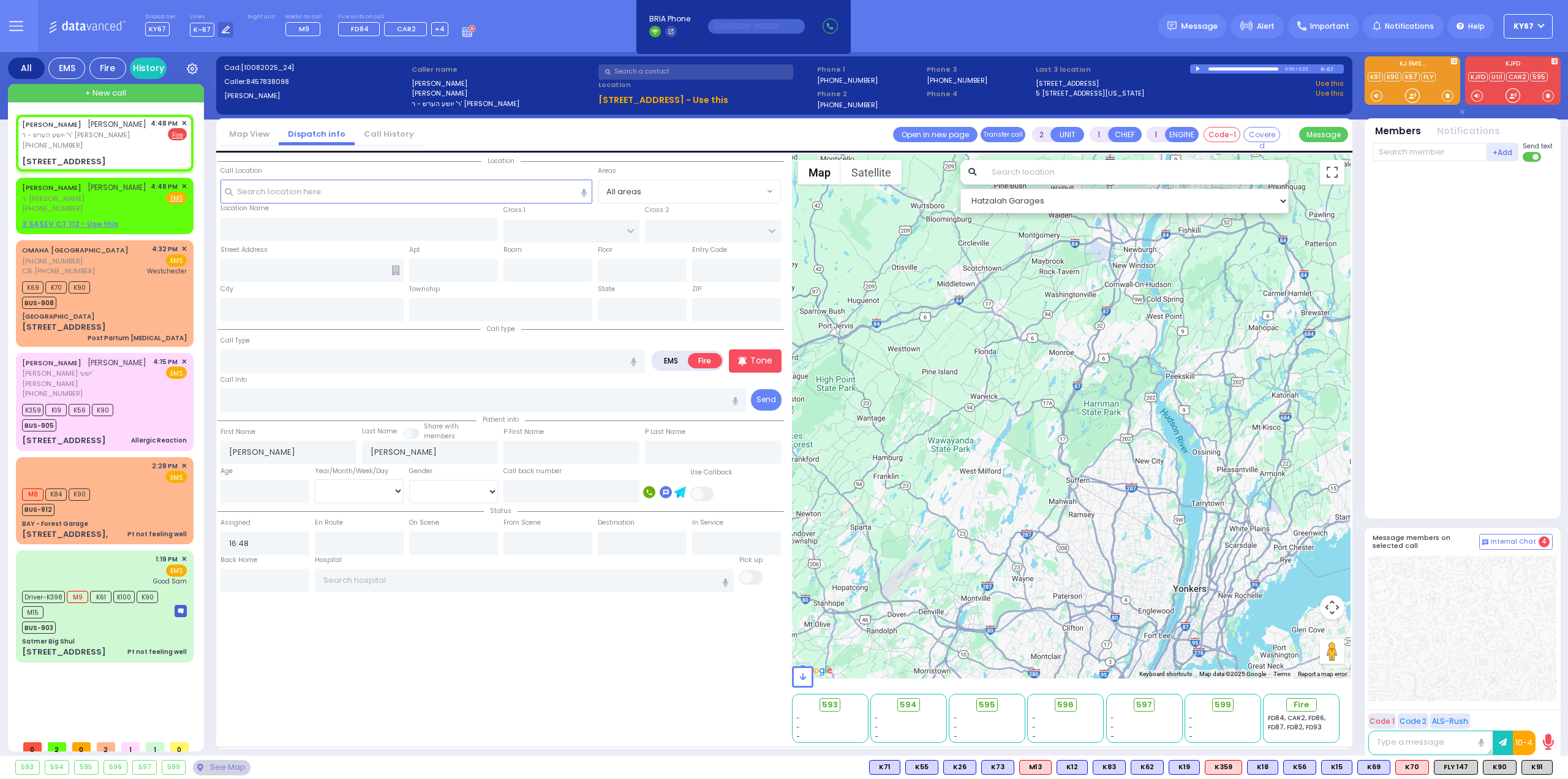
select select
radio input "true"
select select
type input "LIZENSK BLVD"
type input "MORDCHE SHER BLVD"
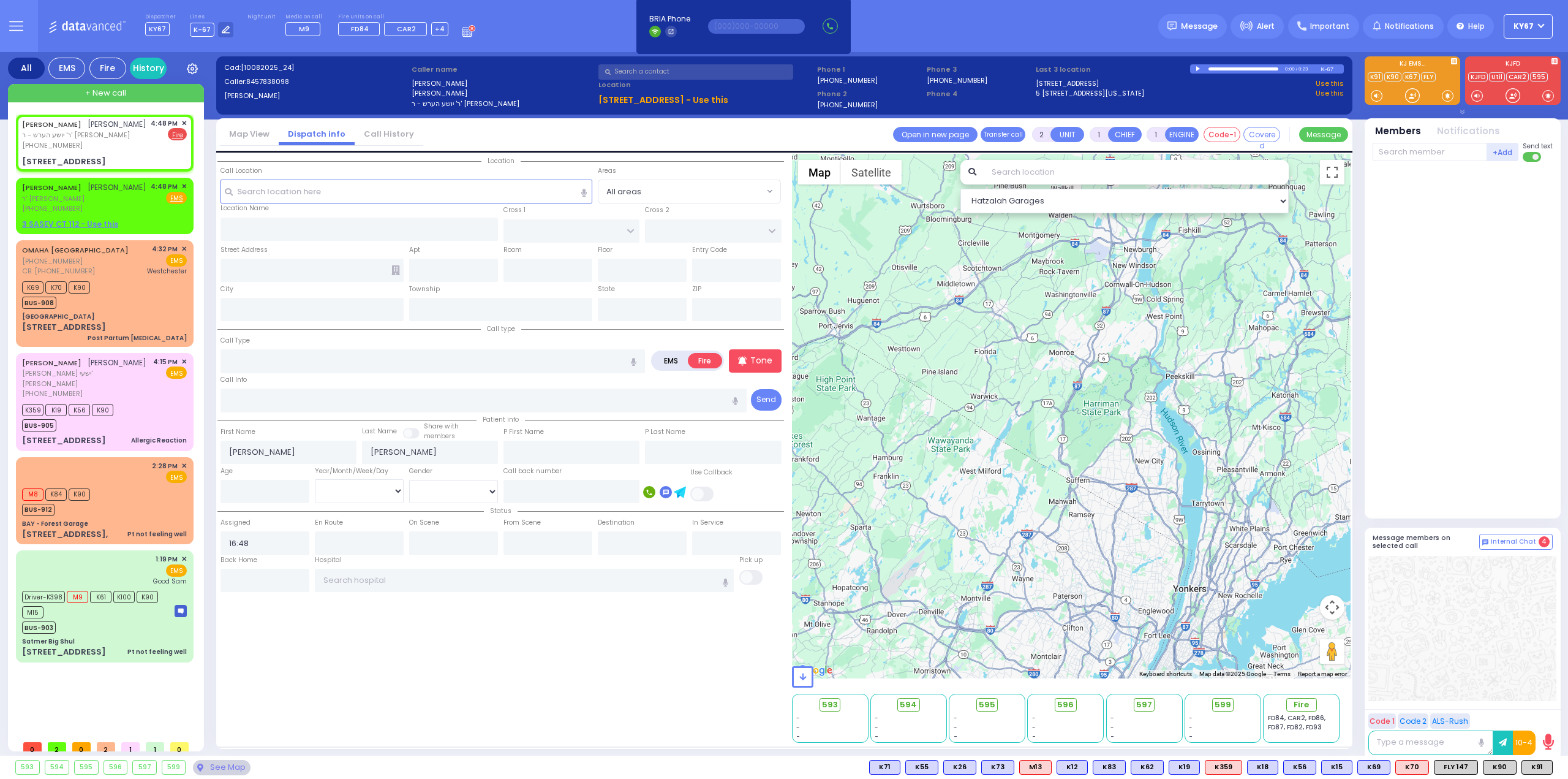
type input "5 LIZENSK BLVD"
type input "306"
type input "Monroe"
type input "[US_STATE]"
type input "10950"
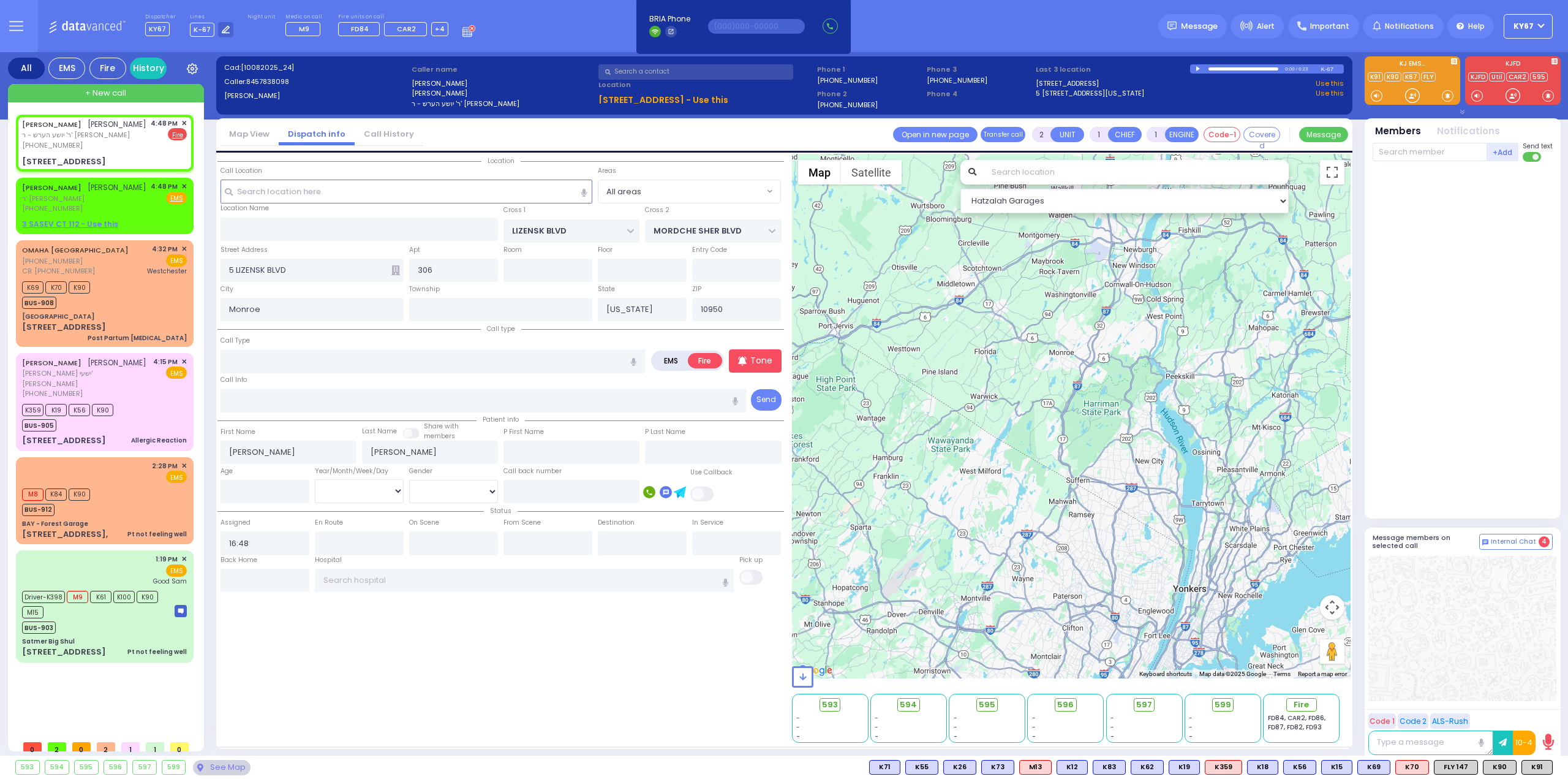
select select "Hatzalah Garages"
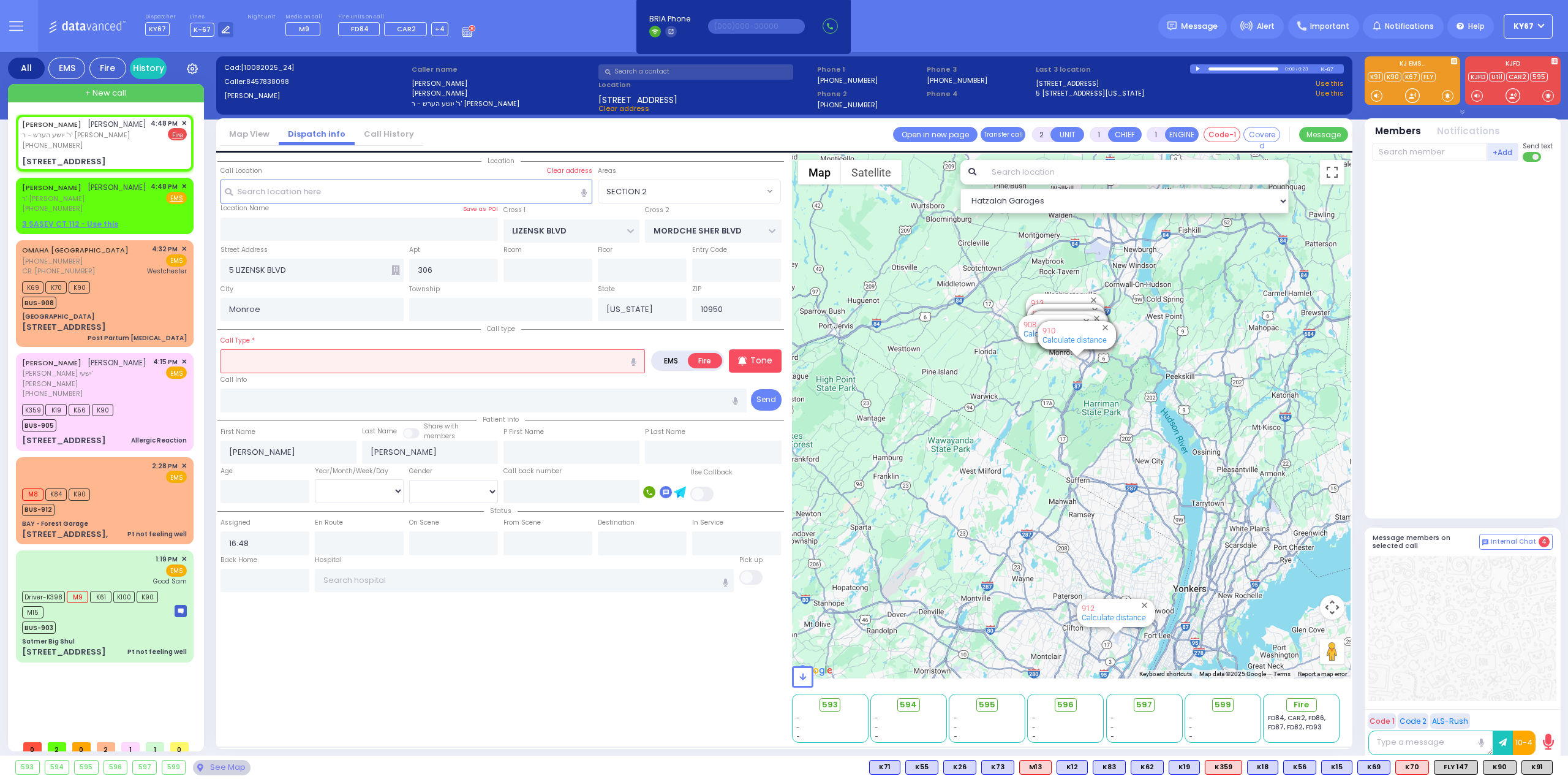
select select "SECTION 2"
click at [338, 355] on input "text" at bounding box center [432, 361] width 424 height 24
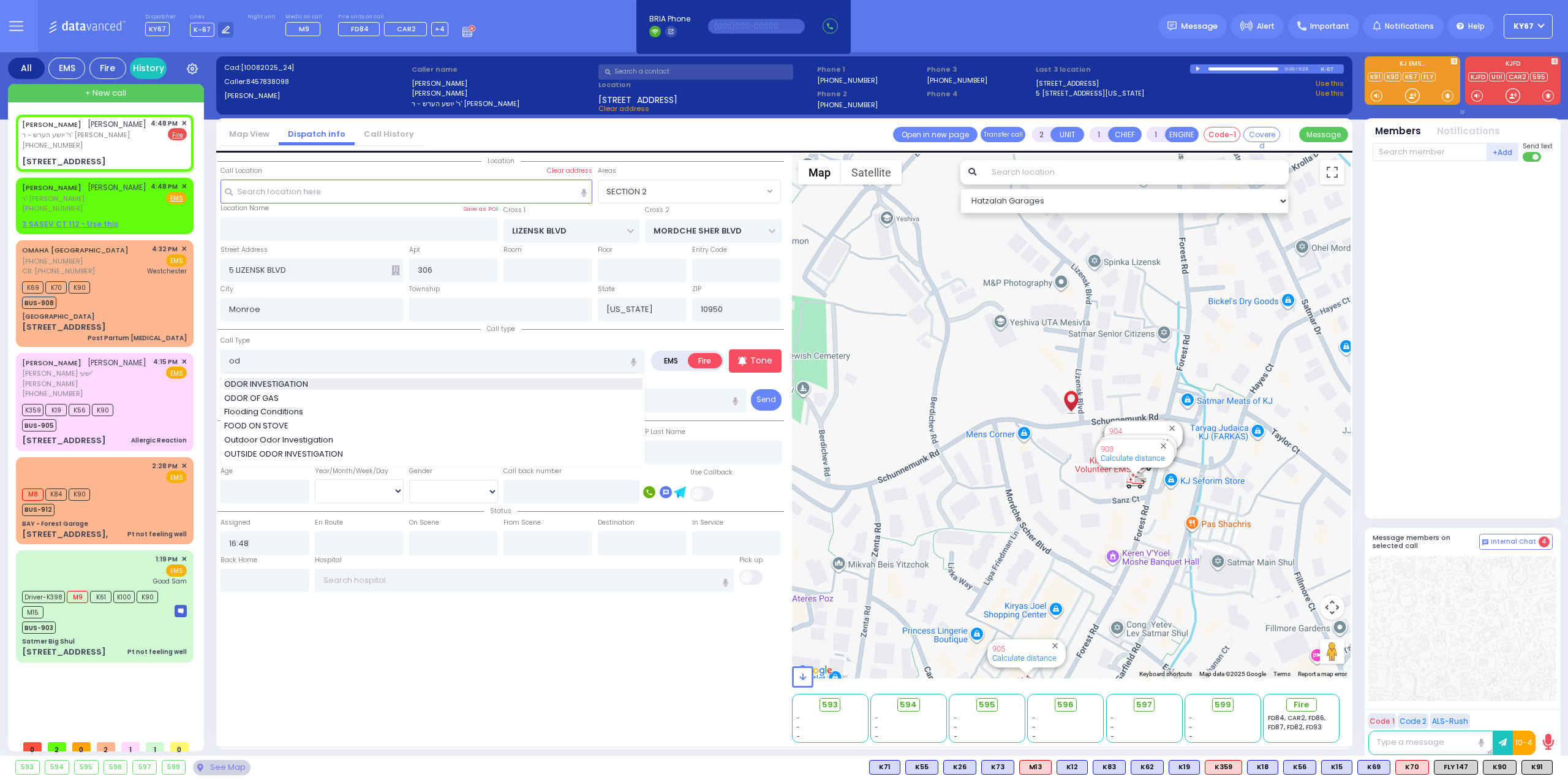
click at [320, 380] on div "ODOR INVESTIGATION" at bounding box center [433, 384] width 418 height 12
type input "ODOR INVESTIGATION"
type input "0"
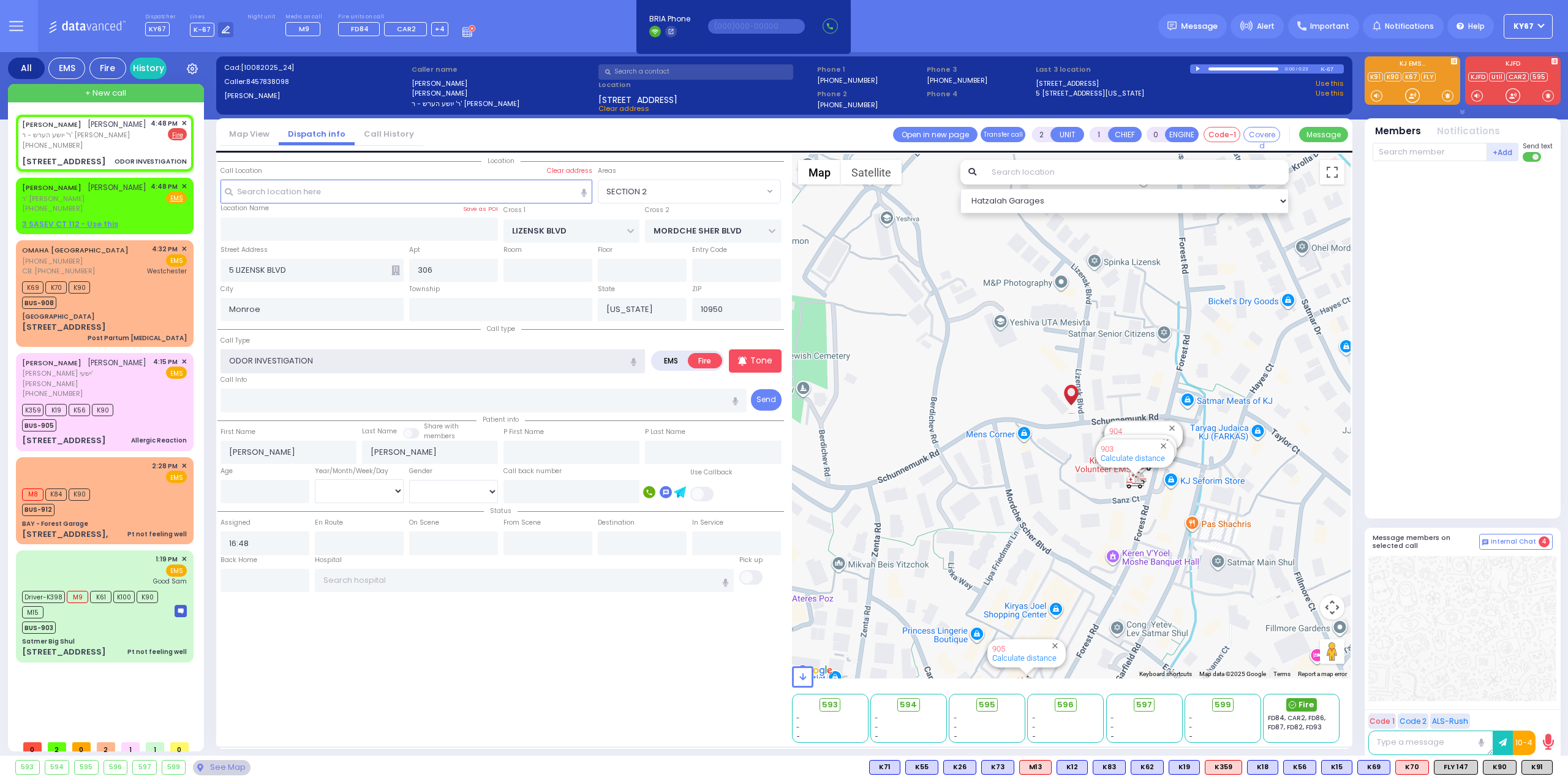
select select
radio input "true"
select select
select select "Hatzalah Garages"
select select "SECTION 2"
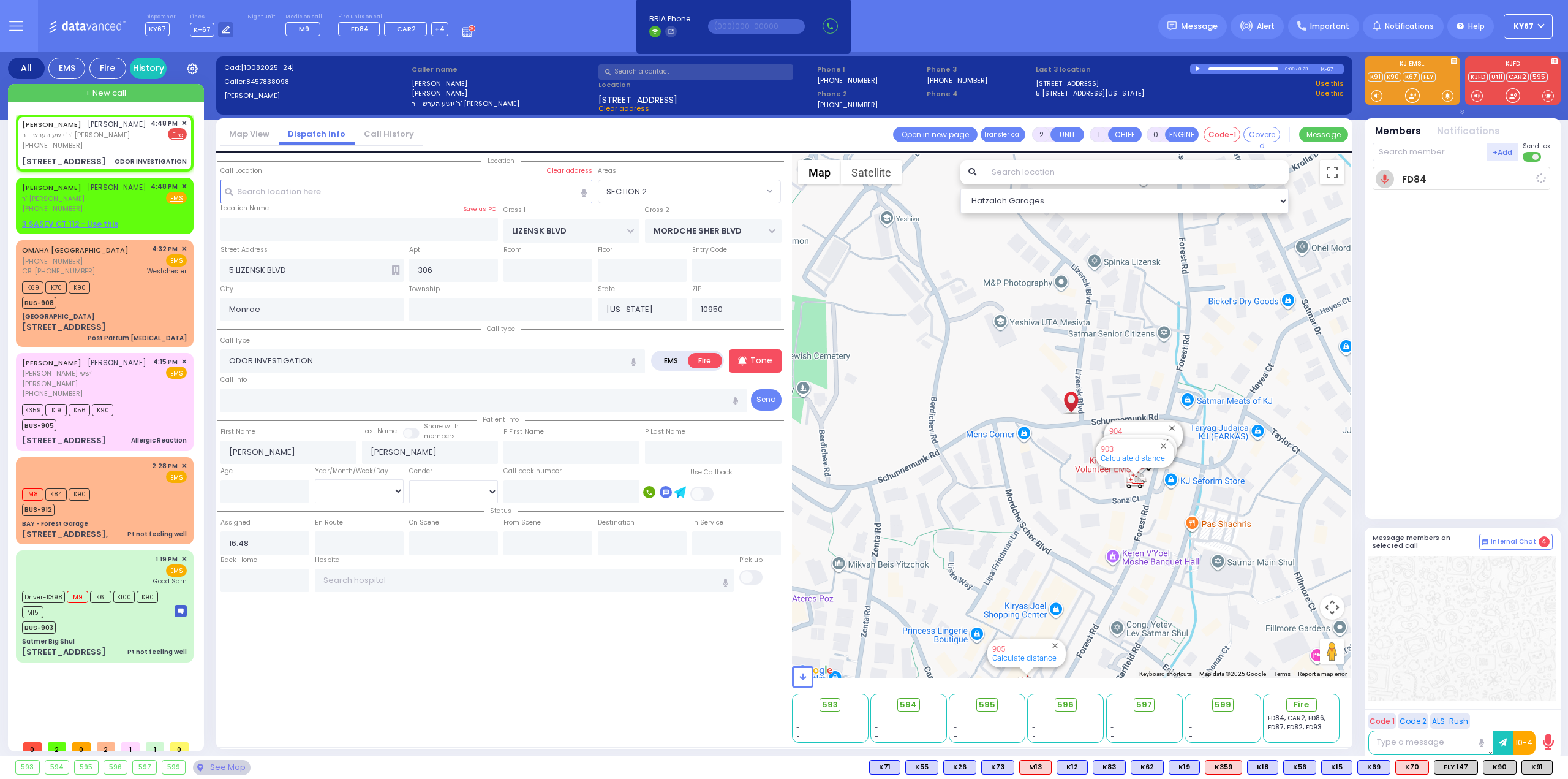
select select
radio input "true"
select select
type input "16:49"
select select "Hatzalah Garages"
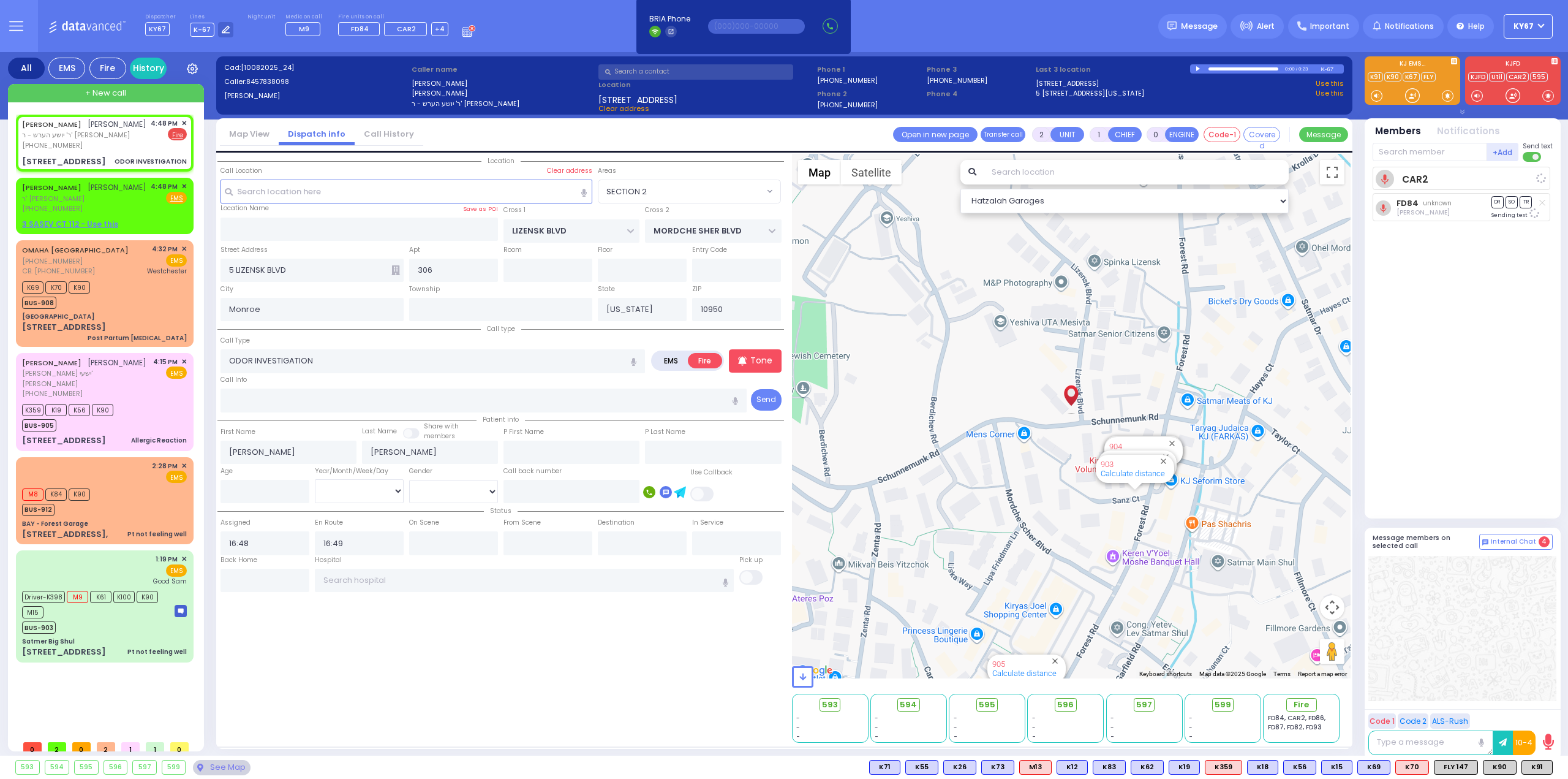
select select "SECTION 2"
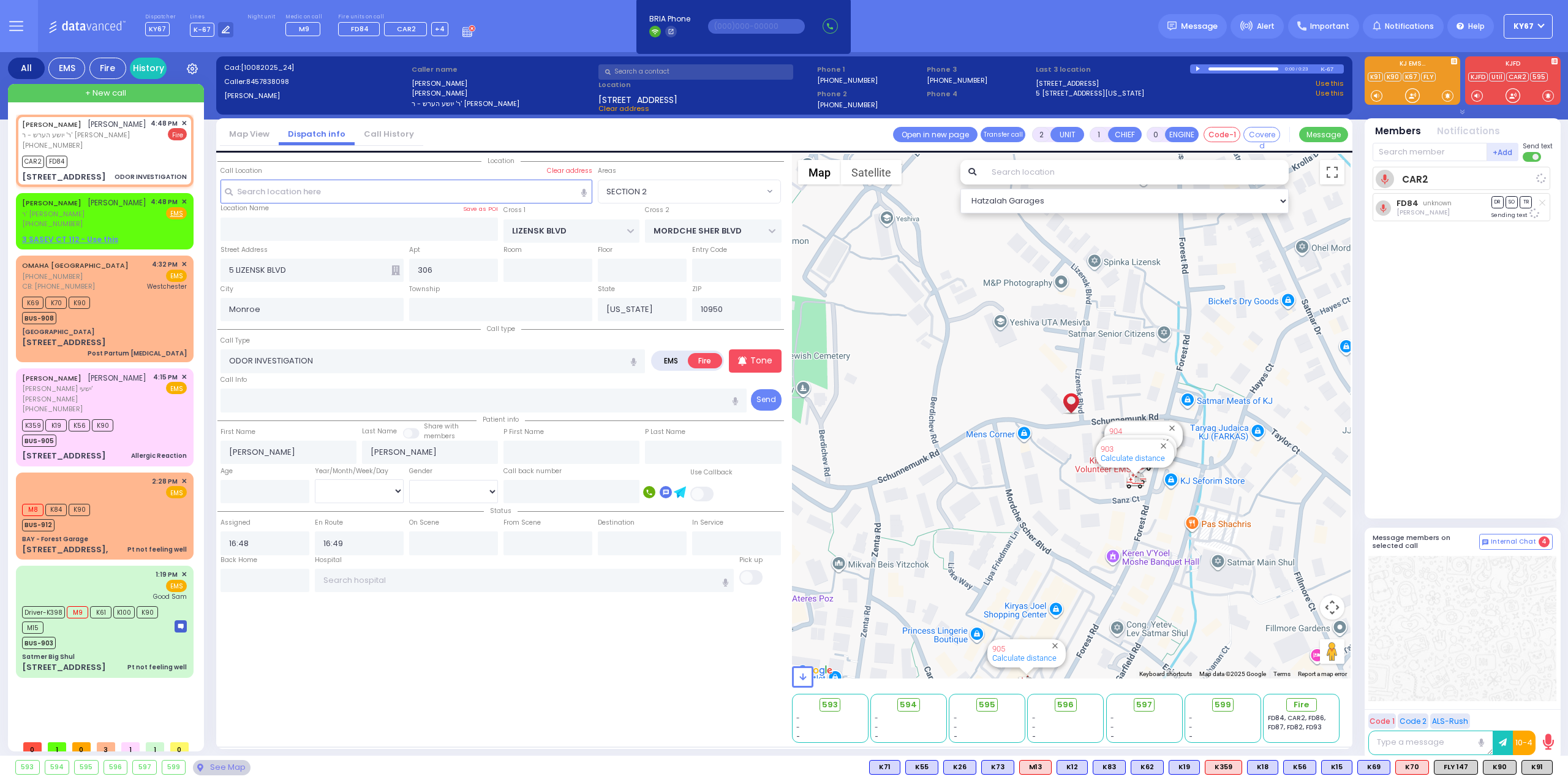
select select
radio input "true"
select select
select select "Hatzalah Garages"
select select "SECTION 2"
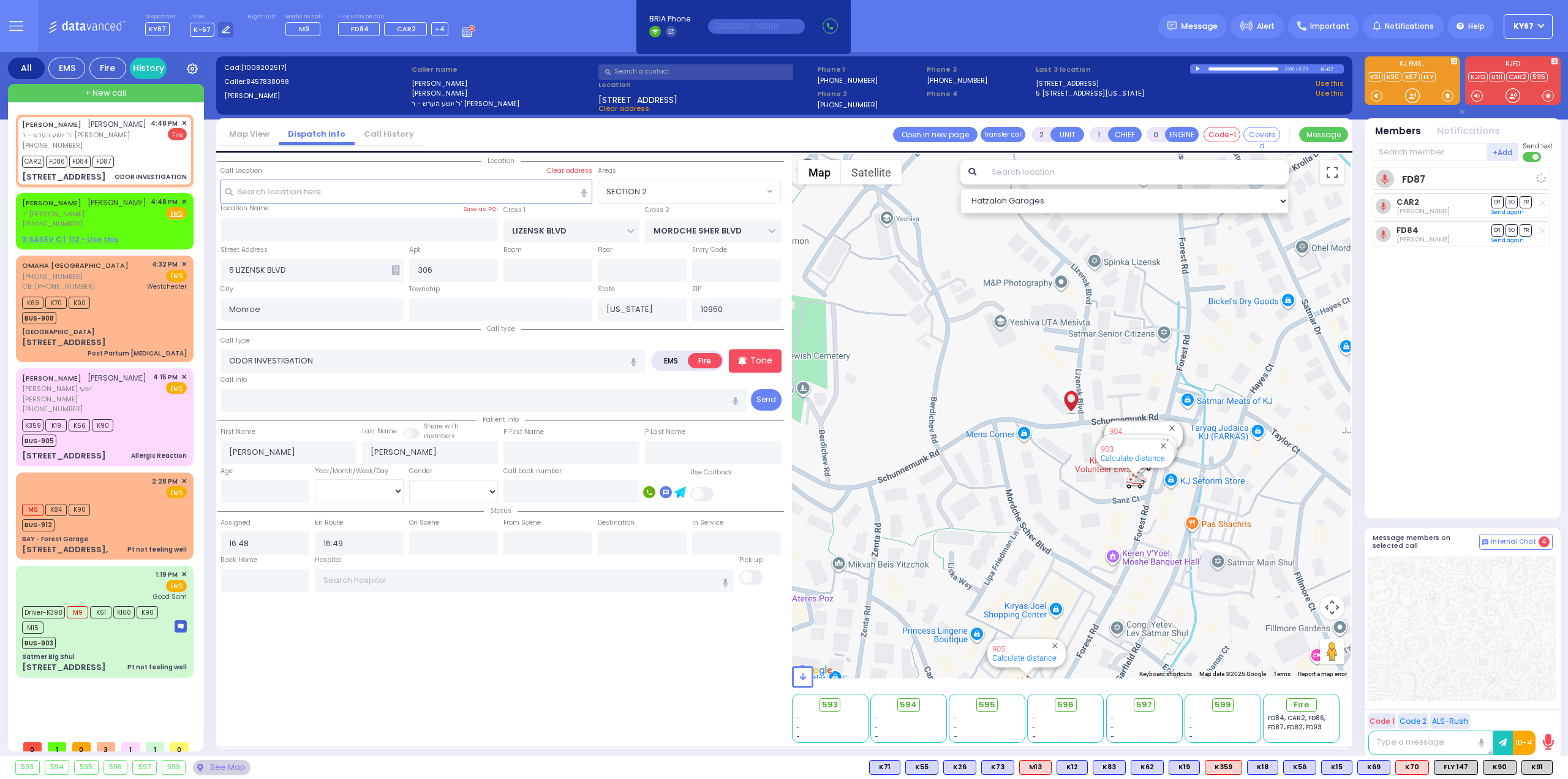
select select
radio input "true"
select select
select select "Hatzalah Garages"
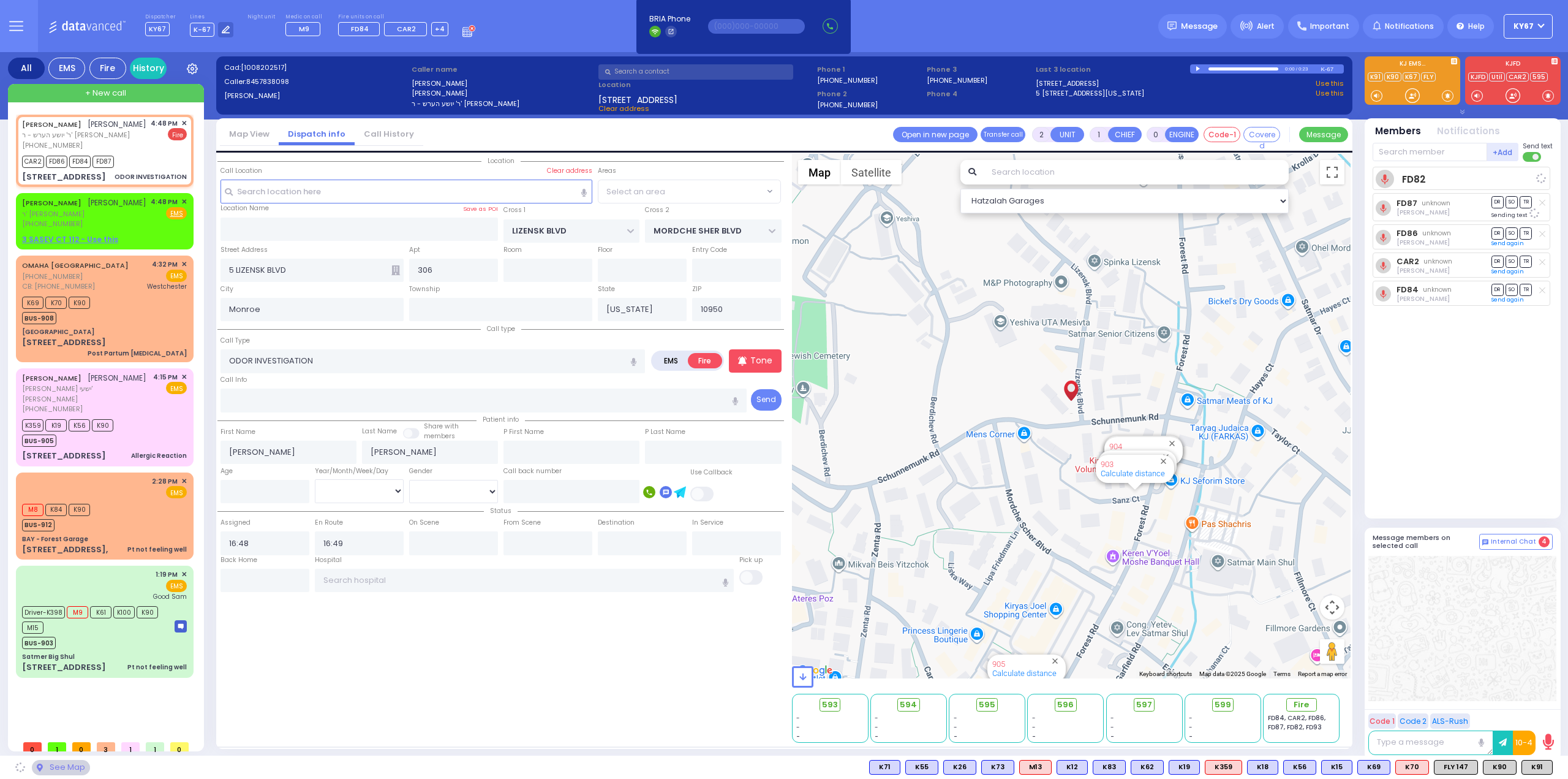
select select "SECTION 2"
select select
radio input "true"
select select
select select "Hatzalah Garages"
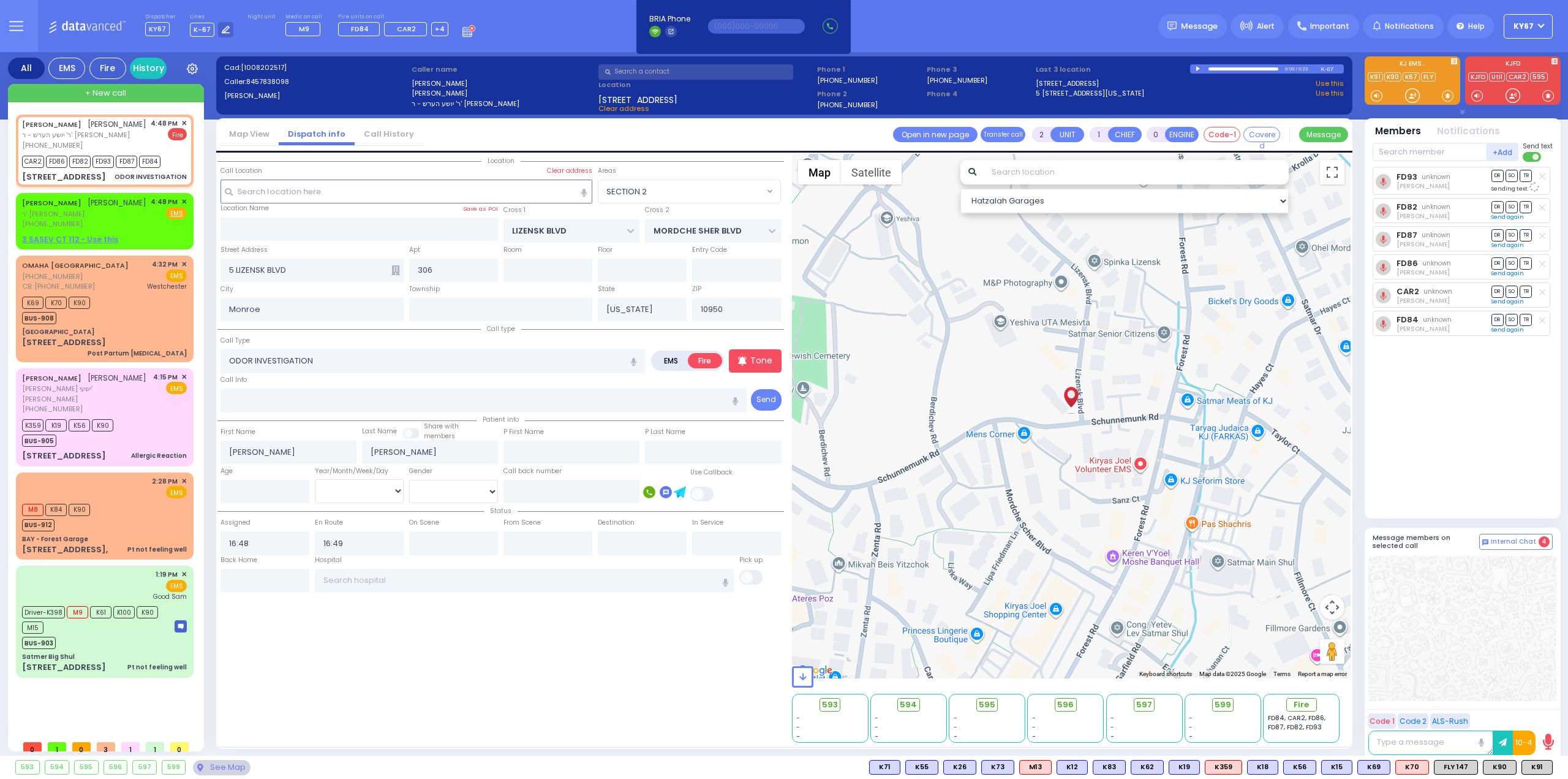
select select "SECTION 2"
select select
radio input "true"
select select
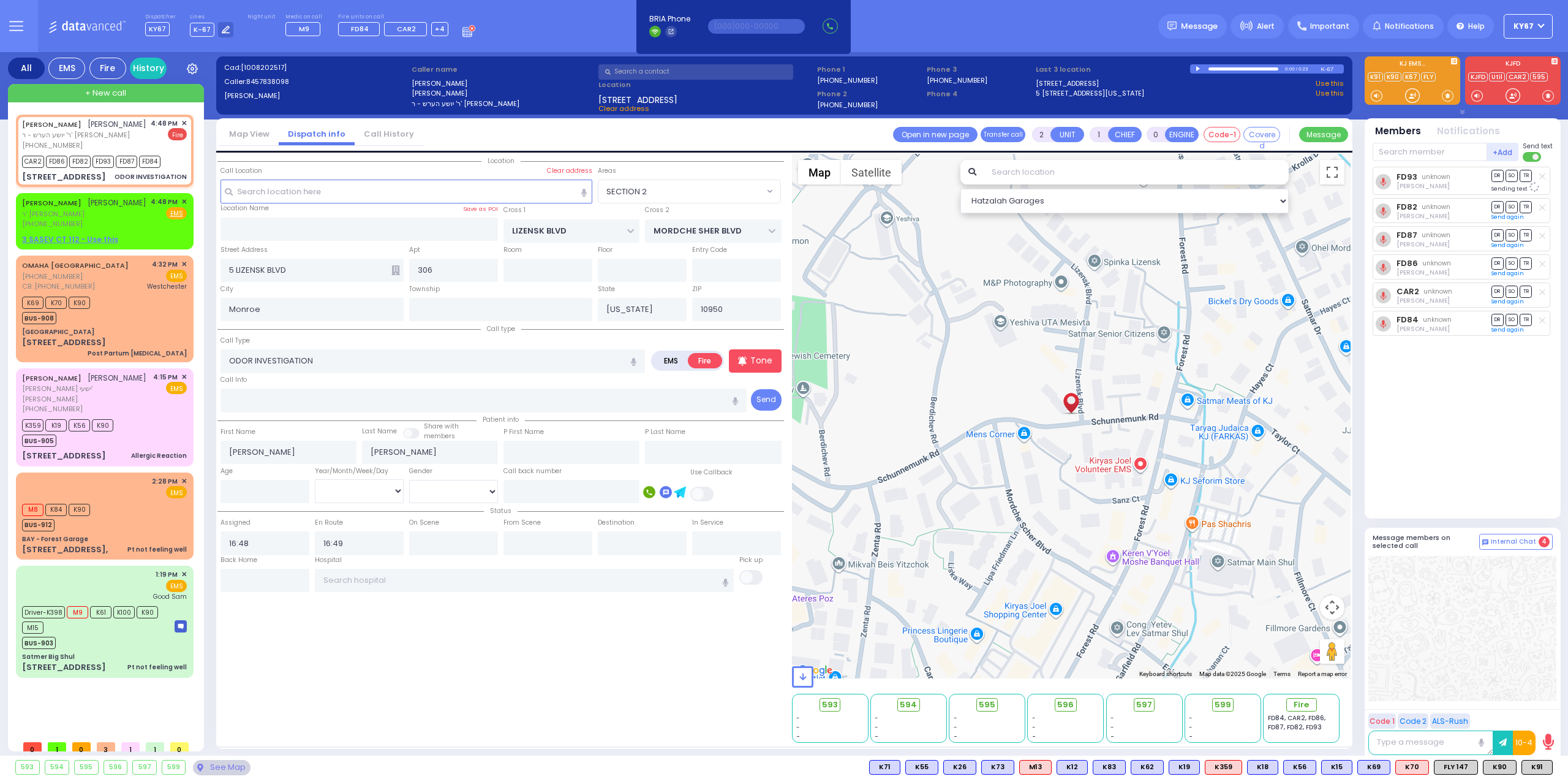
radio input "true"
select select
radio input "true"
select select
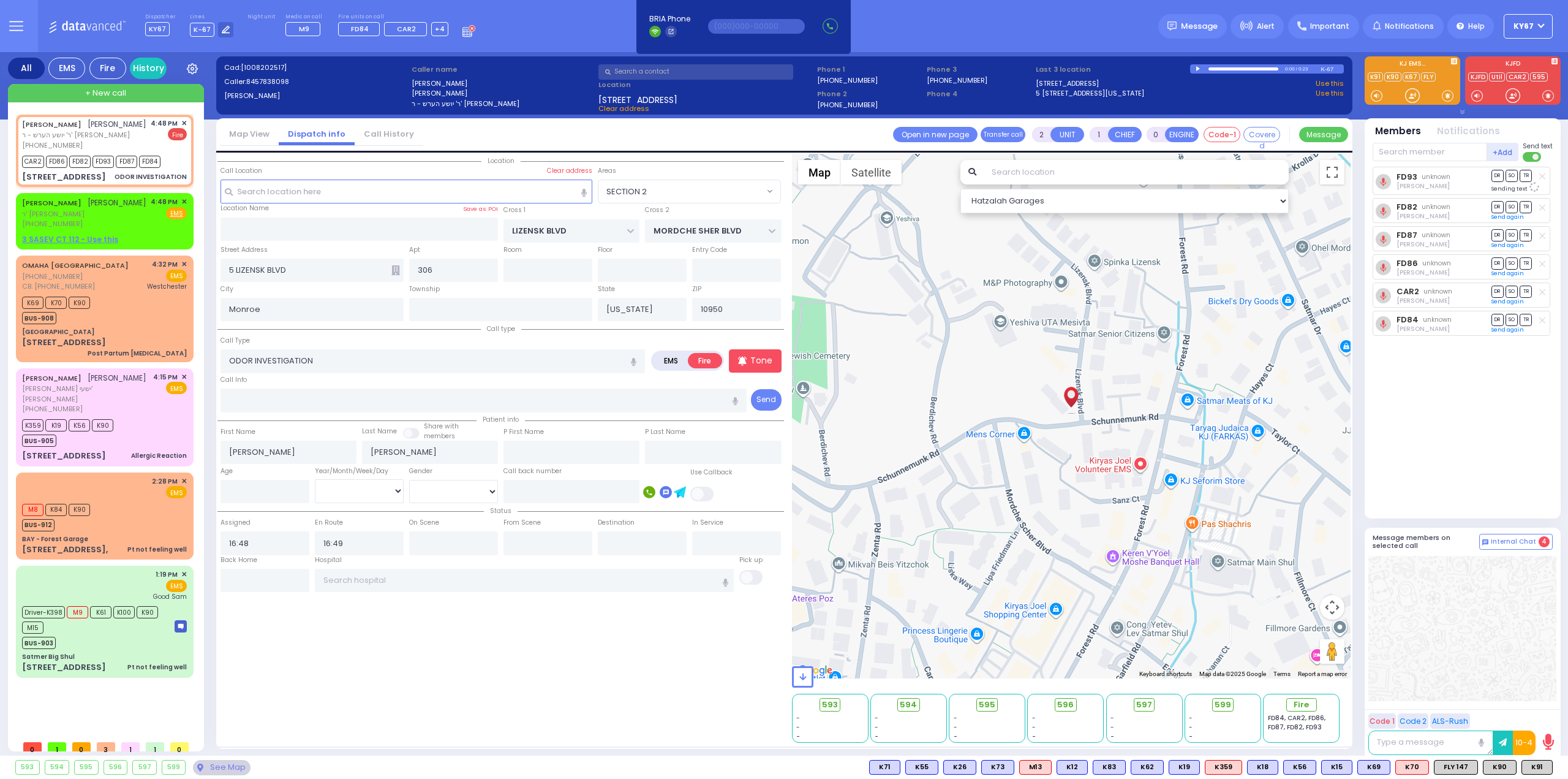
radio input "true"
select select
select select "Hatzalah Garages"
select select "SECTION 2"
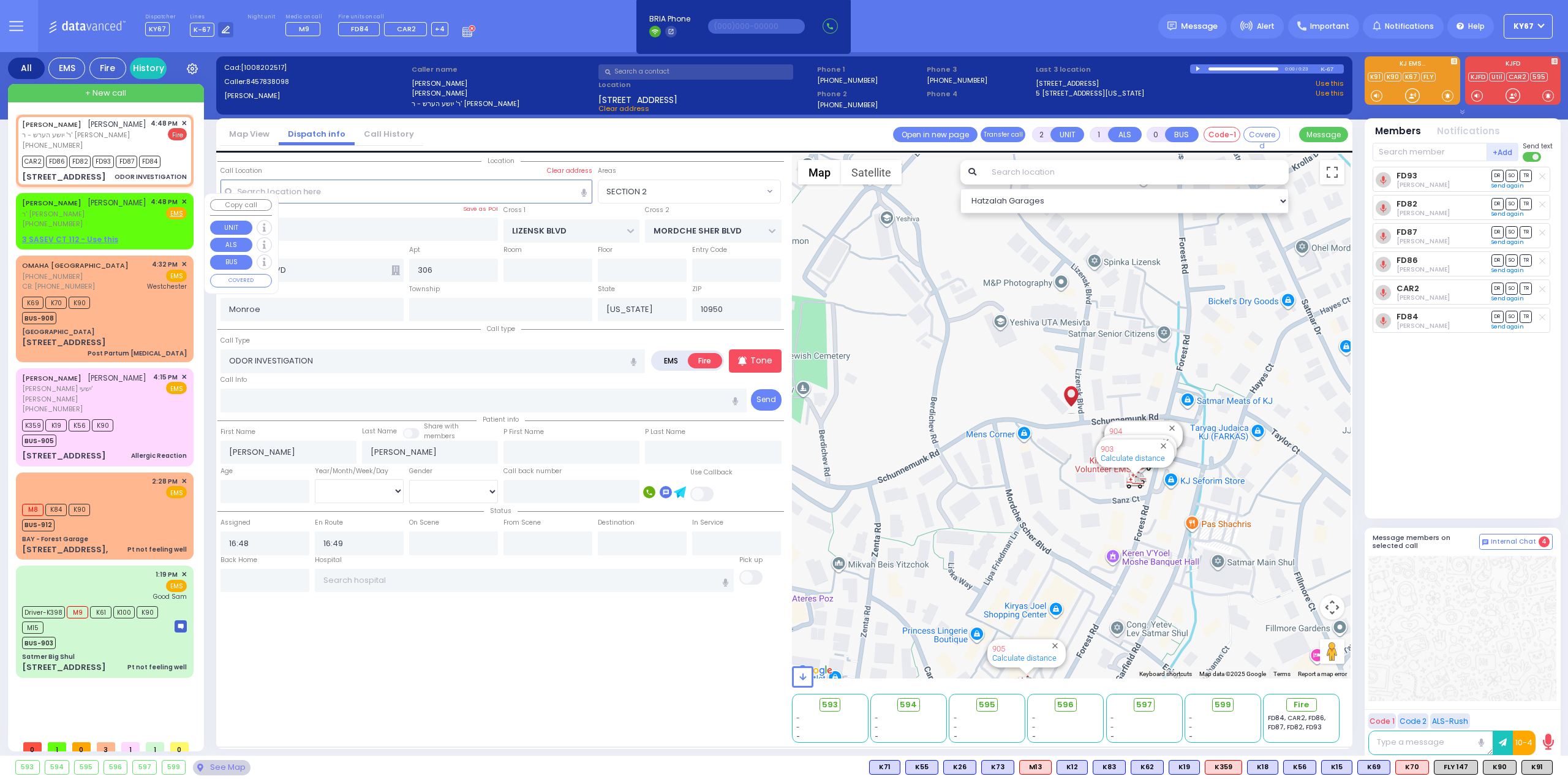
click at [126, 215] on span "ר' [PERSON_NAME]" at bounding box center [84, 214] width 124 height 11
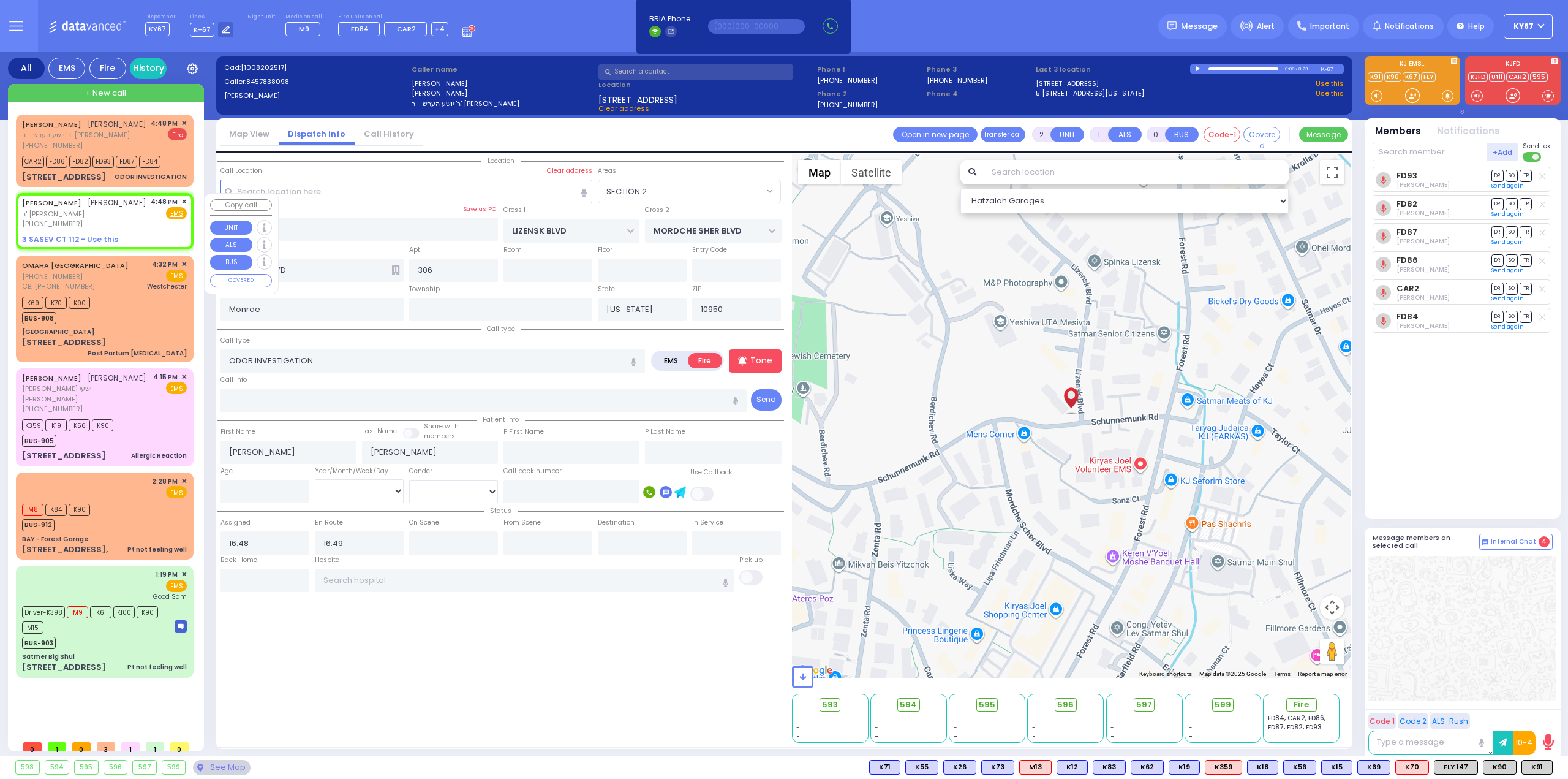
type input "1"
select select
radio input "true"
type input "AVRUM"
type input "BERKOWITZ"
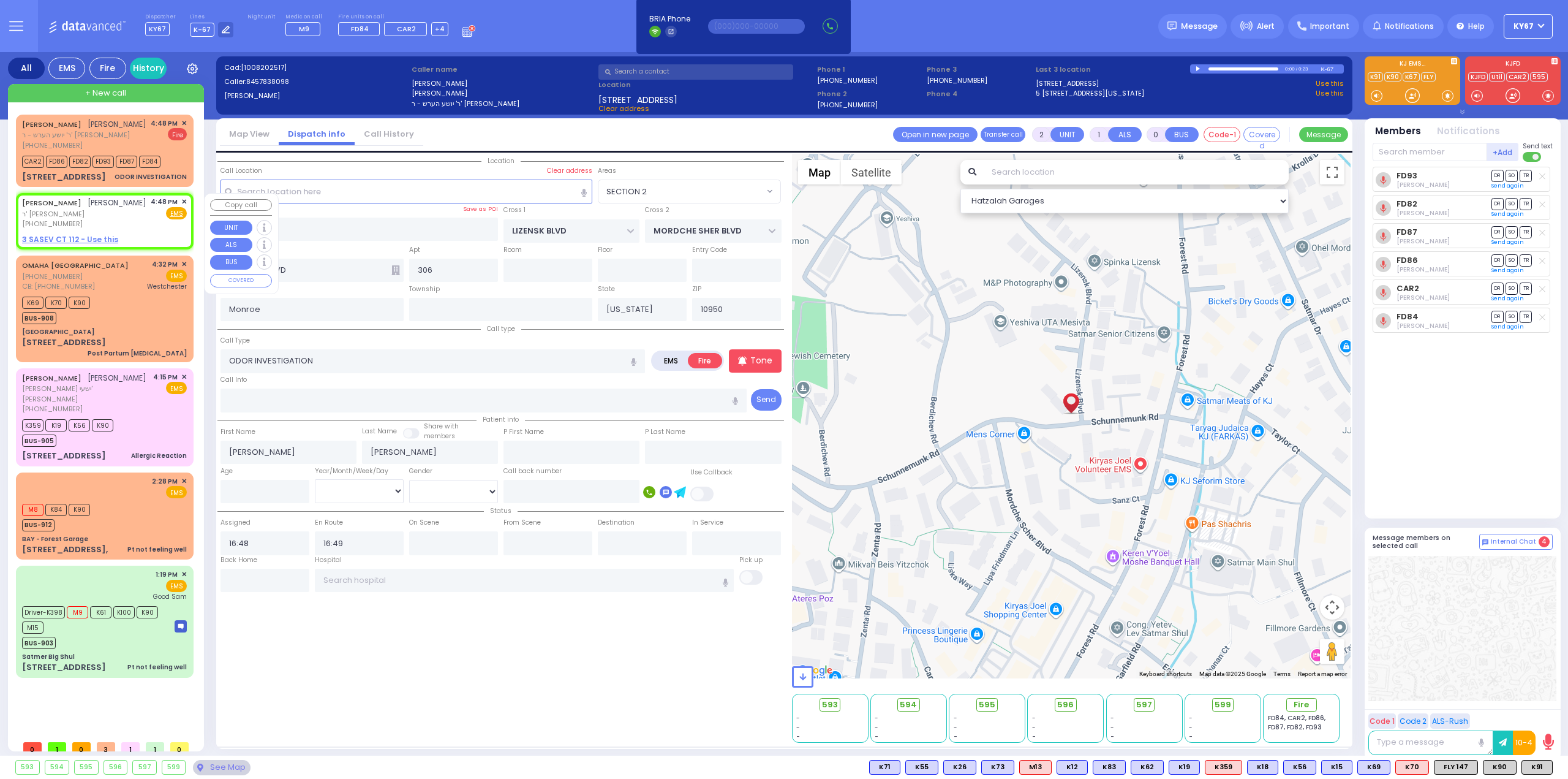
select select
select select "Hatzalah Garages"
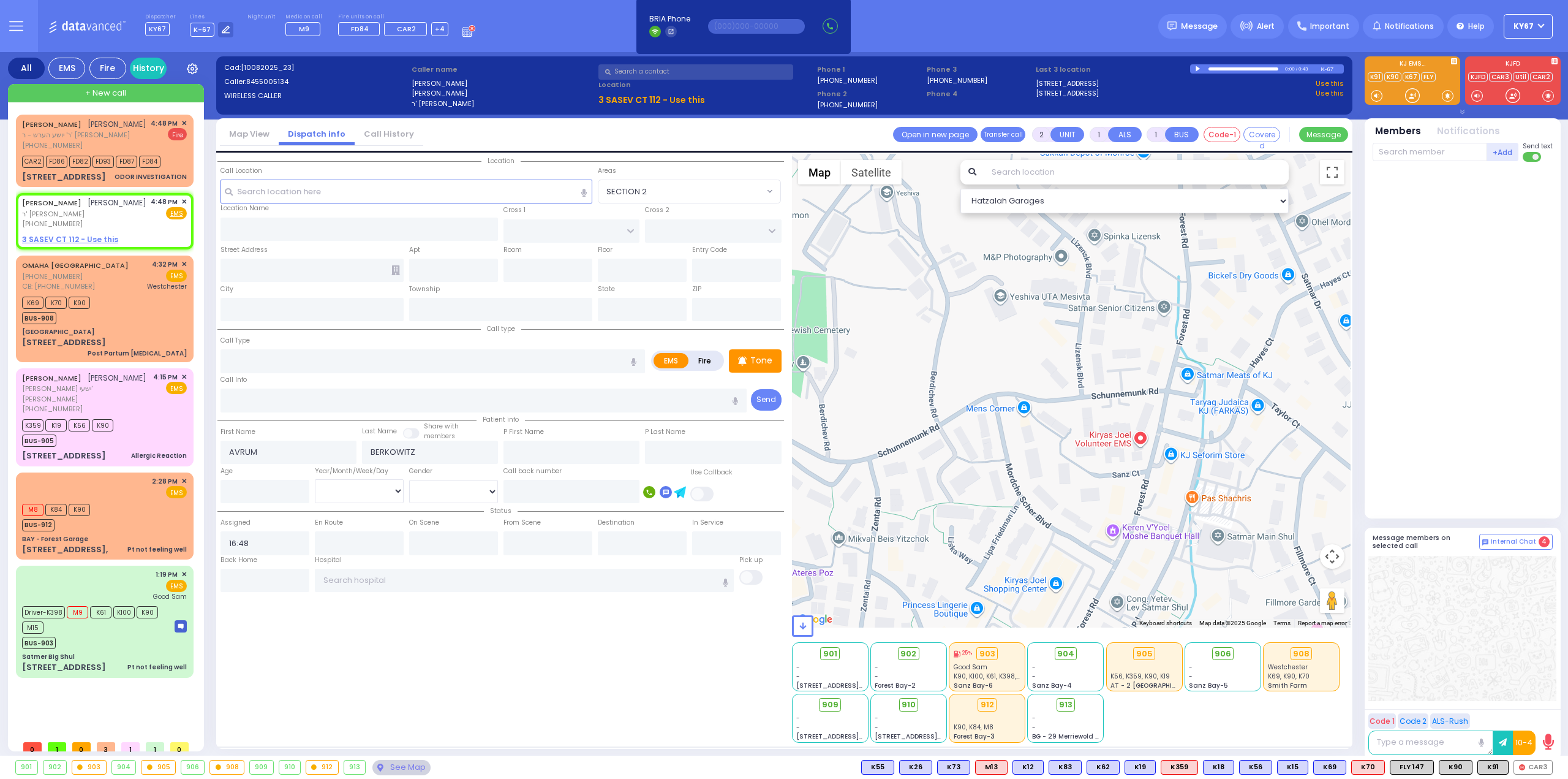
click at [1198, 66] on div at bounding box center [1198, 69] width 7 height 5
click at [1255, 67] on div at bounding box center [1243, 69] width 70 height 3
click at [356, 193] on input "text" at bounding box center [406, 191] width 372 height 24
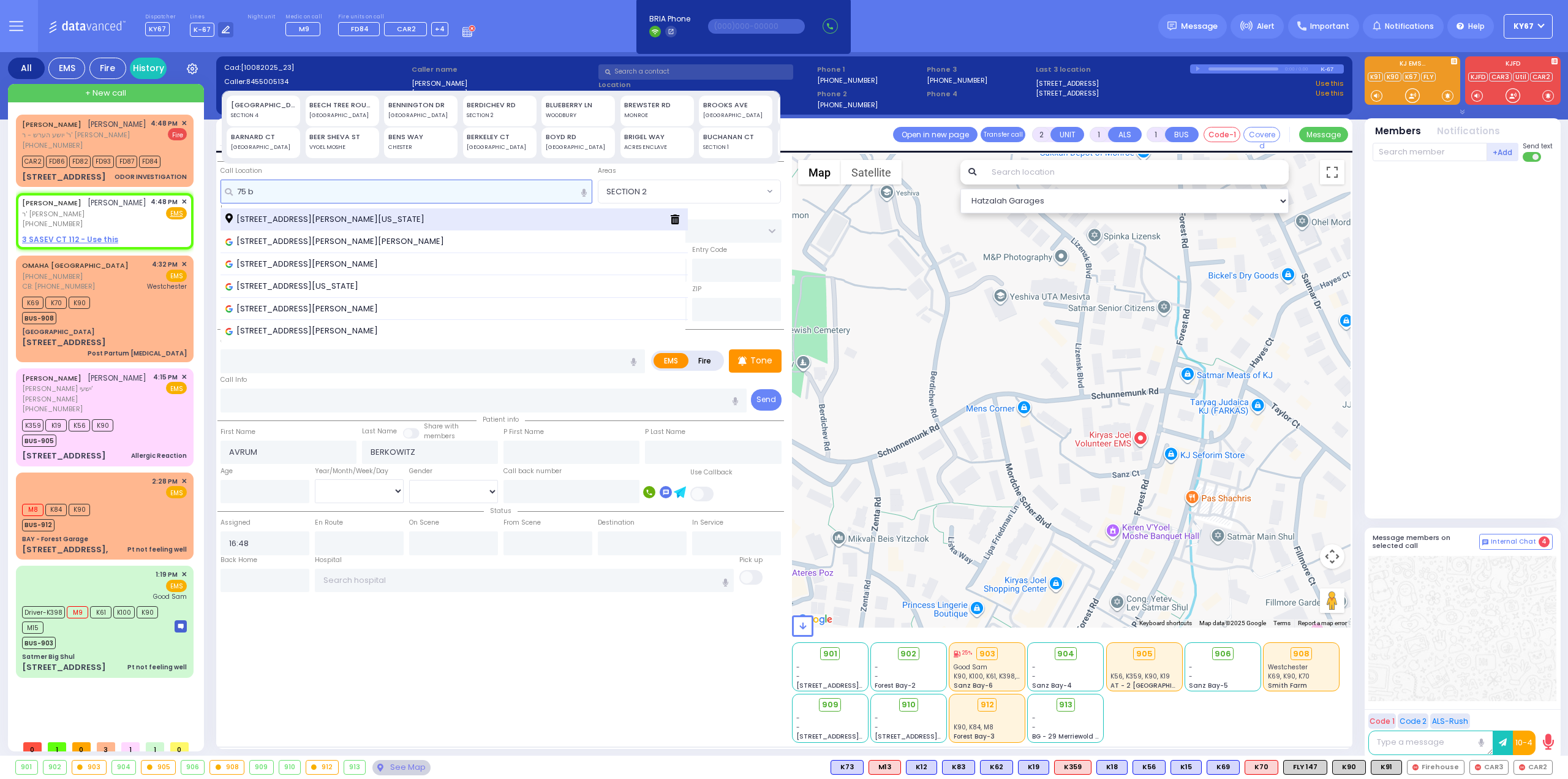
type input "75 b"
click at [379, 222] on span "75 Bakertown Road Kiryas Joel New York 10950" at bounding box center [326, 219] width 204 height 12
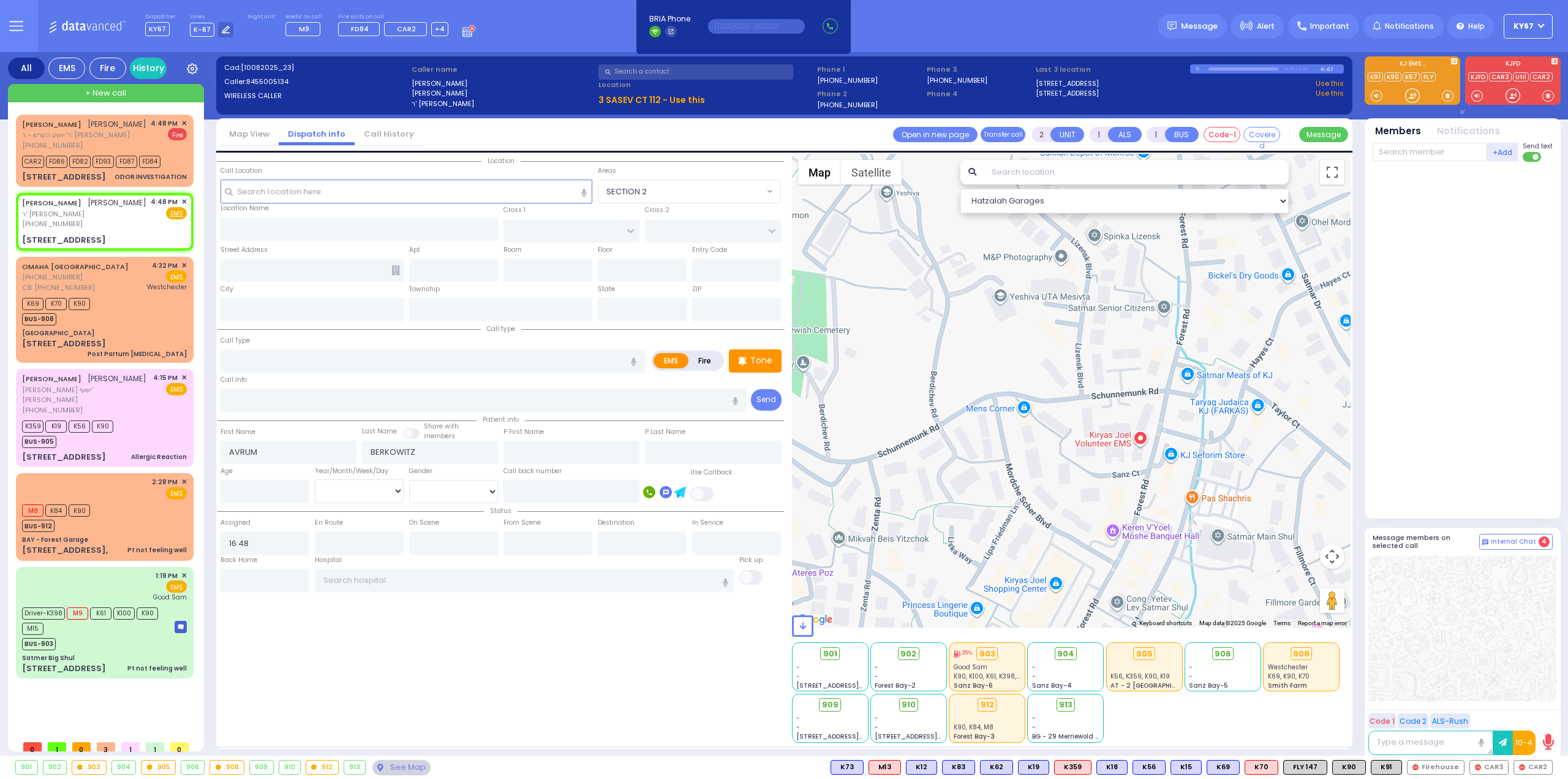
select select
radio input "true"
select select
select select "Hatzalah Garages"
type input "DINEV RD"
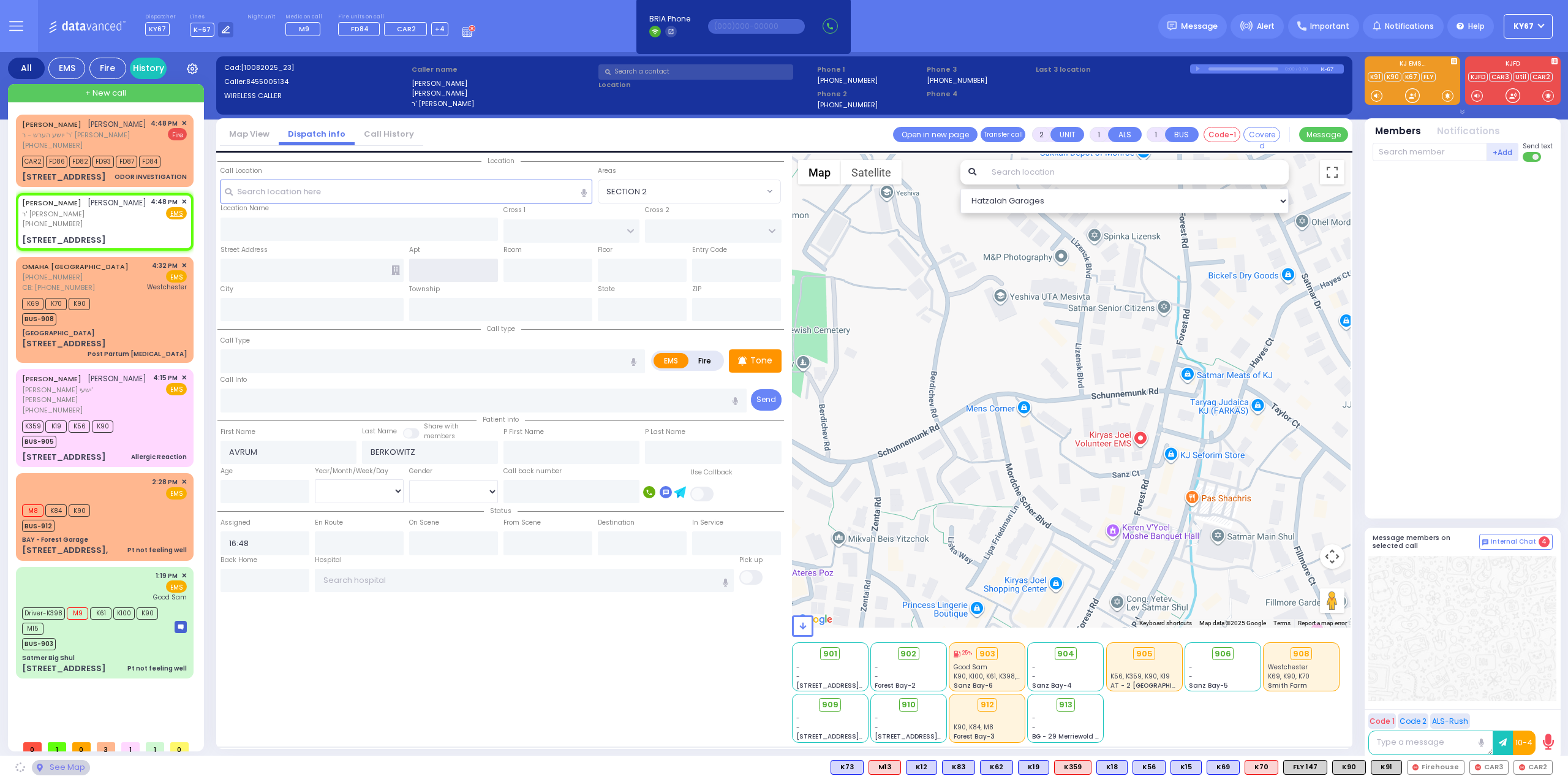
type input "ISRAEL ZUPNICK DR"
type input "75 Bakertown Road"
type input "Kiryas Joel"
type input "[US_STATE]"
type input "10950"
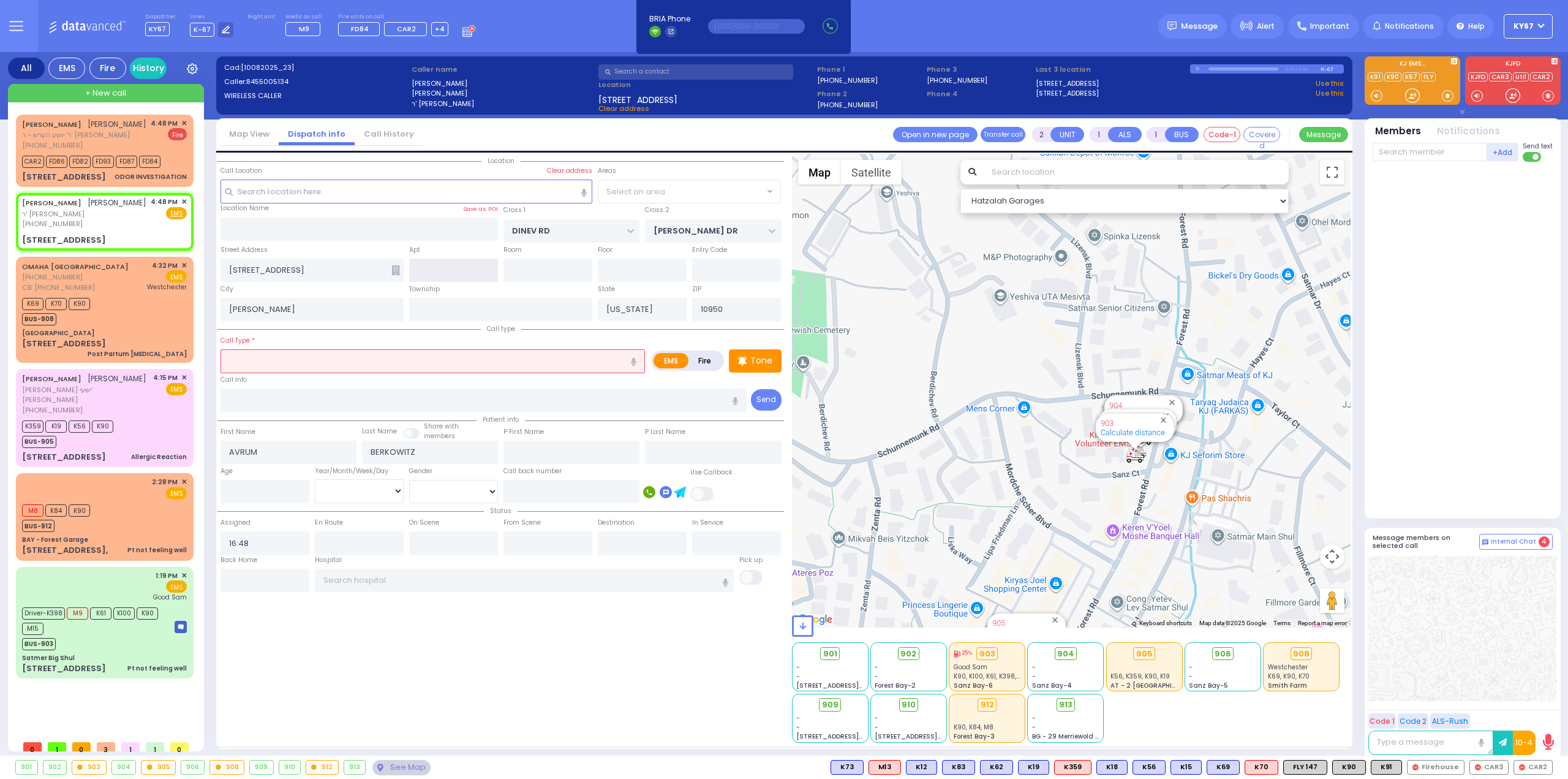
select select "BEIRECH MOSHE"
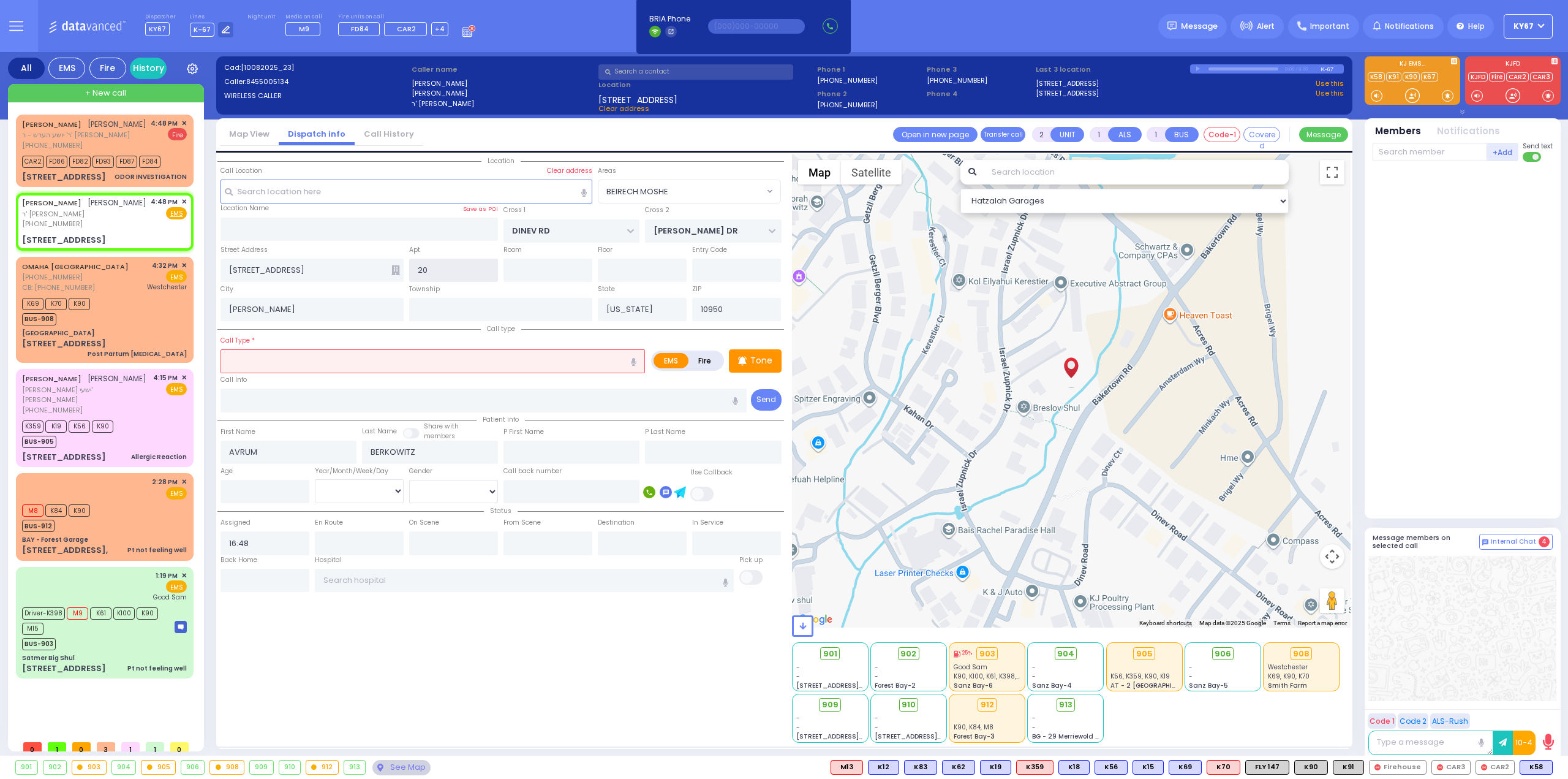
type input "2"
click at [107, 213] on span "ר' [PERSON_NAME]" at bounding box center [84, 214] width 124 height 11
select select
radio input "true"
select select
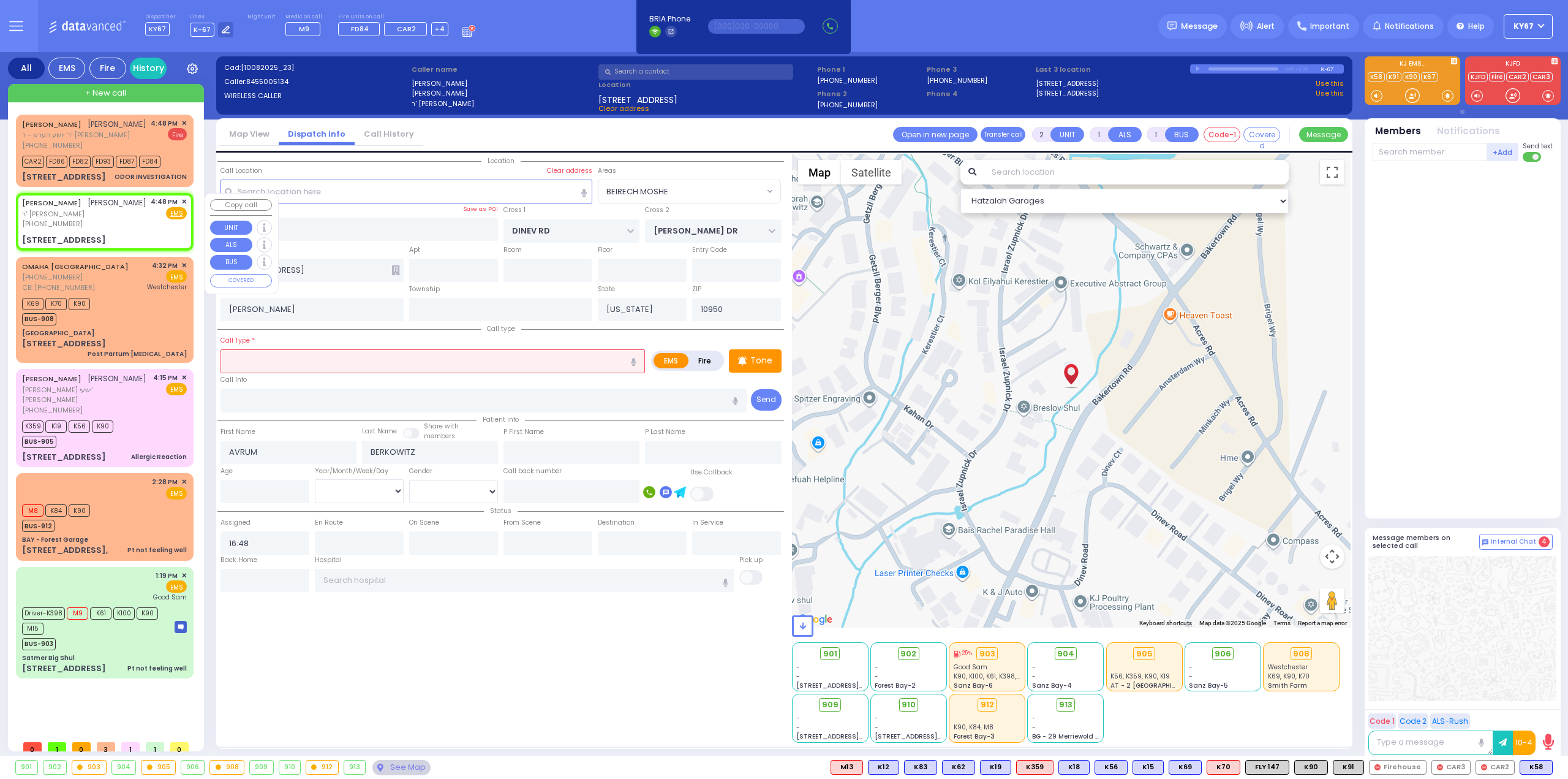
select select "Hatzalah Garages"
select select "BEIRECH MOSHE"
click at [1198, 67] on div "0:00 / 0.00" at bounding box center [1267, 69] width 154 height 9
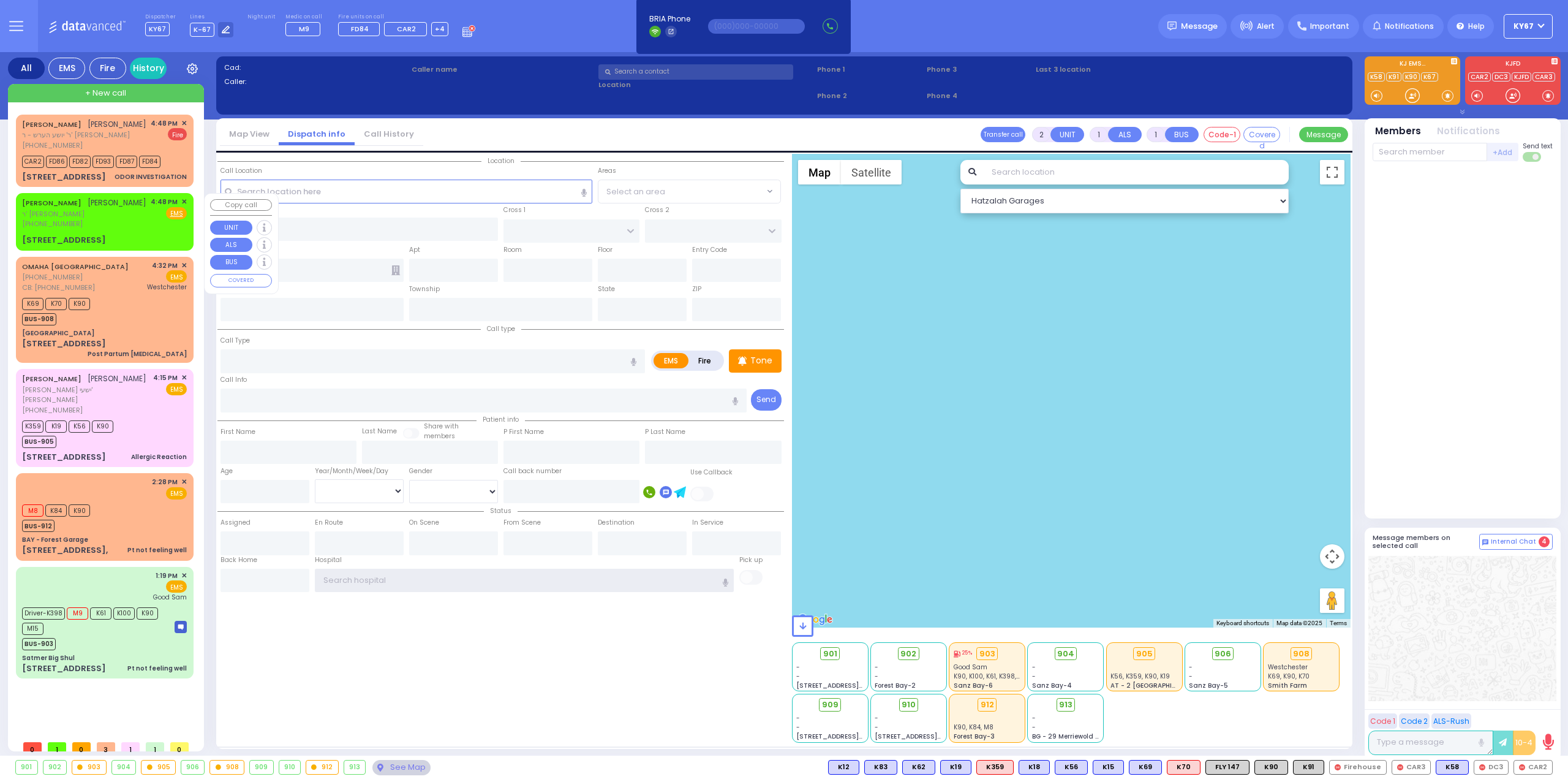
type input "Ky67"
click at [132, 219] on div "[PHONE_NUMBER]" at bounding box center [84, 224] width 124 height 11
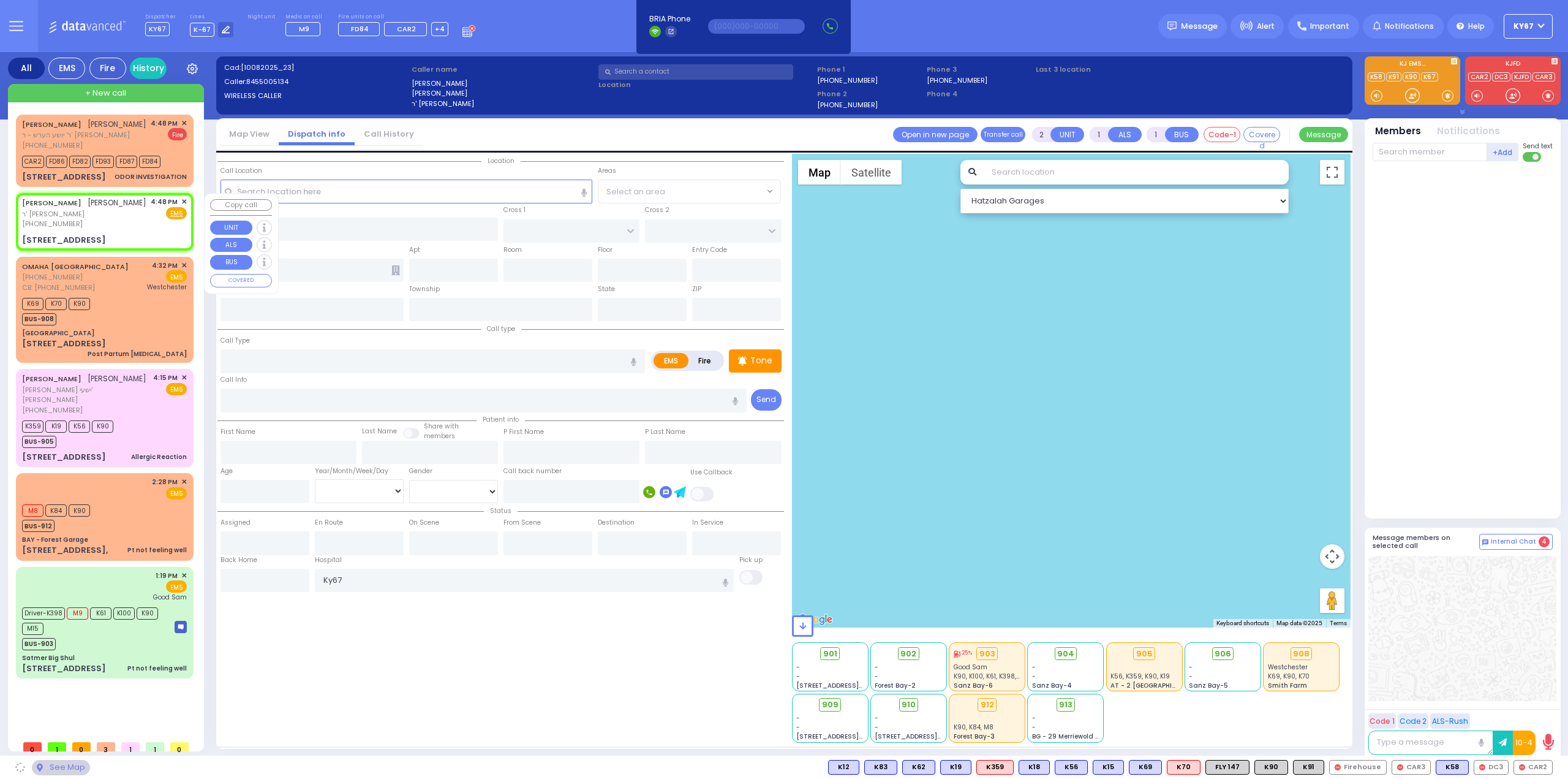
select select
radio input "true"
type input "AVRUM"
type input "BERKOWITZ"
select select
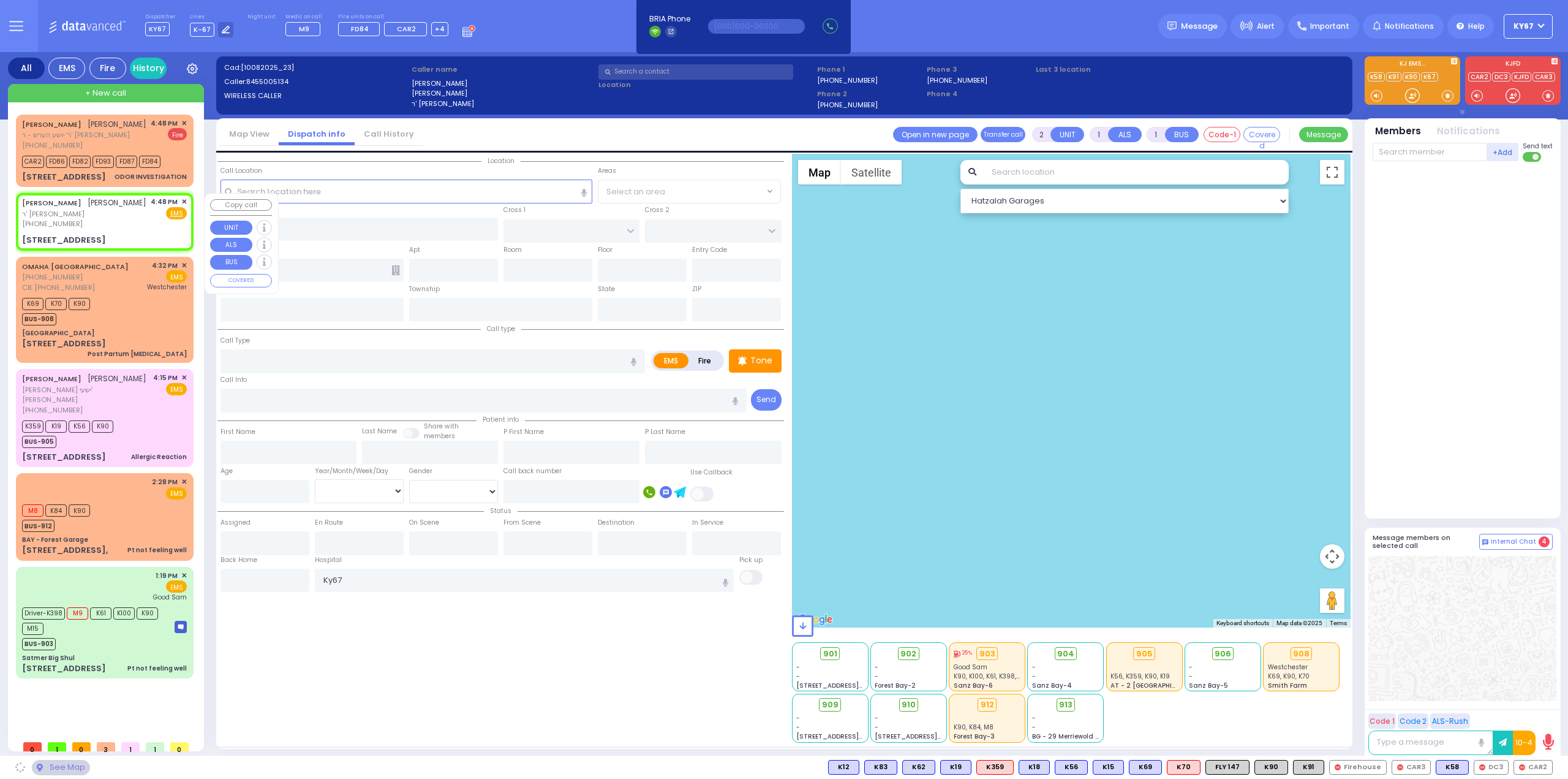
type input "16:48"
select select "Hatzalah Garages"
type input "DINEV RD"
type input "ISRAEL ZUPNICK DR"
type input "75 Bakertown Road"
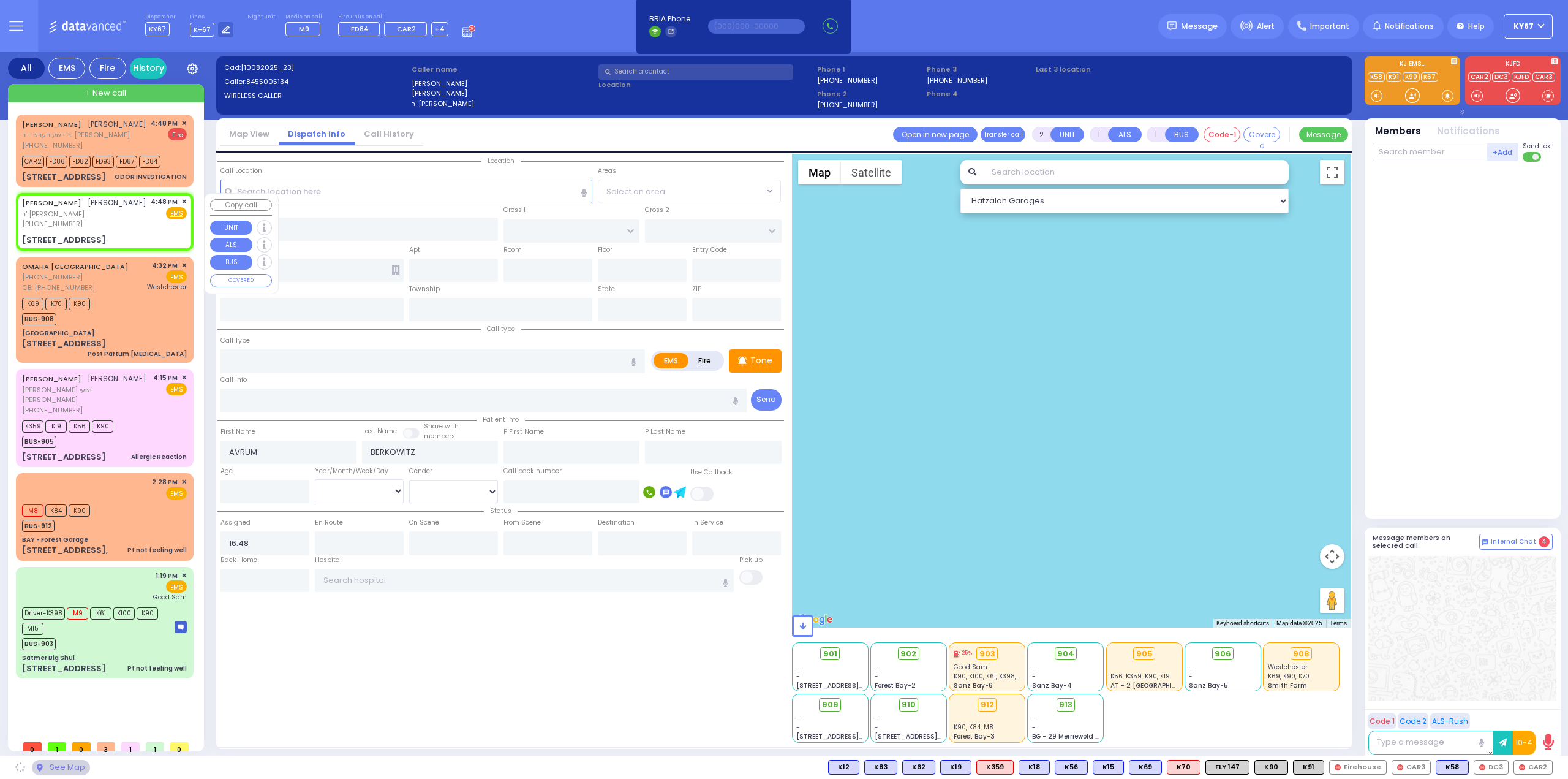
type input "[PERSON_NAME]"
type input "[US_STATE]"
type input "10950"
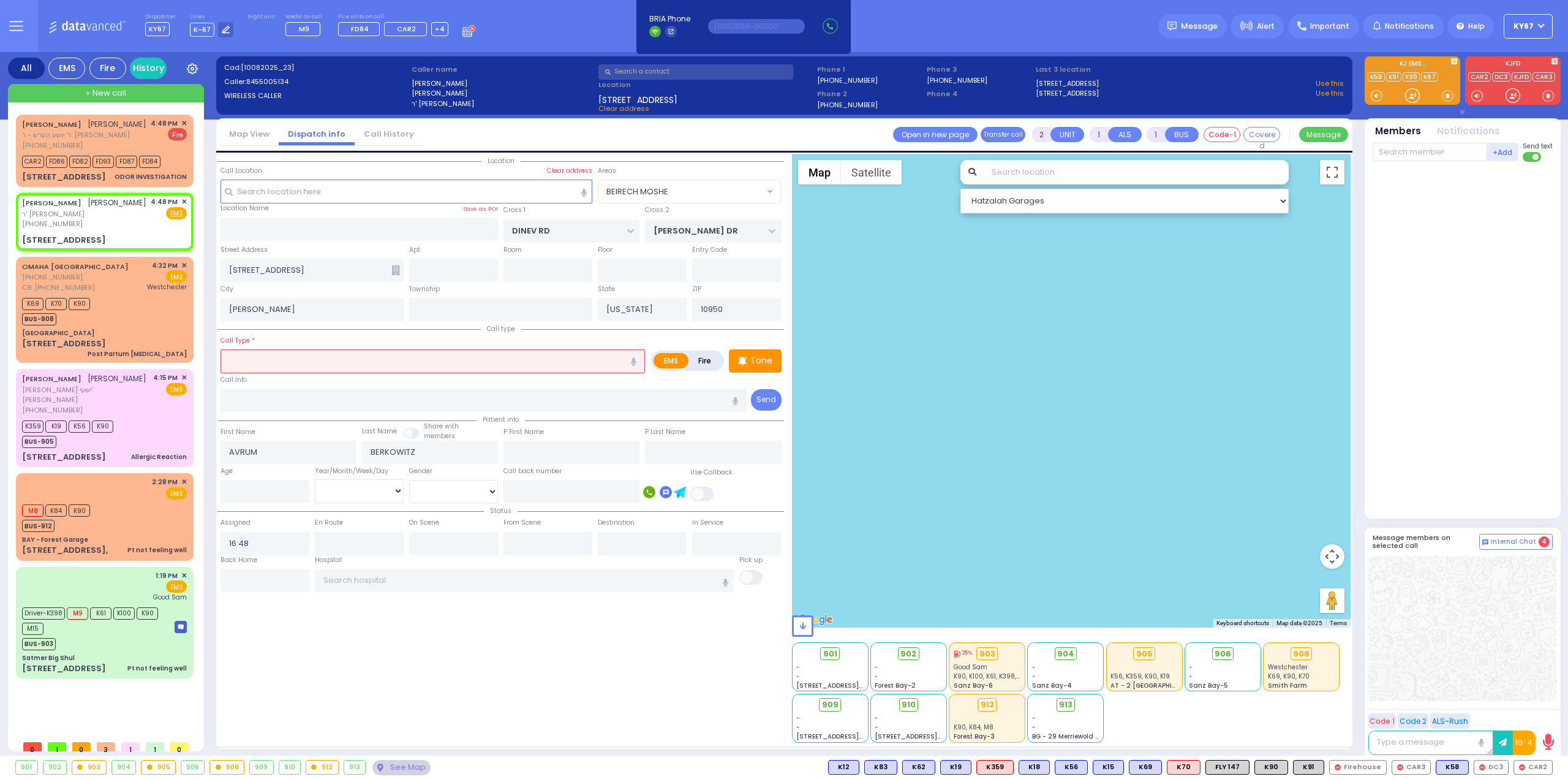
select select "BEIRECH MOSHE"
click at [1197, 68] on div at bounding box center [1198, 69] width 7 height 5
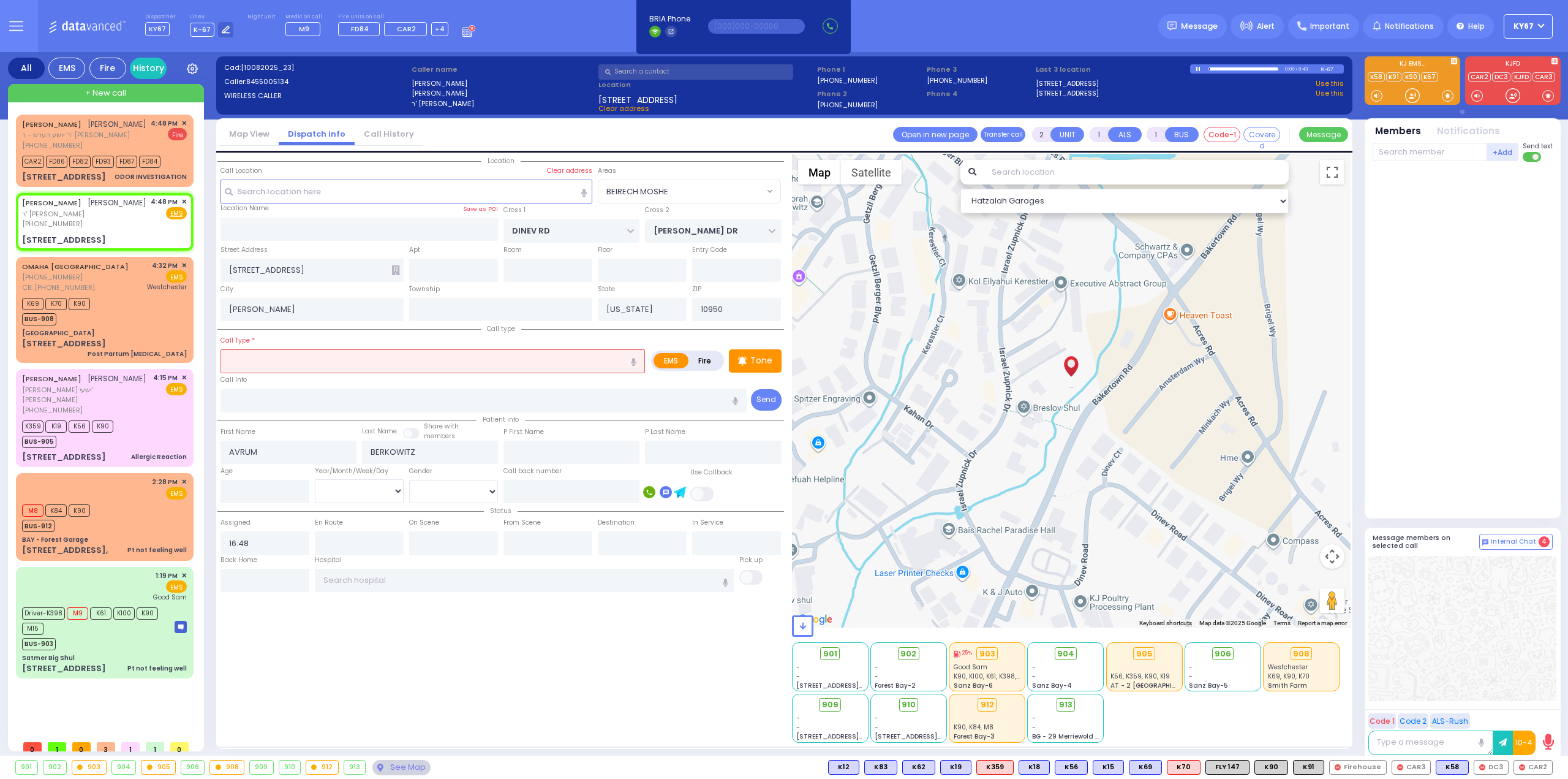
click at [1264, 69] on div at bounding box center [1243, 69] width 70 height 3
click at [1265, 69] on div at bounding box center [1241, 69] width 64 height 2
click at [449, 271] on input "text" at bounding box center [453, 270] width 88 height 24
type input "203"
click at [336, 359] on input "text" at bounding box center [432, 361] width 424 height 24
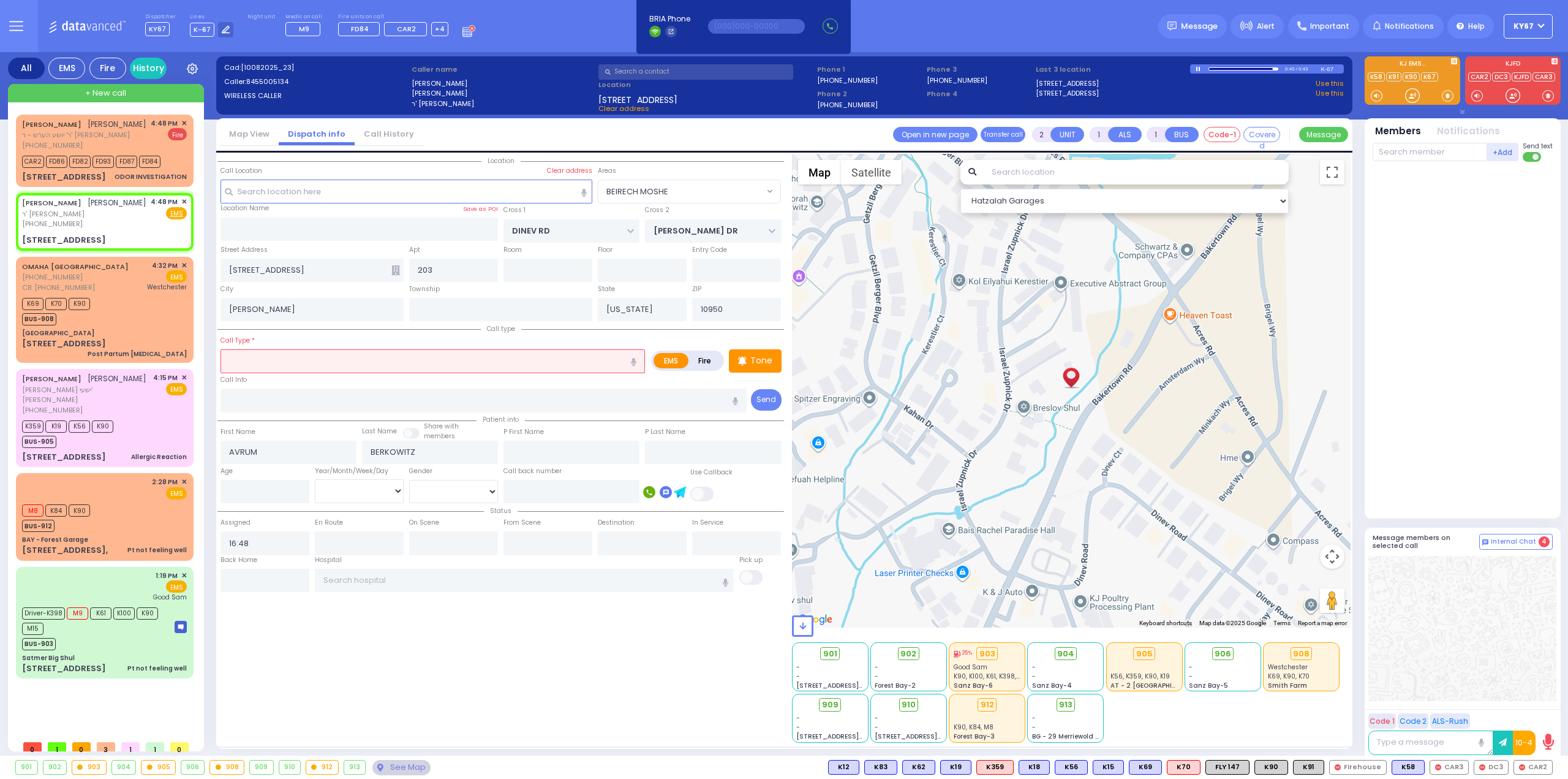
select select
radio input "true"
select select
select select "Hatzalah Garages"
select select "BEIRECH MOSHE"
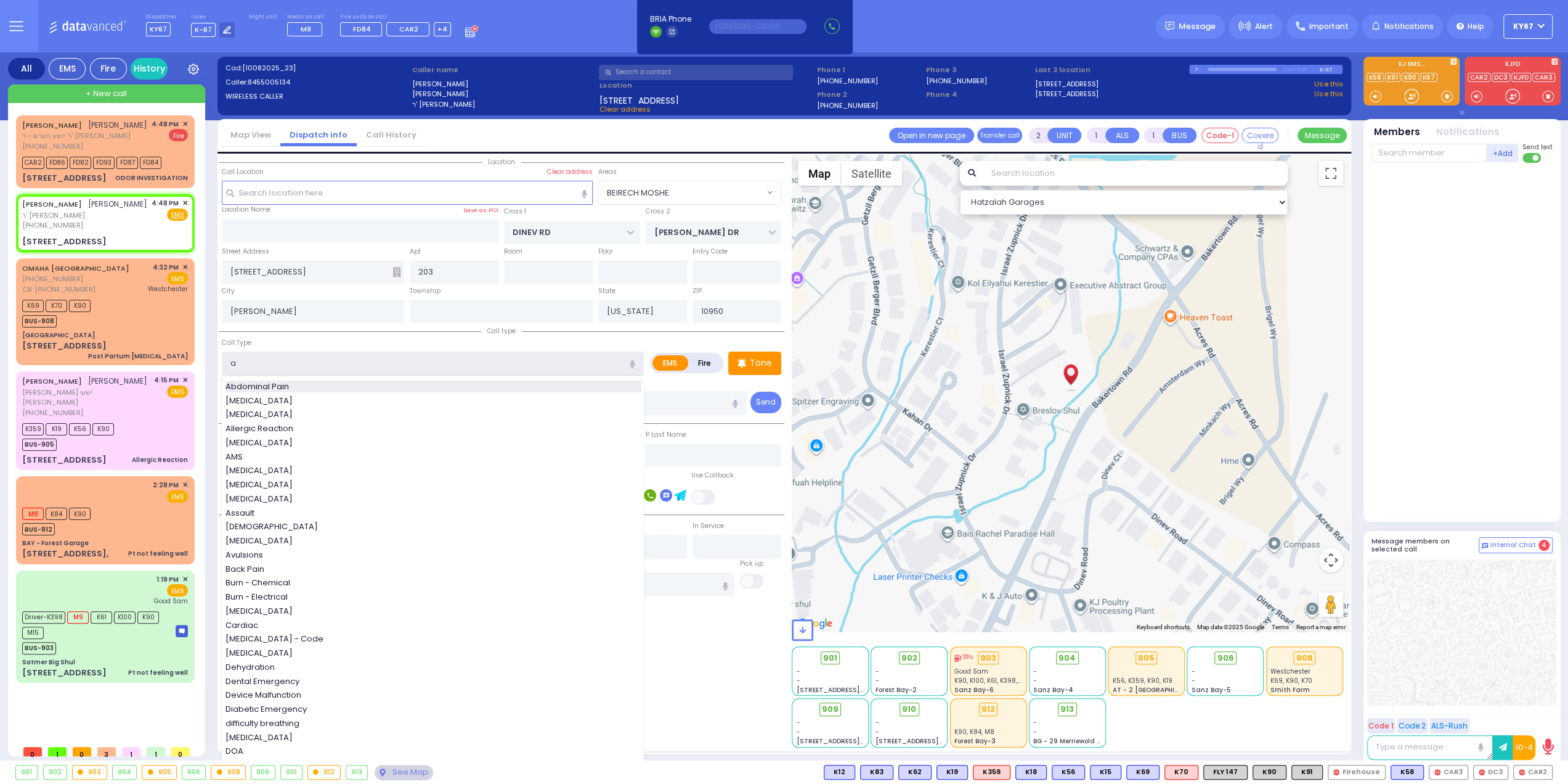
type input "Abdominal Pain"
type input "1"
type input "0"
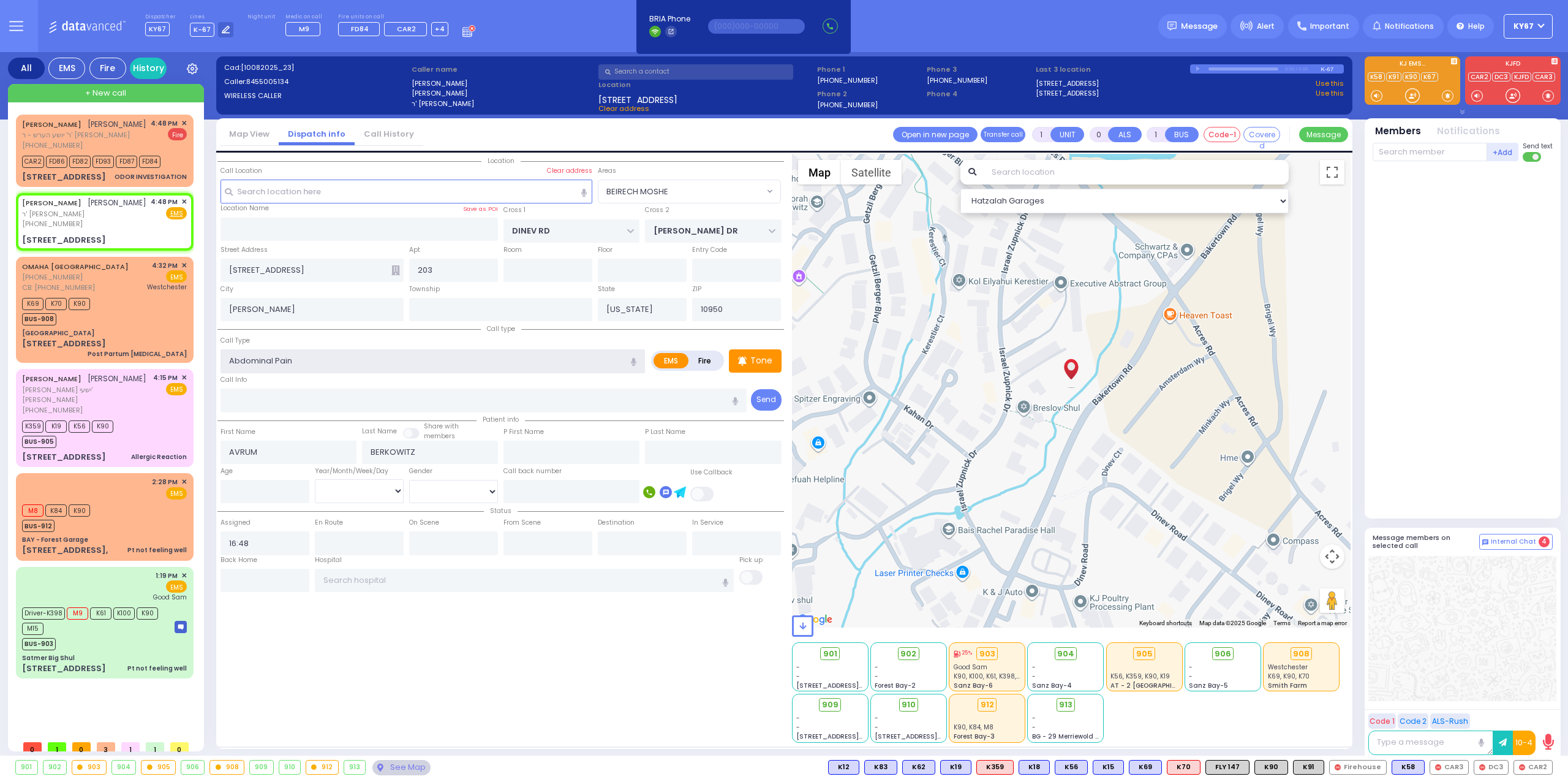
select select
radio input "true"
select select
select select "Hatzalah Garages"
select select "BEIRECH MOSHE"
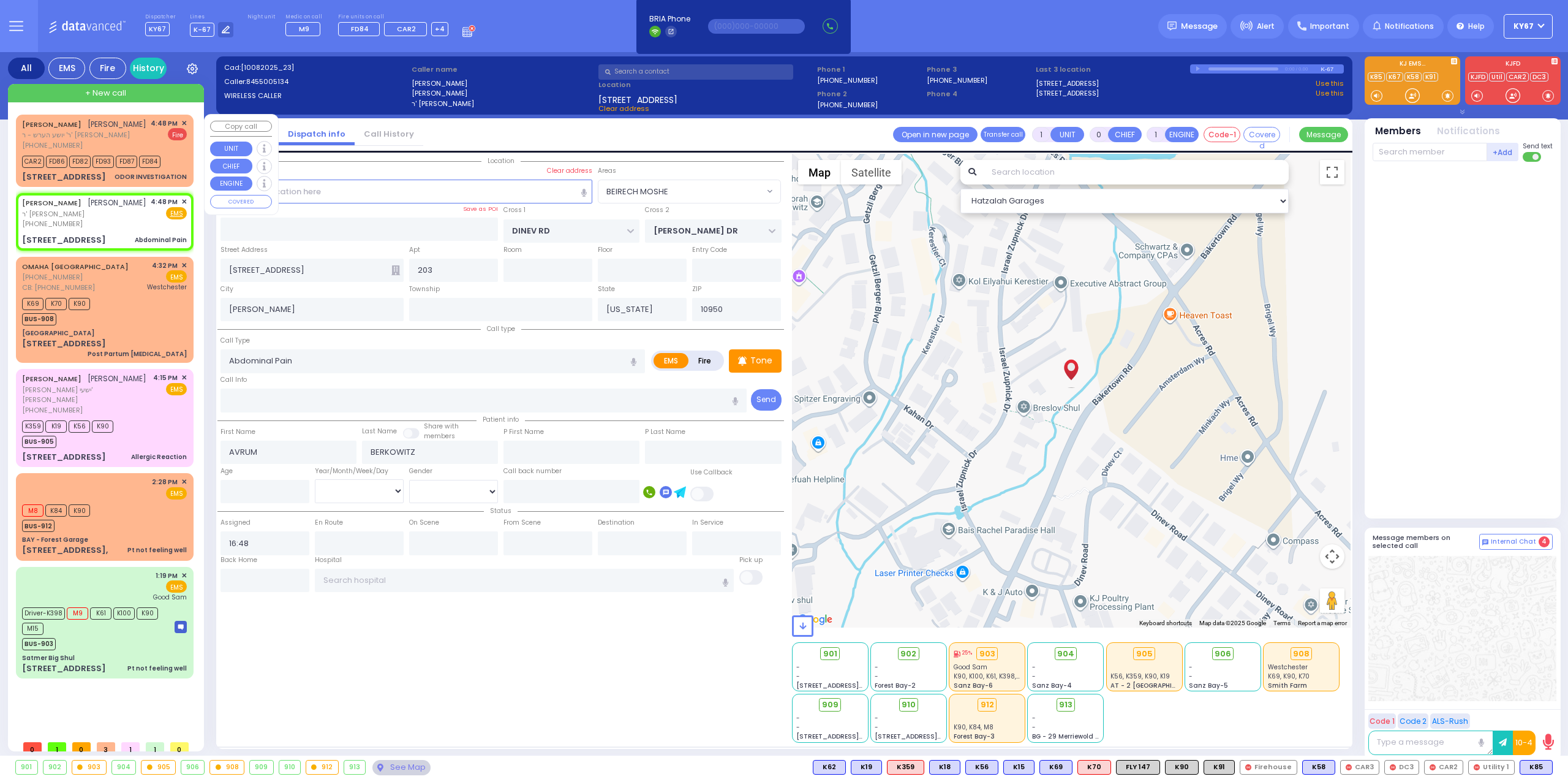
click at [133, 135] on div "JOEL GLUCK יואל גליק ר' יושע הערש - ר' אברהם חיים פריעדמאן (845) 783-8098 4:48 …" at bounding box center [104, 134] width 165 height 33
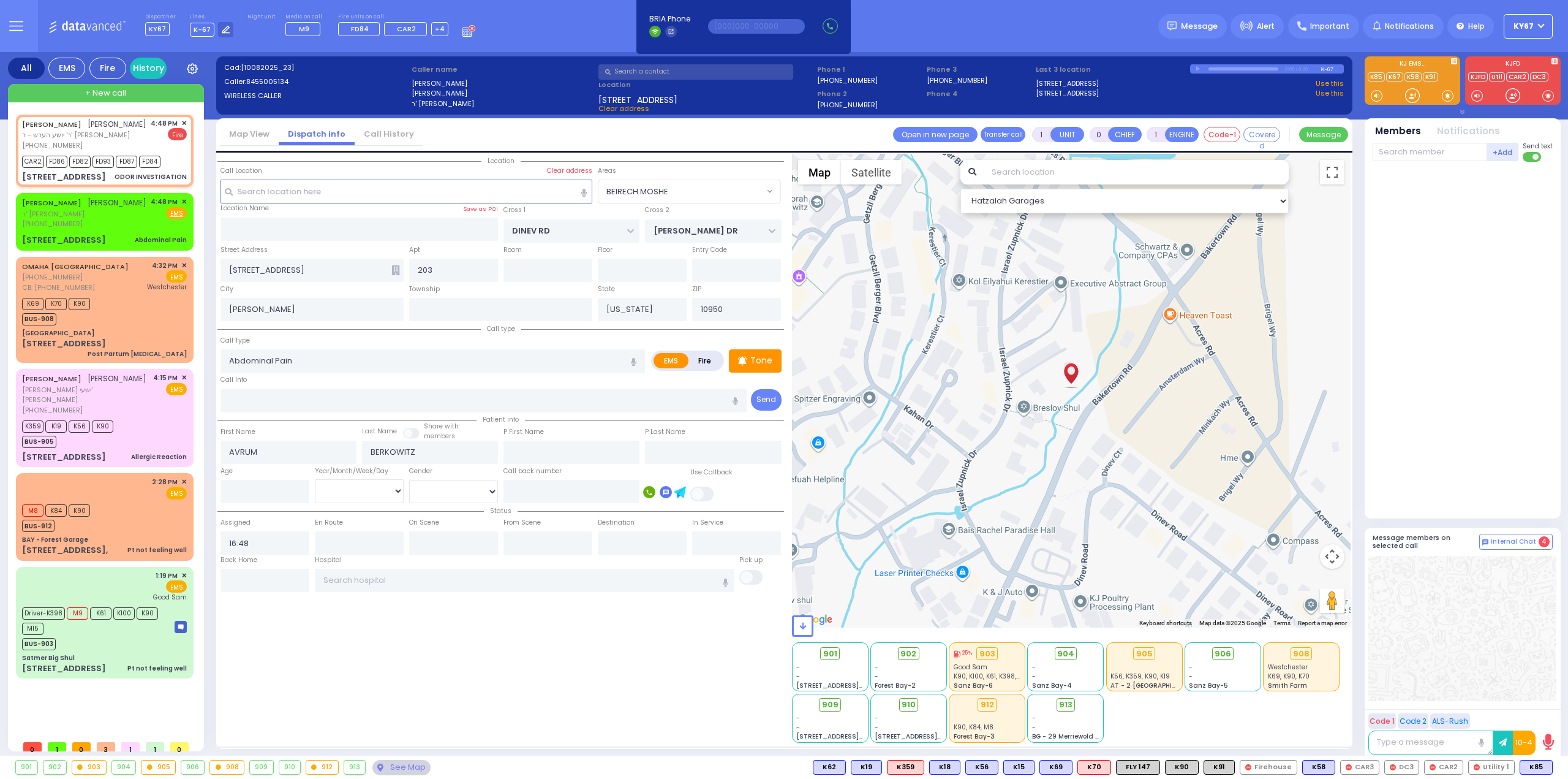
type input "2"
type input "1"
type input "0"
select select
type input "ODOR INVESTIGATION"
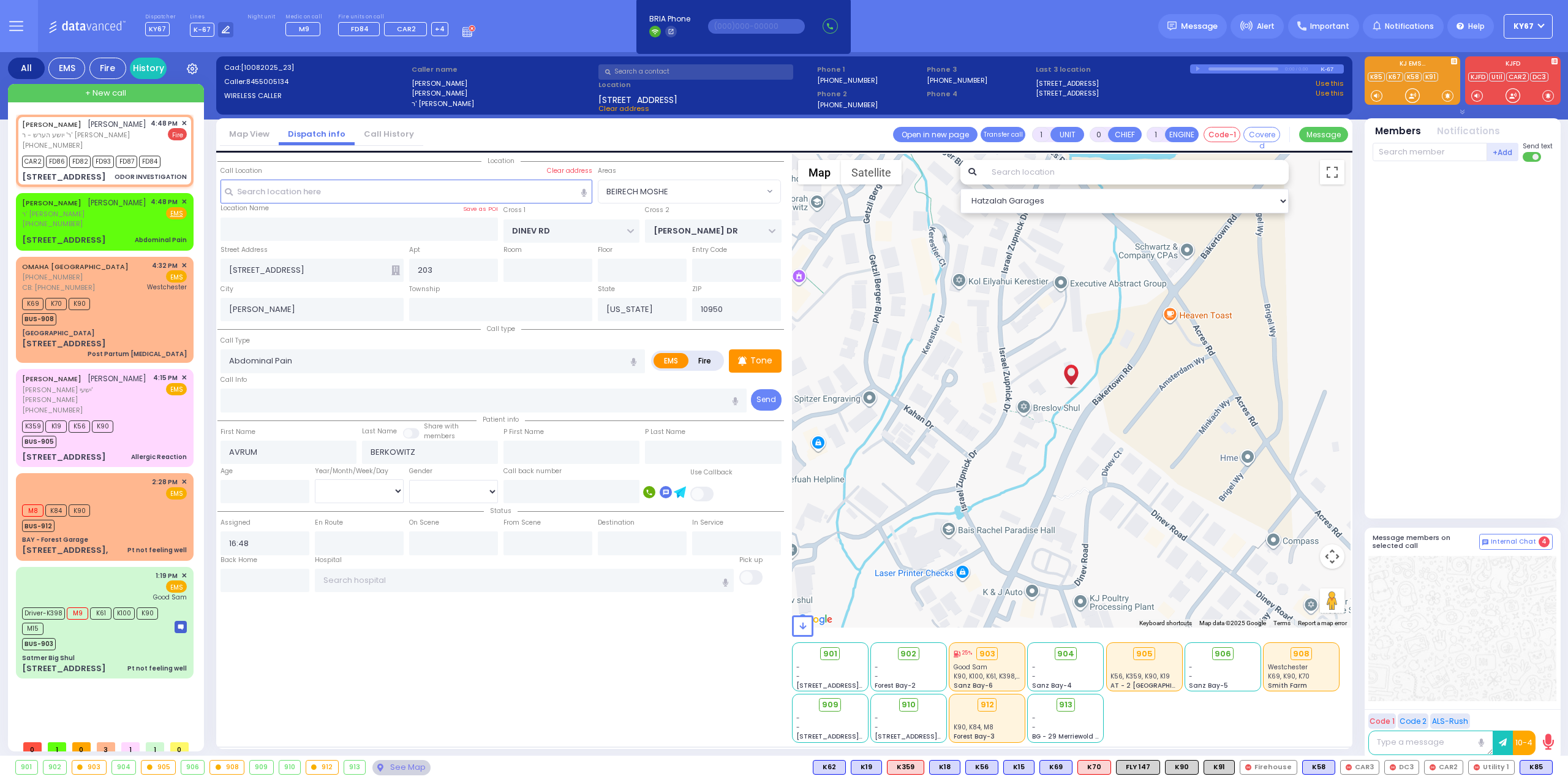
radio input "false"
radio input "true"
type input "[PERSON_NAME]"
select select
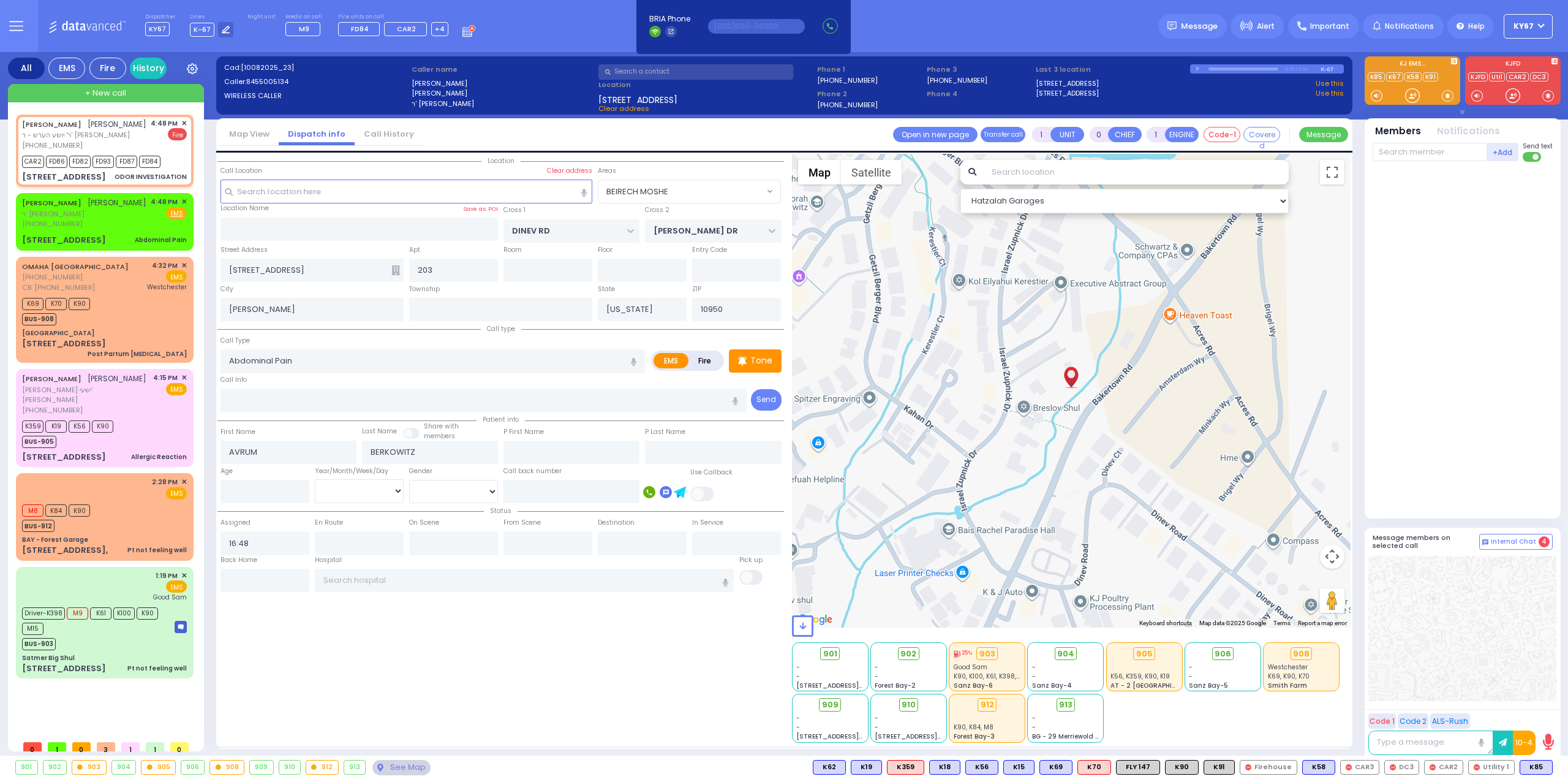
type input "16:49"
select select "Hatzalah Garages"
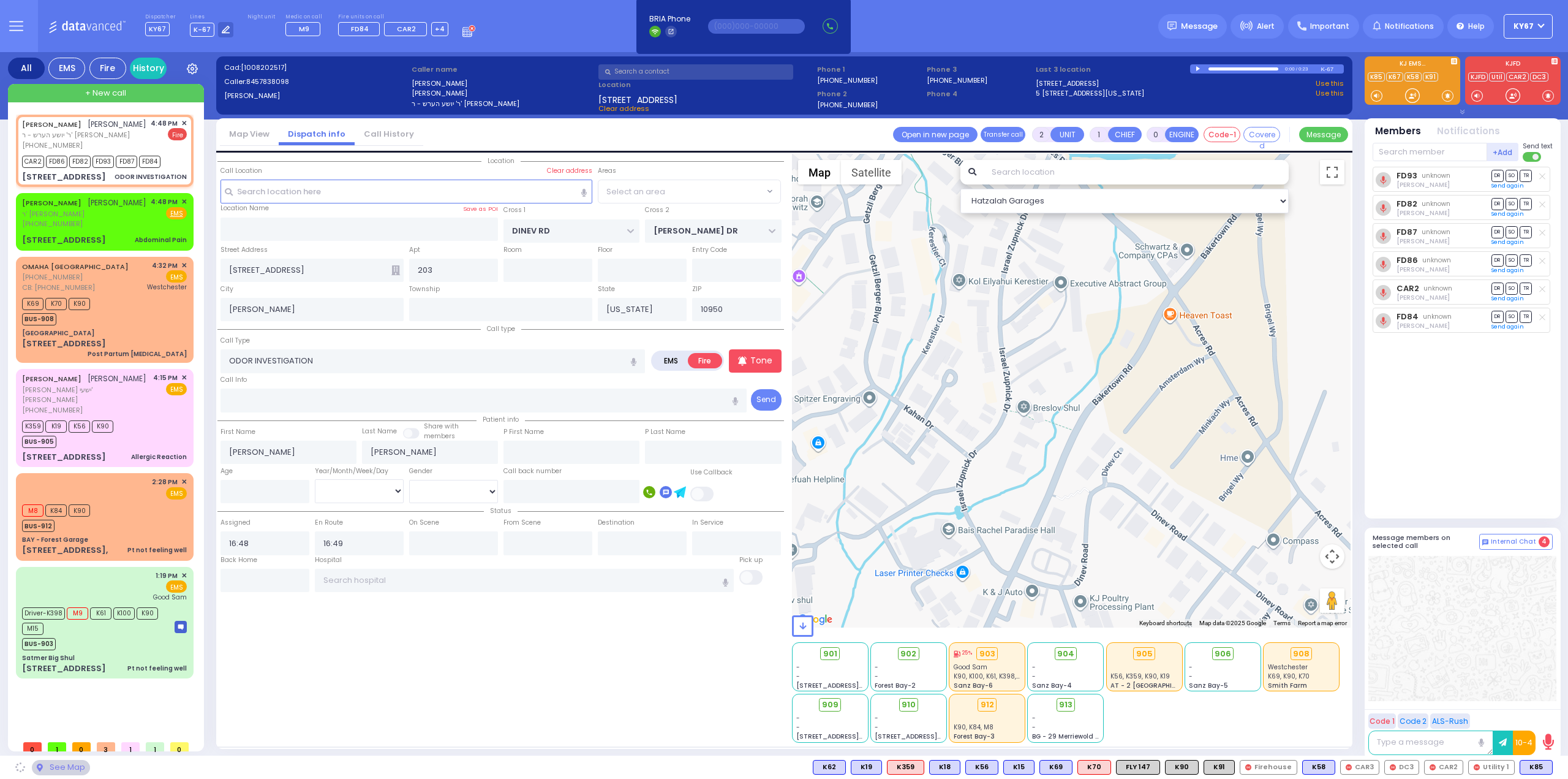
type input "LIZENSK BLVD"
type input "MORDCHE SHER BLVD"
type input "5 LIZENSK BLVD"
type input "306"
type input "Monroe"
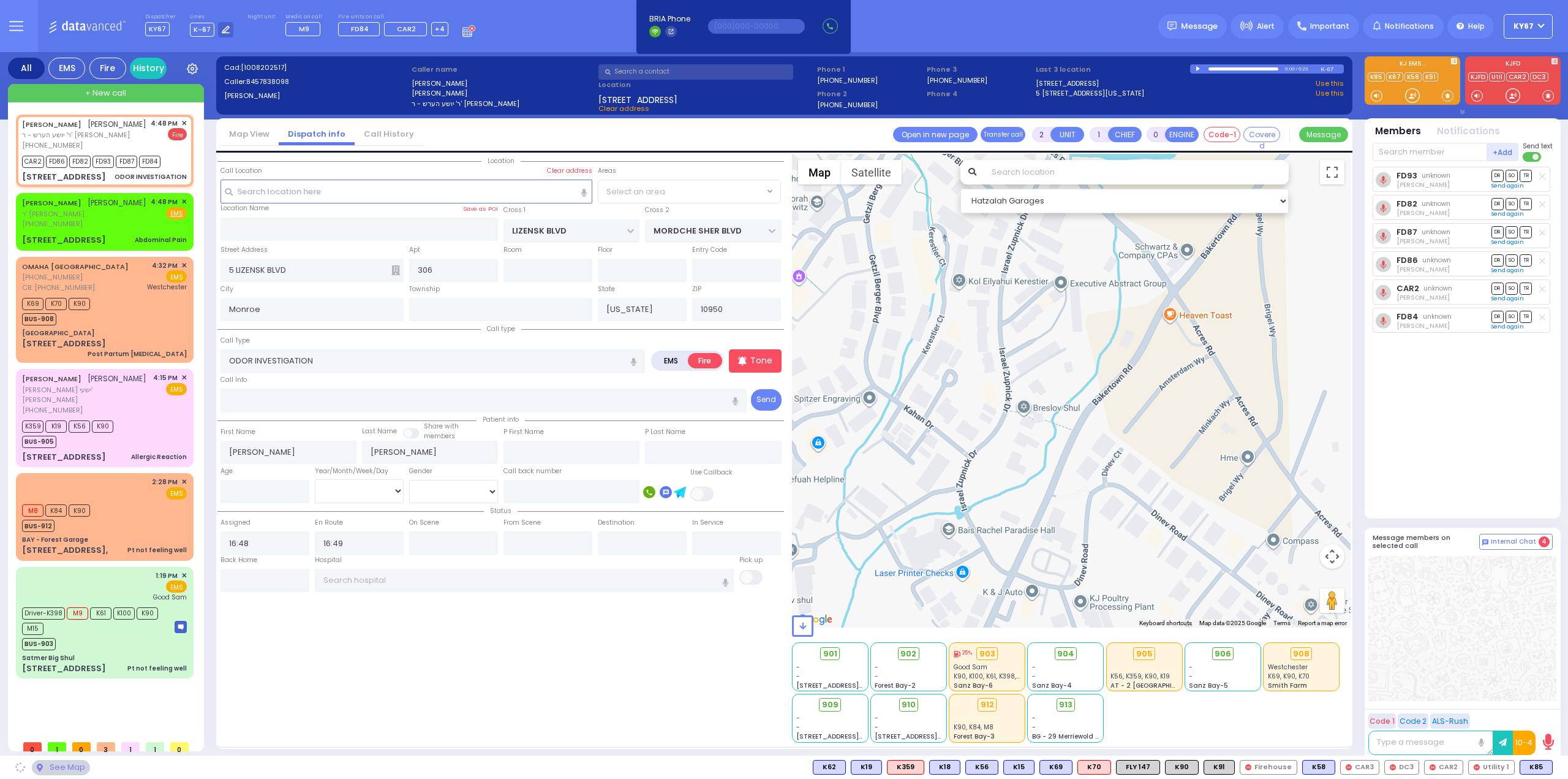
select select "SECTION 2"
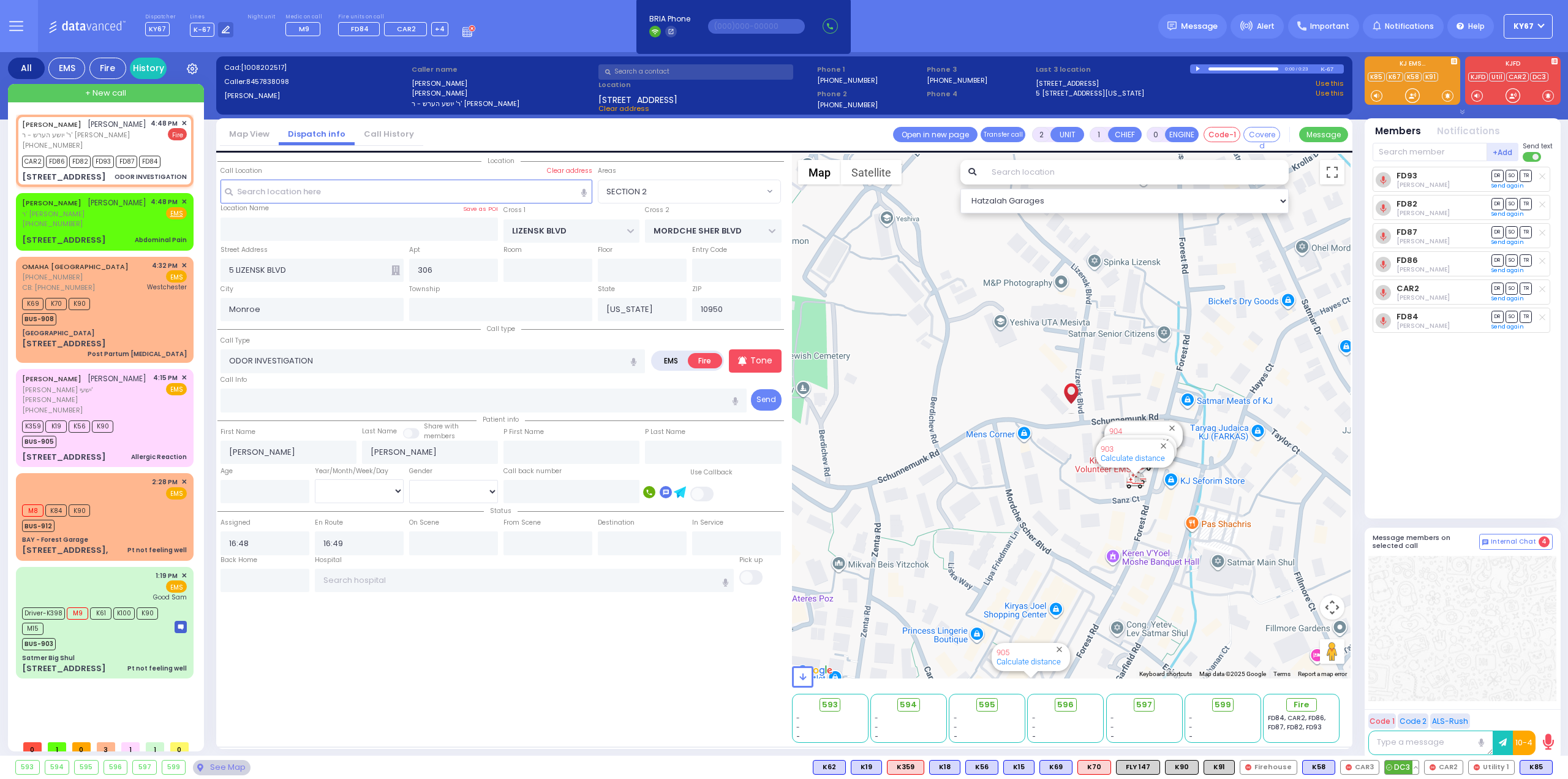
click at [1409, 768] on span "DC3" at bounding box center [1401, 767] width 34 height 14
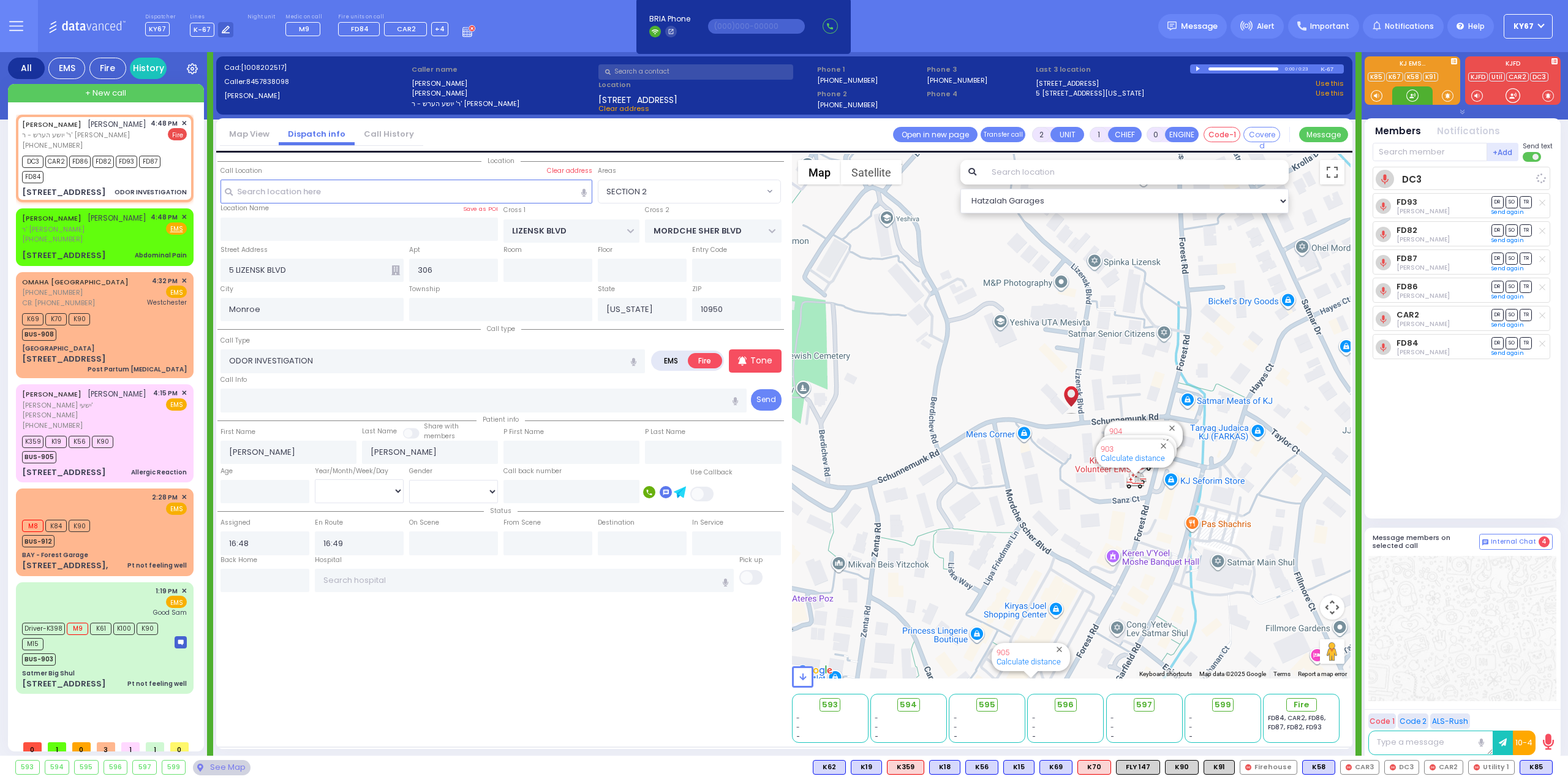
select select
radio input "true"
select select
select select "Hatzalah Garages"
select select "SECTION 2"
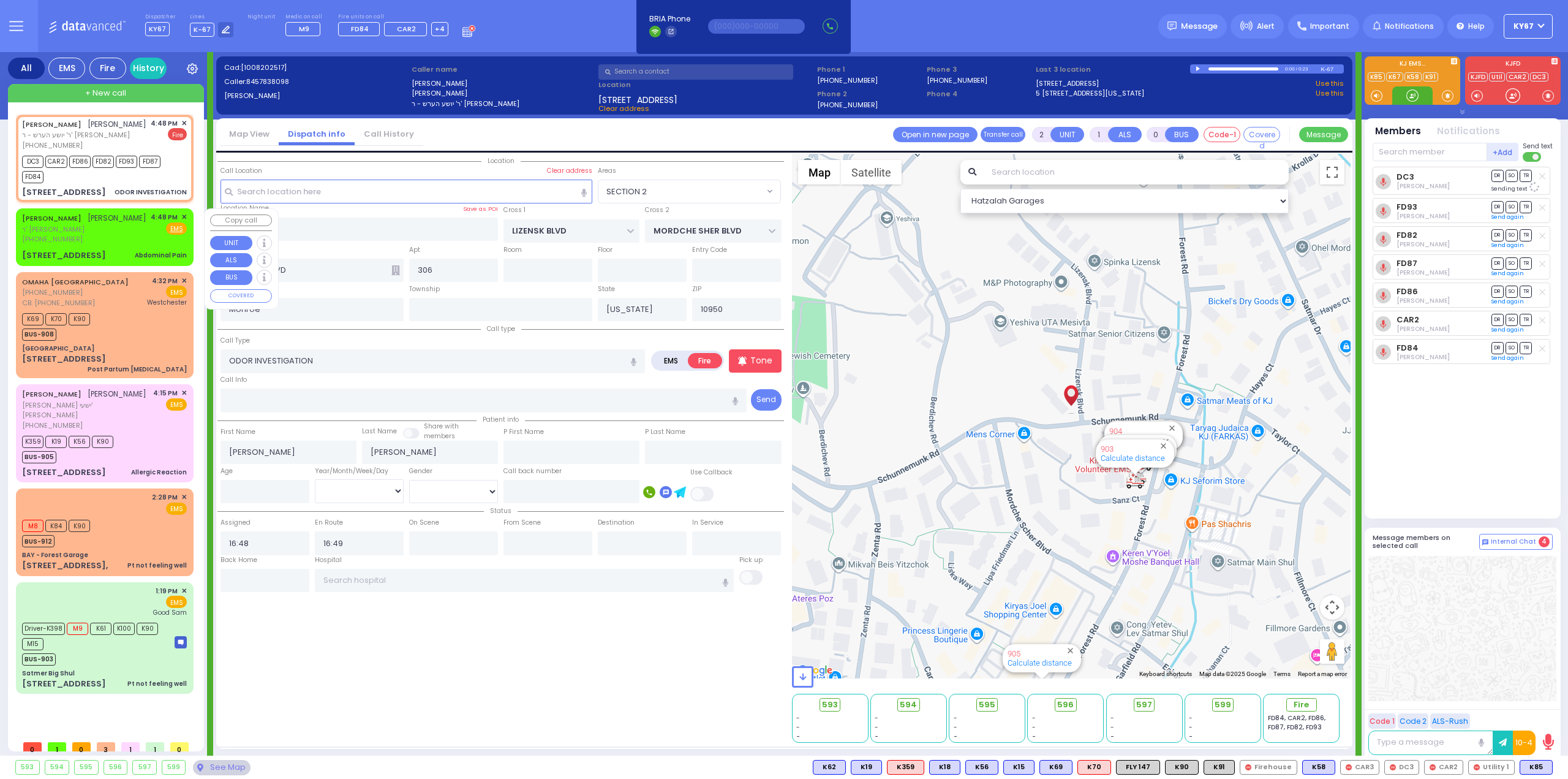
click at [123, 238] on div "[PHONE_NUMBER]" at bounding box center [84, 240] width 124 height 11
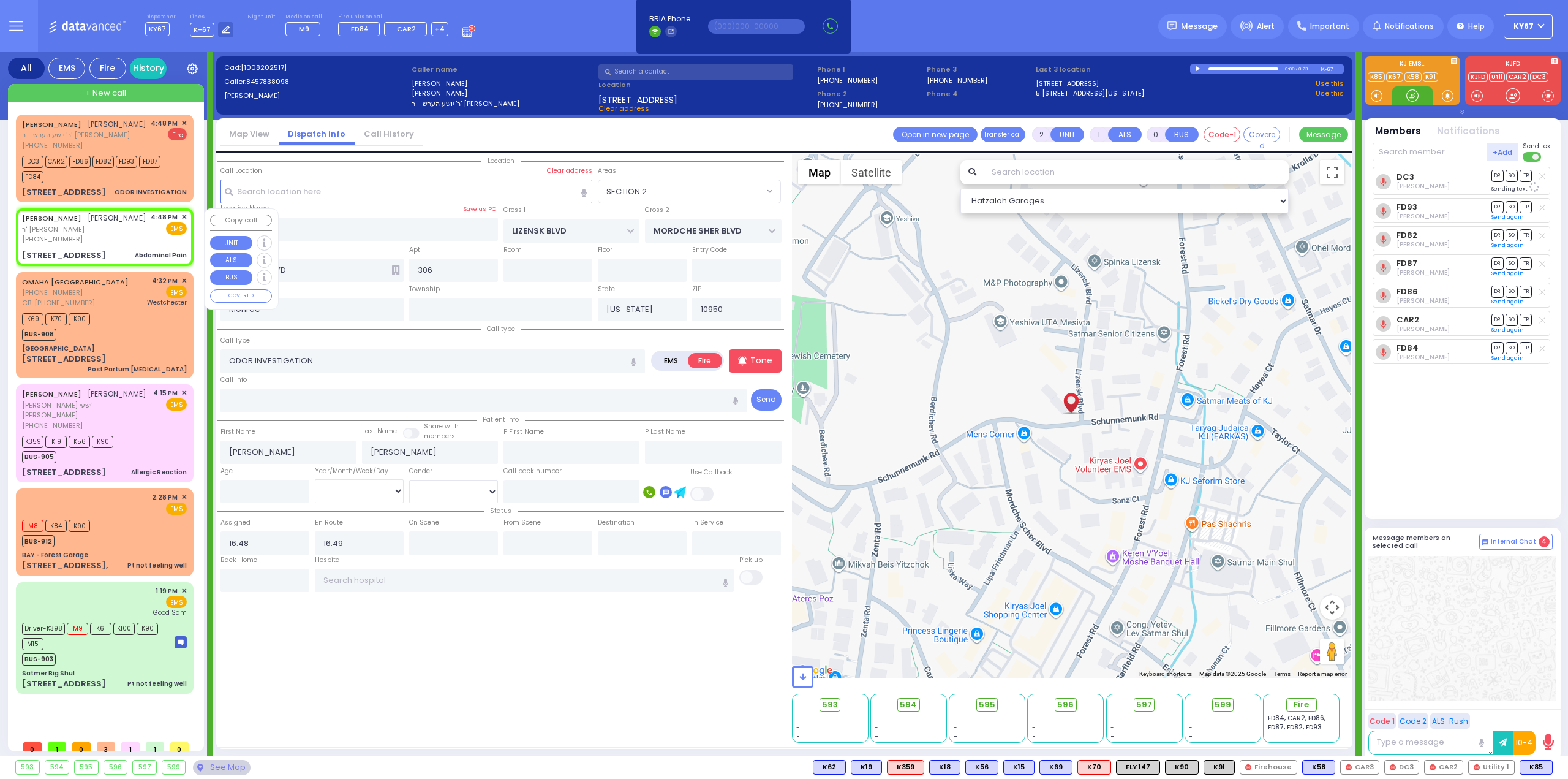
type input "1"
type input "0"
type input "1"
select select
type input "Abdominal Pain"
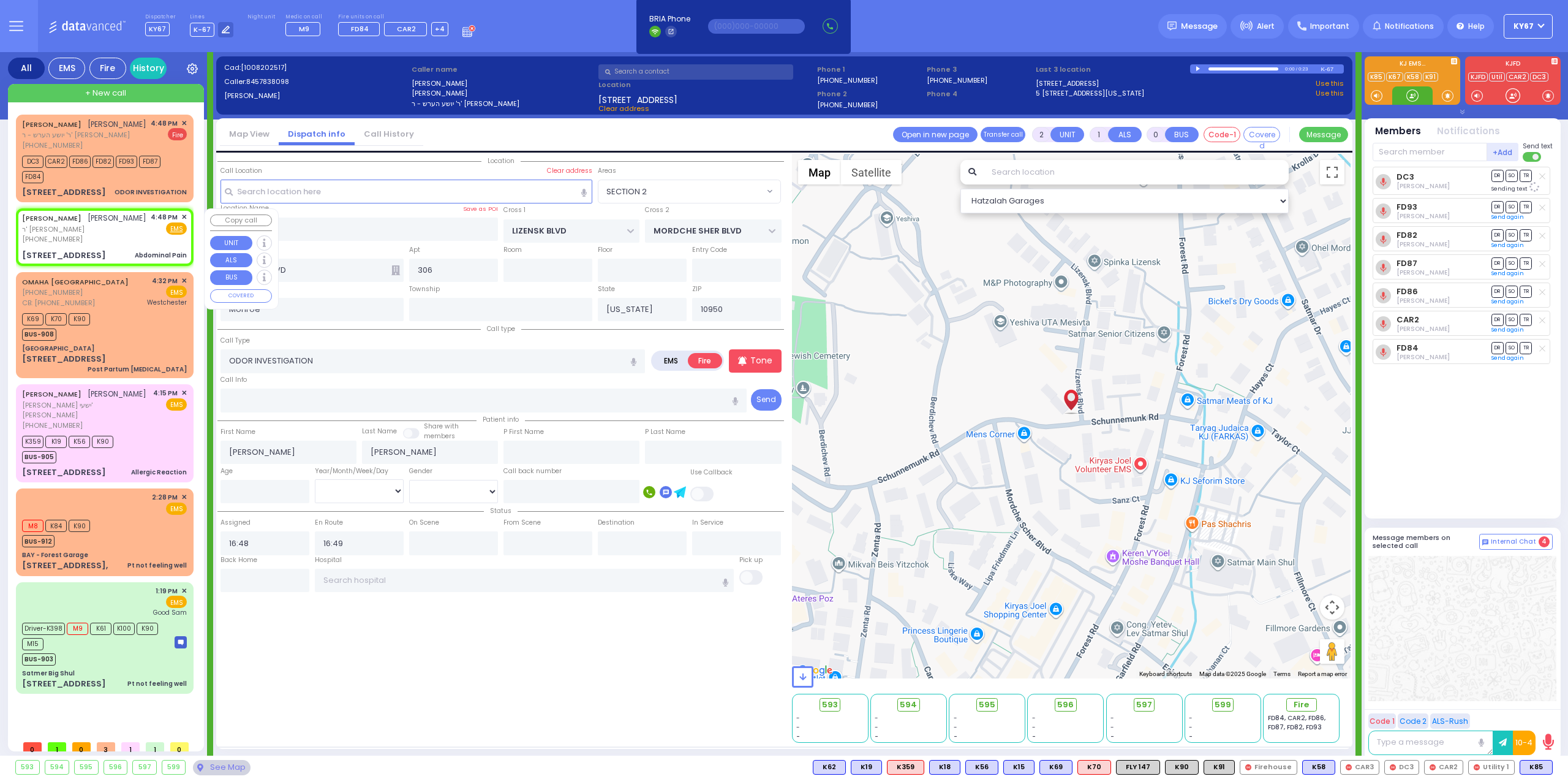
radio input "true"
type input "AVRUM"
type input "BERKOWITZ"
select select
select select "Hatzalah Garages"
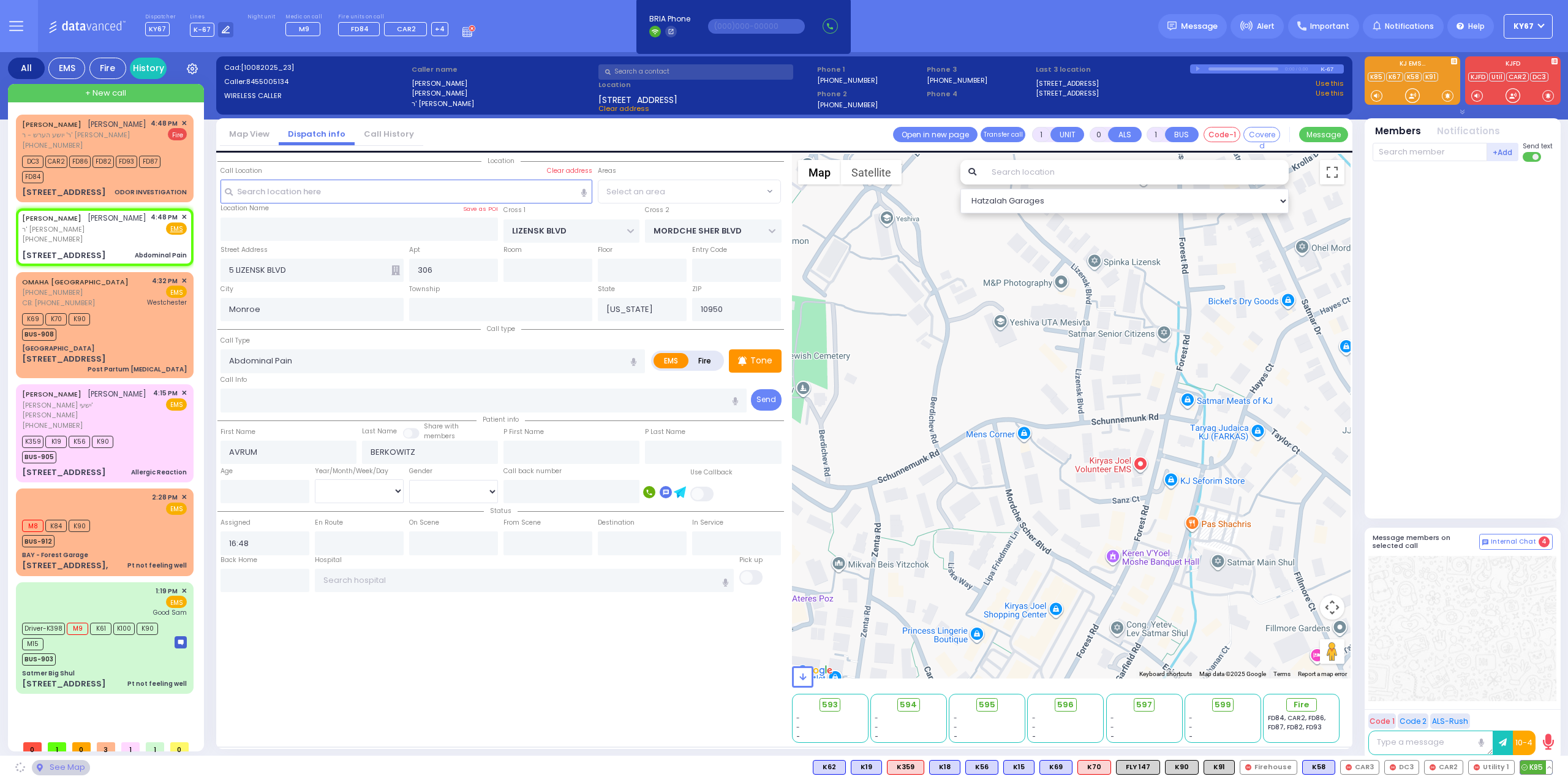
type input "DINEV RD"
type input "[PERSON_NAME] DR"
type input "[STREET_ADDRESS]"
type input "203"
type input "Kiryas Joel"
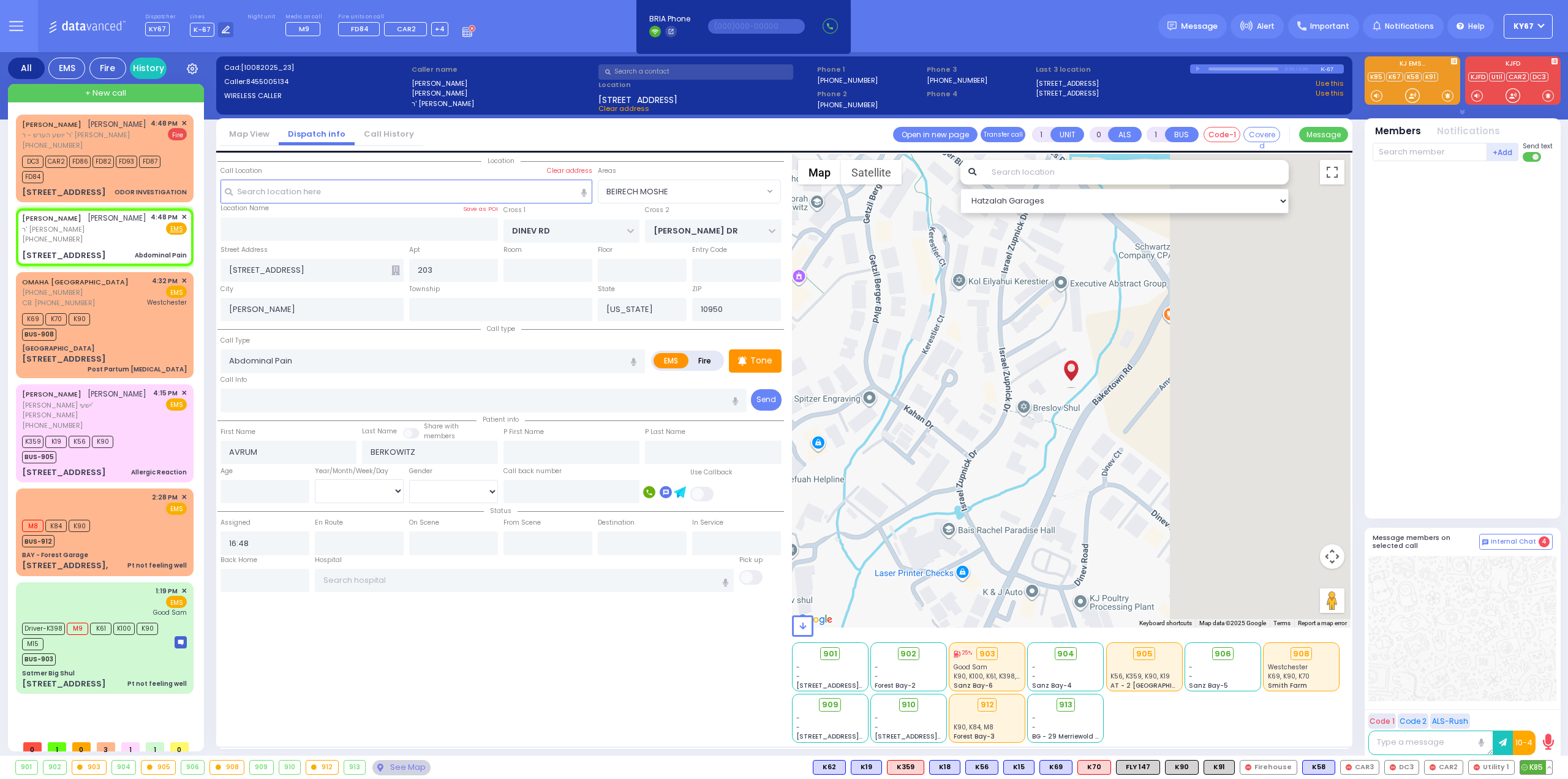
select select "BEIRECH MOSHE"
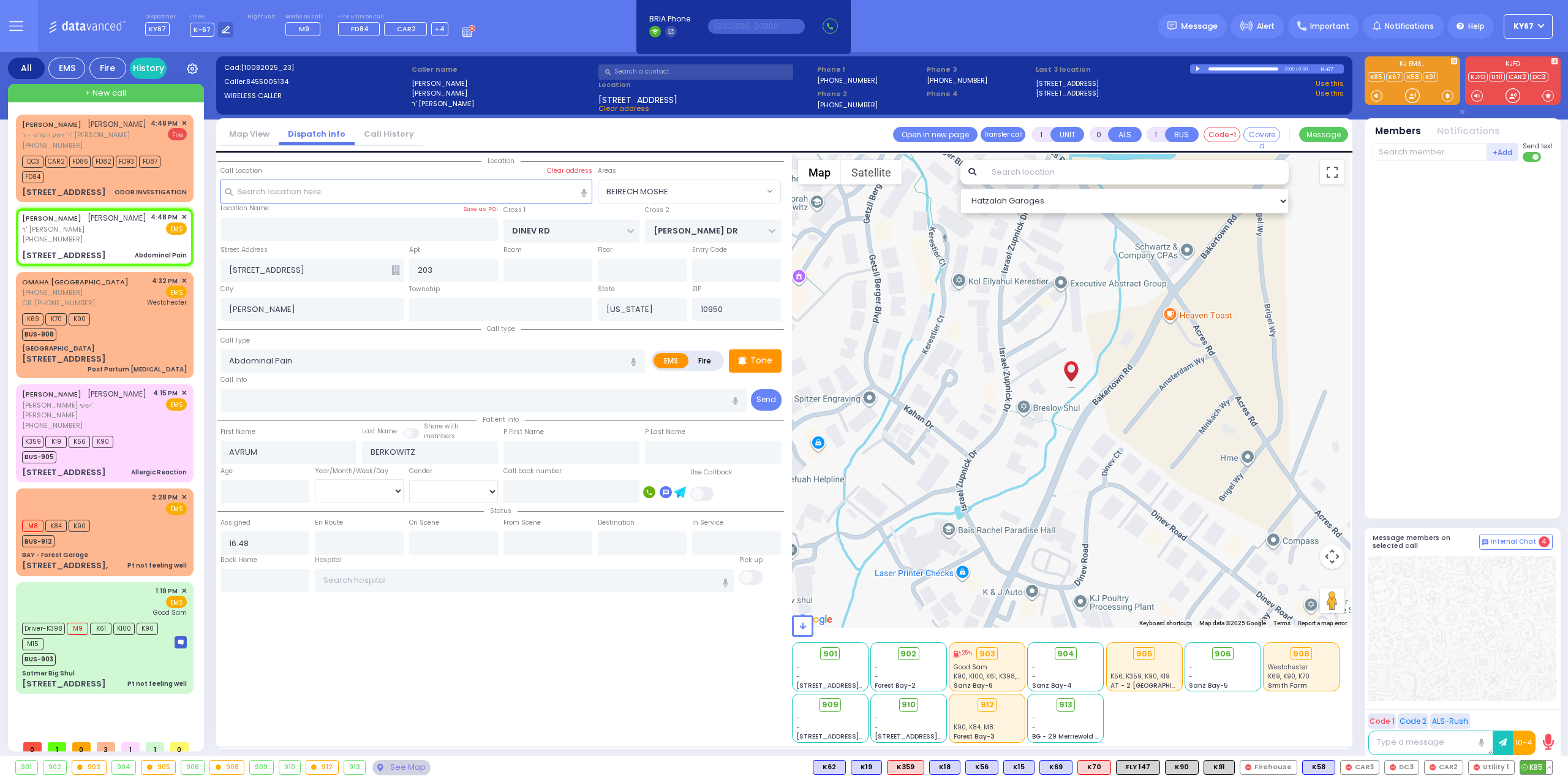
click at [1531, 766] on span "K85" at bounding box center [1536, 767] width 32 height 14
select select
radio input "true"
select select
type input "16:51"
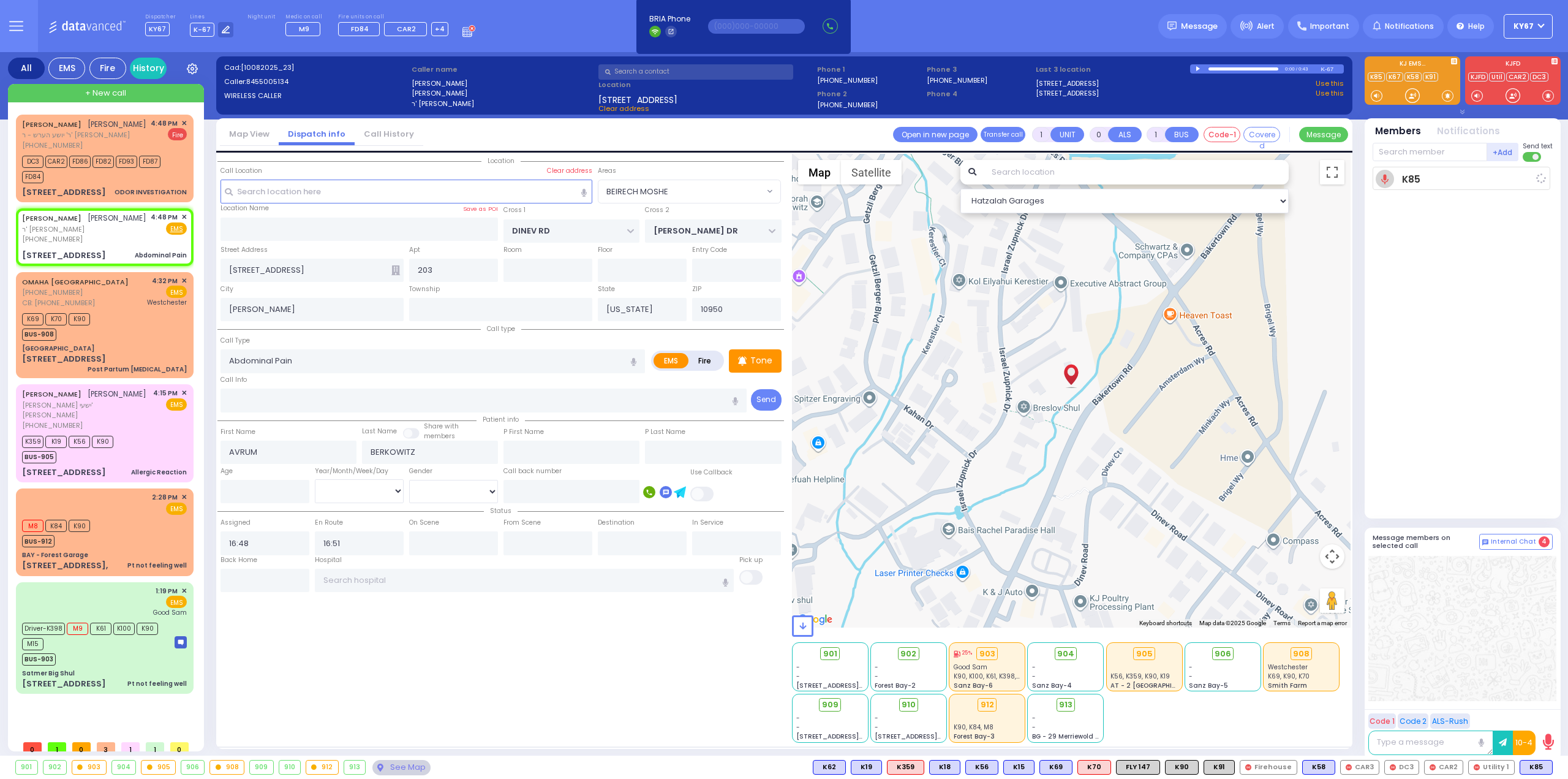
select select "Hatzalah Garages"
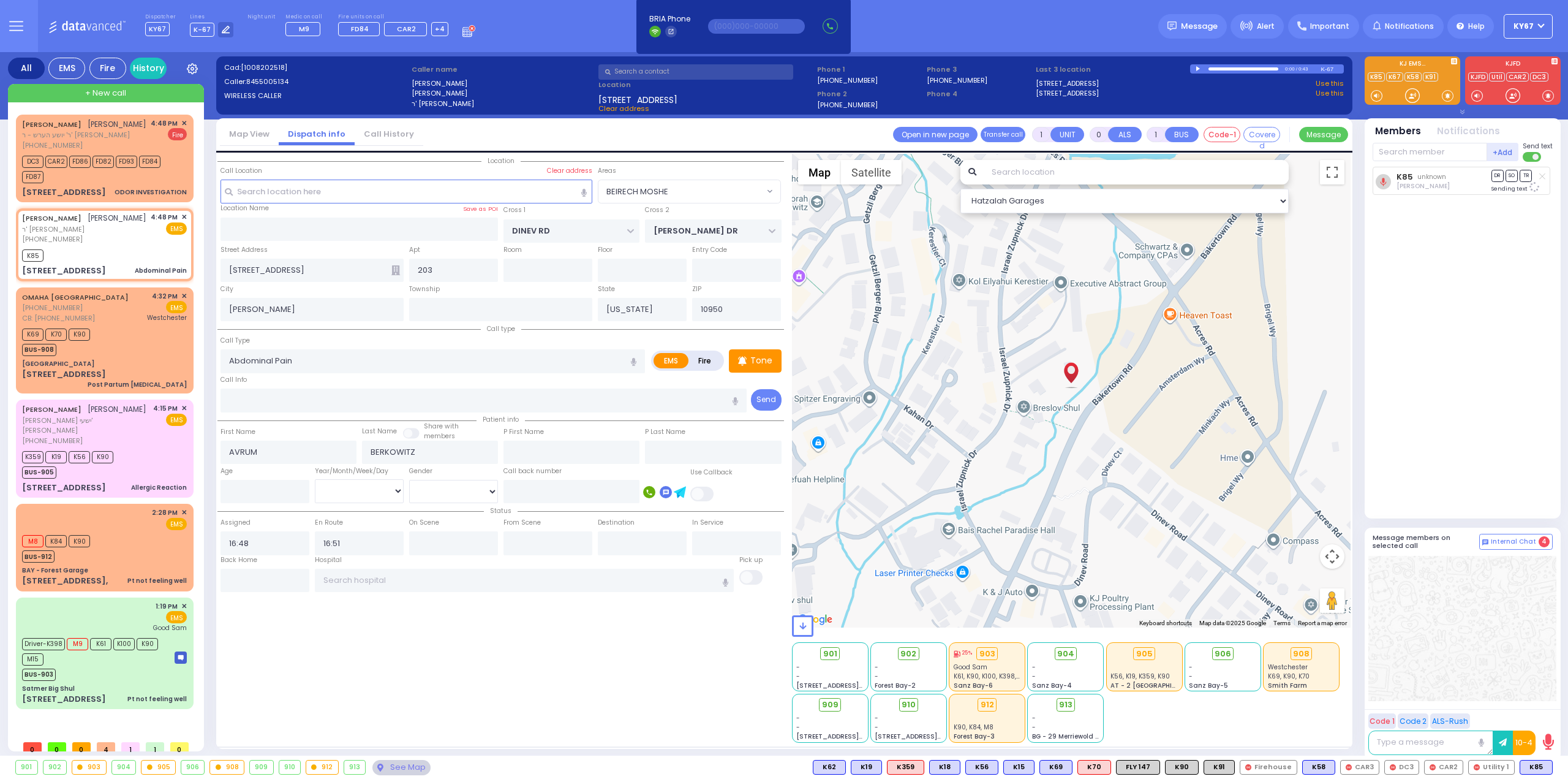
select select "BEIRECH MOSHE"
click at [1531, 762] on span "K83" at bounding box center [1536, 767] width 32 height 14
select select
radio input "true"
select select
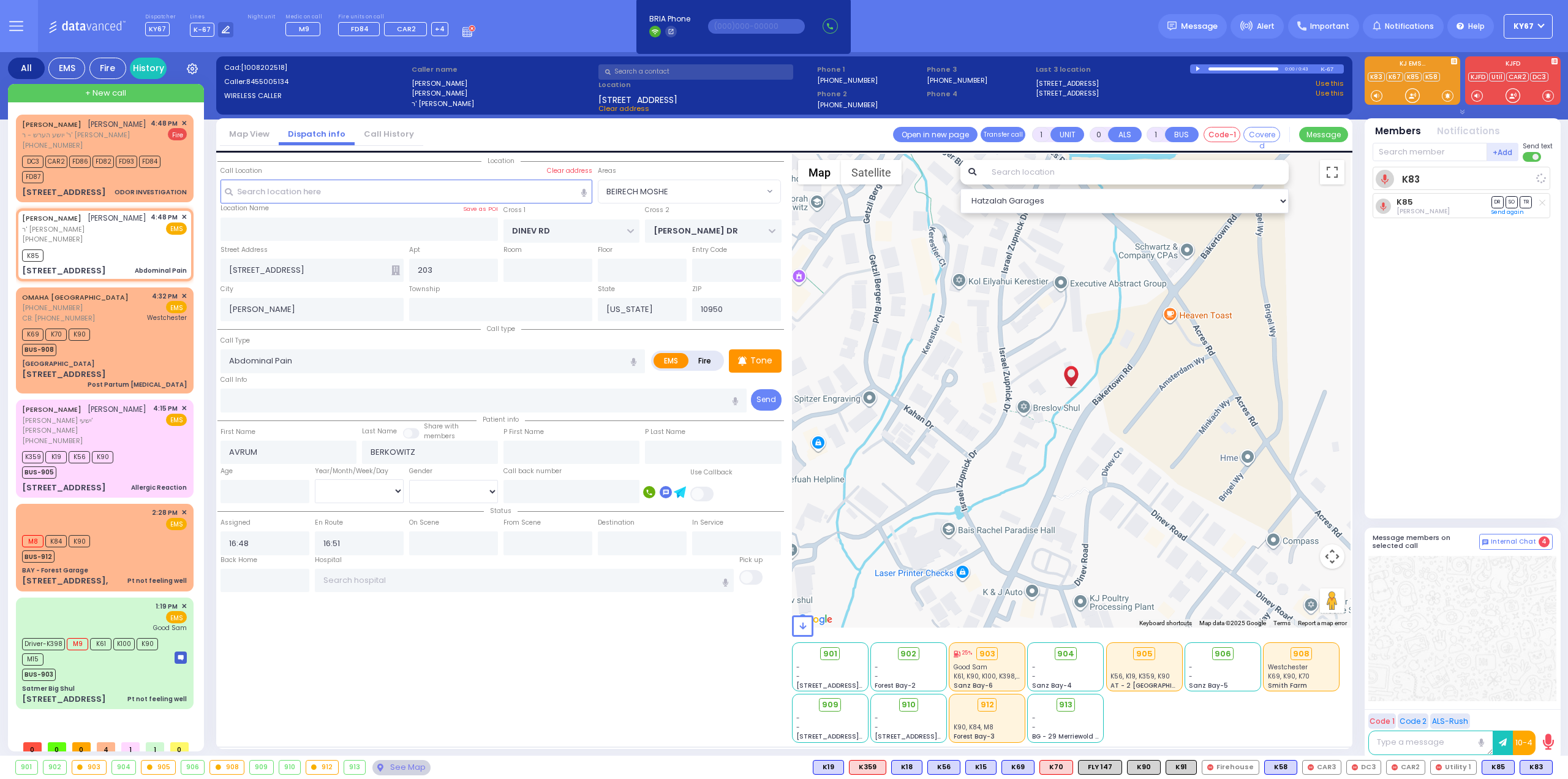
select select "Hatzalah Garages"
select select "BEIRECH MOSHE"
click at [1154, 766] on span "K90" at bounding box center [1143, 767] width 33 height 14
click at [1528, 611] on div at bounding box center [1462, 628] width 188 height 145
select select
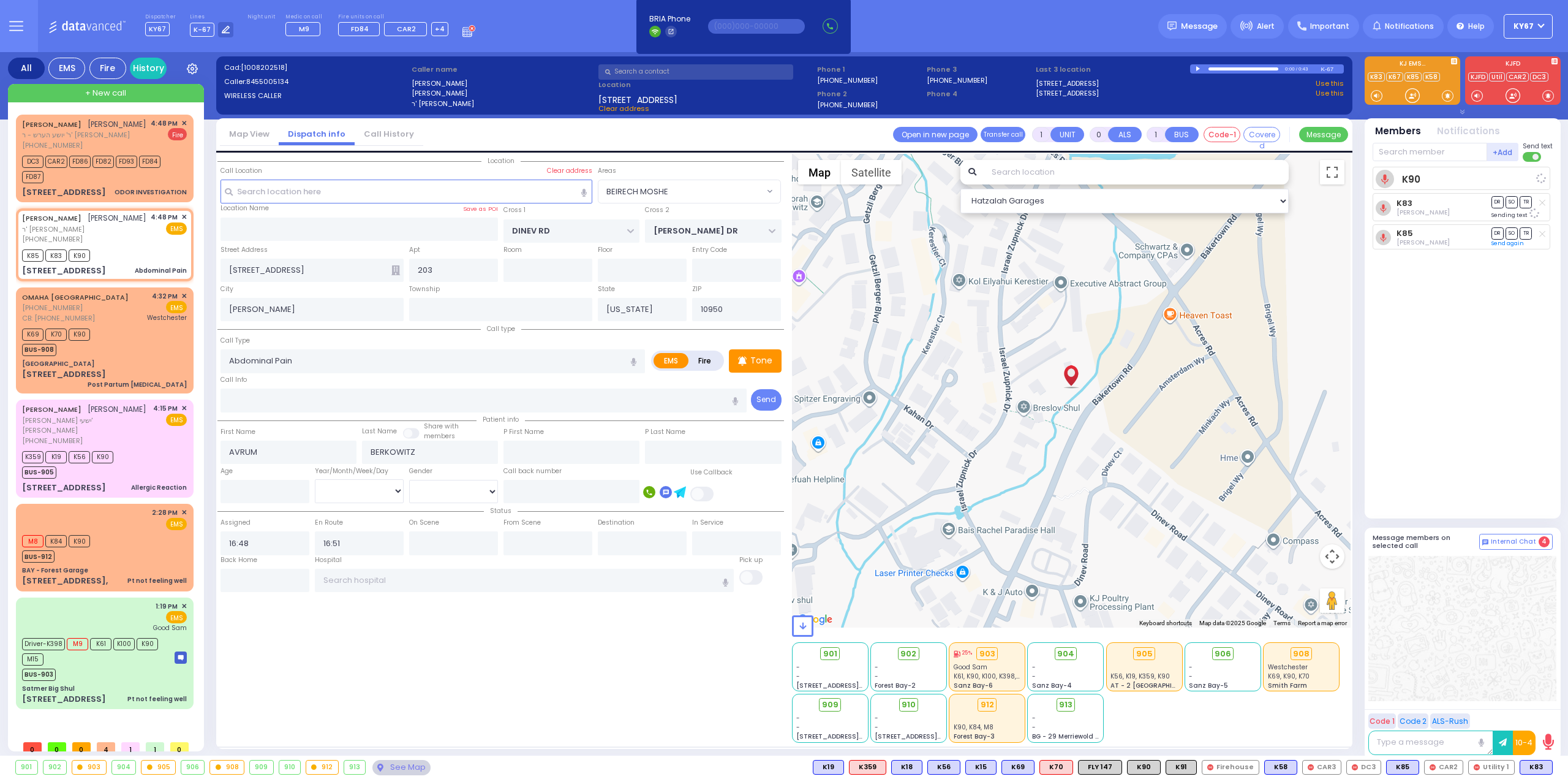
radio input "true"
select select
select select "Hatzalah Garages"
select select "BEIRECH MOSHE"
click at [406, 638] on div "Location All areas" at bounding box center [500, 449] width 567 height 589
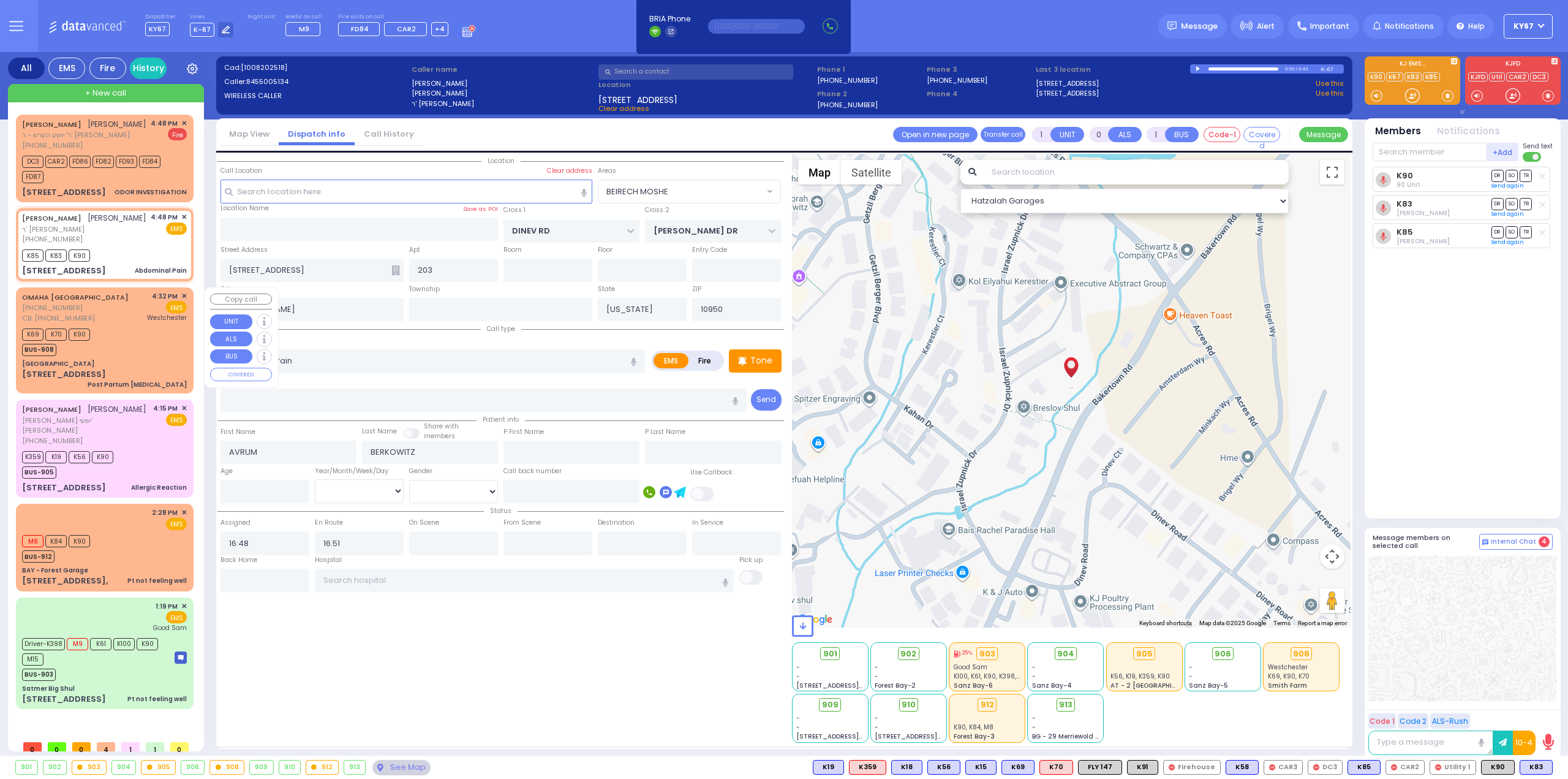
click at [113, 329] on div "K69 K70 K90 BUS-908" at bounding box center [104, 340] width 165 height 31
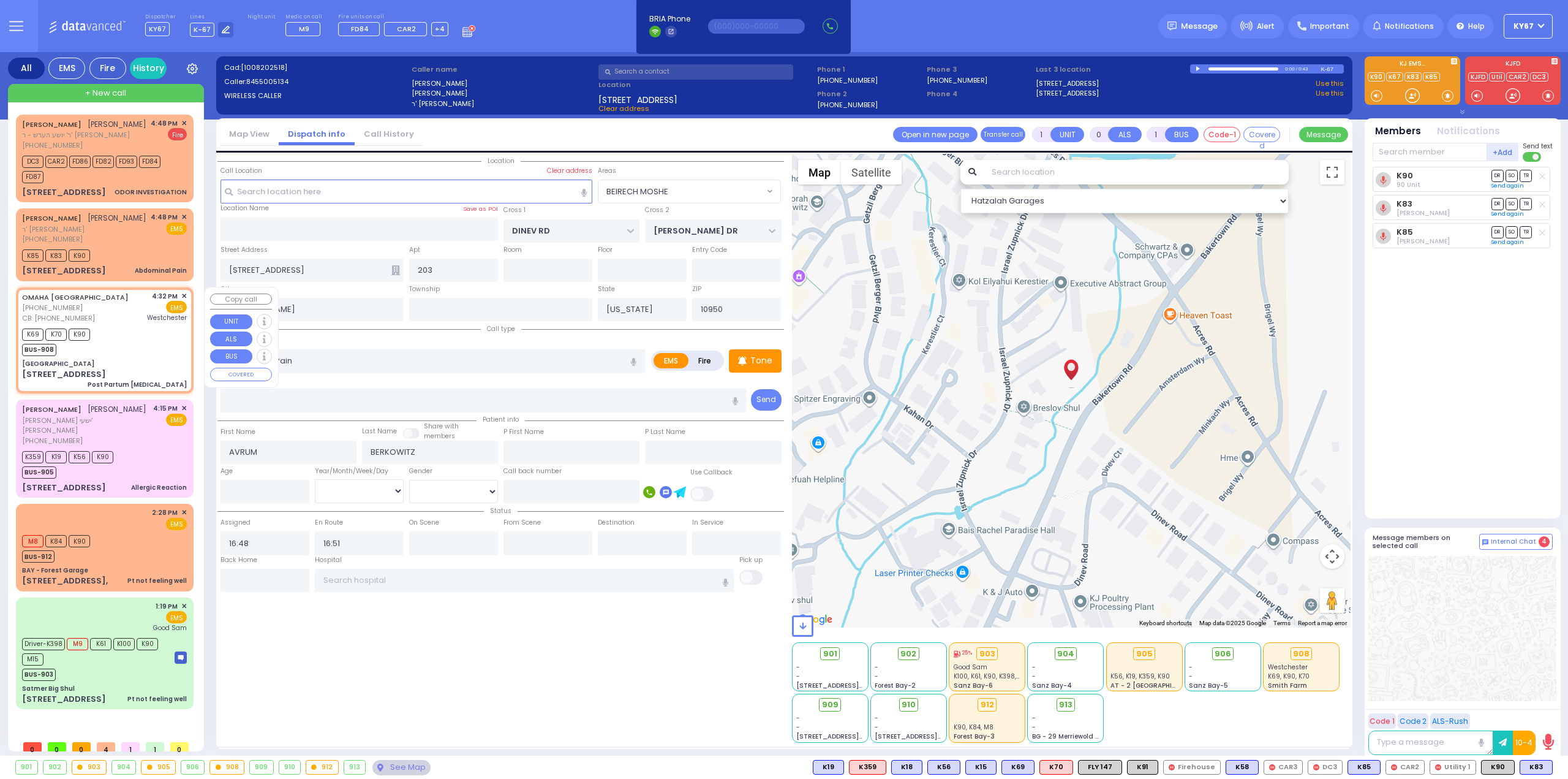
type input "2"
type input "1"
select select
type input "Post Partum [MEDICAL_DATA]"
radio input "true"
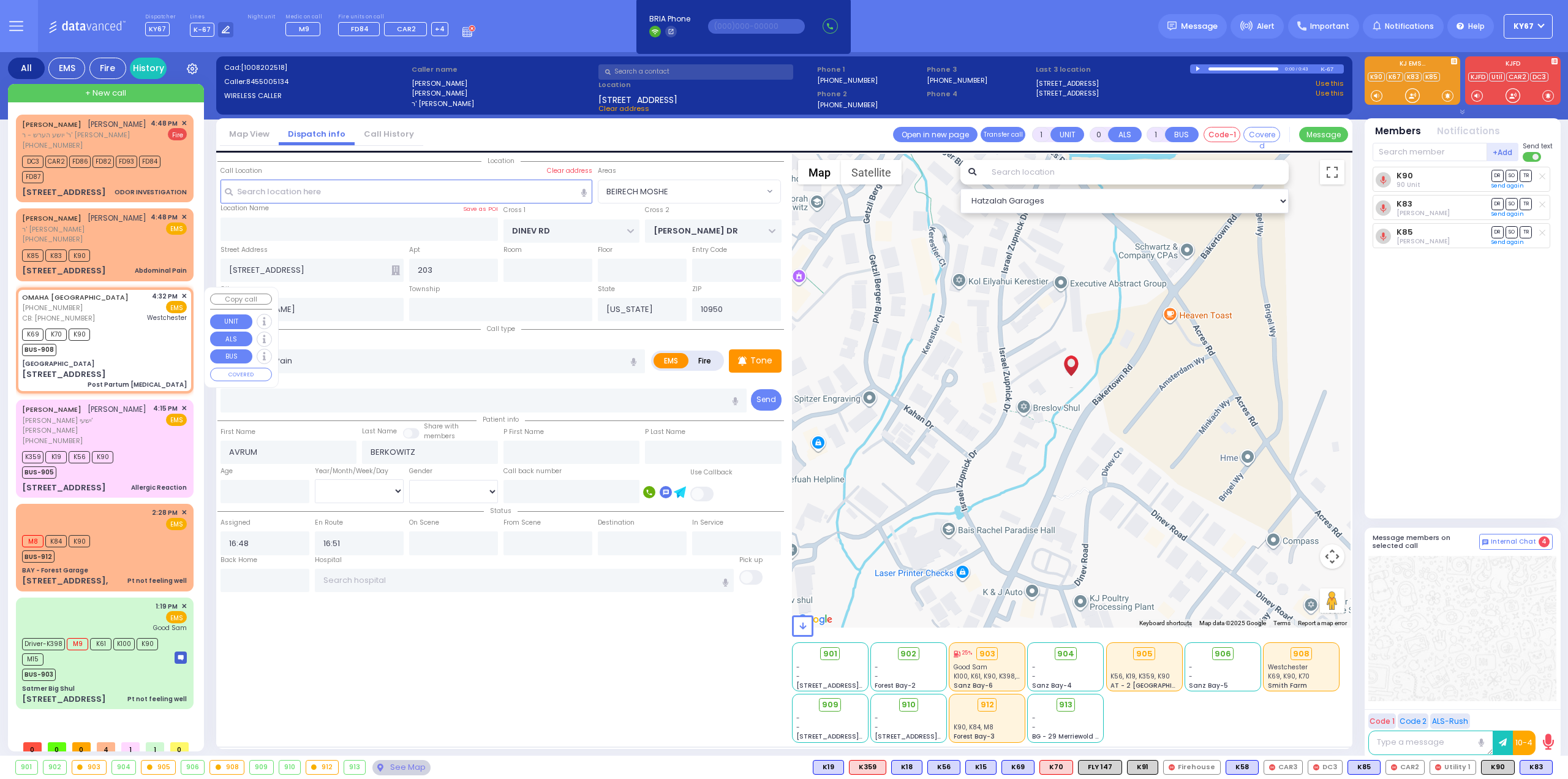
type input "Charge Nurse [PHONE_NUMBER]"
select select
type input "[PHONE_NUMBER]"
type input "16:32"
type input "16:40"
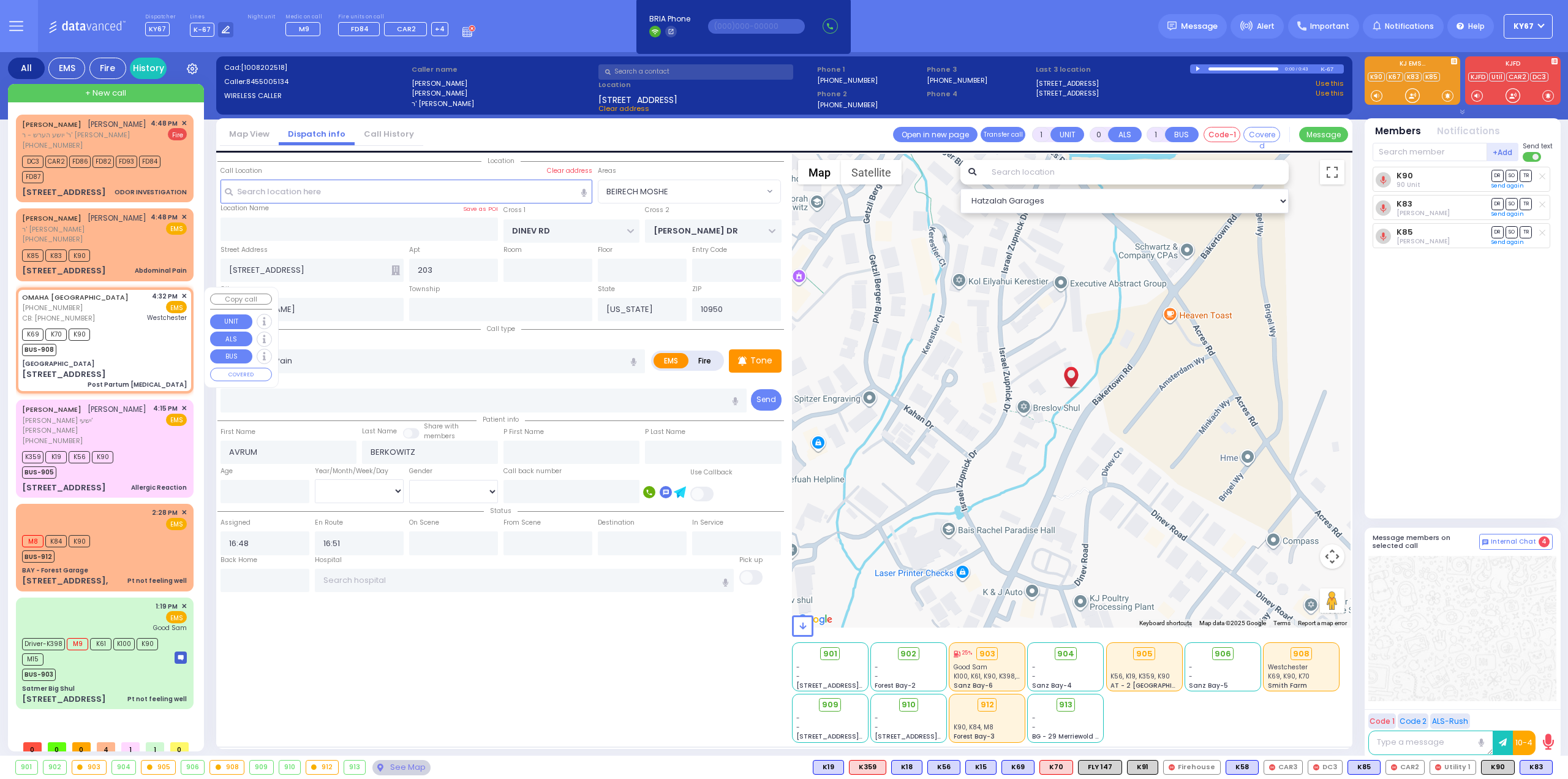
type input "[GEOGRAPHIC_DATA]-[PERSON_NAME][GEOGRAPHIC_DATA]"
select select "Hatzalah Garages"
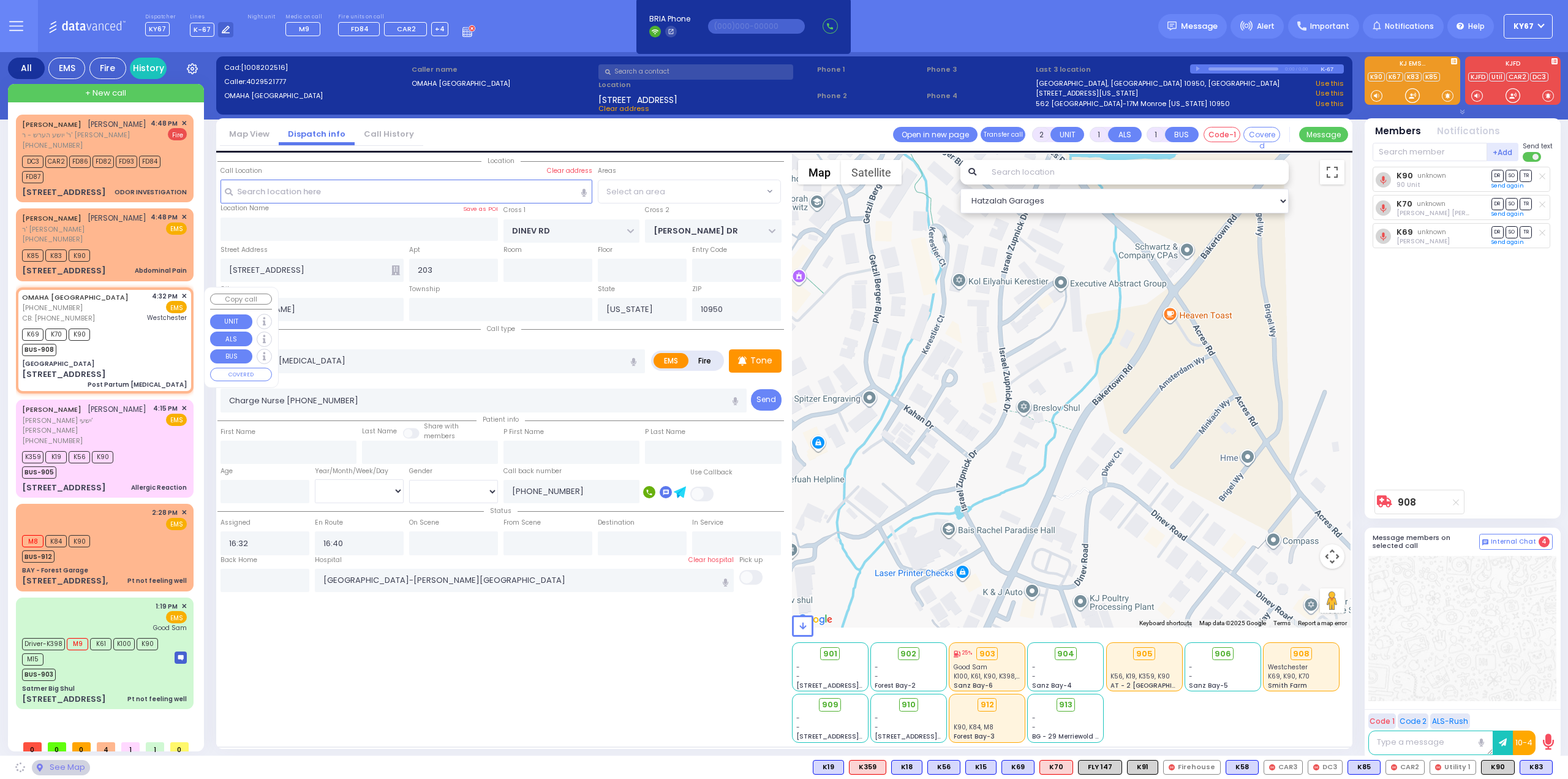
type input "[GEOGRAPHIC_DATA]"
type input "HILLCREST RD"
type input "WOODLAND DR"
type input "[STREET_ADDRESS]"
type input "l&d 14"
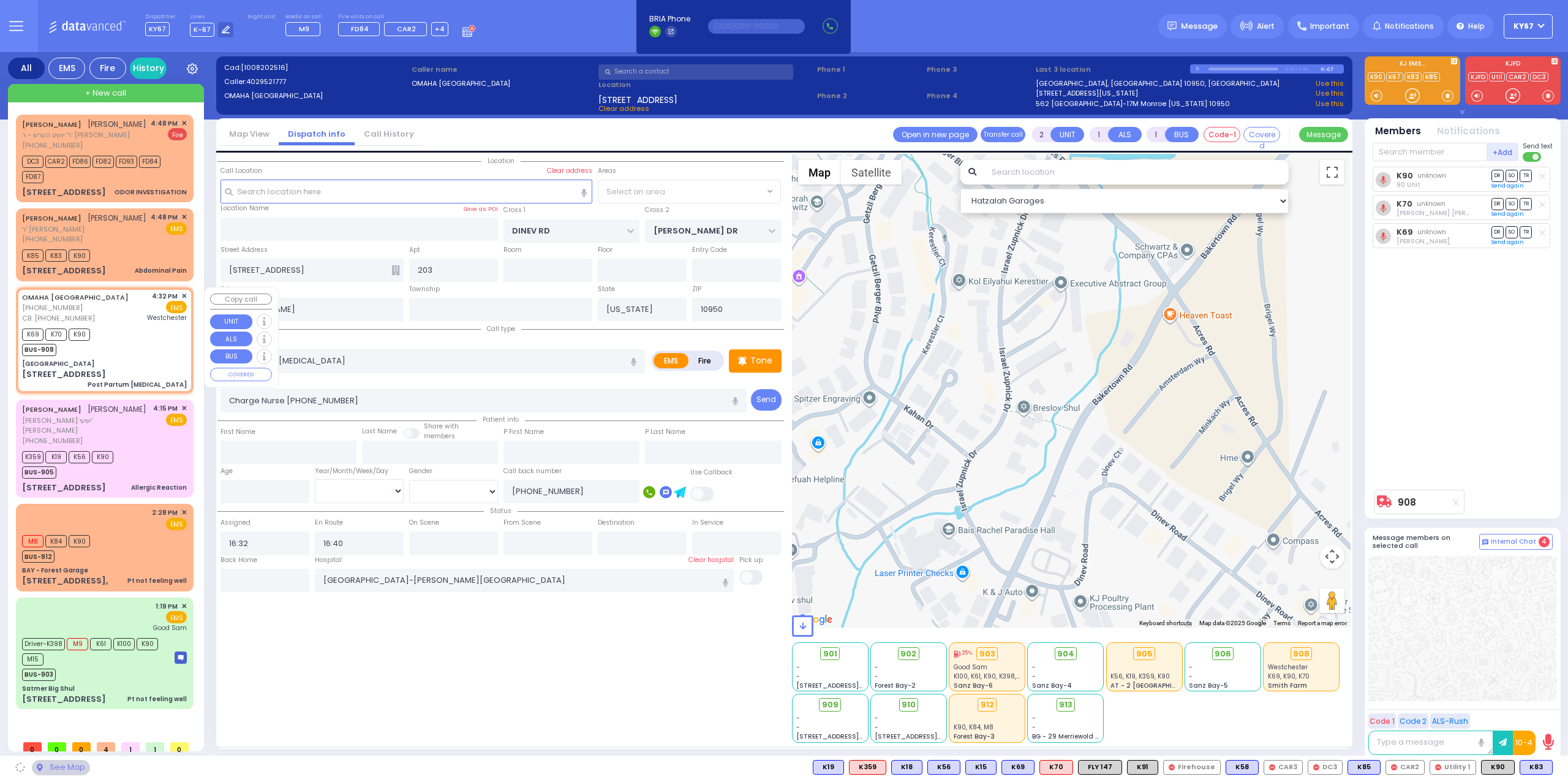
type input "Suffern"
type input "10901"
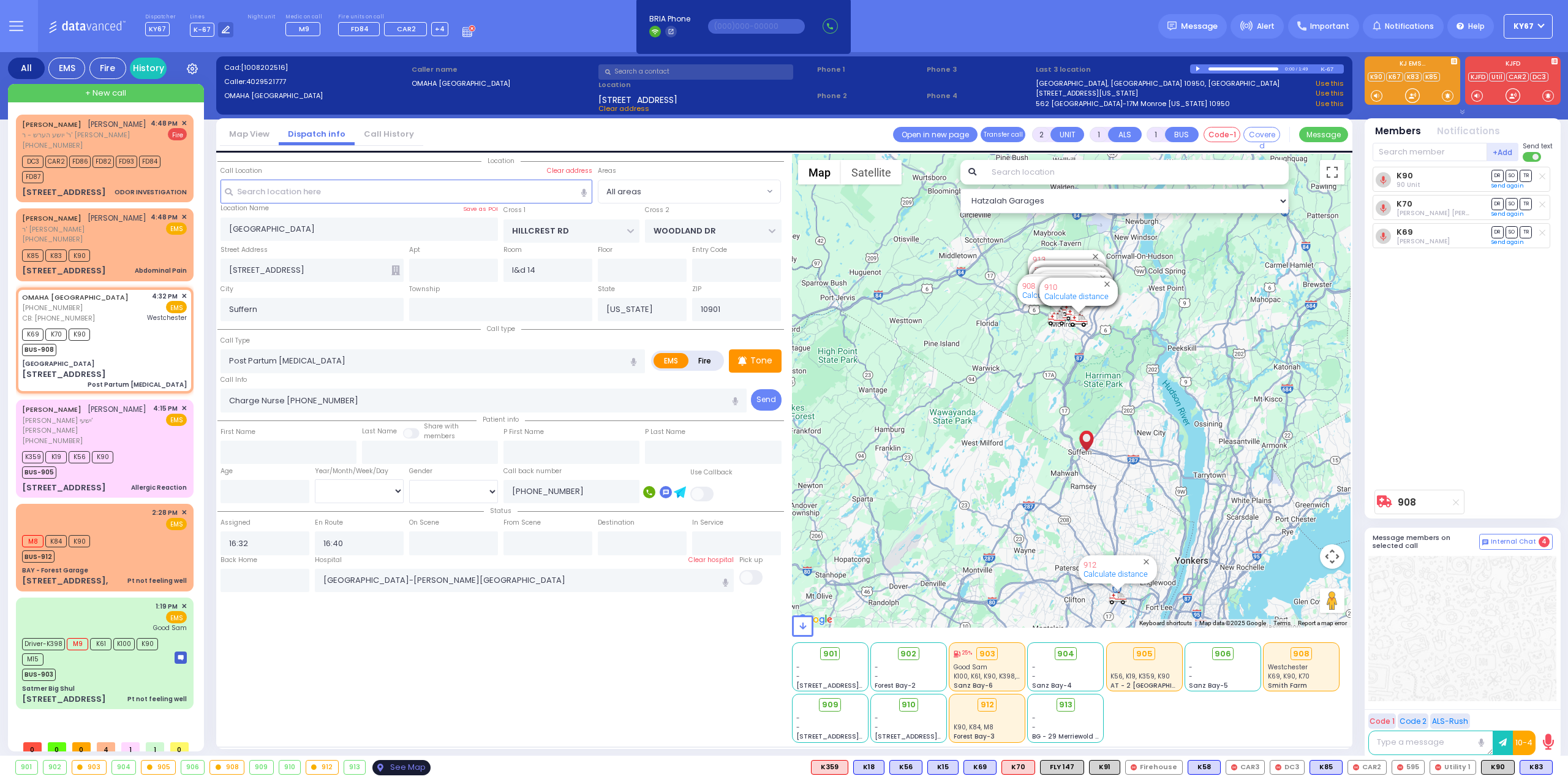
click at [400, 769] on div "See Map" at bounding box center [400, 768] width 57 height 15
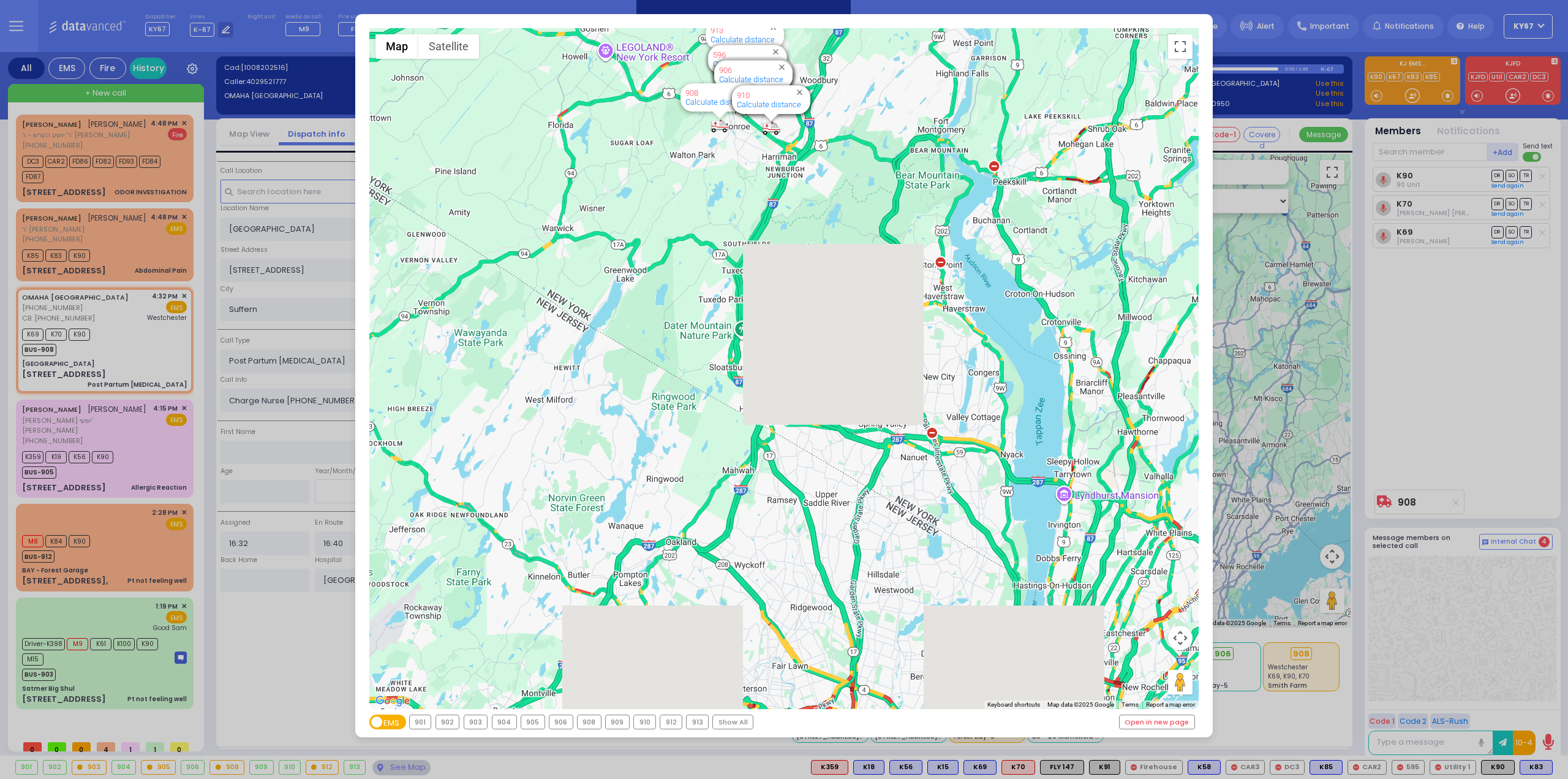
click at [584, 723] on div "908" at bounding box center [589, 722] width 24 height 14
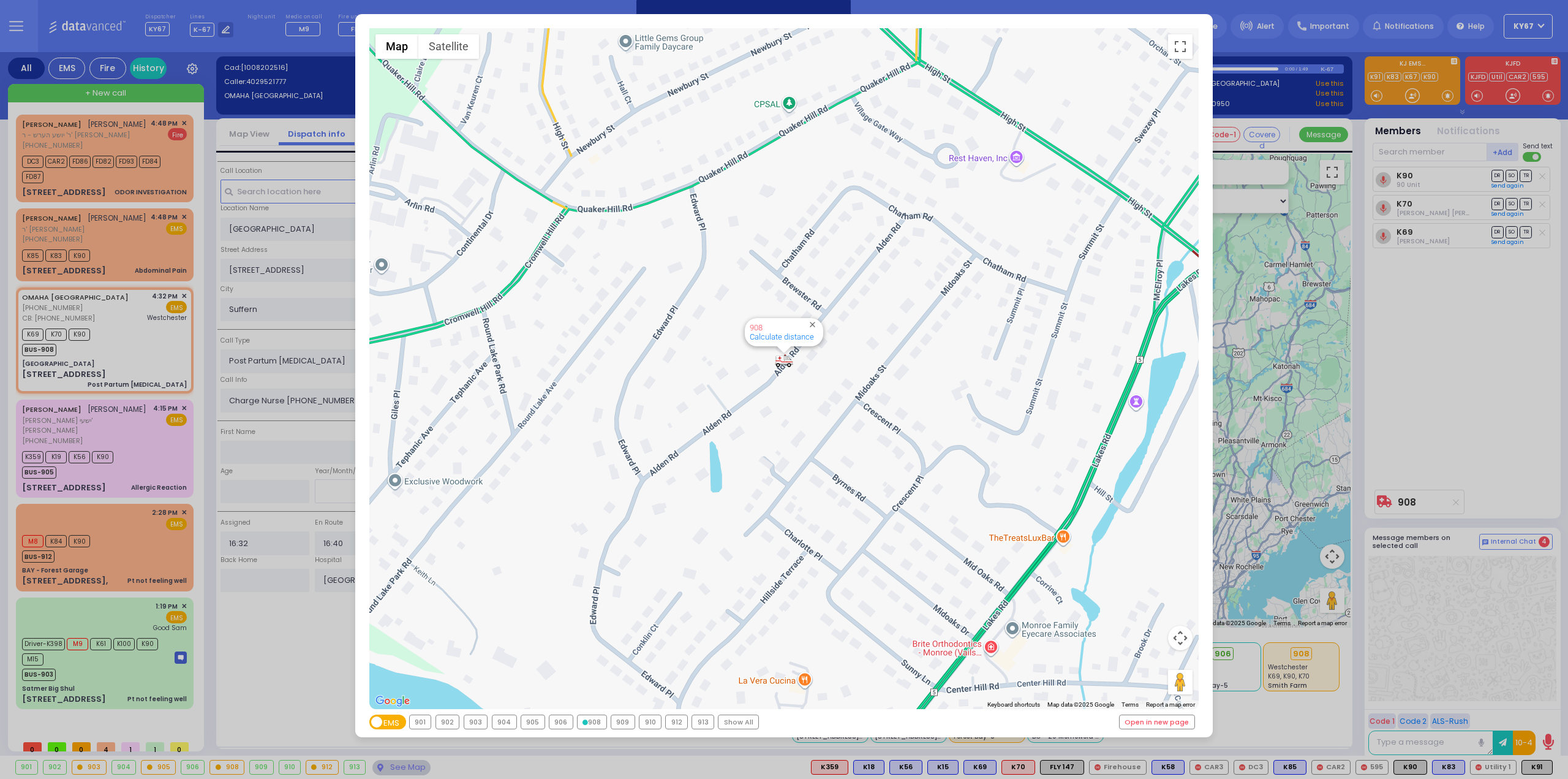
click at [259, 671] on div "← Move left → Move right ↑ Move up ↓ Move down + Zoom in - Zoom out Home Jump l…" at bounding box center [784, 389] width 1568 height 779
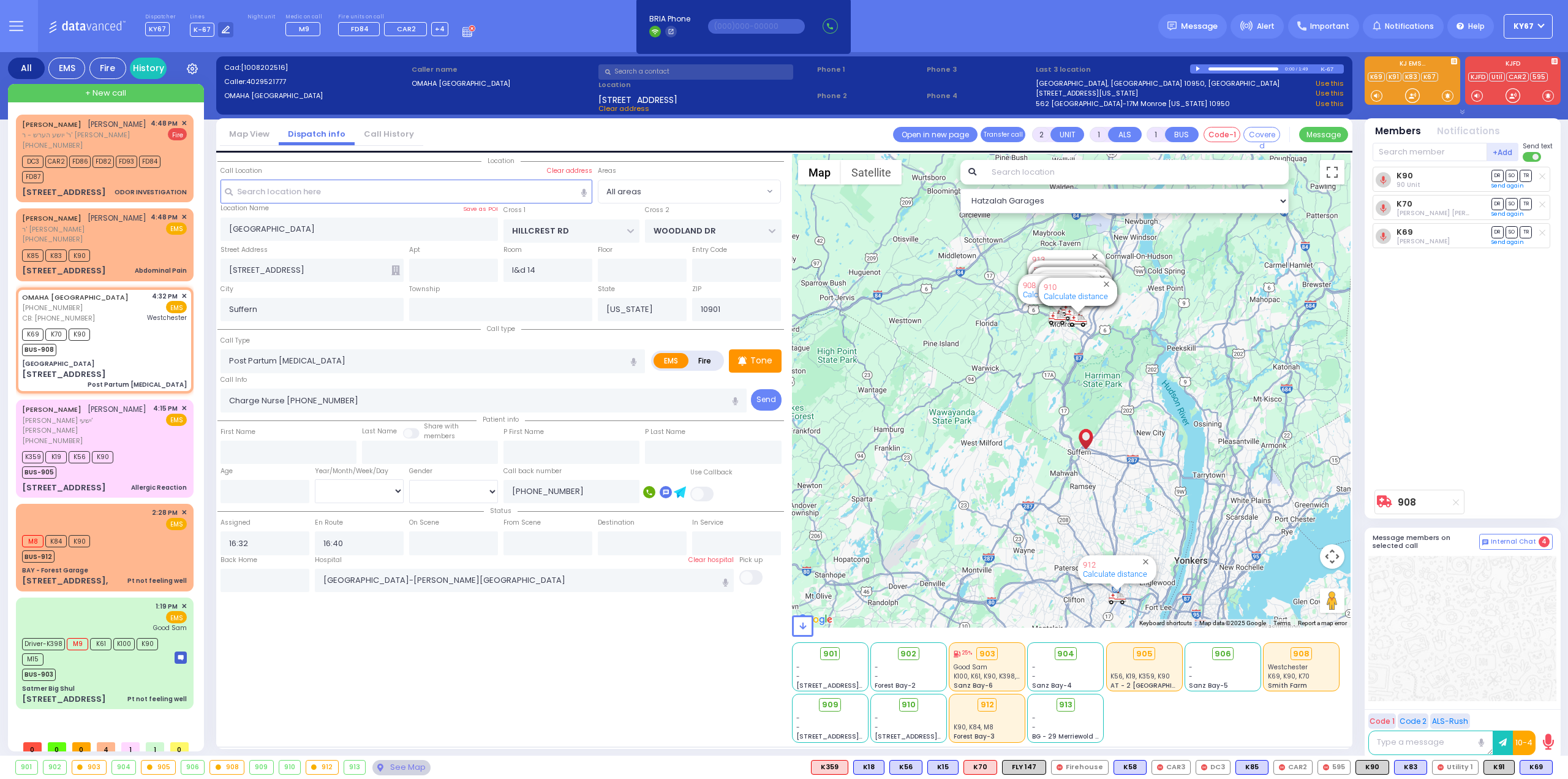
click at [488, 650] on div "Location All areas" at bounding box center [500, 449] width 567 height 589
click at [138, 448] on div "K359 K19 K56 K90 BUS-905" at bounding box center [104, 463] width 165 height 31
select select
type input "Allergic Reaction"
radio input "true"
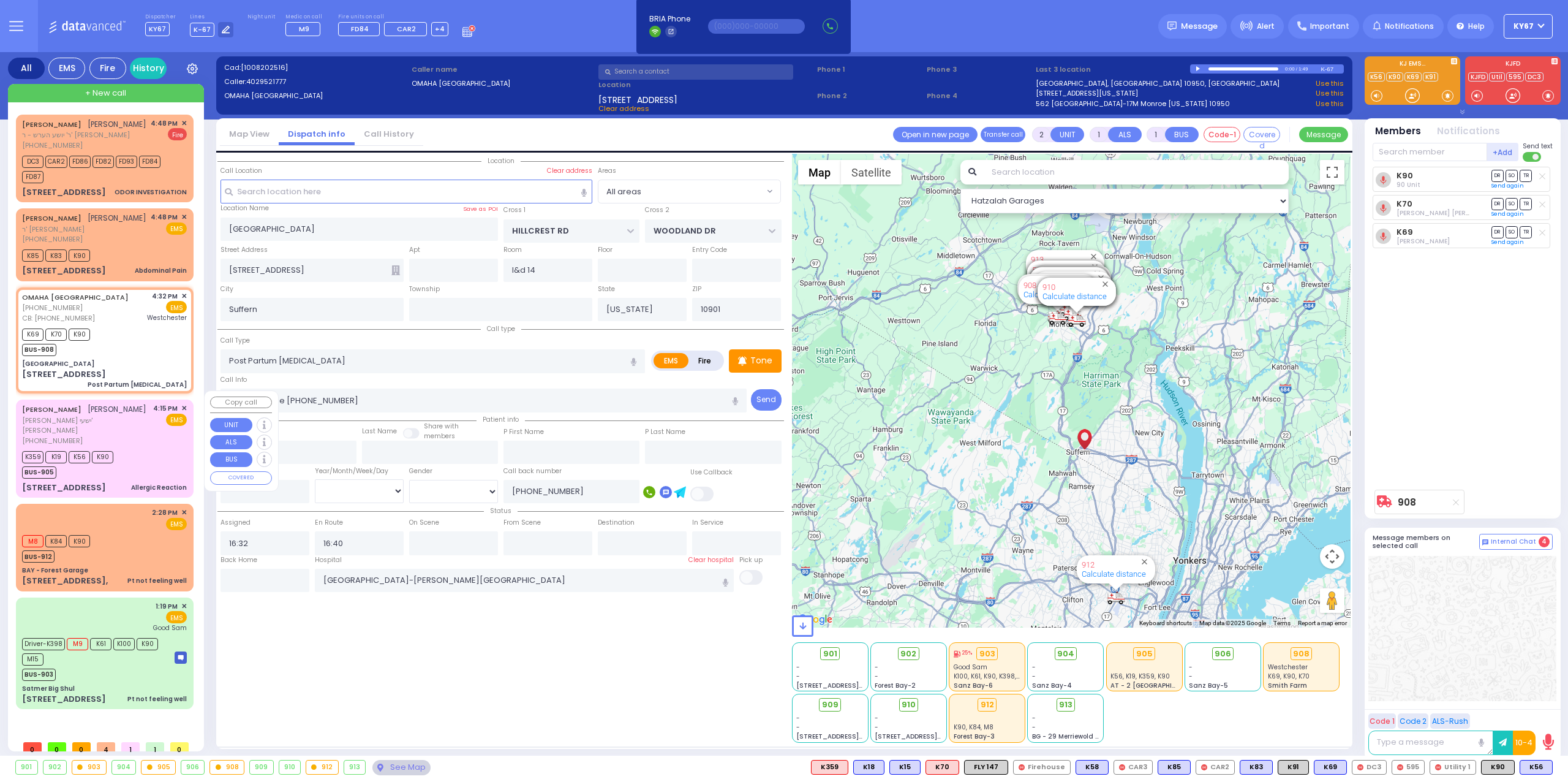
type input "AVRUM WOLF"
type input "FRIEDMAN"
select select
type input "16:15"
type input "16:16"
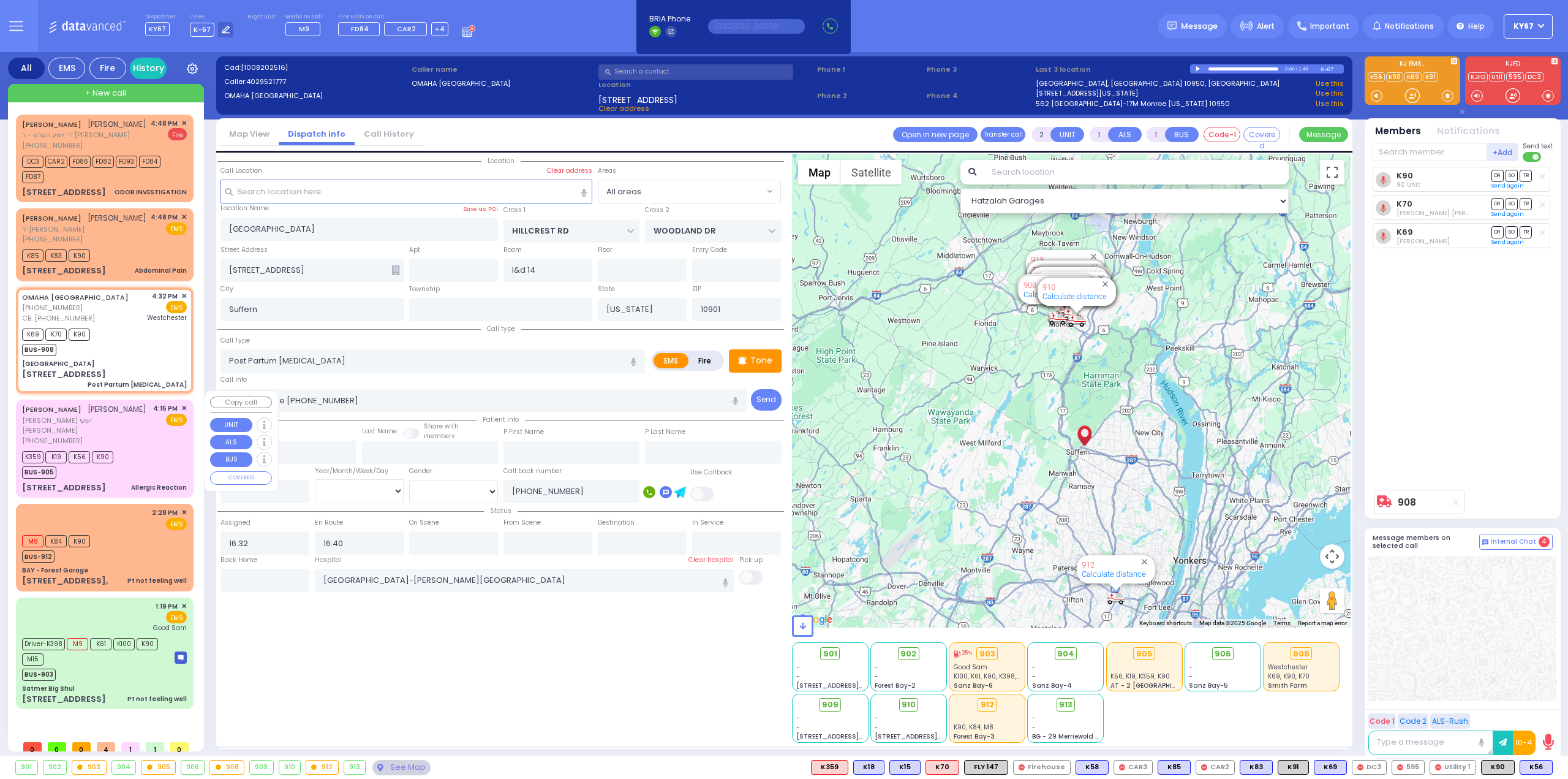
type input "16:18"
select select "Hatzalah Garages"
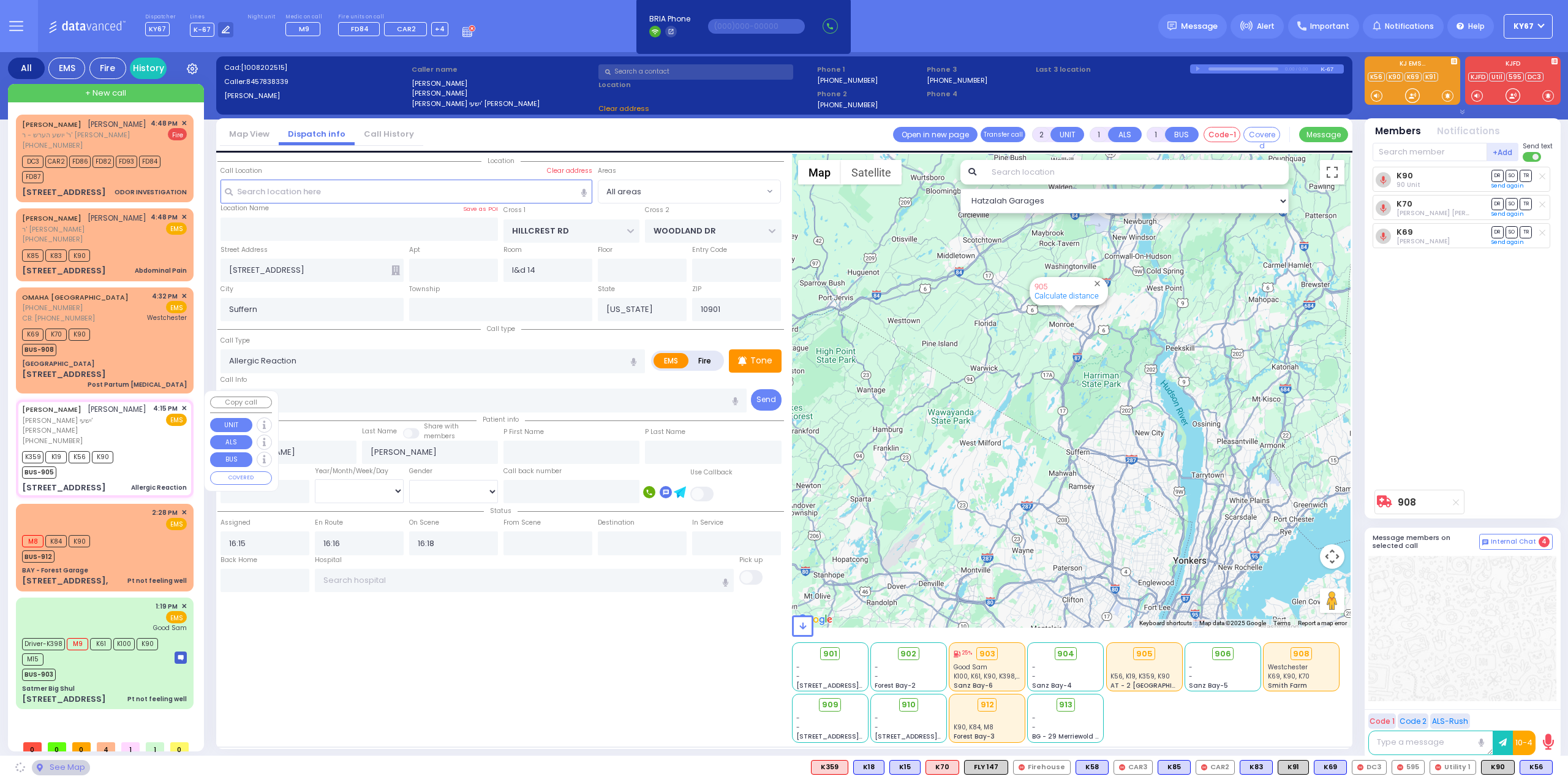
type input "MOUNTAIN RD"
type input "2 MOUNTAIN RD"
type input "302"
type input "Kiryas Joel"
type input "10950"
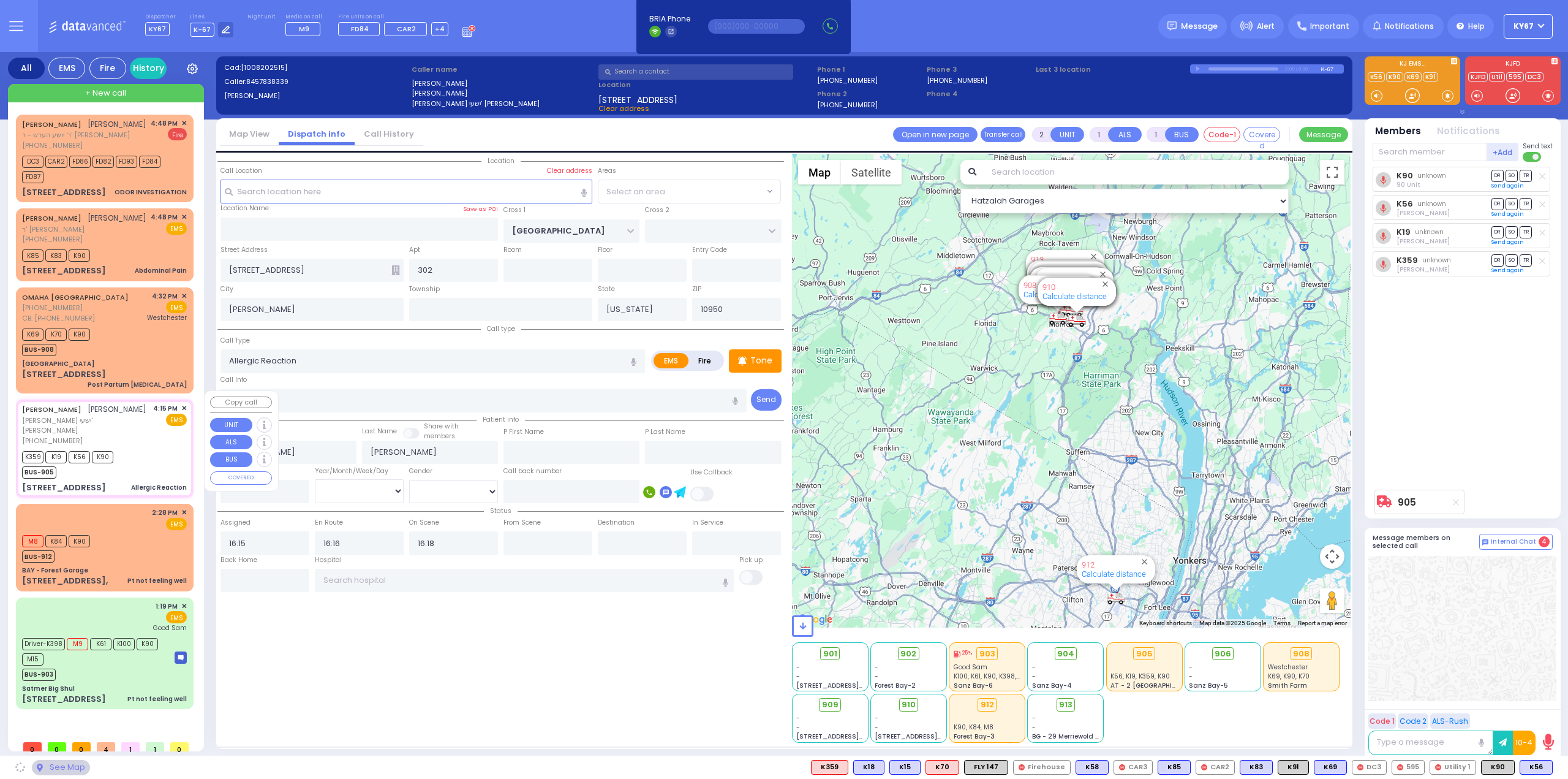
select select "[GEOGRAPHIC_DATA]"
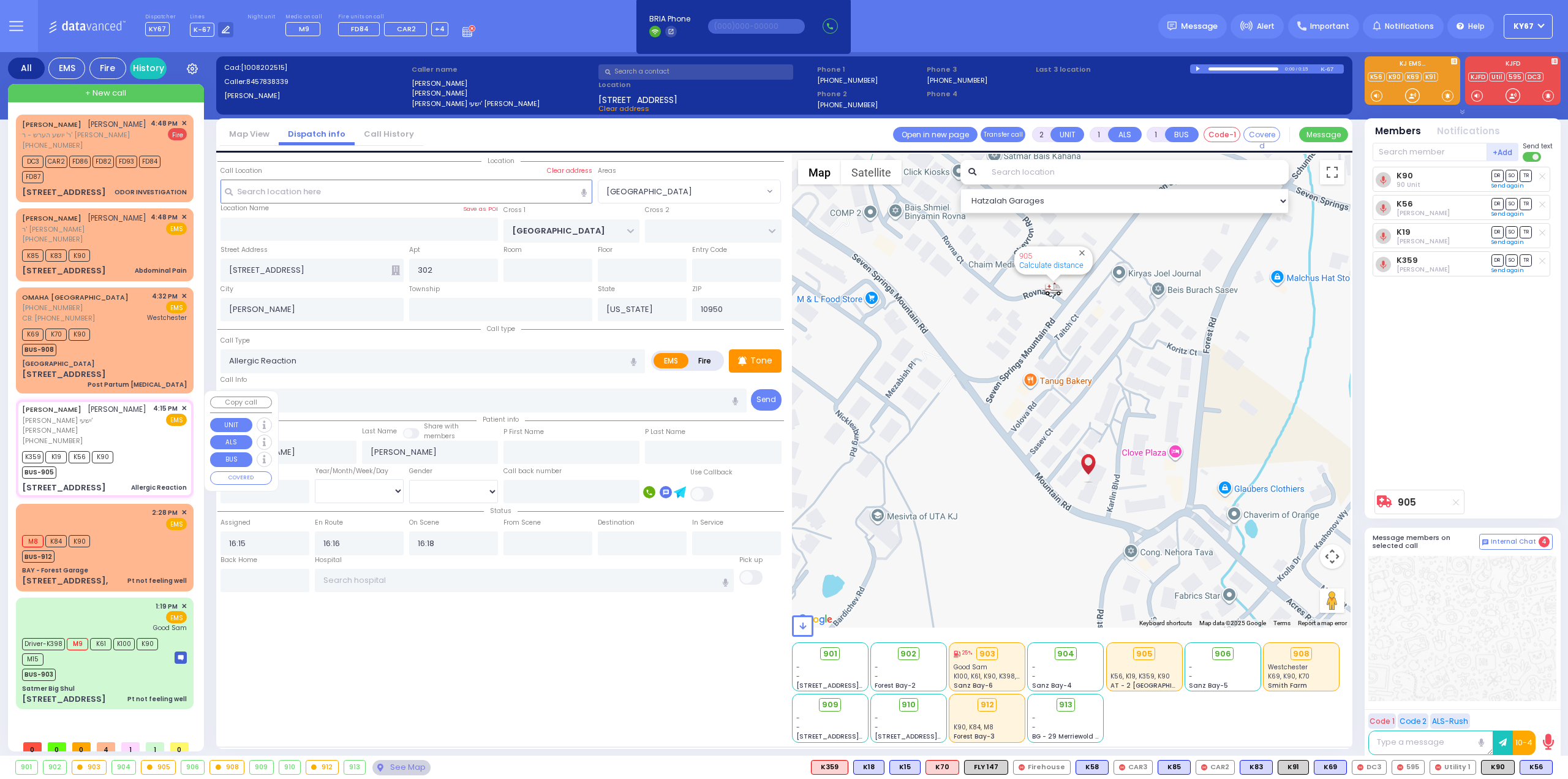
click at [183, 403] on span "✕" at bounding box center [184, 408] width 5 height 11
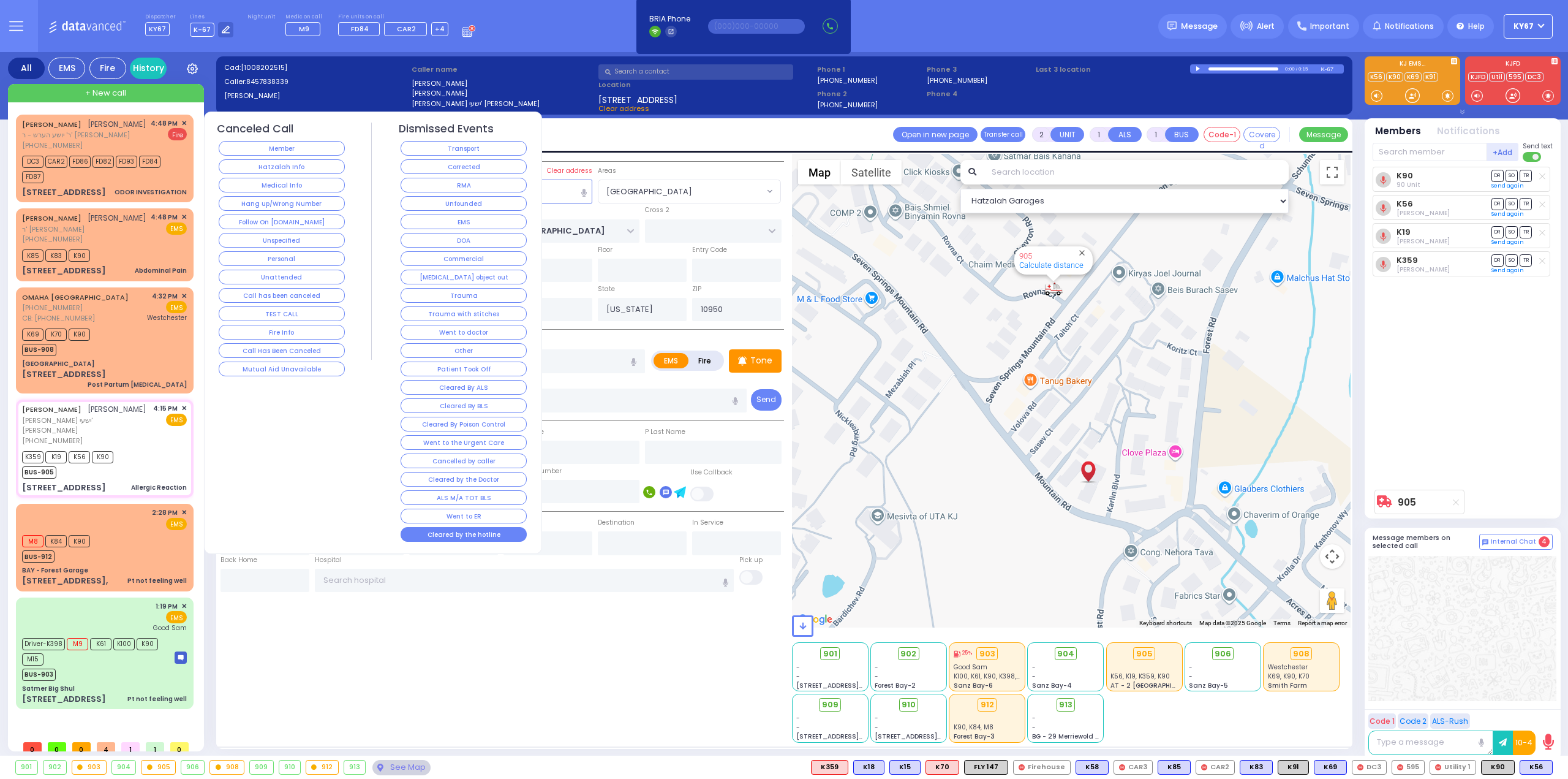
click at [466, 527] on button "Cleared by the hotline" at bounding box center [463, 534] width 126 height 14
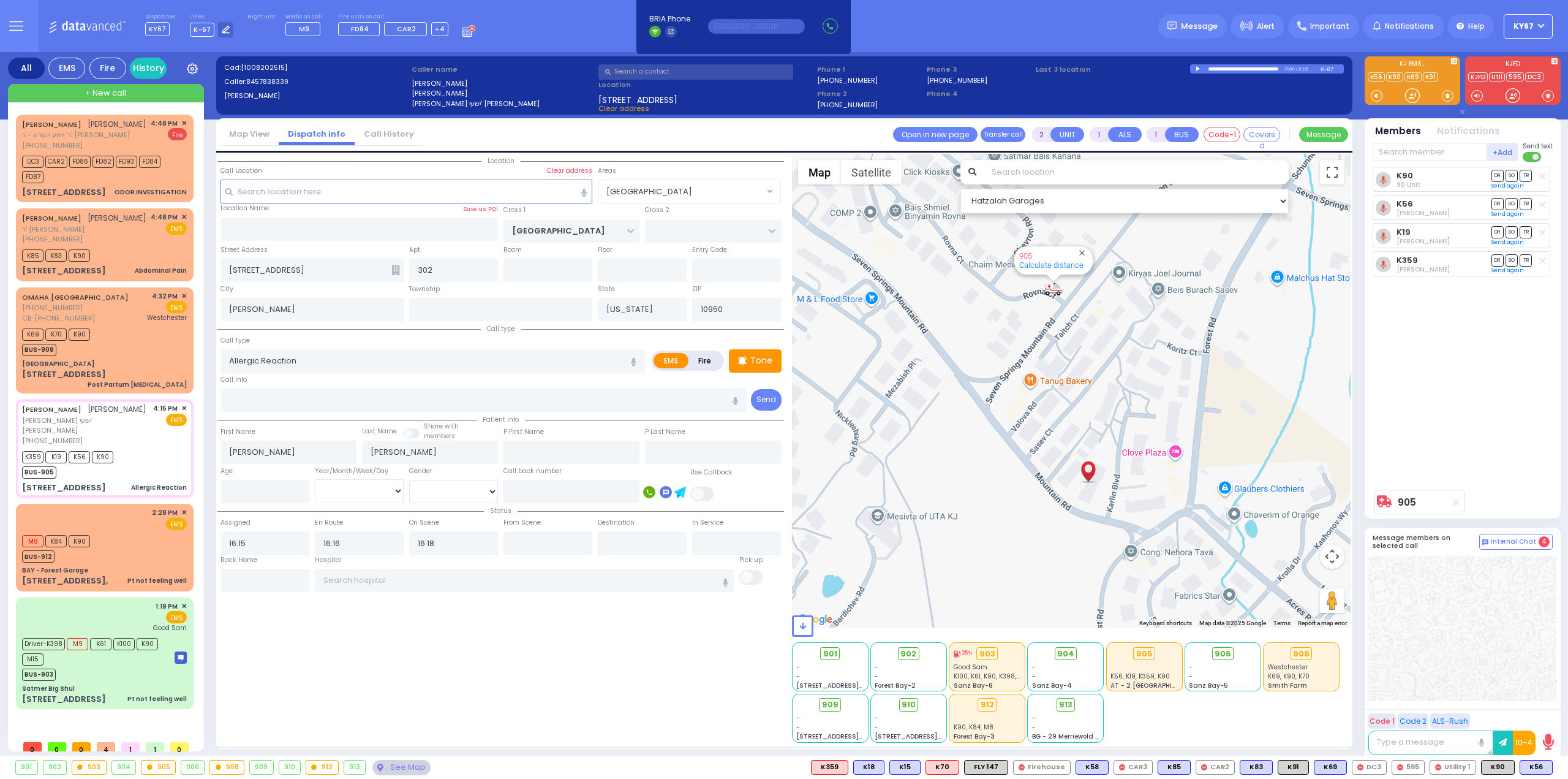
select select
radio input "true"
select select
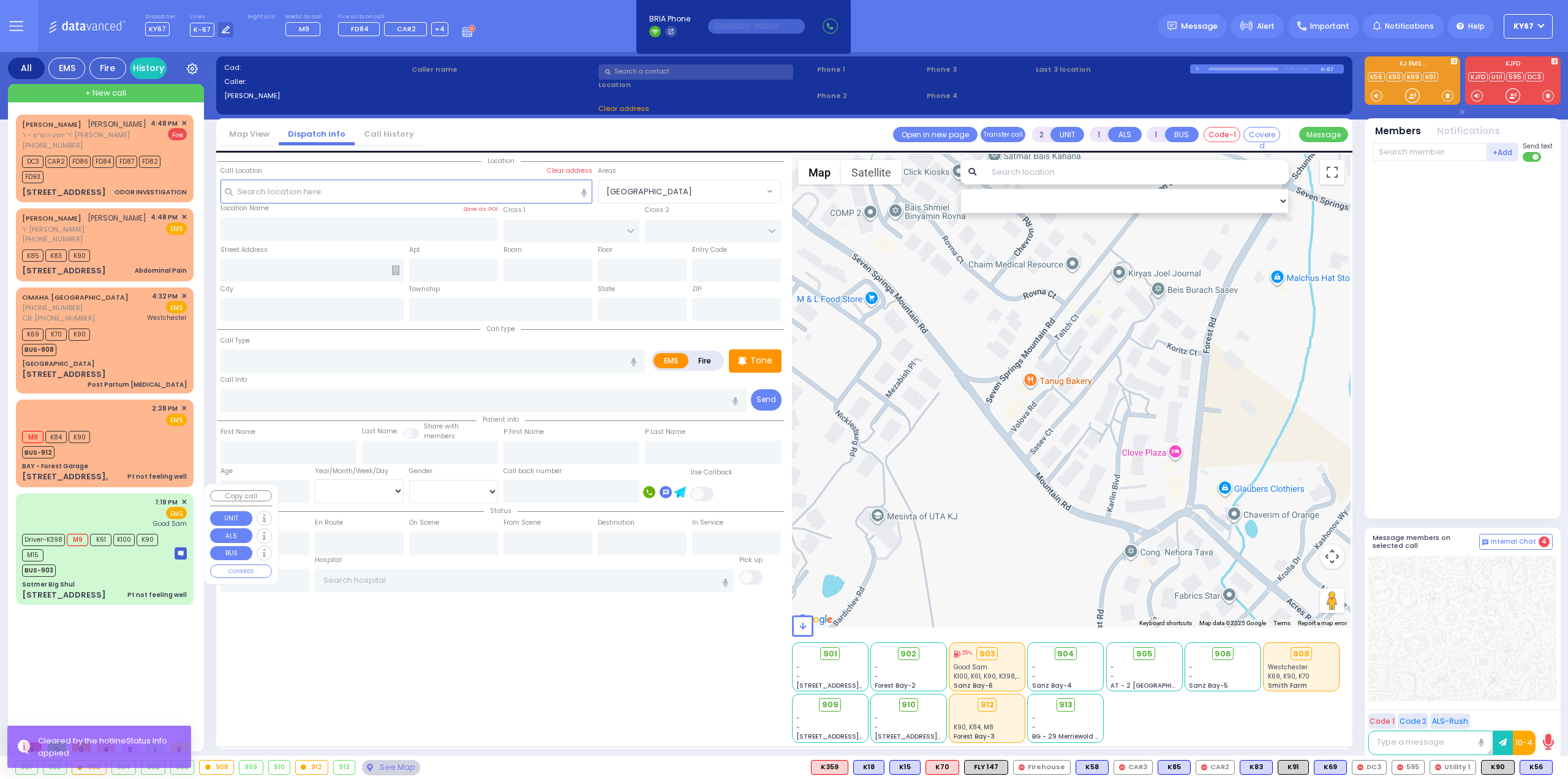
click at [99, 551] on div "Driver-K398 M9 K61 K100 K90 M15" at bounding box center [92, 546] width 141 height 31
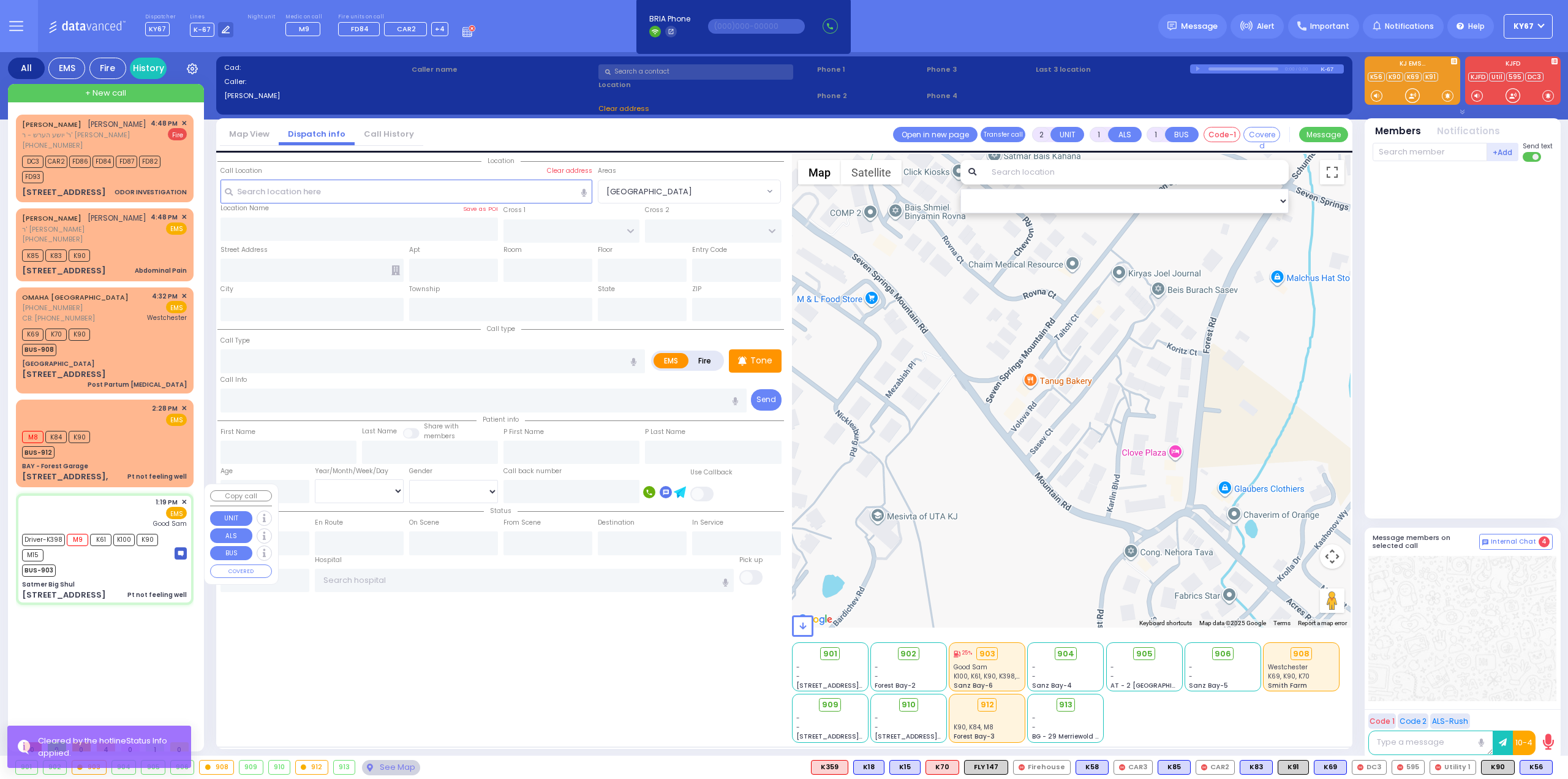
type input "6"
select select
type input "Pt not feeling well"
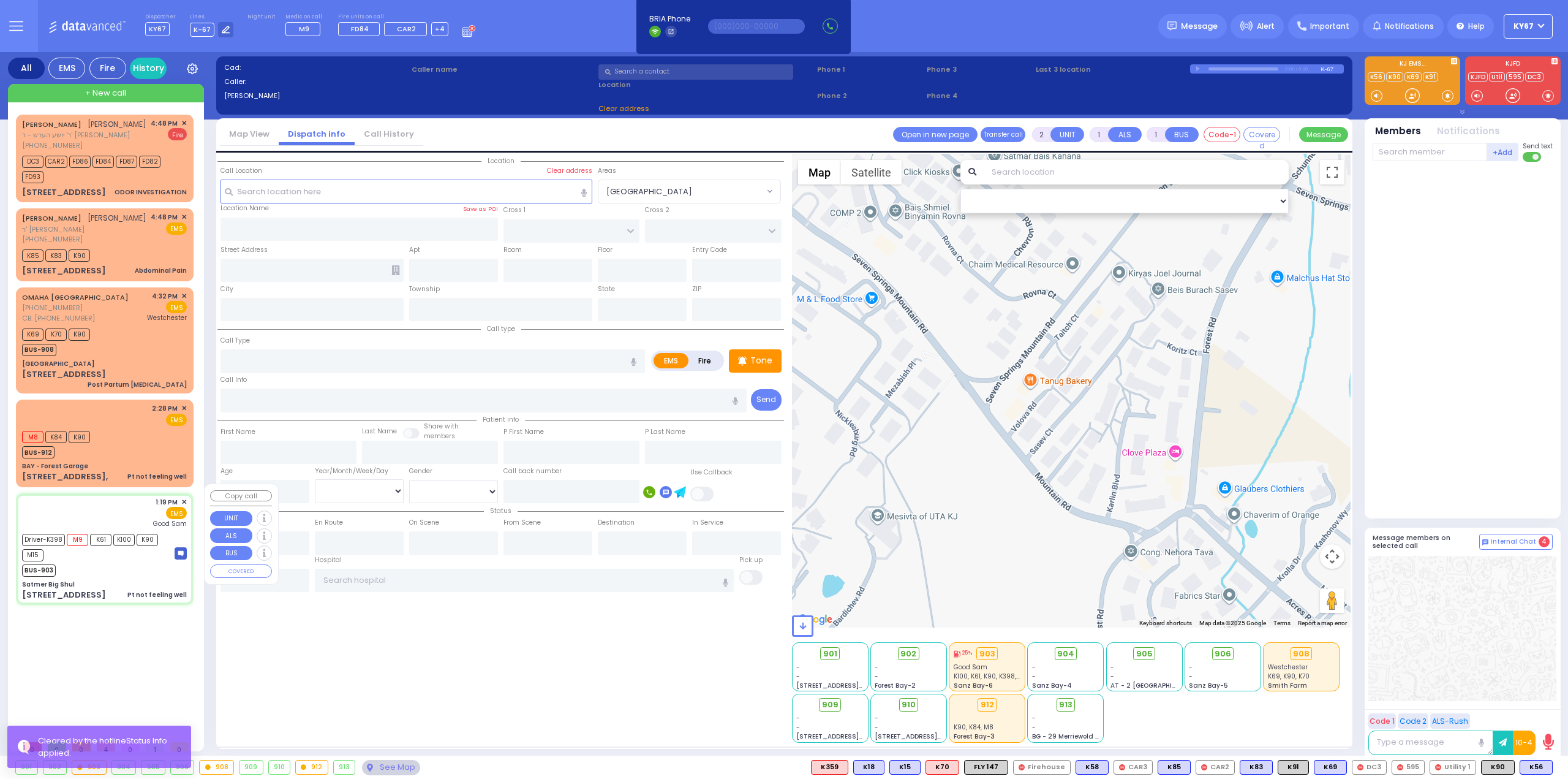
radio input "true"
type input "Simon"
type input "Kepecs"
type input "71"
select select "Year"
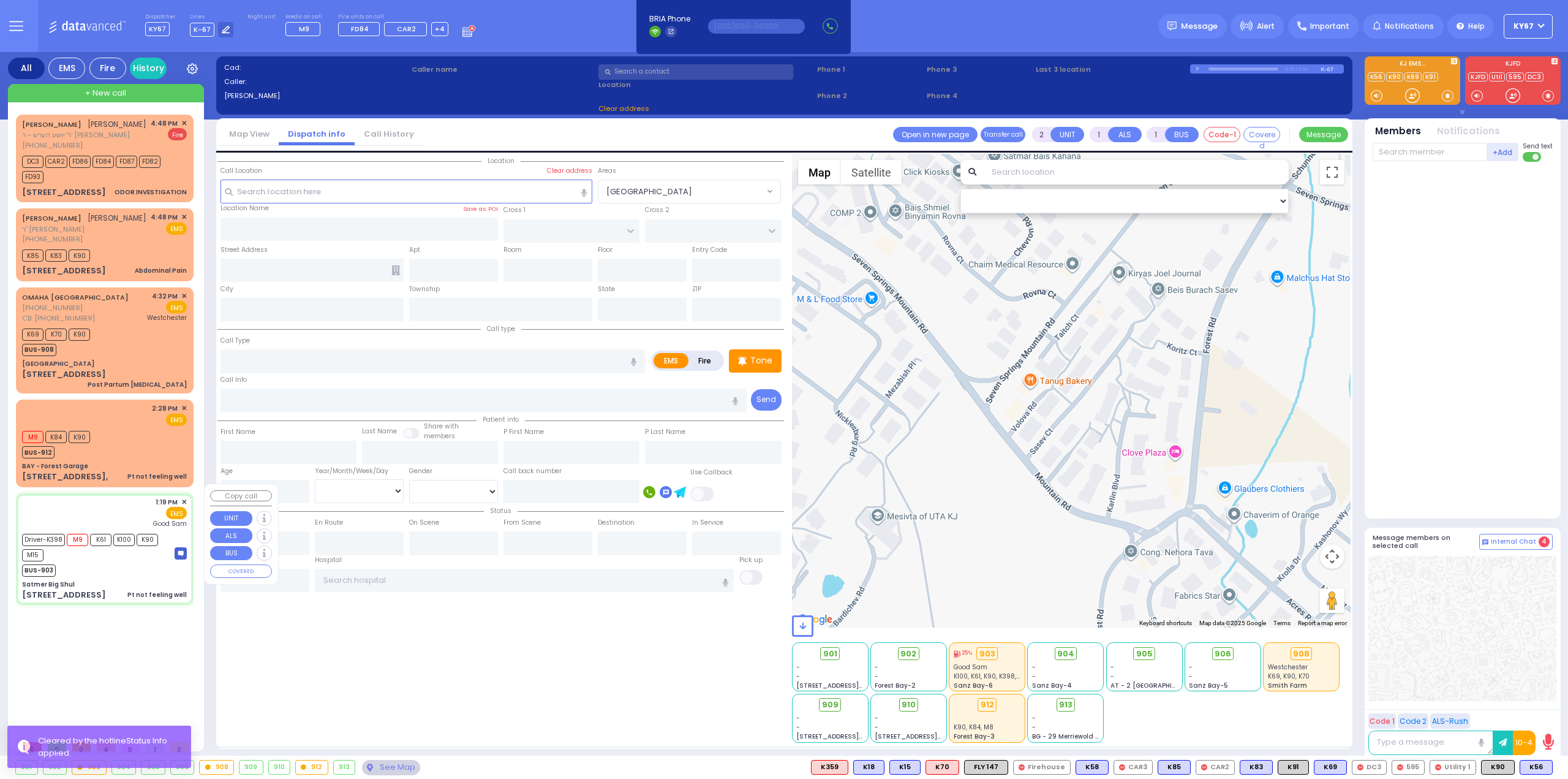
select select "[DEMOGRAPHIC_DATA]"
type input "13:19"
type input "13:20"
type input "14:00"
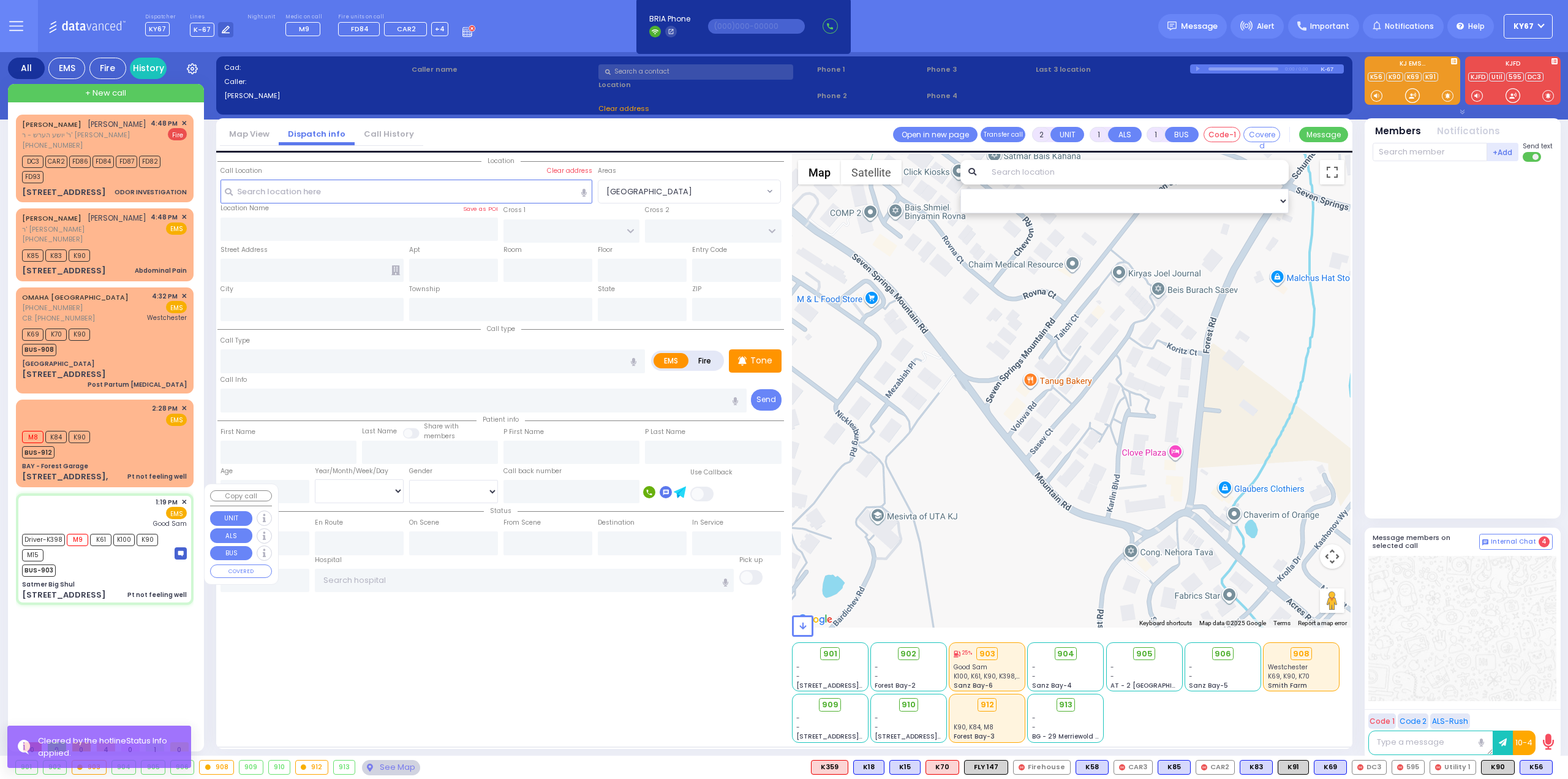
type input "14:40"
type input "16:35"
type input "[GEOGRAPHIC_DATA]"
select select "Hatzalah Garages"
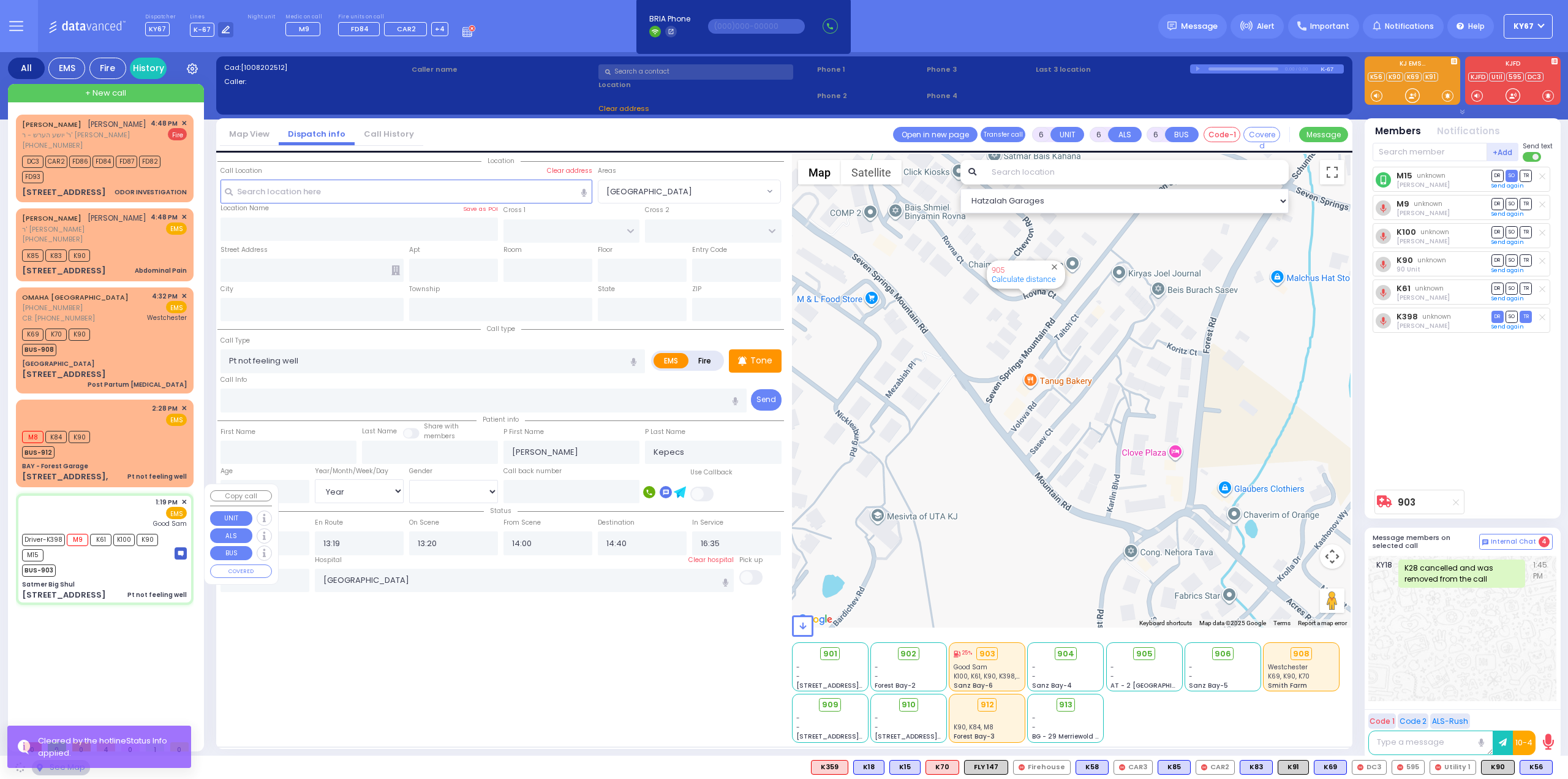
type input "Satmer Big Shul"
type input "EAHAL COURT"
type input "12 GARFIELD RD"
type input "Kiryas Joel"
type input "[US_STATE]"
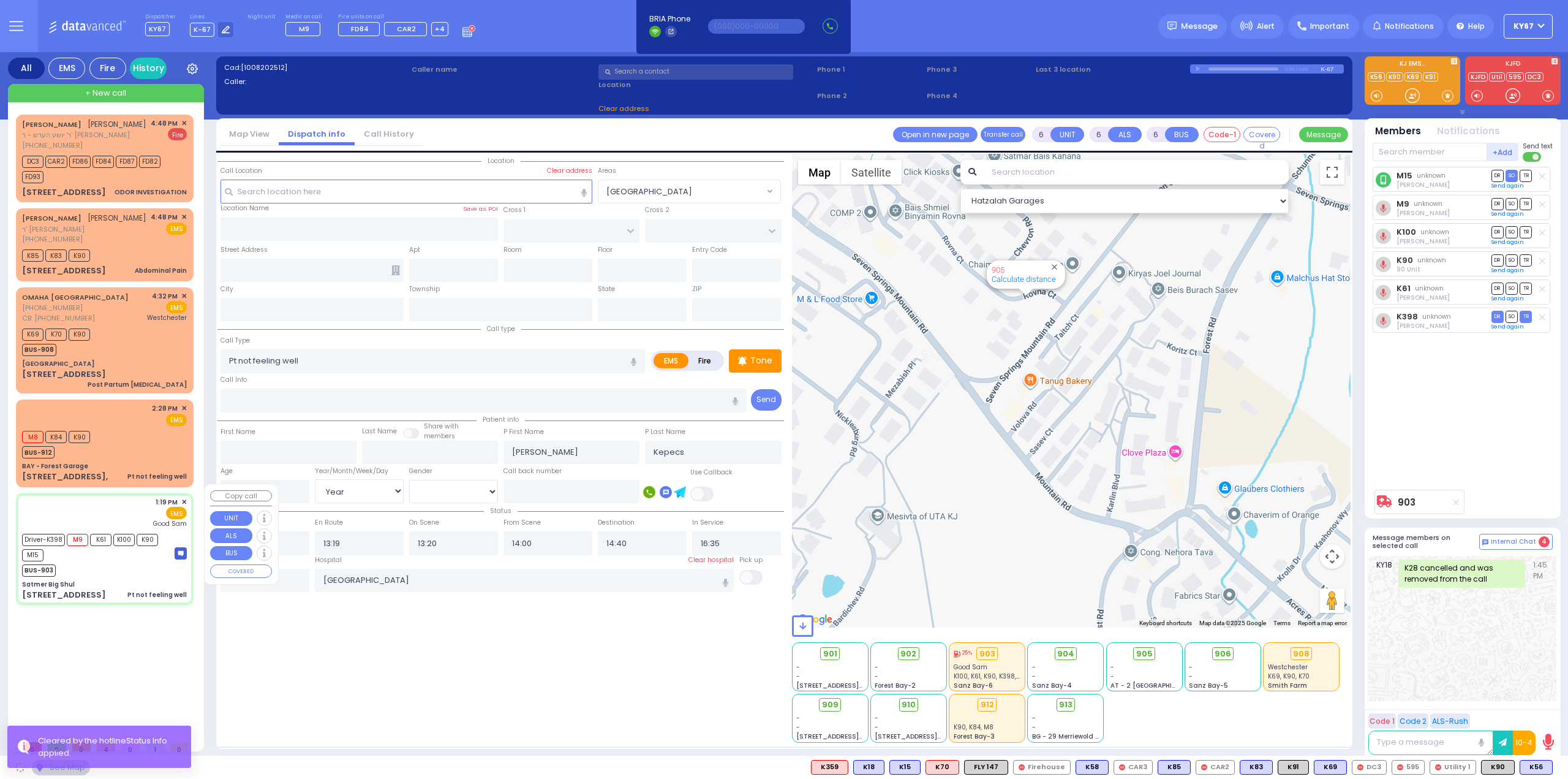
type input "10950"
select select "SECTION 1"
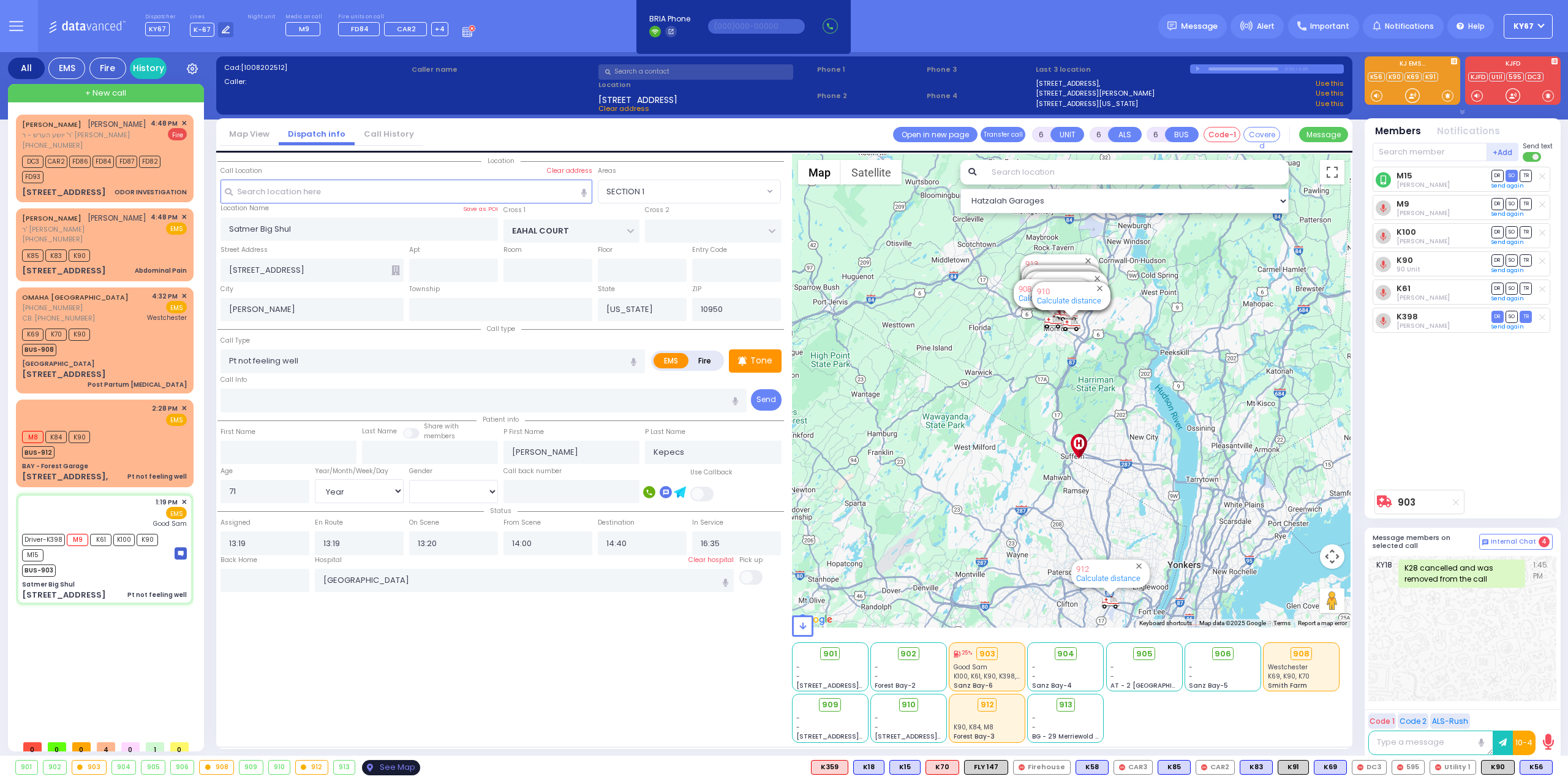
click at [377, 766] on div "See Map" at bounding box center [390, 768] width 57 height 15
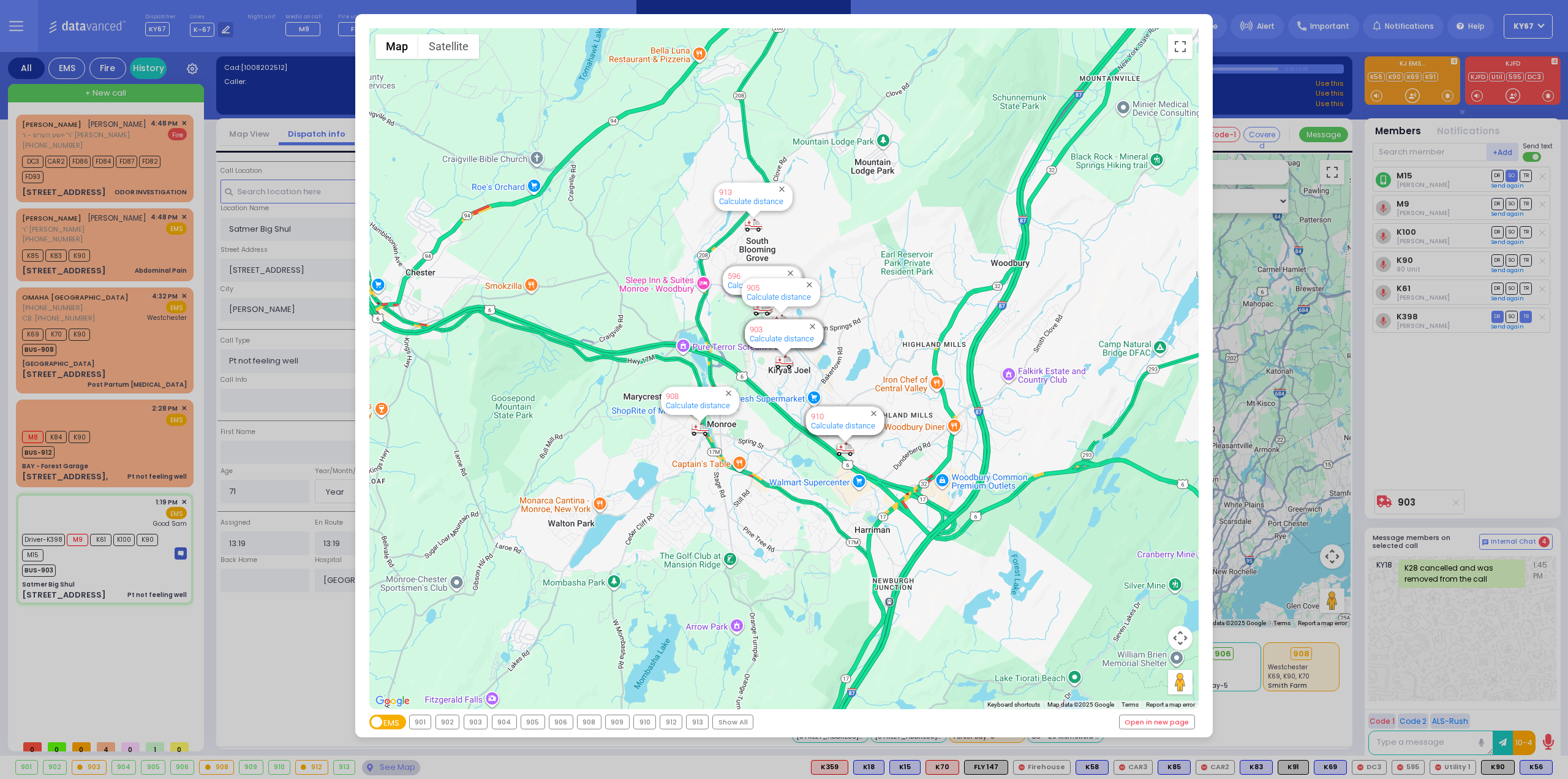
click at [474, 721] on div "903" at bounding box center [476, 722] width 24 height 14
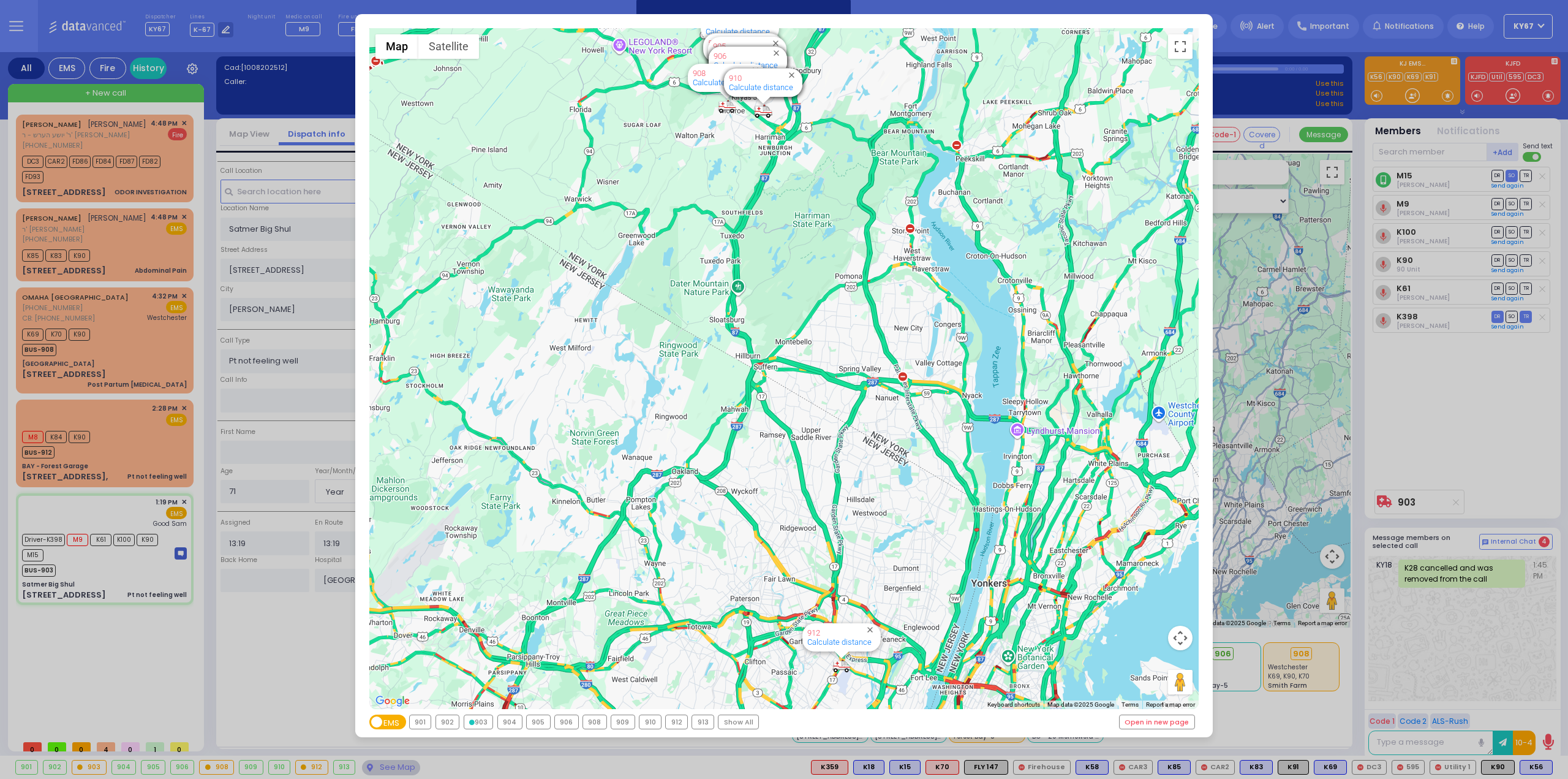
click at [477, 725] on div "903" at bounding box center [479, 722] width 29 height 14
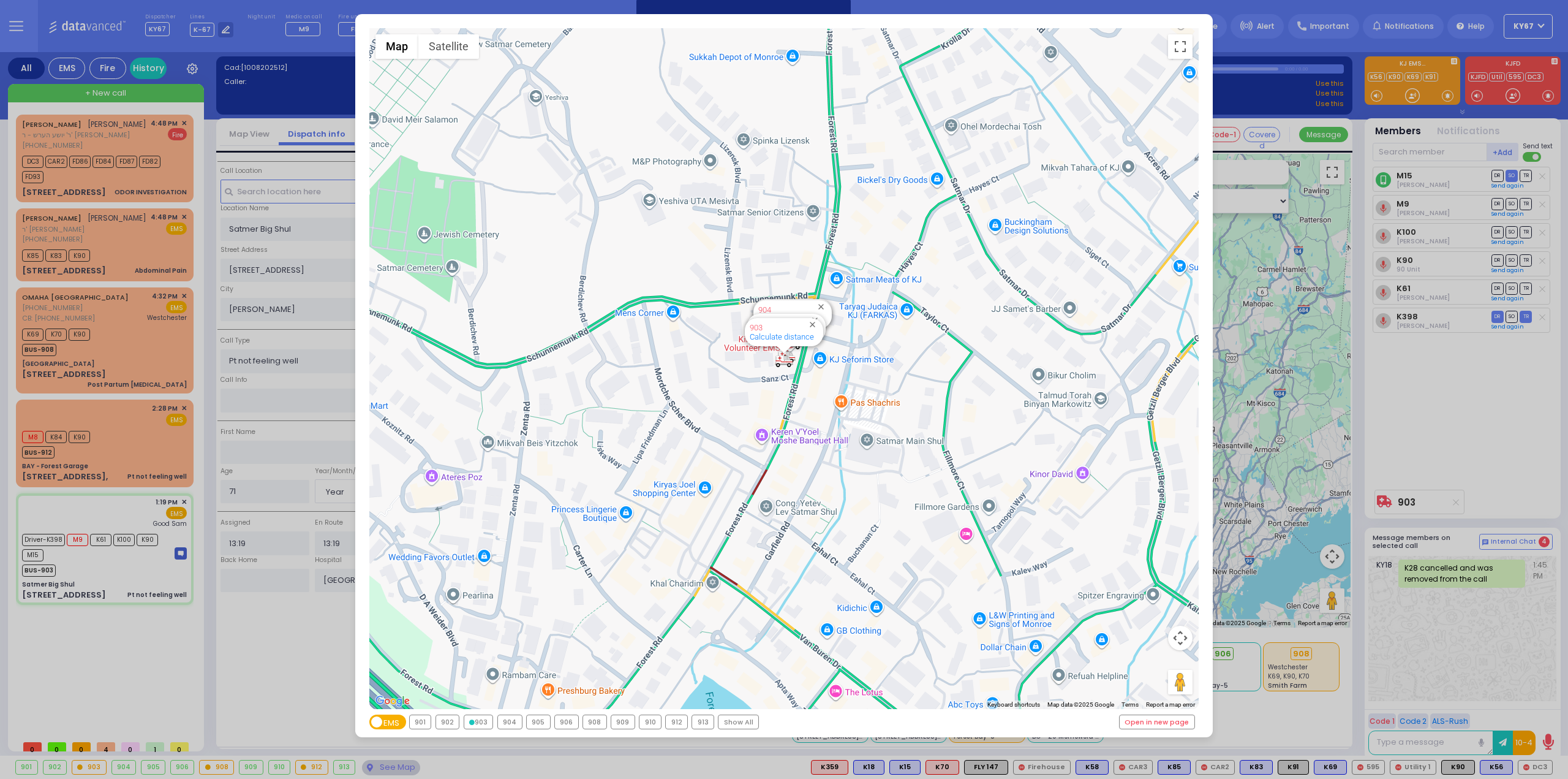
click at [4, 667] on div "← Move left → Move right ↑ Move up ↓ Move down + Zoom in - Zoom out Home Jump l…" at bounding box center [784, 389] width 1568 height 779
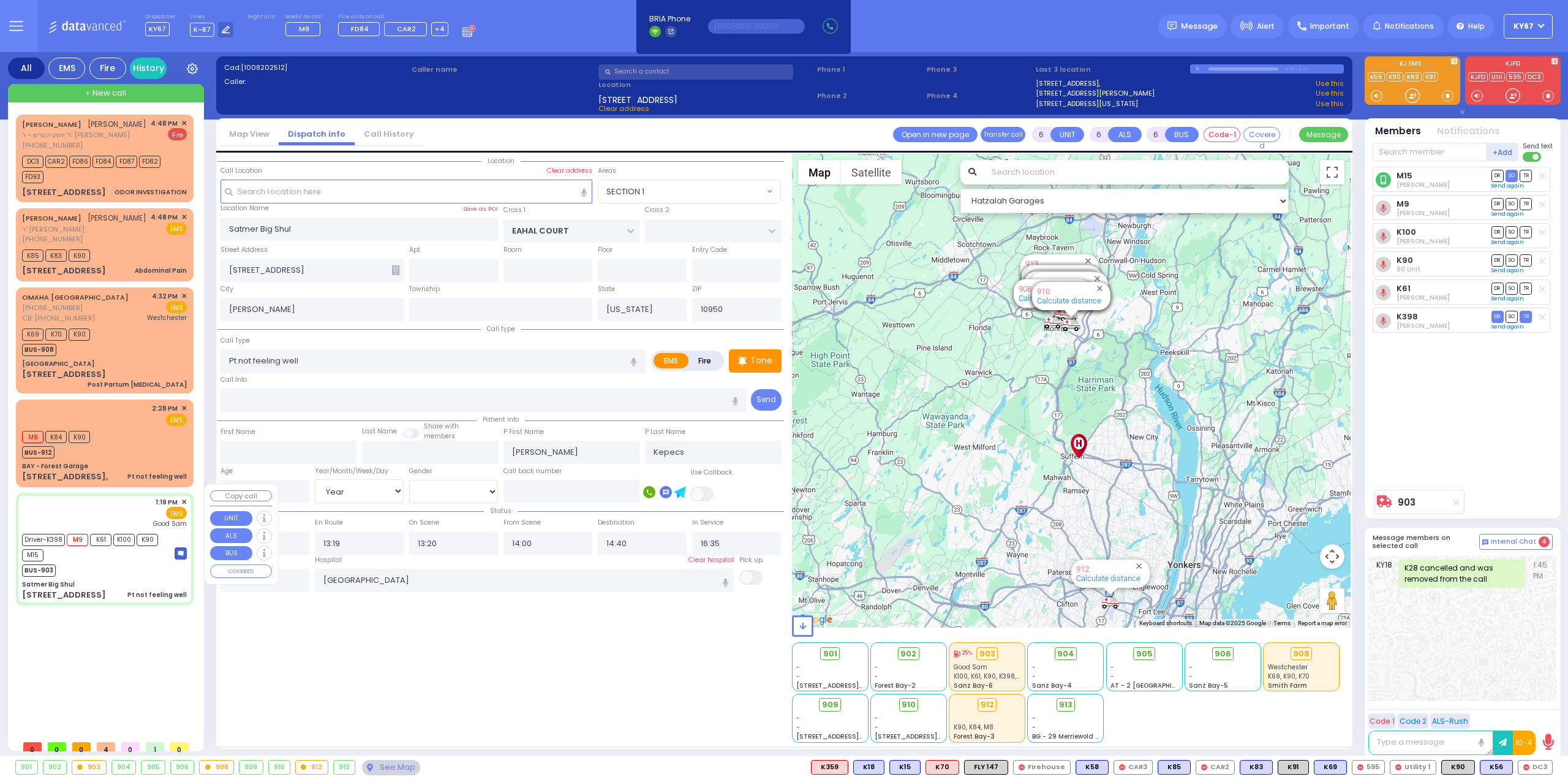
click at [101, 561] on div "BUS-903" at bounding box center [92, 568] width 141 height 15
select select
radio input "true"
select select "Year"
select select "[DEMOGRAPHIC_DATA]"
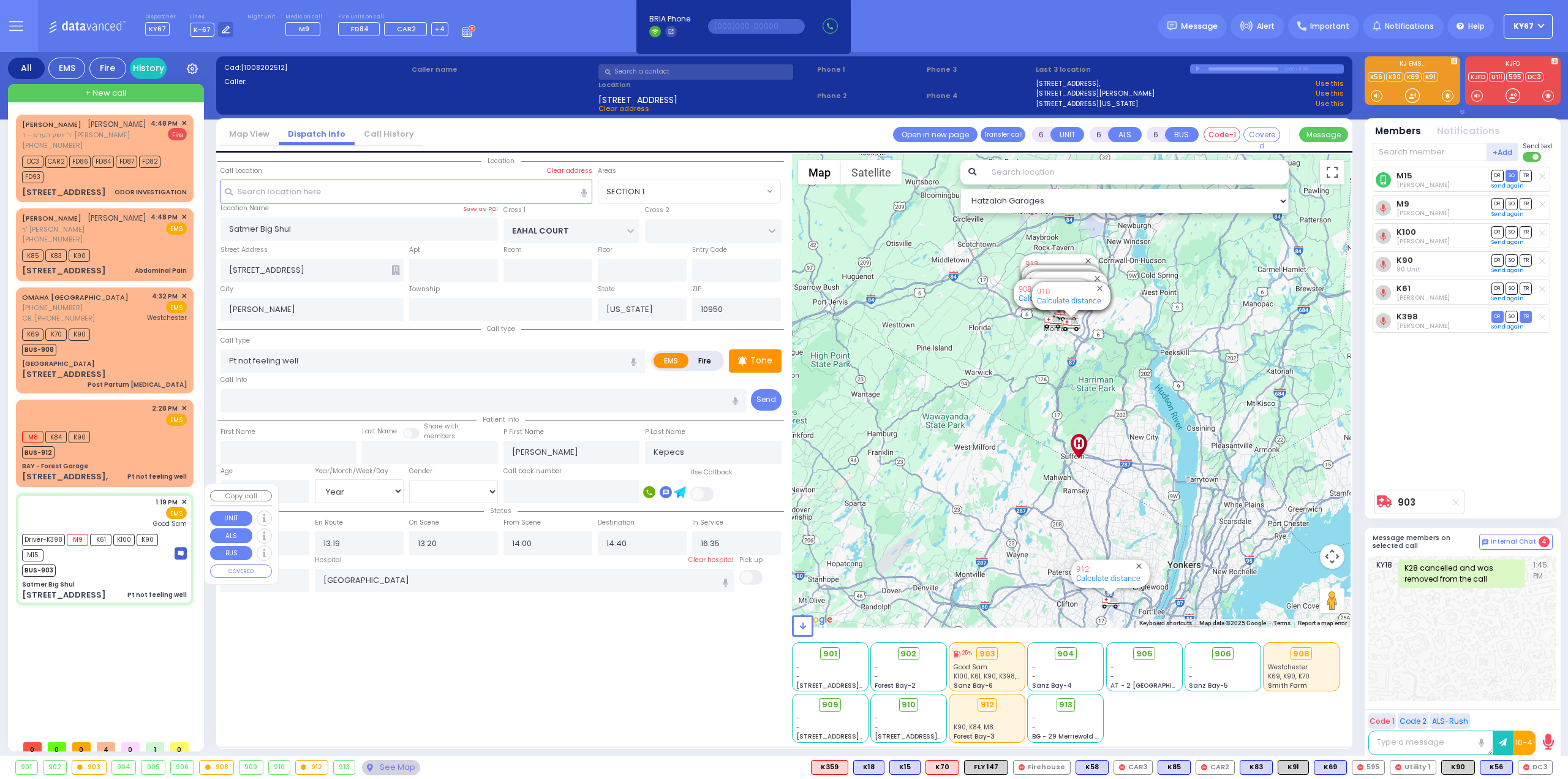
select select "Hatzalah Garages"
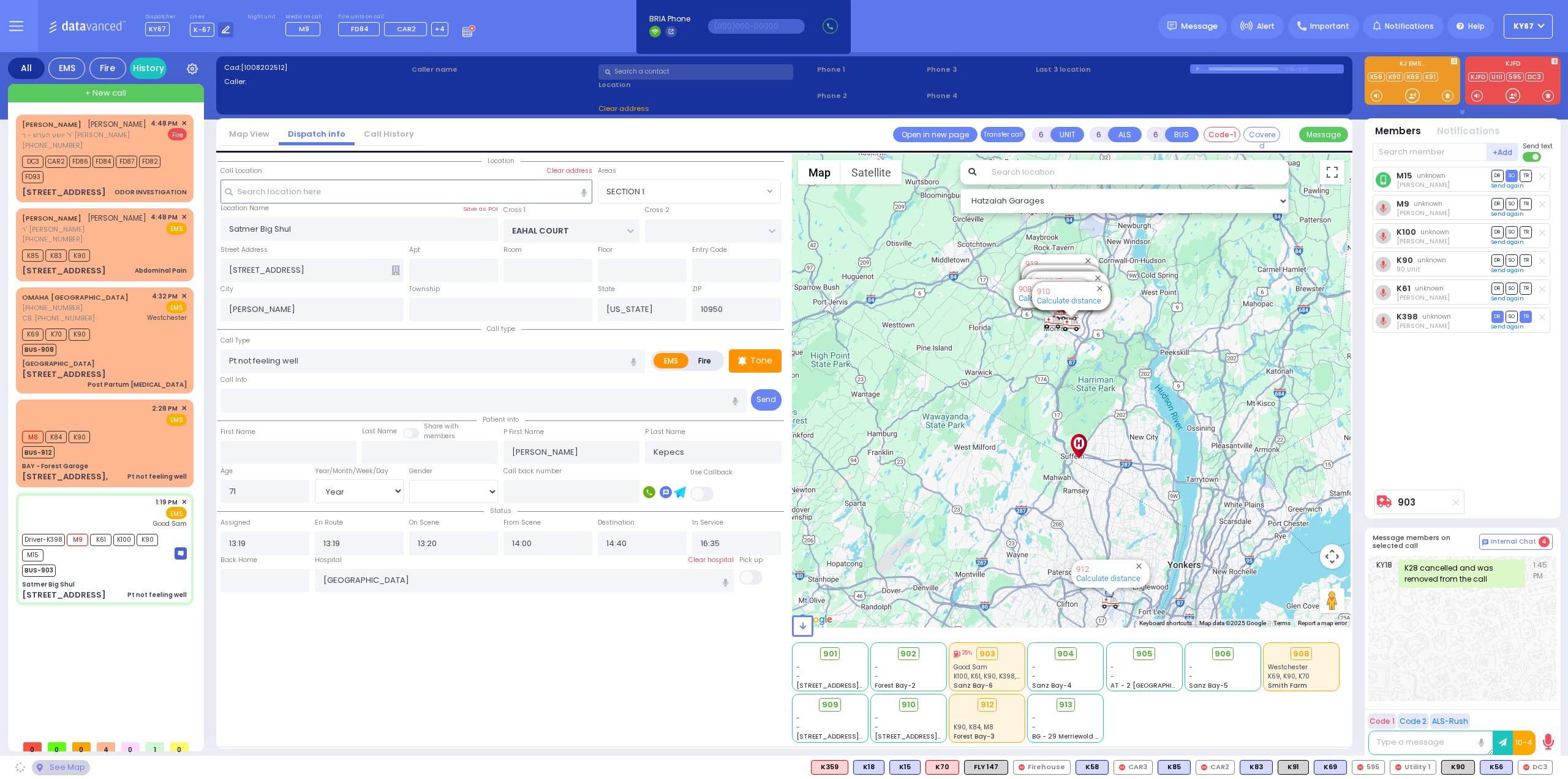
select select "SECTION 1"
click at [245, 575] on input "text" at bounding box center [265, 580] width 88 height 24
click at [245, 576] on input "text" at bounding box center [265, 580] width 88 height 24
type input "16:54"
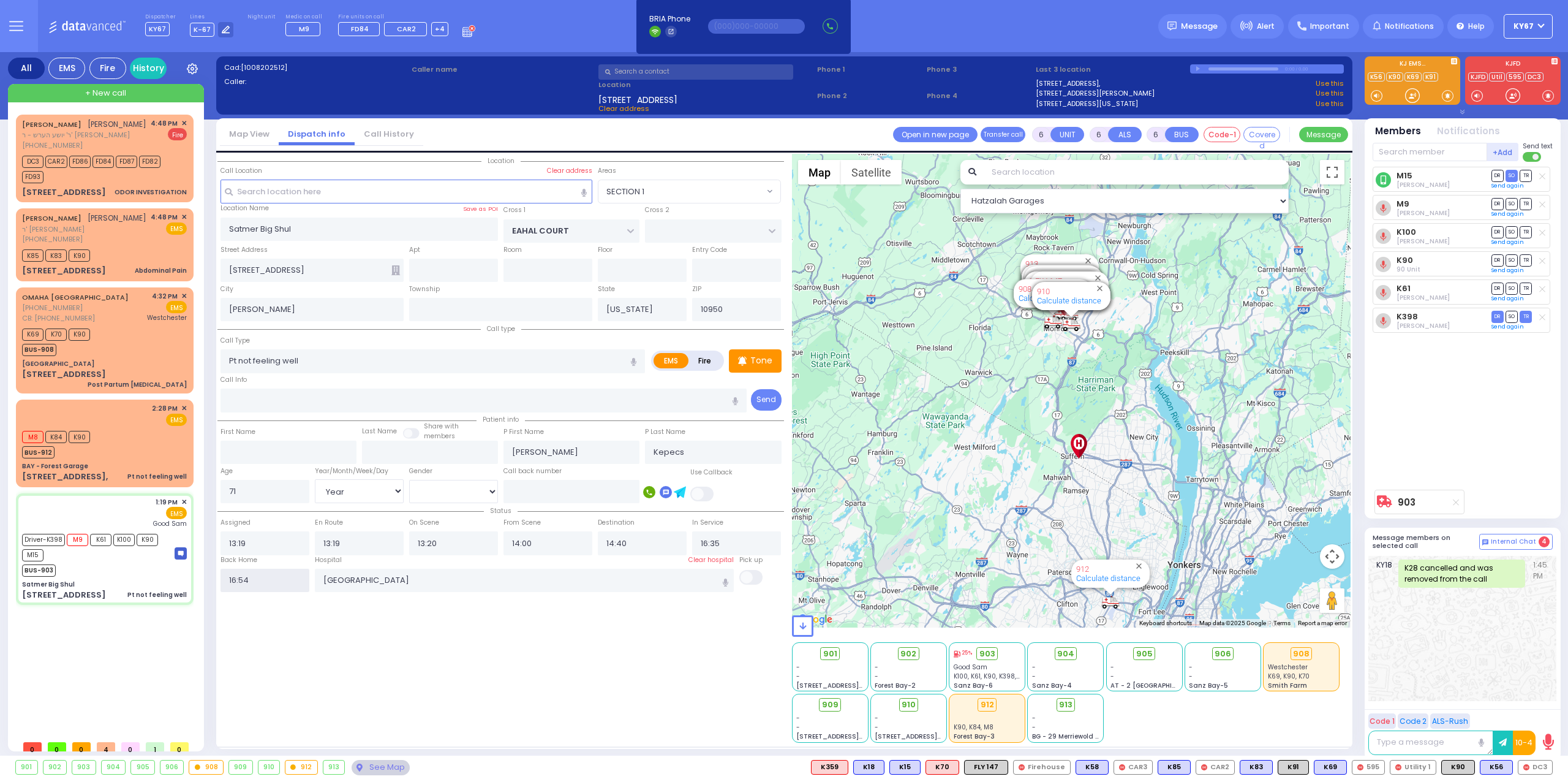
select select
radio input "true"
select select
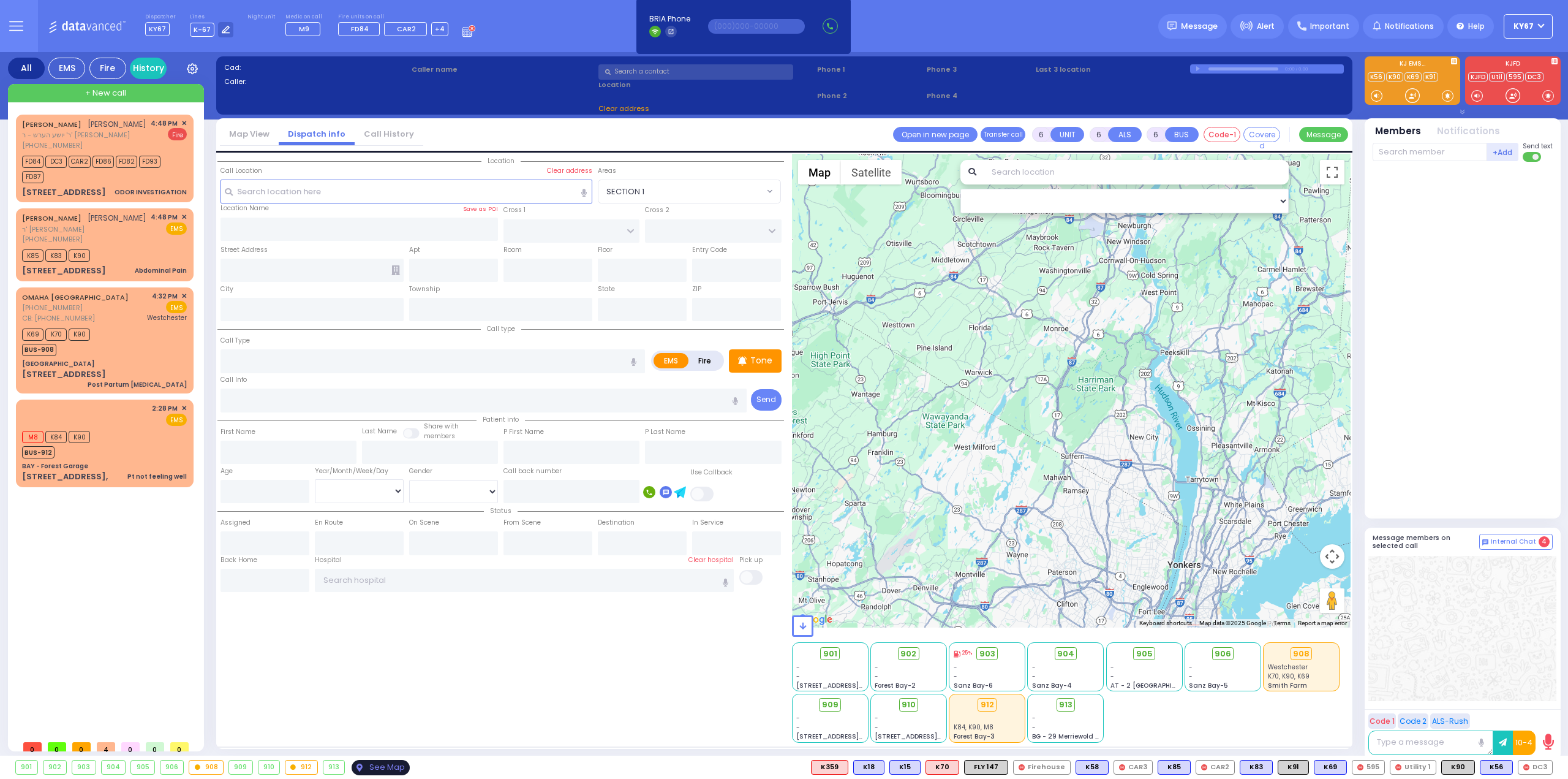
click at [372, 763] on div "See Map" at bounding box center [380, 768] width 57 height 15
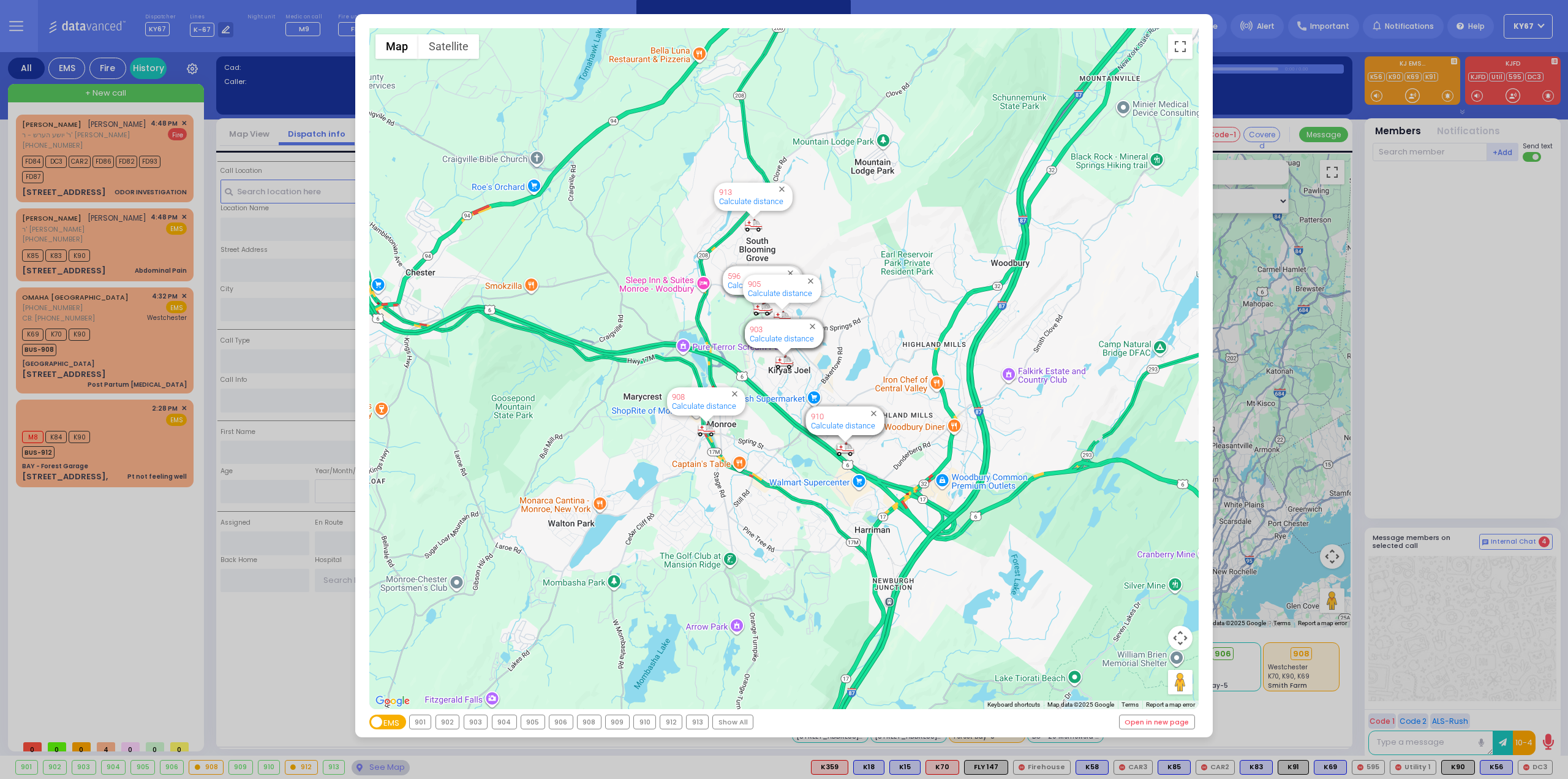
click at [665, 723] on div "912" at bounding box center [671, 722] width 21 height 14
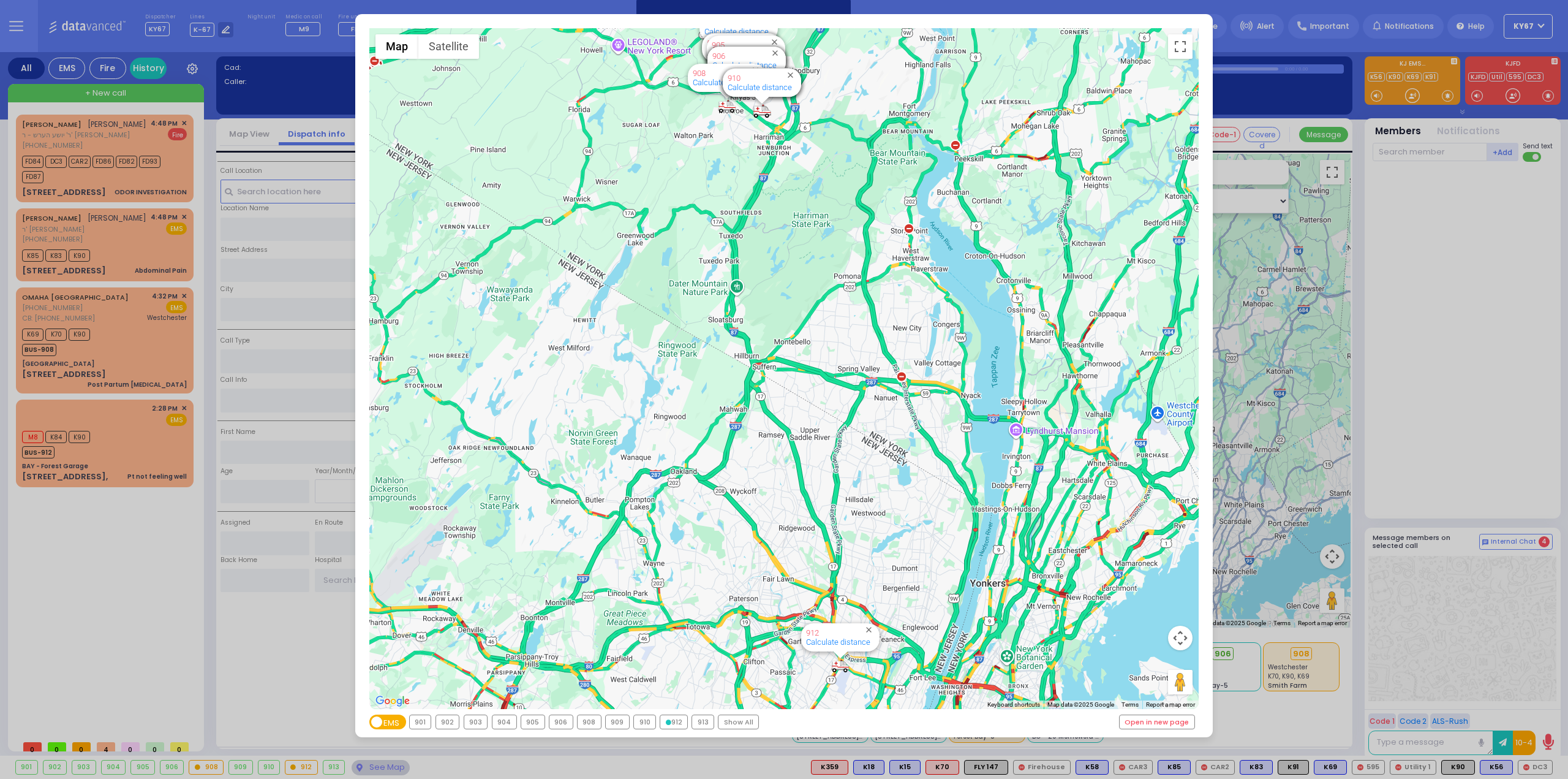
click at [666, 723] on icon at bounding box center [668, 722] width 5 height 5
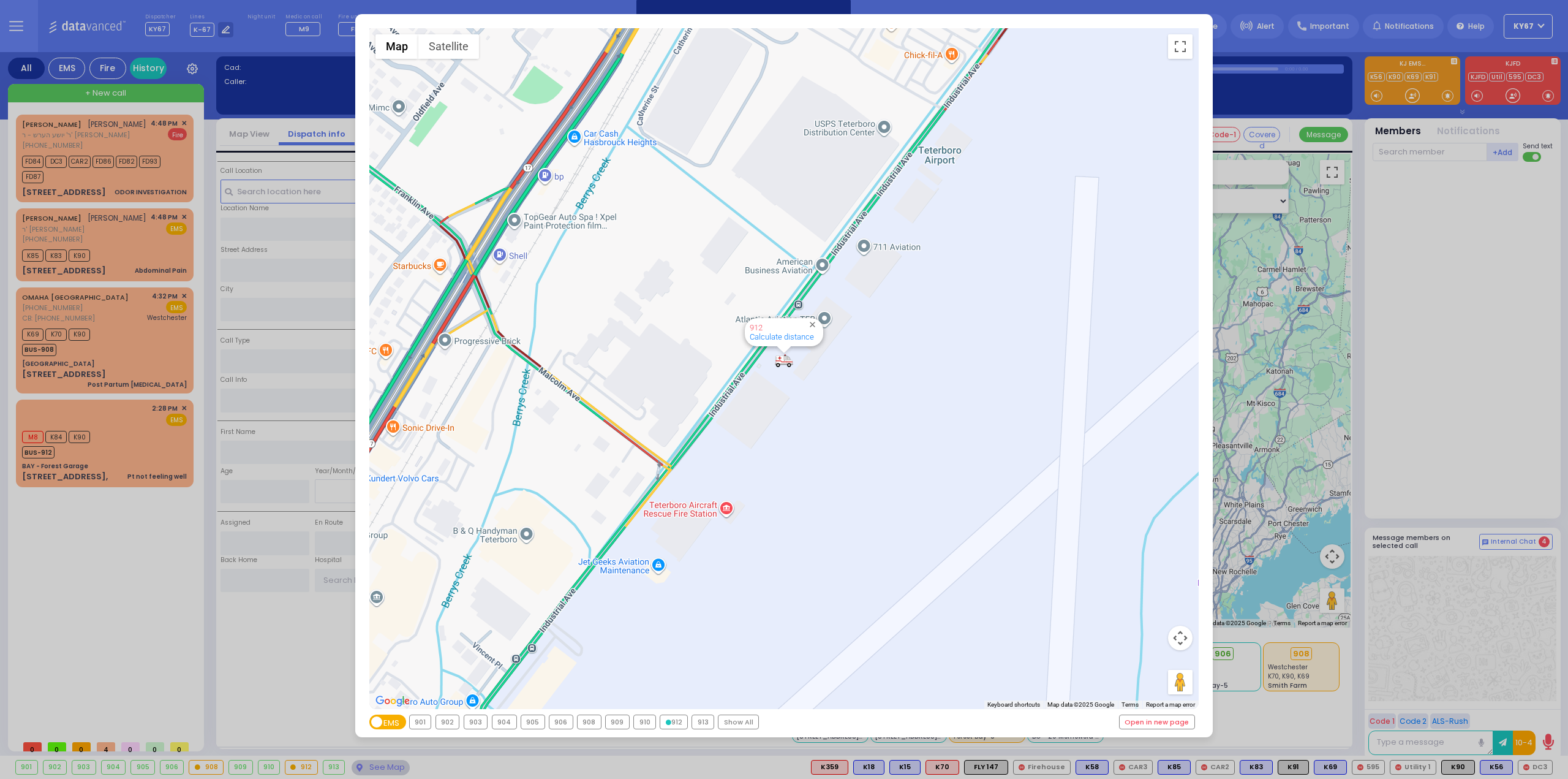
click at [101, 591] on div "← Move left → Move right ↑ Move up ↓ Move down + Zoom in - Zoom out Home Jump l…" at bounding box center [784, 389] width 1568 height 779
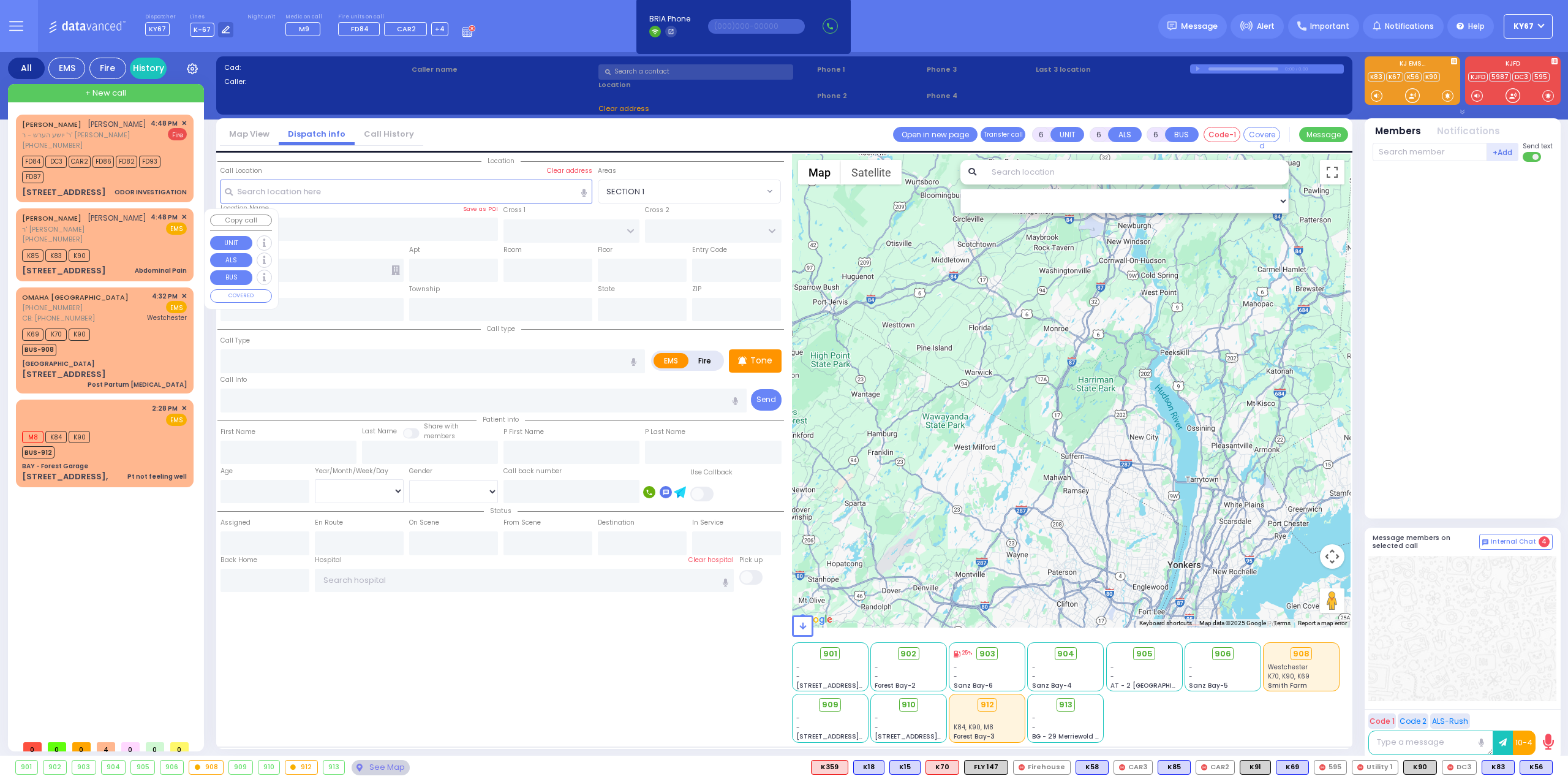
click at [111, 247] on div "K85 K83 K90" at bounding box center [104, 254] width 165 height 15
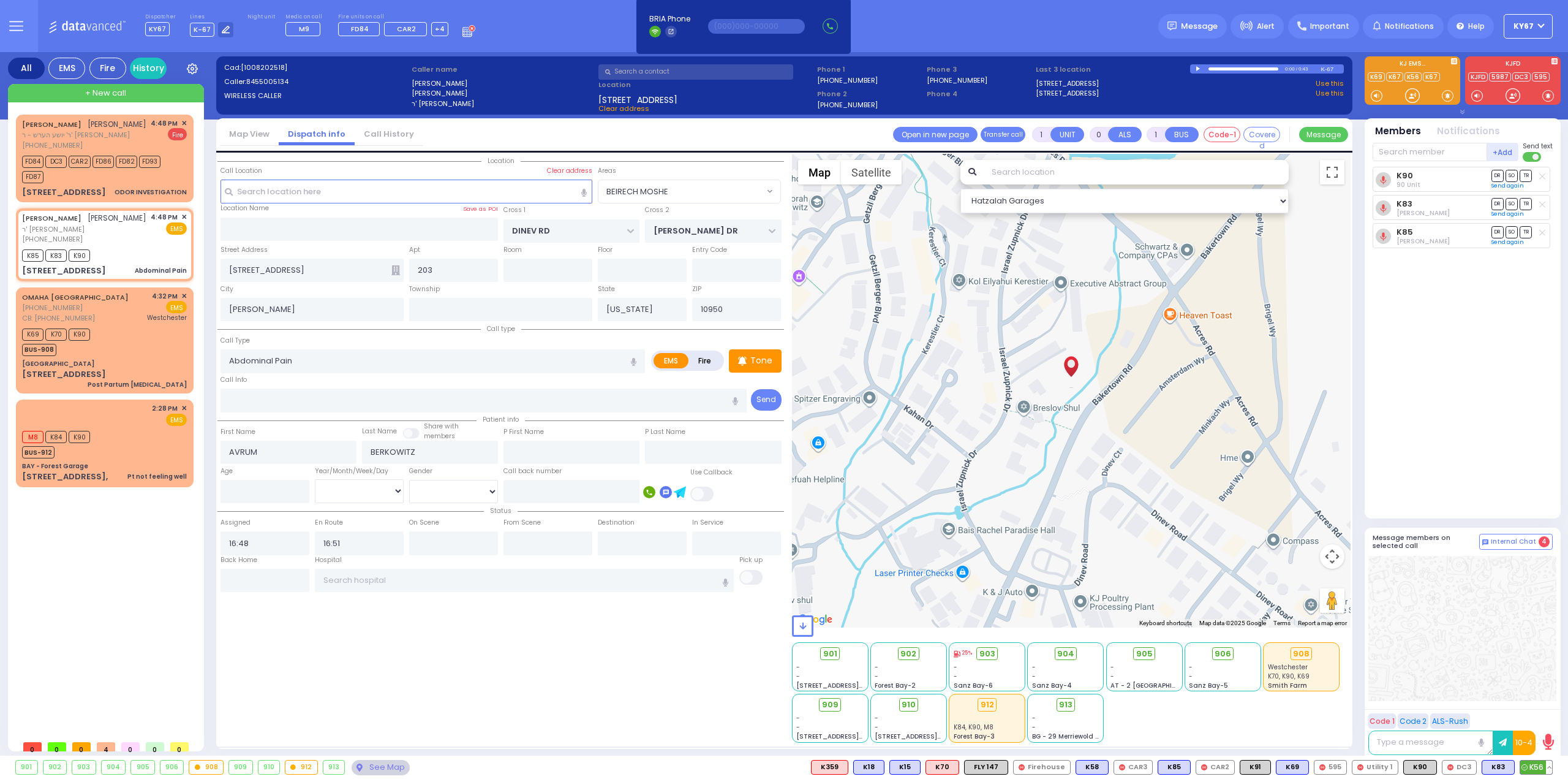
click at [1538, 768] on span "K56" at bounding box center [1536, 767] width 32 height 14
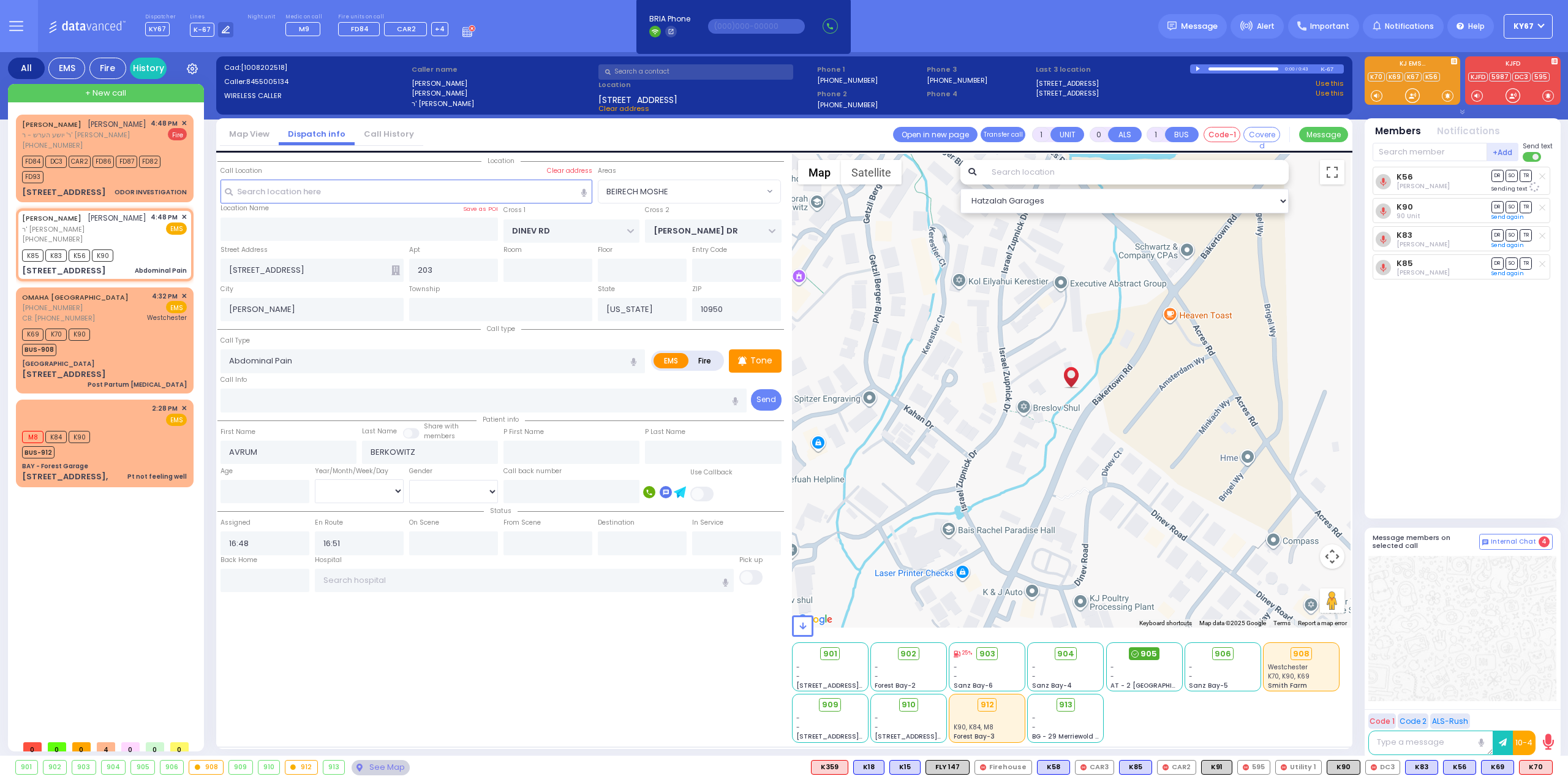
click at [1143, 655] on span "905" at bounding box center [1149, 654] width 17 height 12
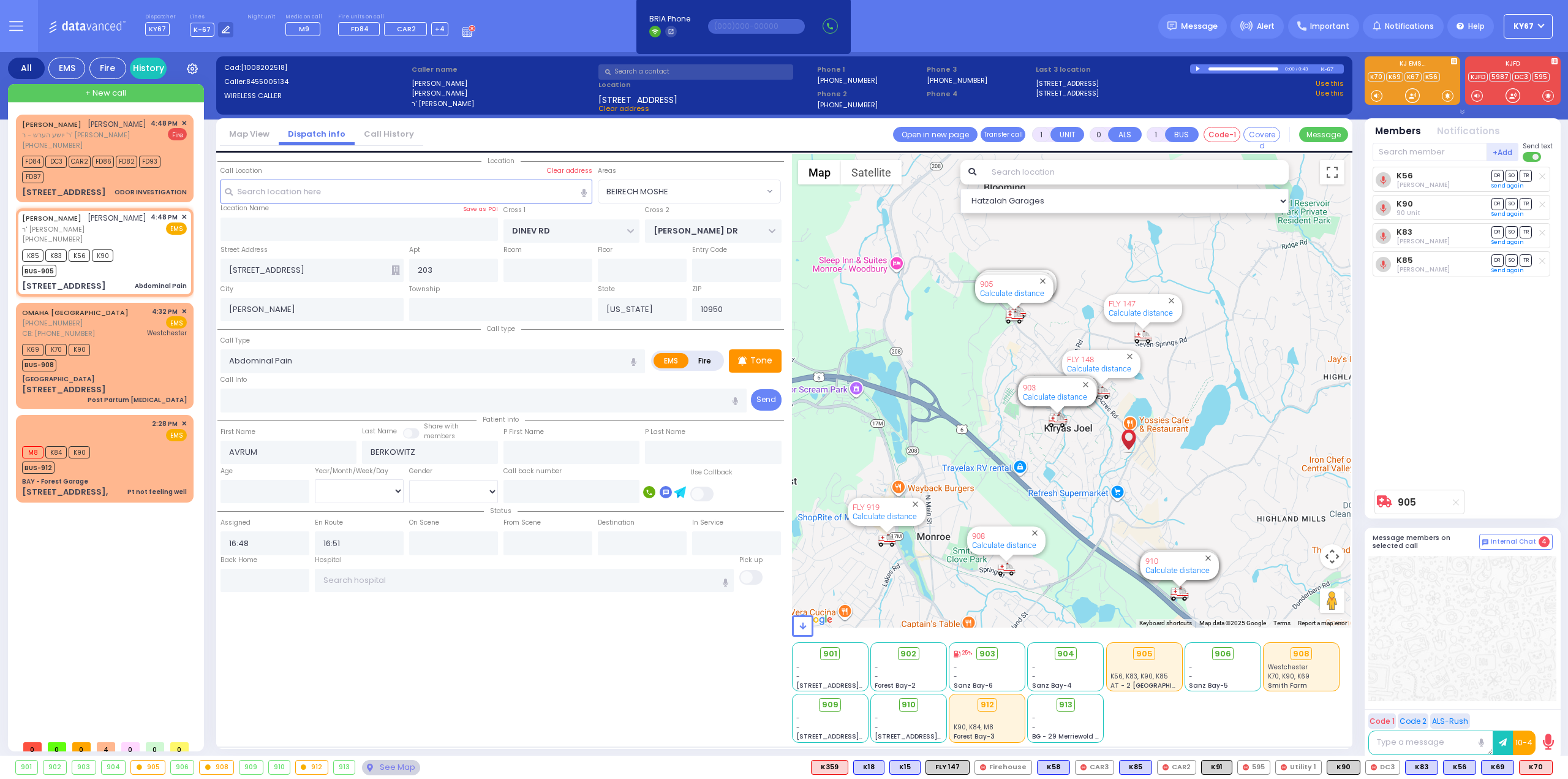
click at [368, 654] on div "Location All areas" at bounding box center [500, 449] width 567 height 589
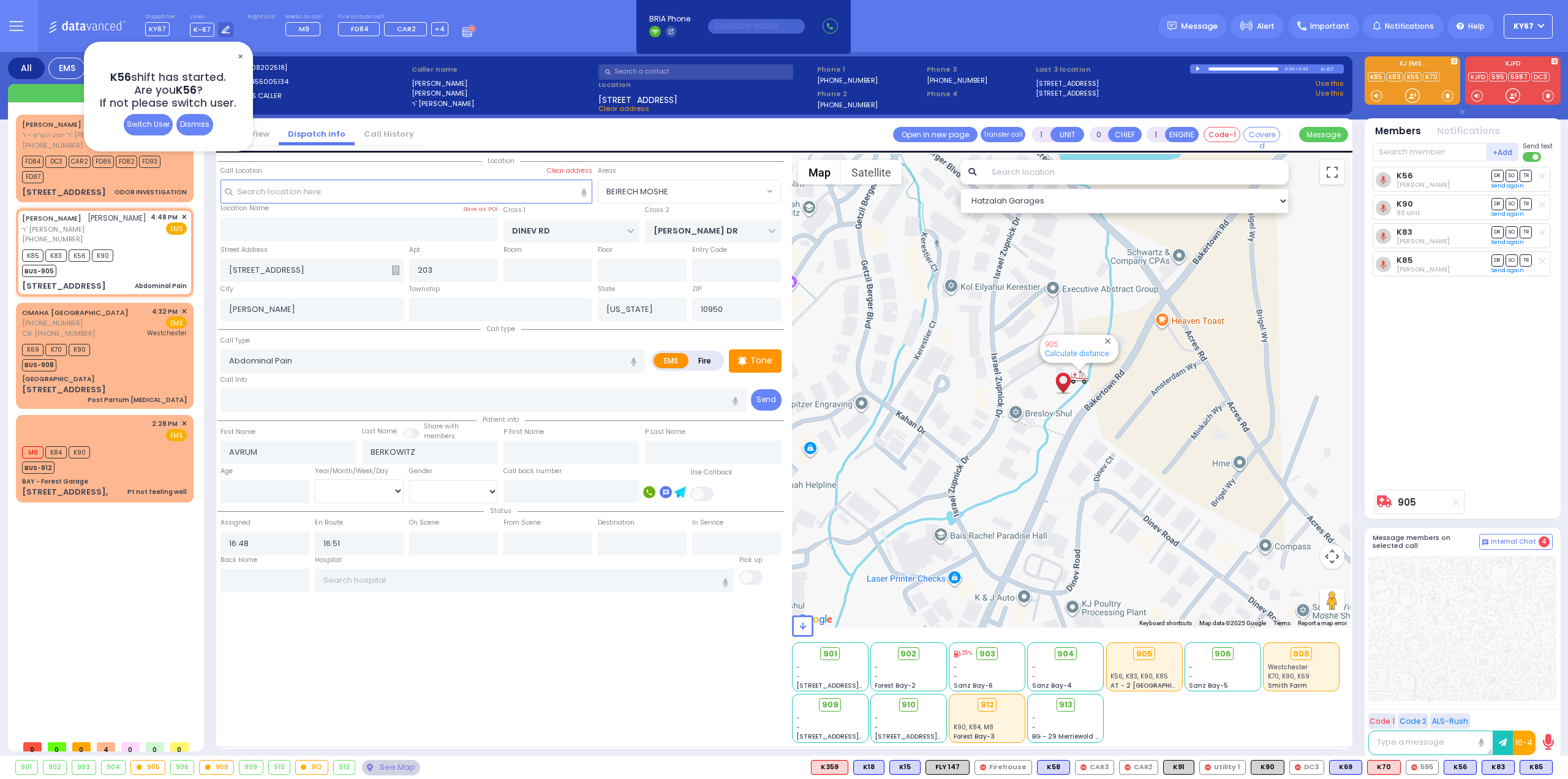
click at [243, 54] on span "✕" at bounding box center [239, 56] width 10 height 14
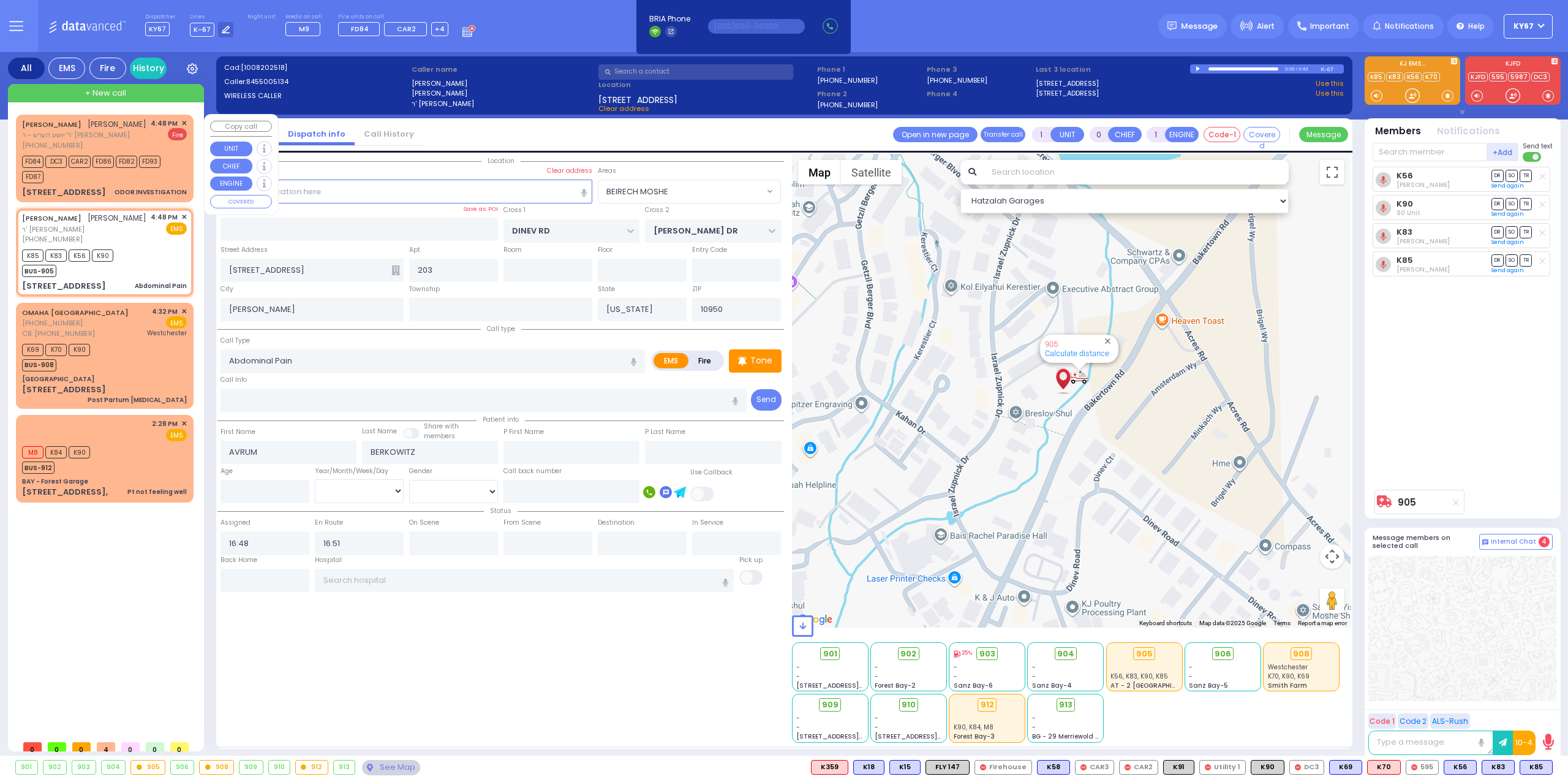
click at [182, 121] on span "✕" at bounding box center [184, 124] width 5 height 11
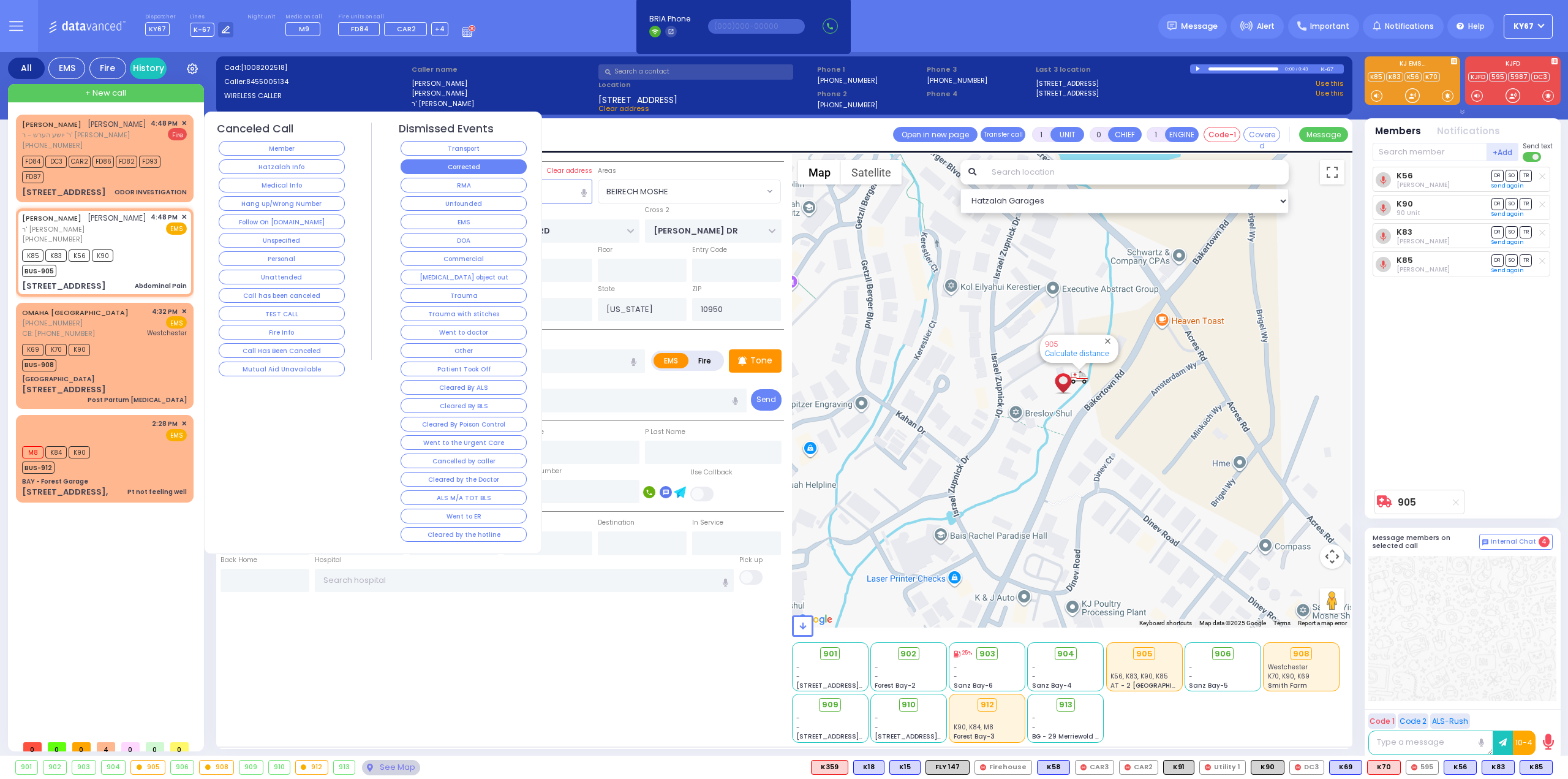
click at [507, 167] on button "Corrected" at bounding box center [463, 166] width 126 height 14
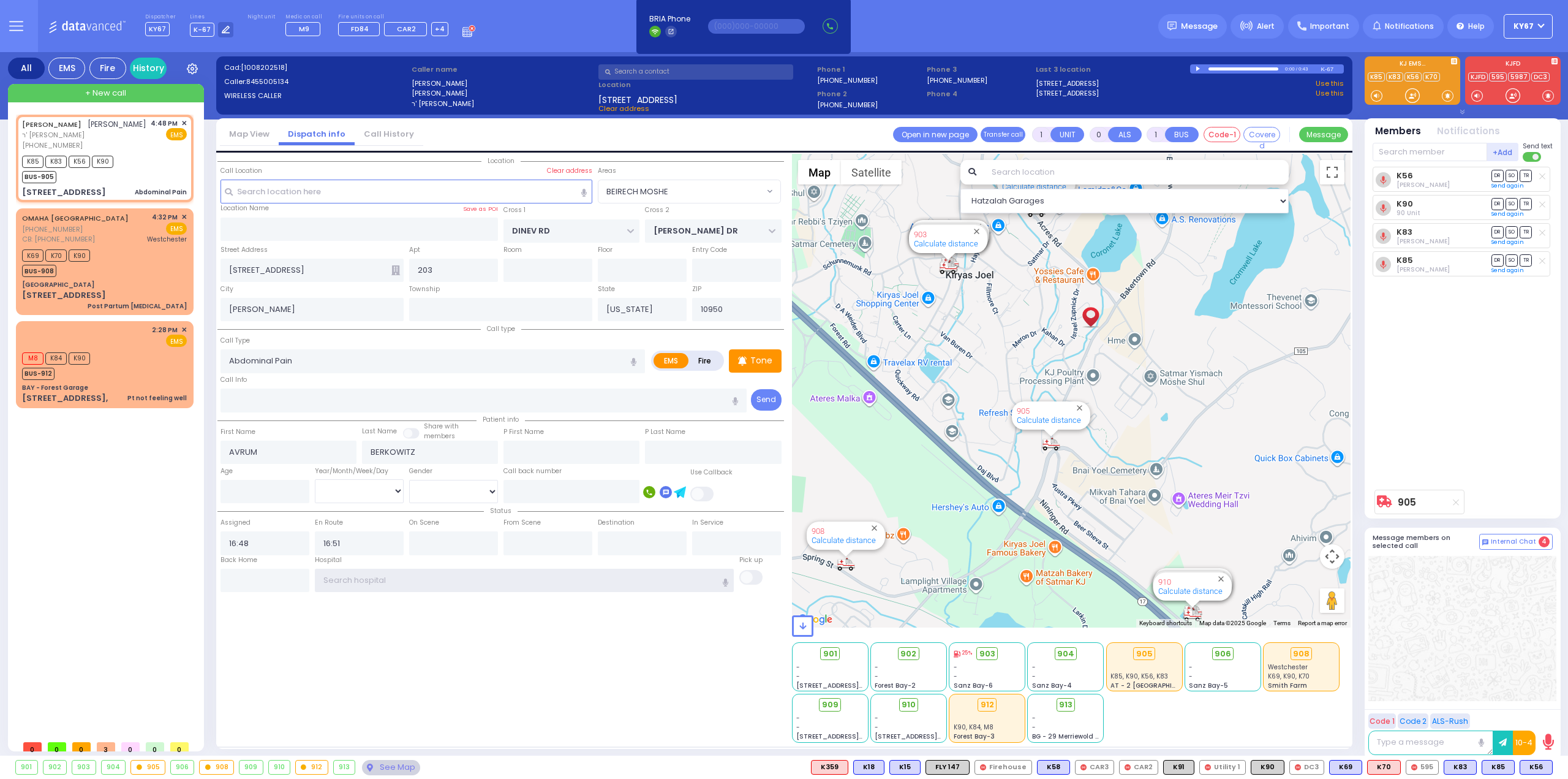
click at [427, 579] on input "text" at bounding box center [525, 580] width 419 height 24
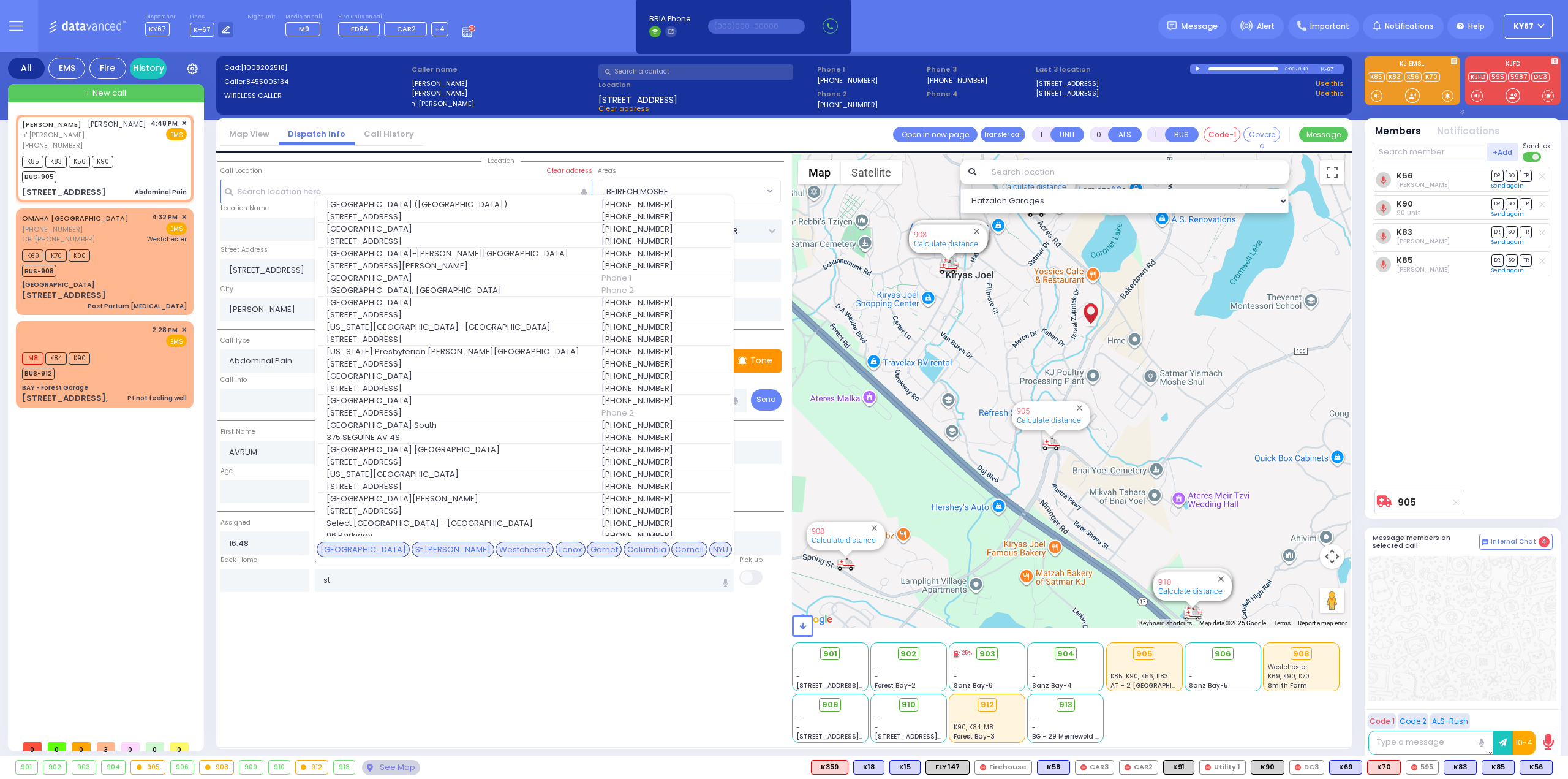
click at [431, 542] on div "St [PERSON_NAME]" at bounding box center [453, 549] width 82 height 16
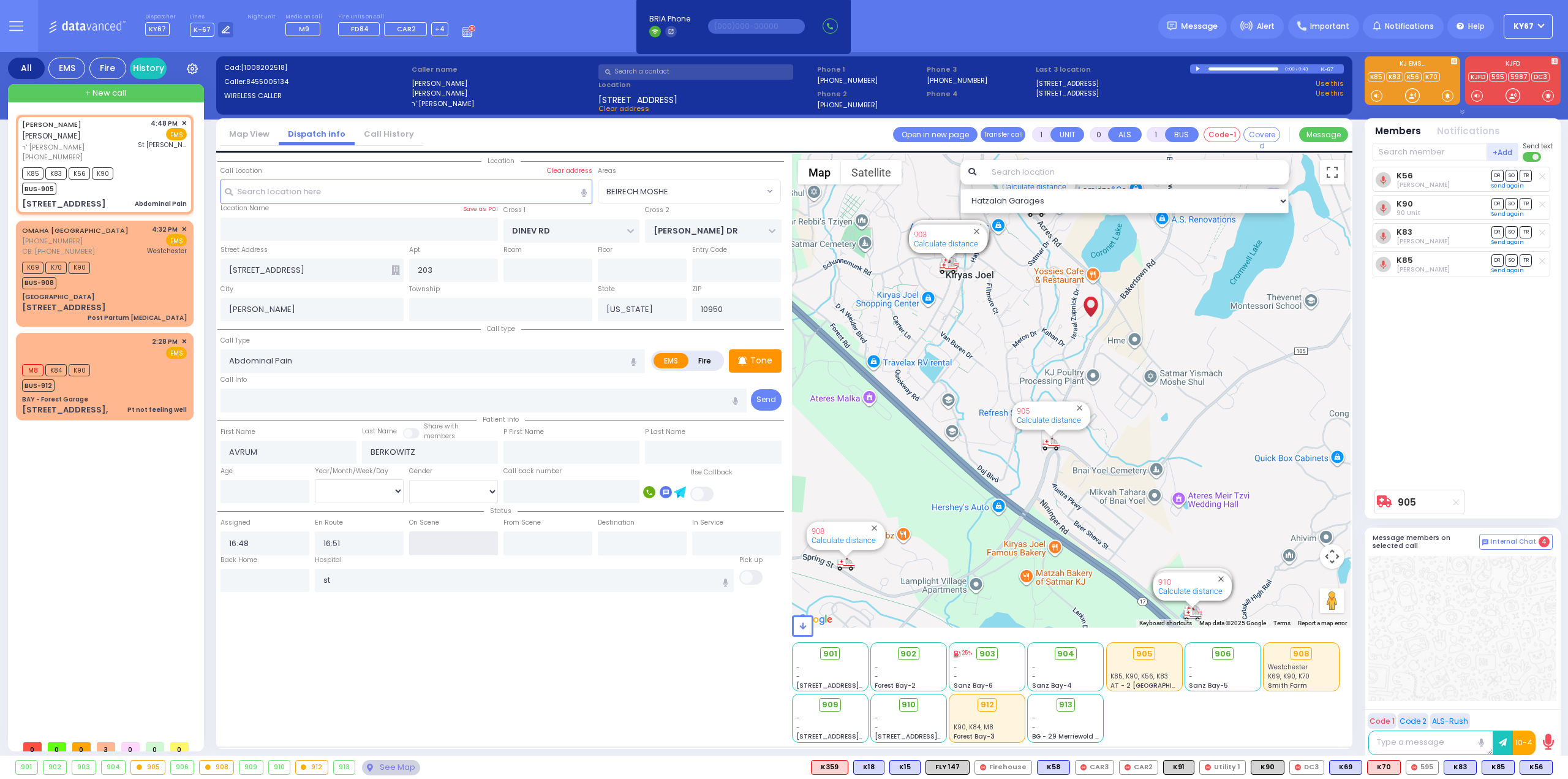
click at [456, 536] on input "text" at bounding box center [453, 542] width 88 height 24
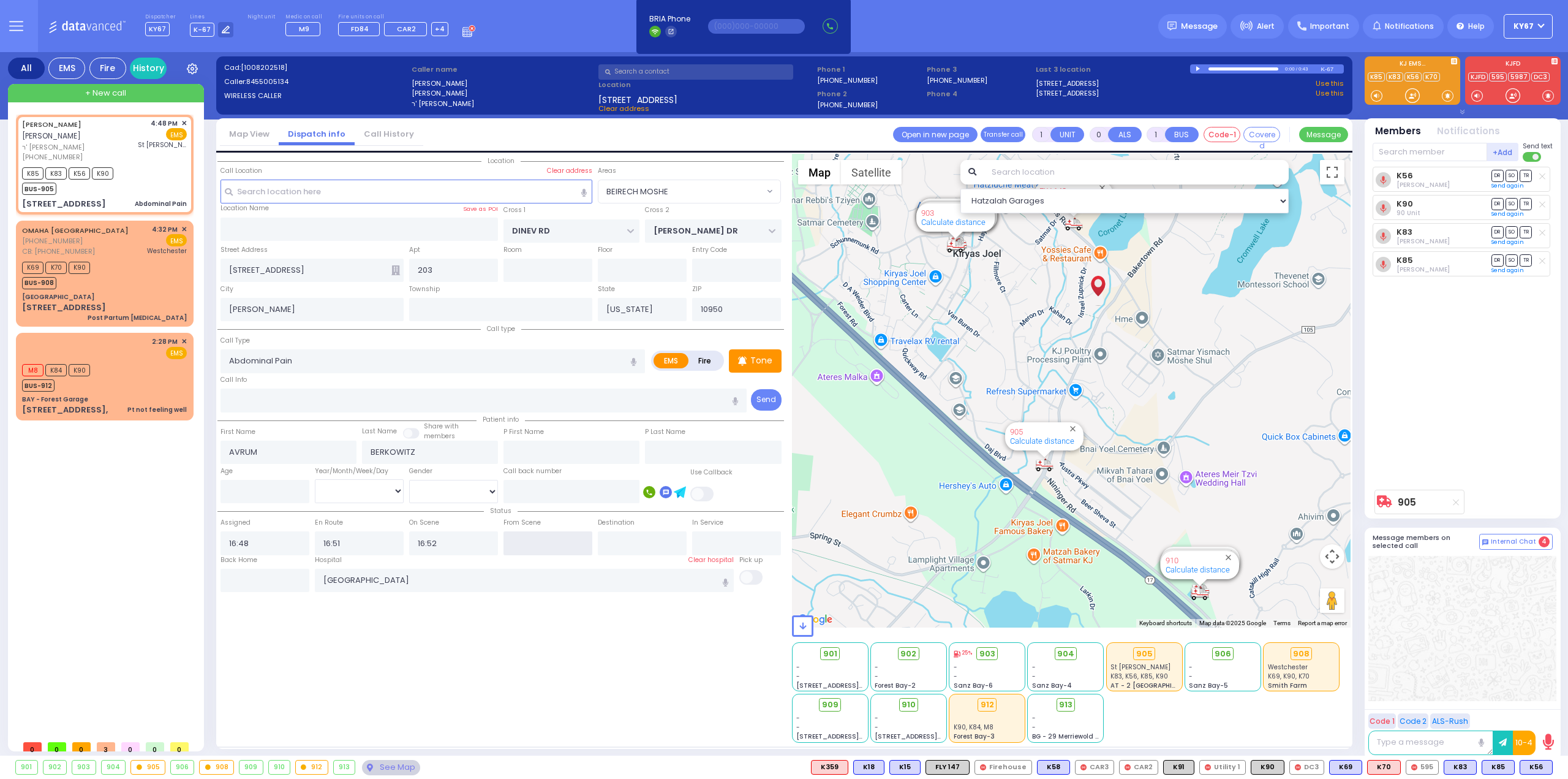
click at [557, 539] on input "text" at bounding box center [548, 542] width 88 height 24
drag, startPoint x: 592, startPoint y: 653, endPoint x: 812, endPoint y: 574, distance: 233.8
click at [594, 652] on div "Location All areas" at bounding box center [500, 449] width 567 height 589
click at [1497, 175] on span "DR" at bounding box center [1497, 175] width 12 height 11
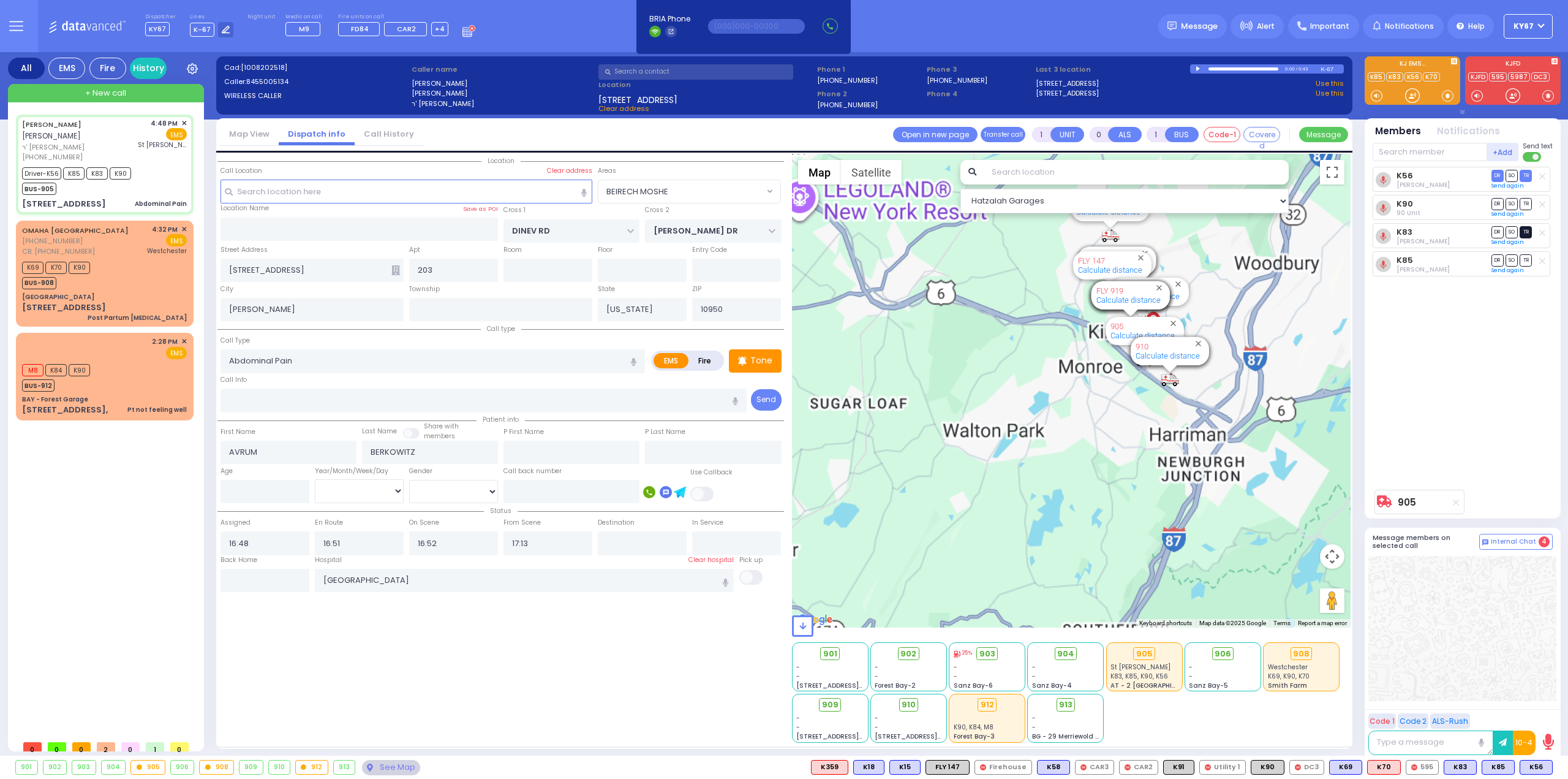
click at [1528, 232] on span "TR" at bounding box center [1525, 231] width 12 height 11
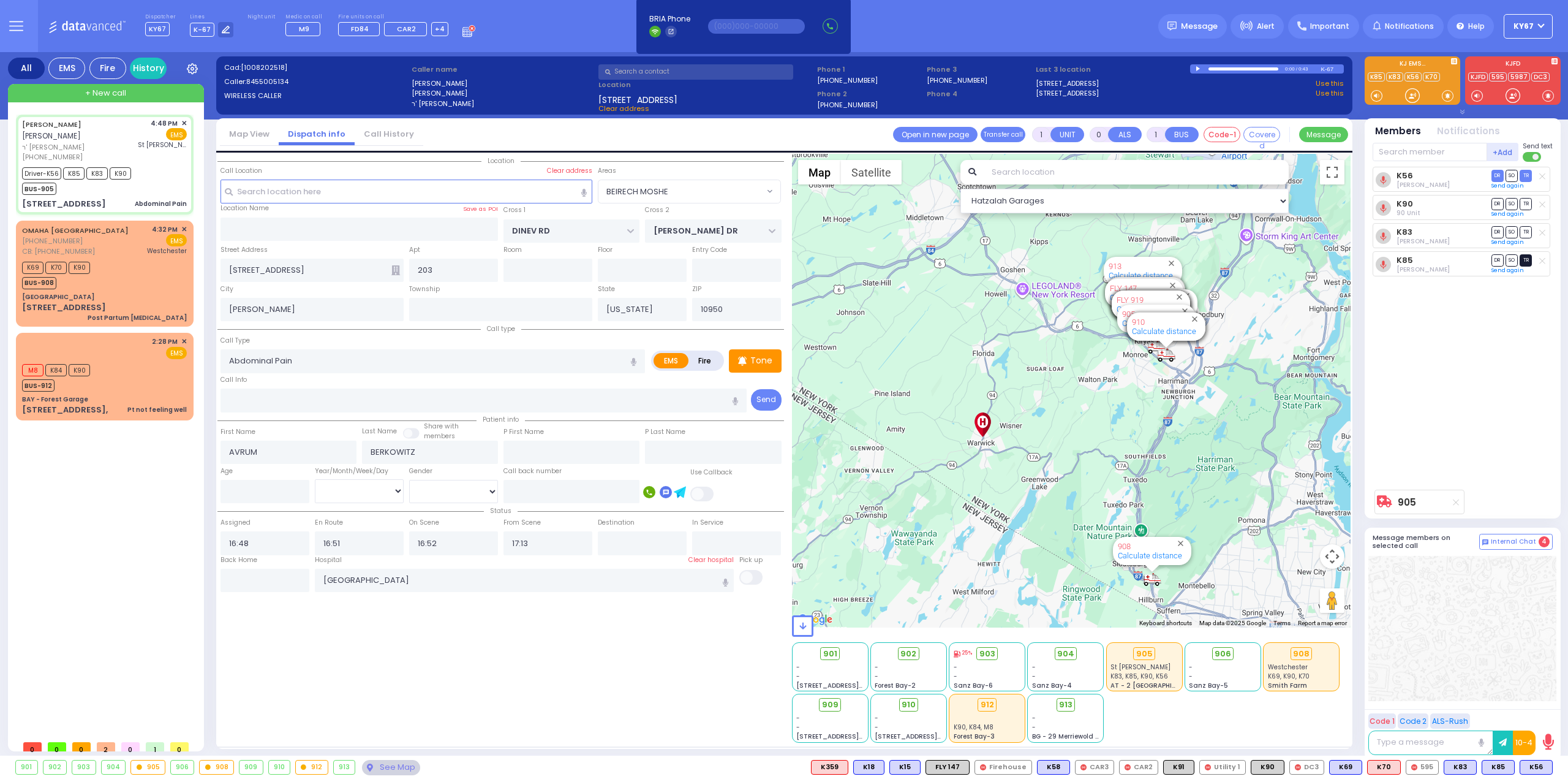
click at [1525, 262] on span "TR" at bounding box center [1525, 259] width 12 height 11
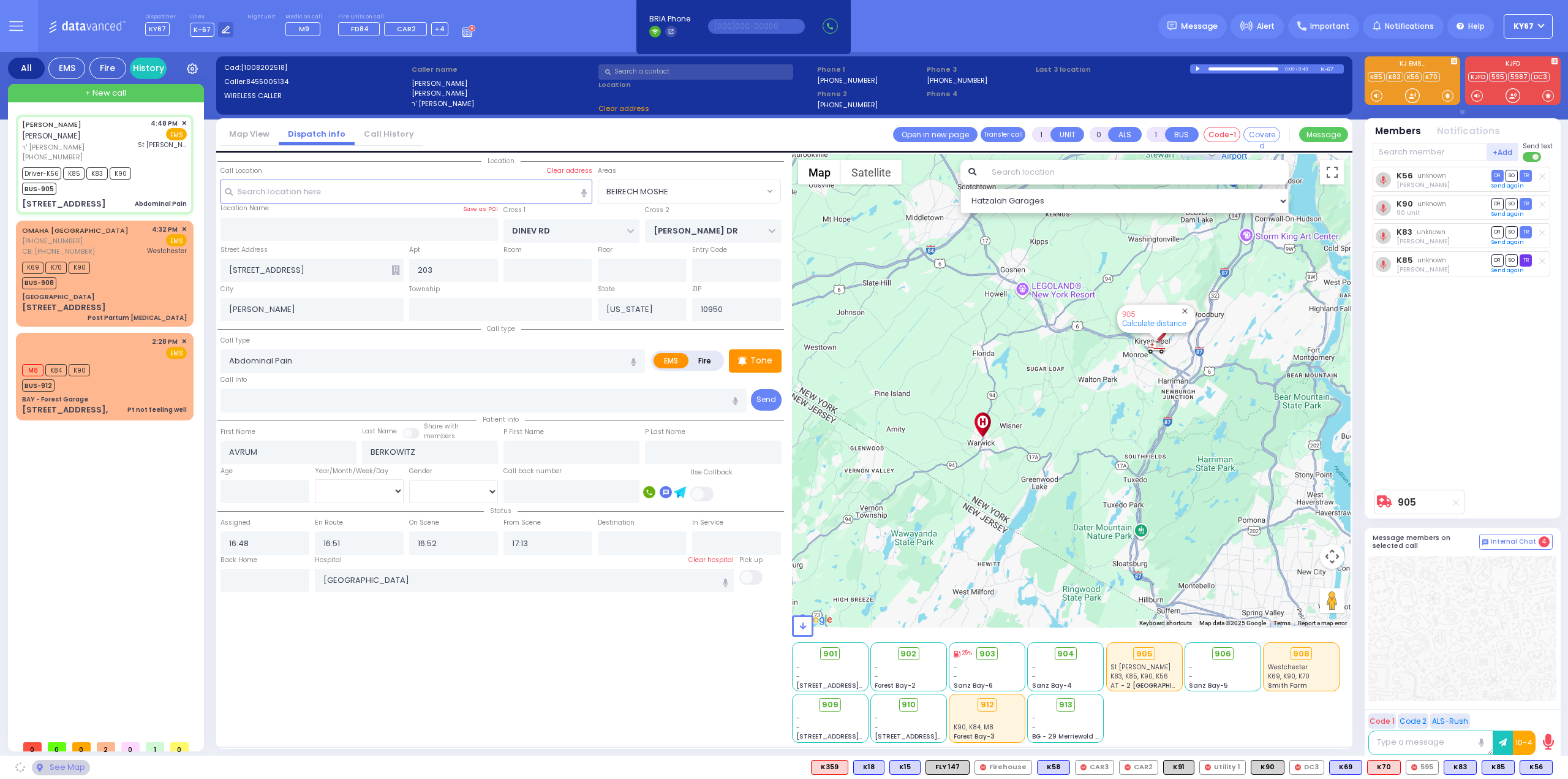
click at [1523, 259] on span "TR" at bounding box center [1525, 259] width 12 height 11
click at [1496, 388] on div "K56 unknown Joel Wercberger DR SO TR Send again" at bounding box center [1463, 324] width 182 height 317
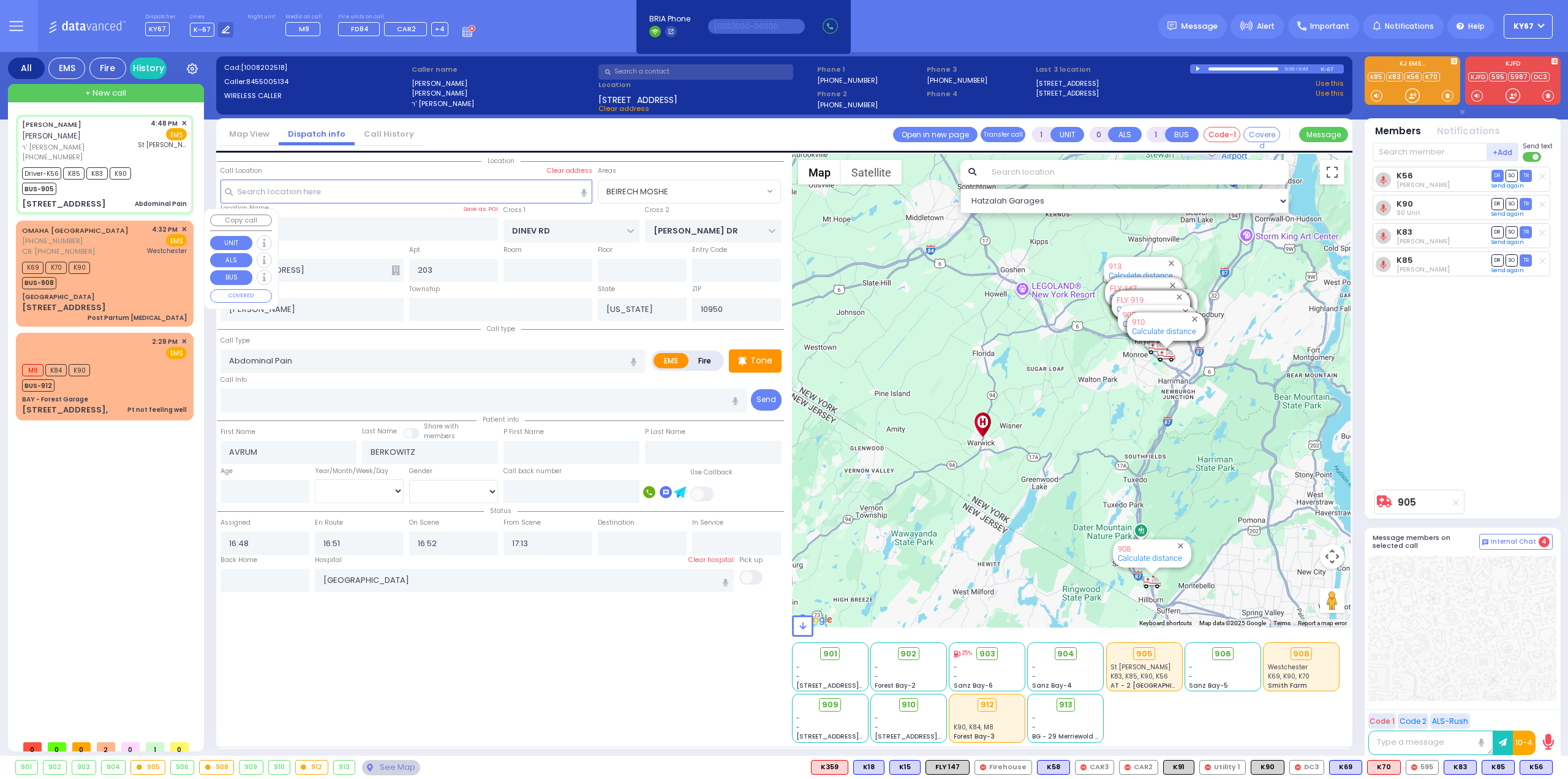
click at [121, 259] on div "K69 K70 K90 BUS-908" at bounding box center [104, 274] width 165 height 31
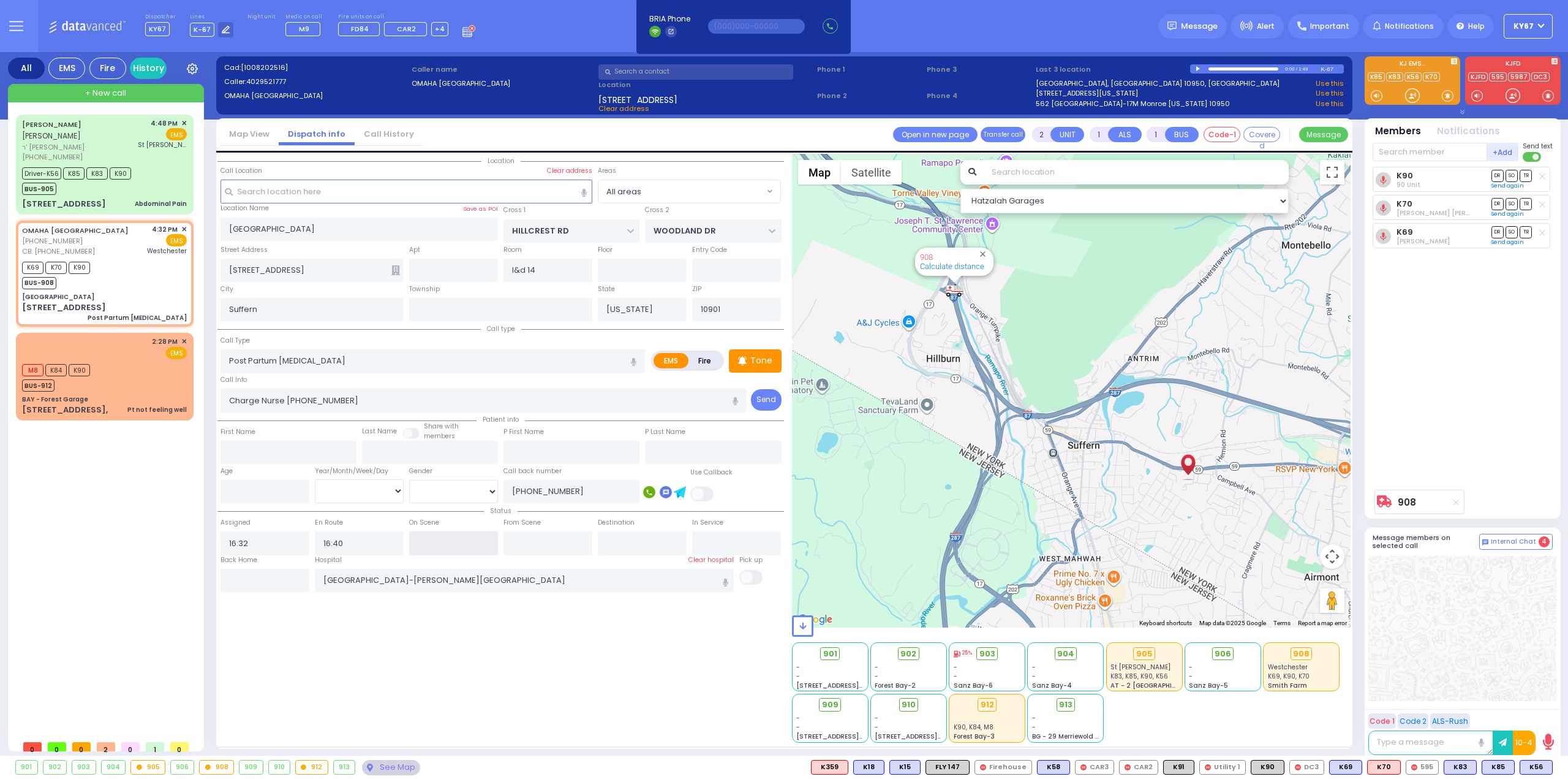
click at [432, 543] on input "text" at bounding box center [453, 542] width 88 height 24
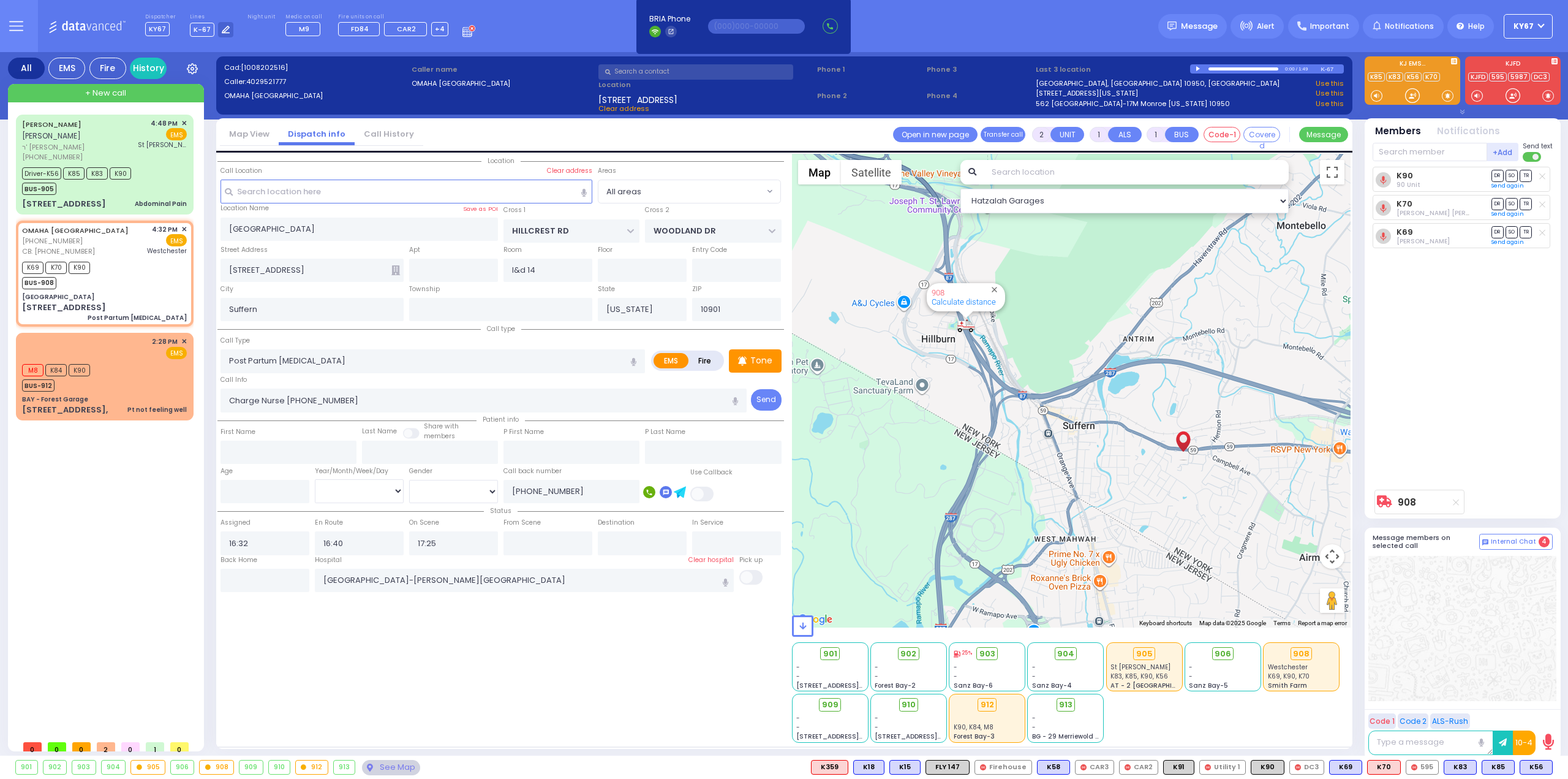
click at [551, 652] on div "Location All areas" at bounding box center [500, 449] width 567 height 589
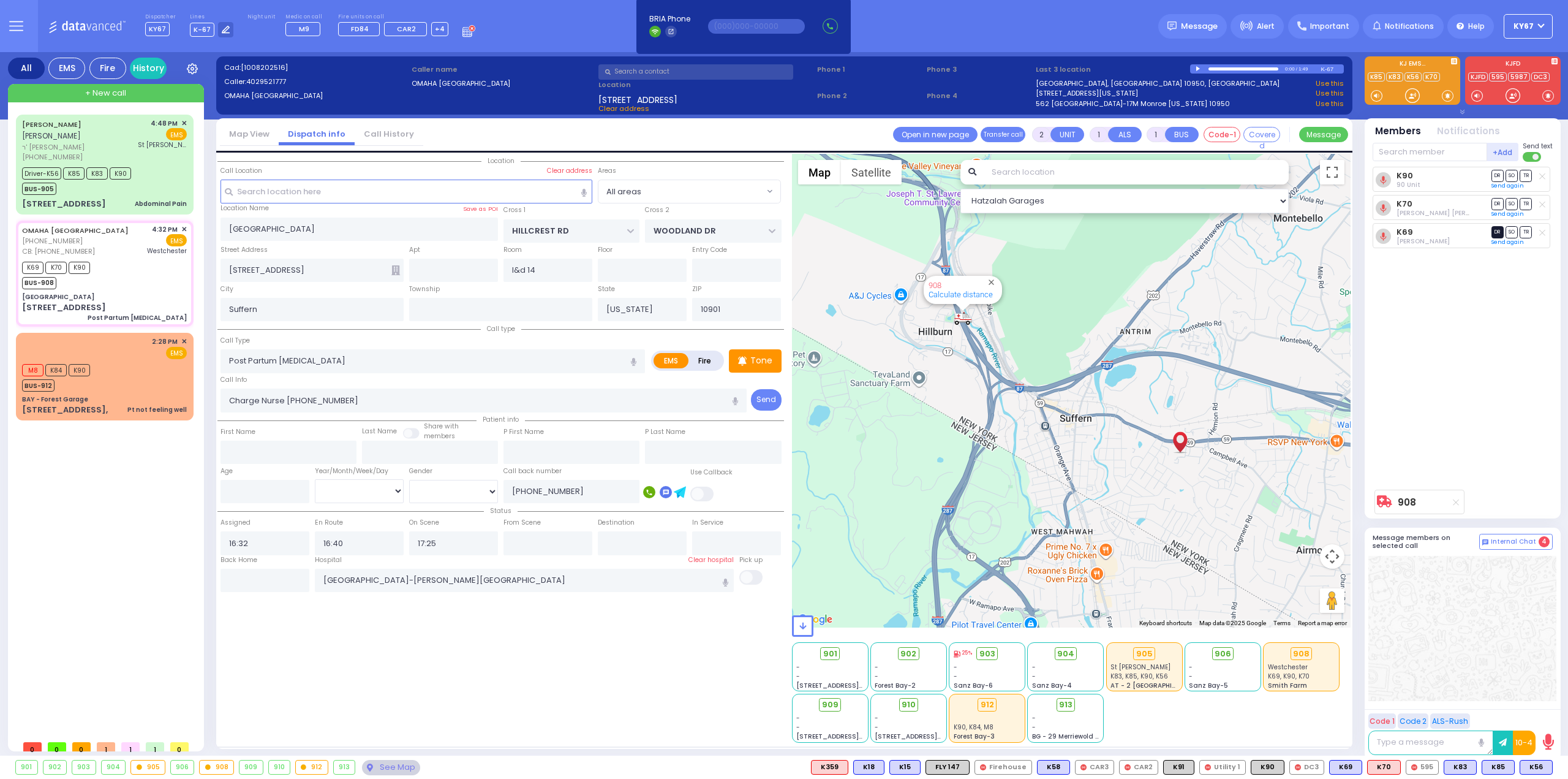
click at [1496, 232] on span "DR" at bounding box center [1497, 231] width 12 height 11
click at [1529, 204] on span "TR" at bounding box center [1525, 203] width 12 height 11
click at [1530, 177] on span "TR" at bounding box center [1525, 175] width 12 height 11
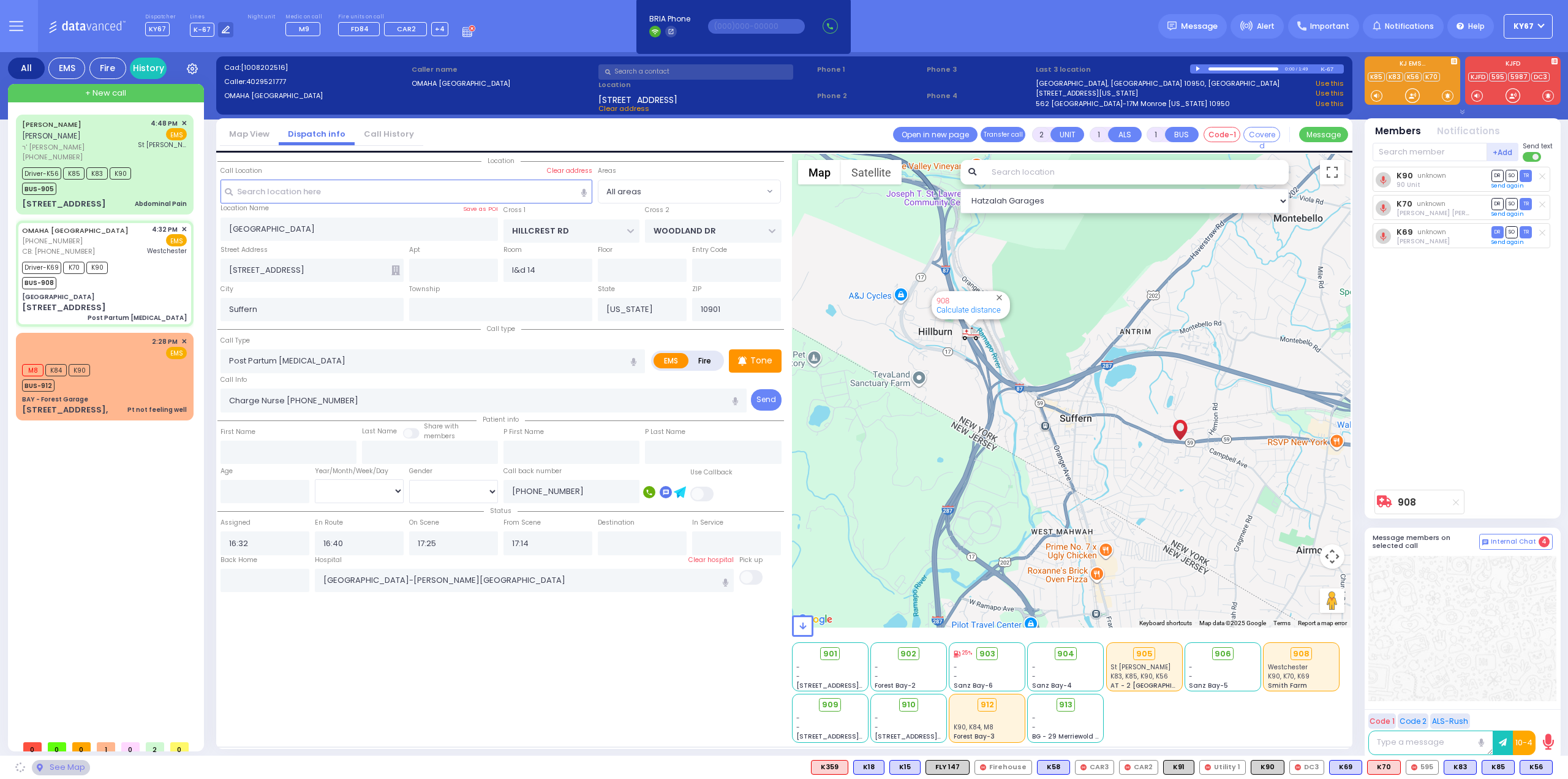
click at [1478, 367] on div "K90 unknown 90 Unit DR SO TR Sending text K70" at bounding box center [1463, 324] width 182 height 317
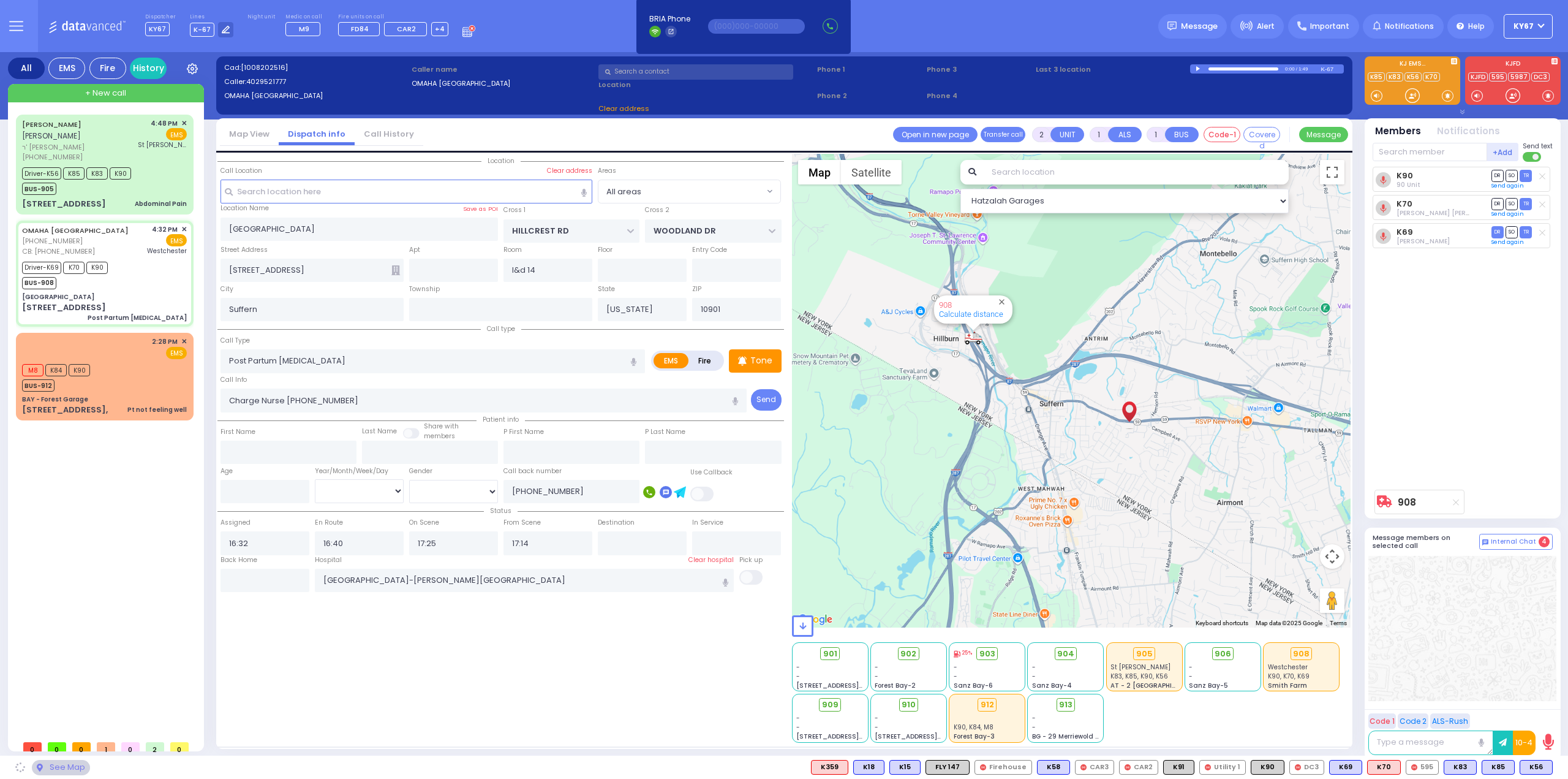
click at [482, 682] on div "Location All areas" at bounding box center [500, 449] width 567 height 589
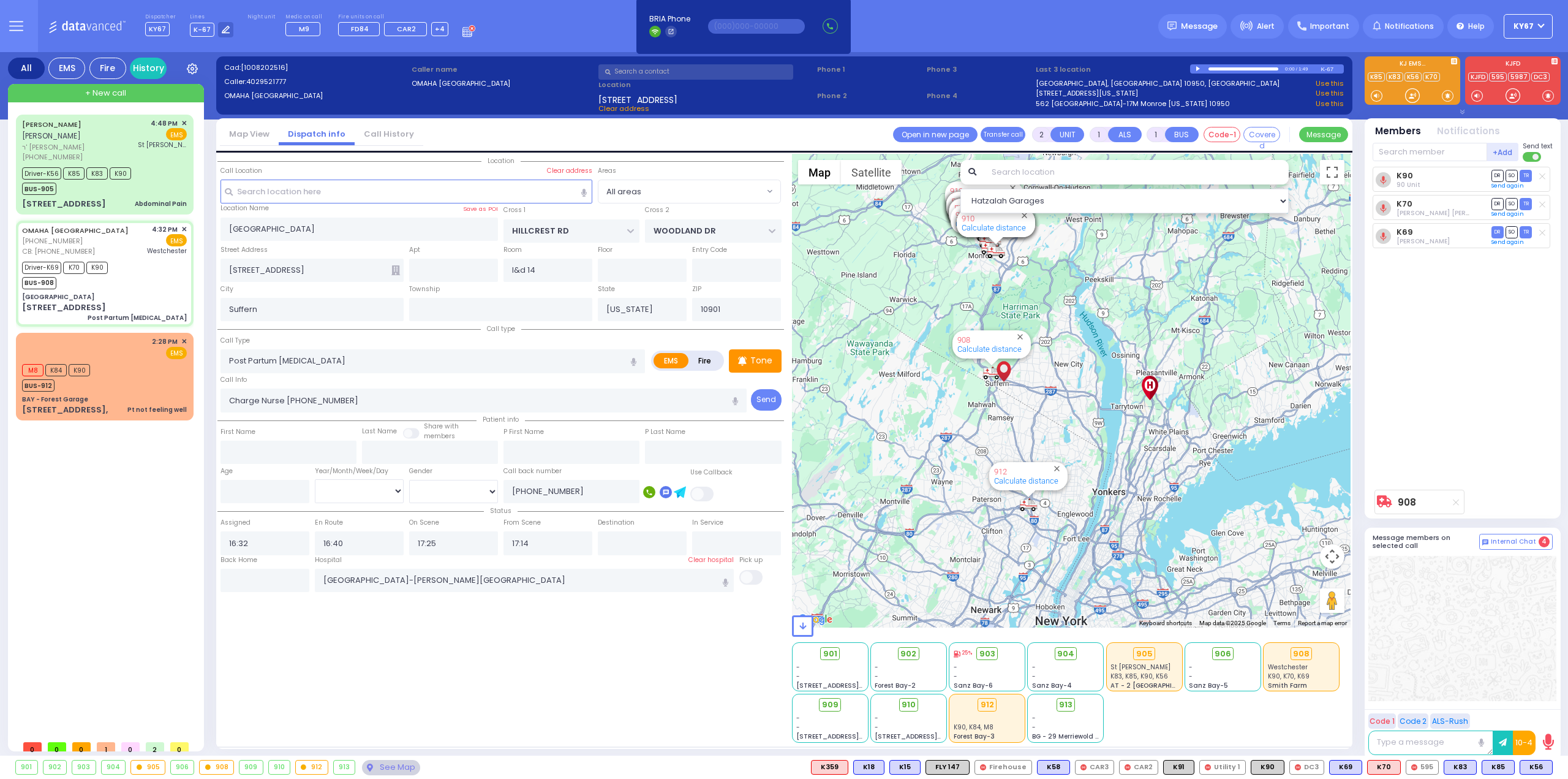
select select
